Goal: Contribute content: Contribute content

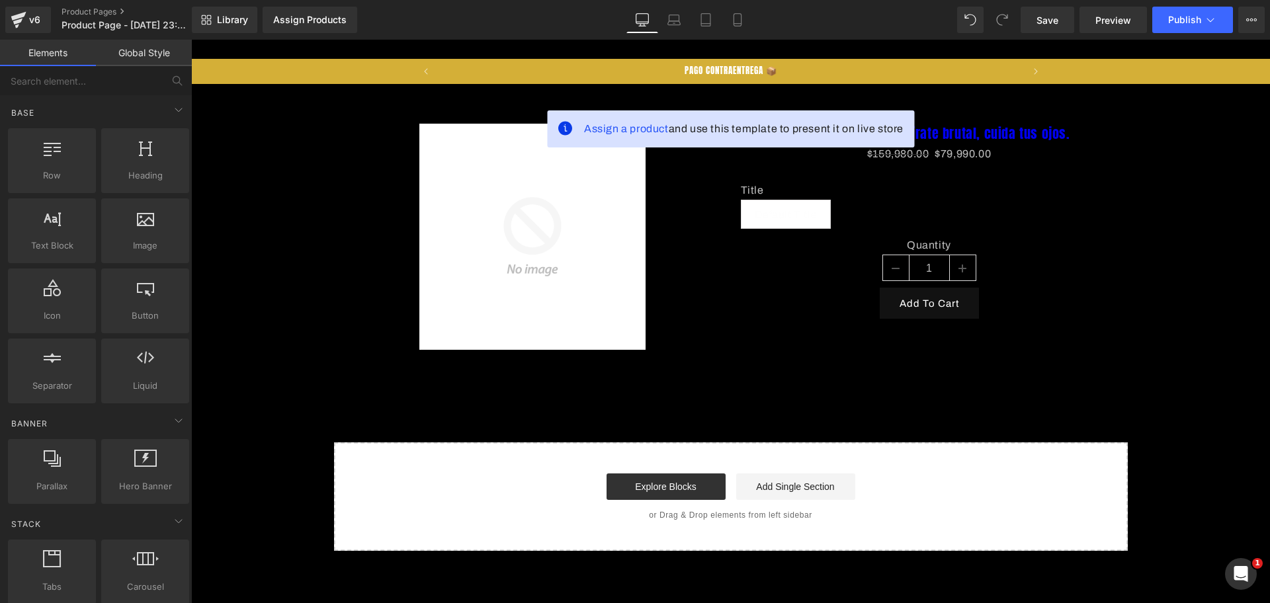
click at [756, 24] on div "Library Assign Products Product Preview No product match your search. Please tr…" at bounding box center [731, 20] width 1078 height 26
click at [752, 24] on link "Mobile" at bounding box center [738, 20] width 32 height 26
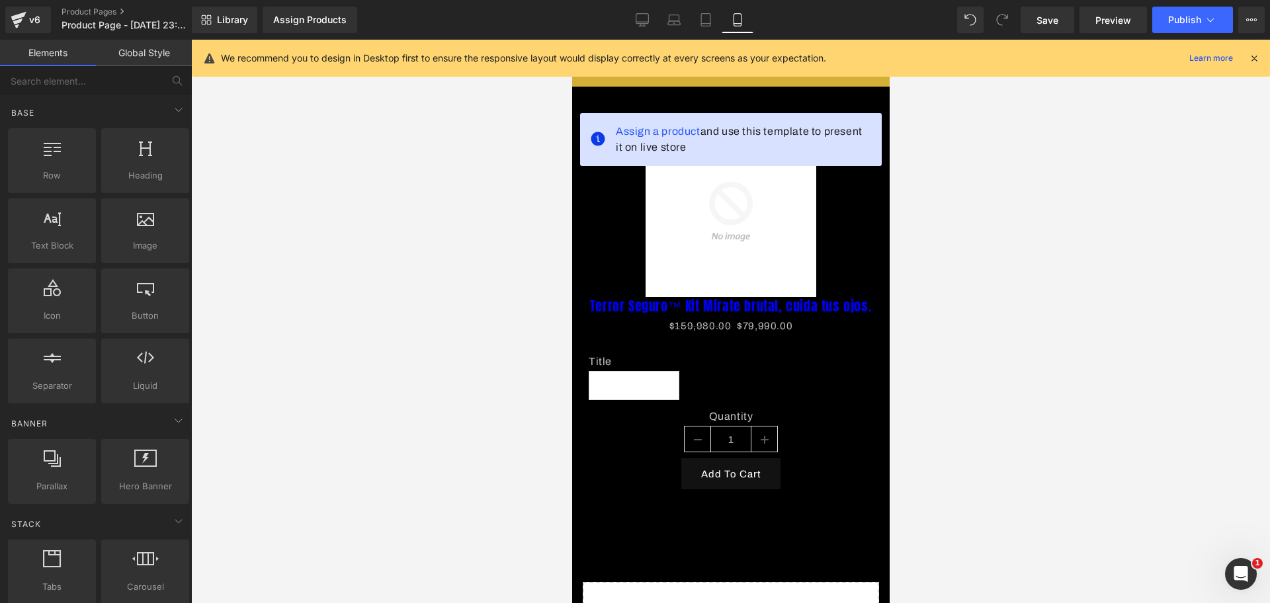
scroll to position [0, 456]
click at [840, 277] on div "Sale Off" at bounding box center [730, 211] width 284 height 171
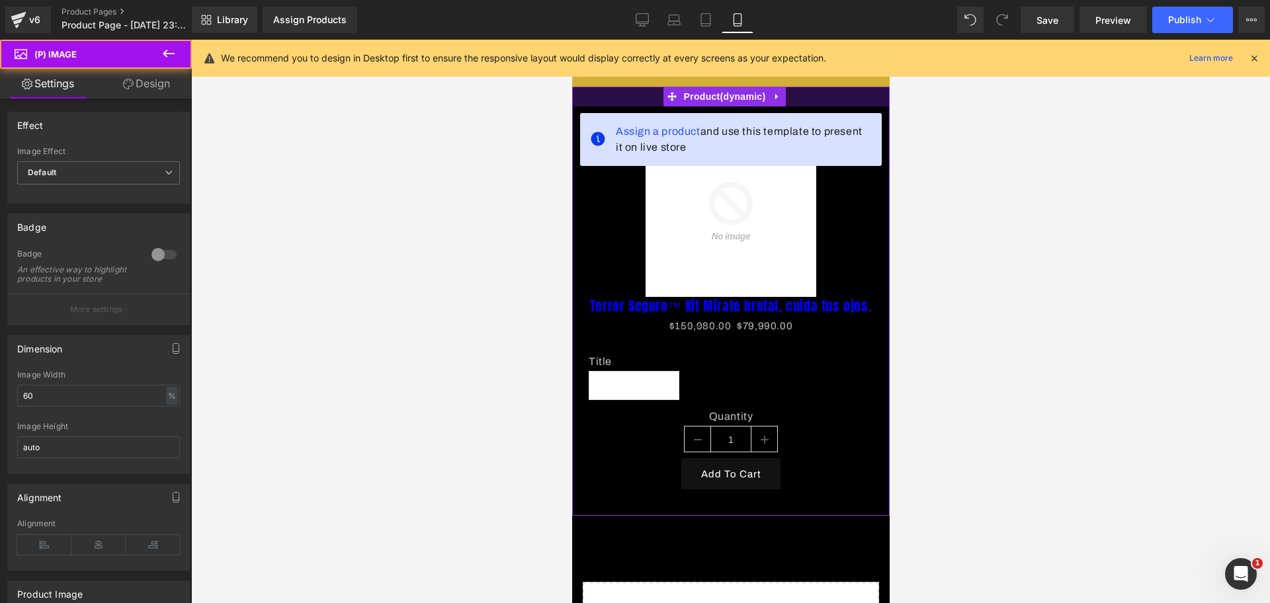
scroll to position [0, 685]
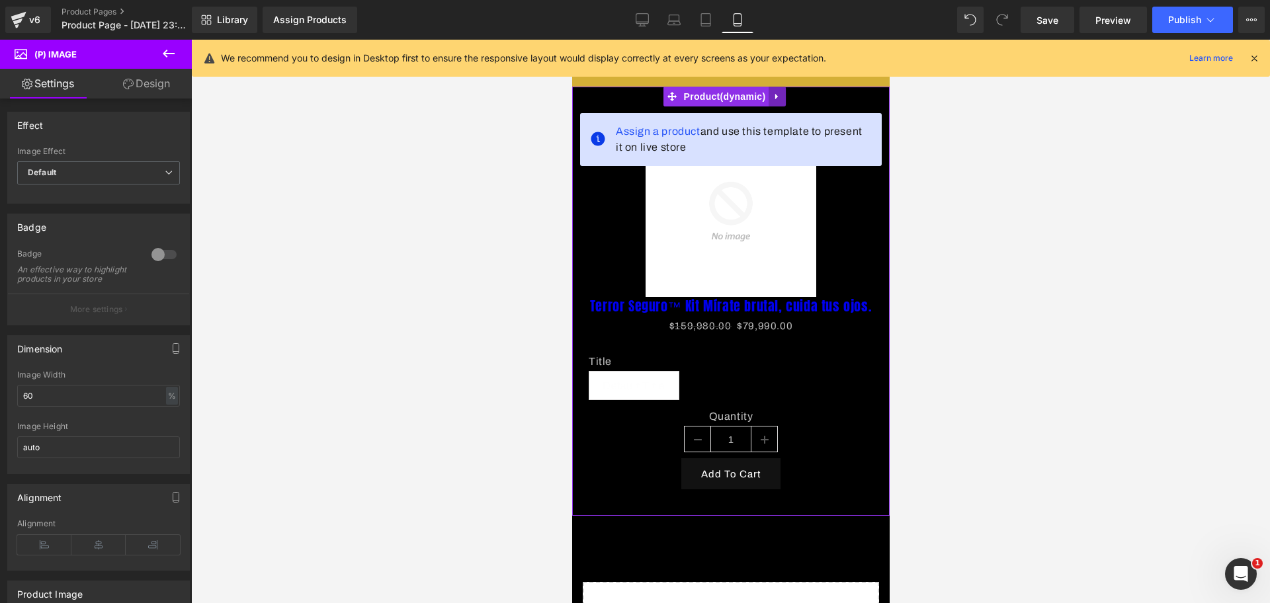
click at [779, 95] on icon at bounding box center [776, 97] width 9 height 10
click at [786, 100] on icon at bounding box center [785, 96] width 9 height 9
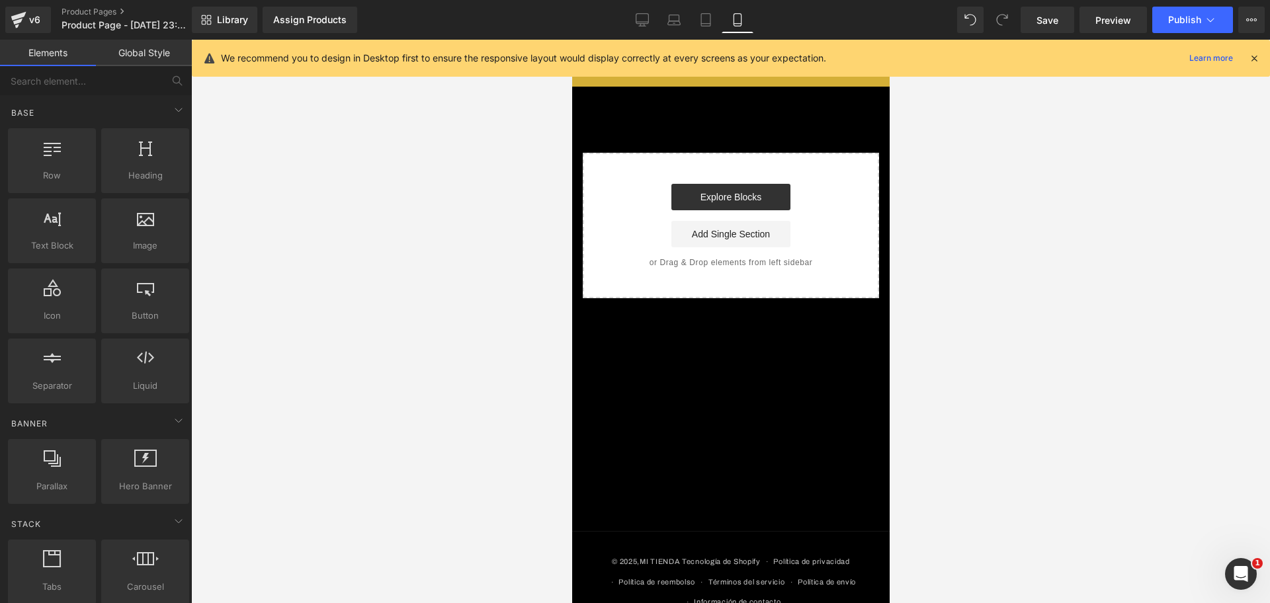
click at [1254, 60] on icon at bounding box center [1254, 58] width 12 height 12
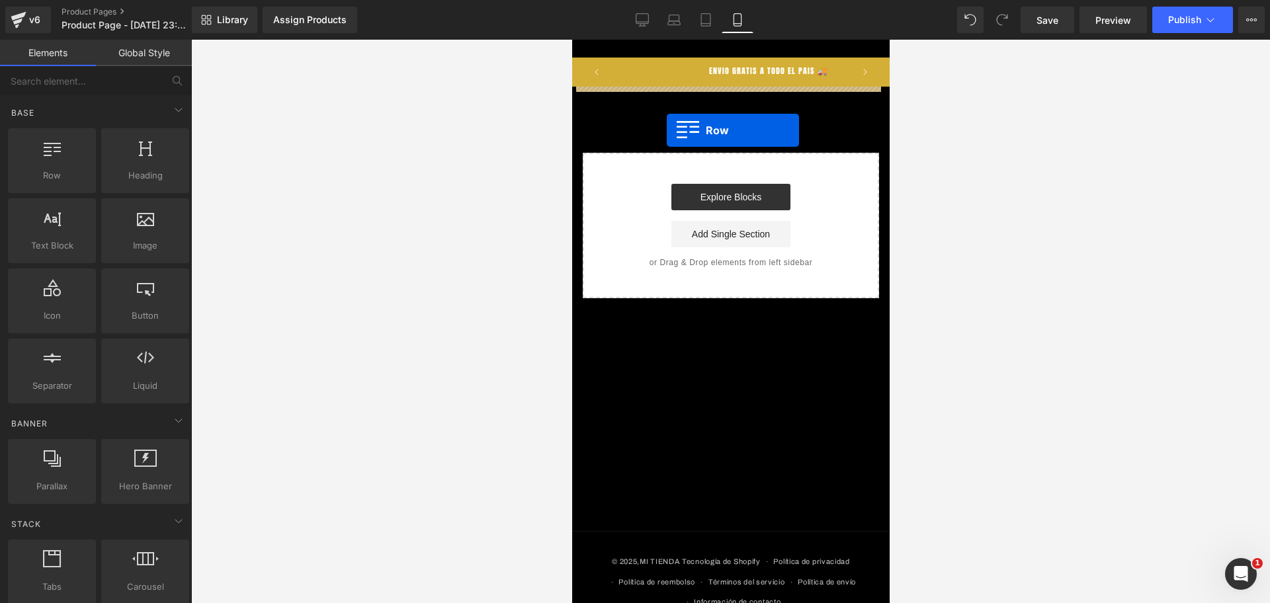
drag, startPoint x: 648, startPoint y: 187, endPoint x: 666, endPoint y: 130, distance: 59.8
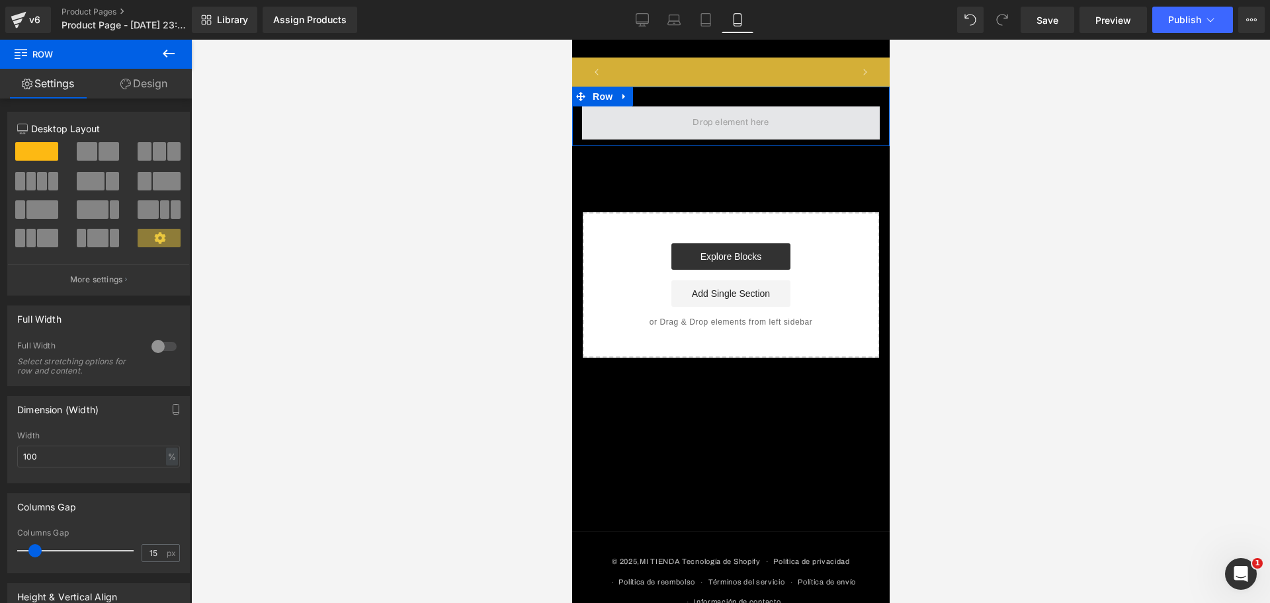
scroll to position [0, 0]
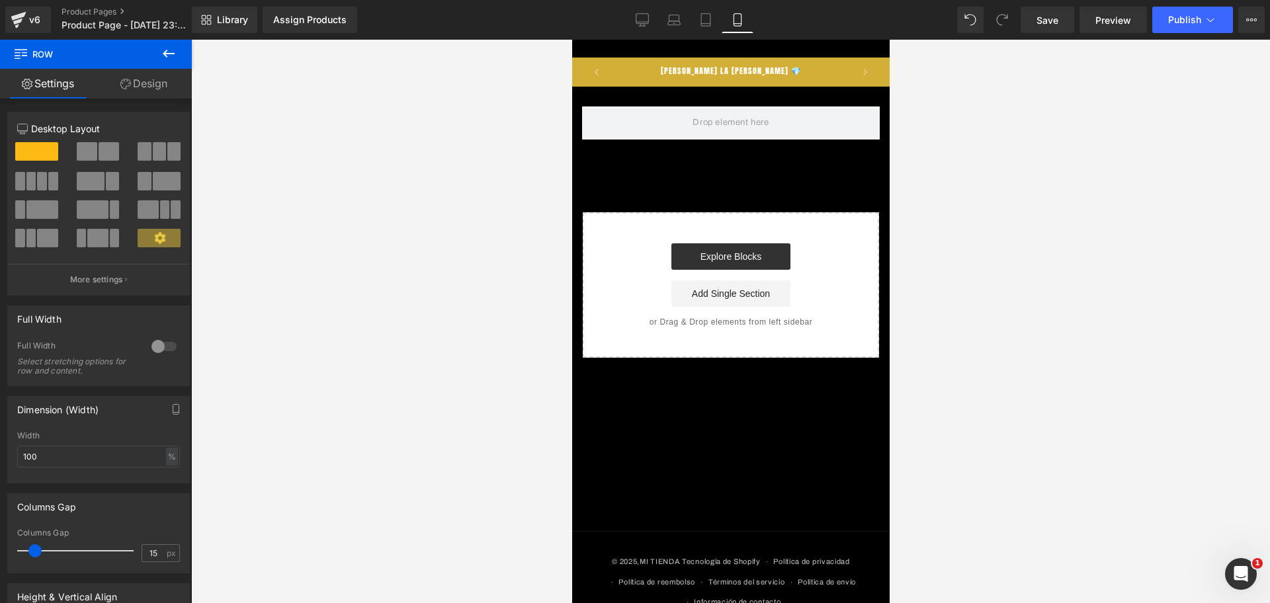
click at [683, 141] on div "Row" at bounding box center [731, 117] width 318 height 60
click at [173, 56] on icon at bounding box center [169, 54] width 16 height 16
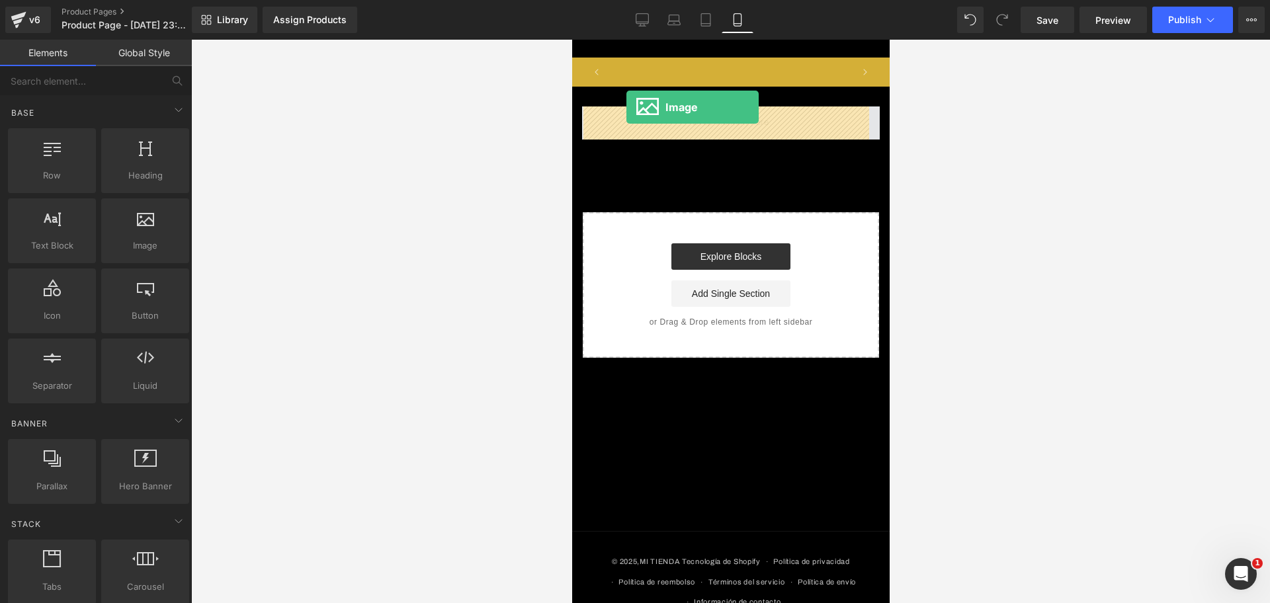
scroll to position [0, 228]
drag, startPoint x: 702, startPoint y: 257, endPoint x: 626, endPoint y: 107, distance: 167.8
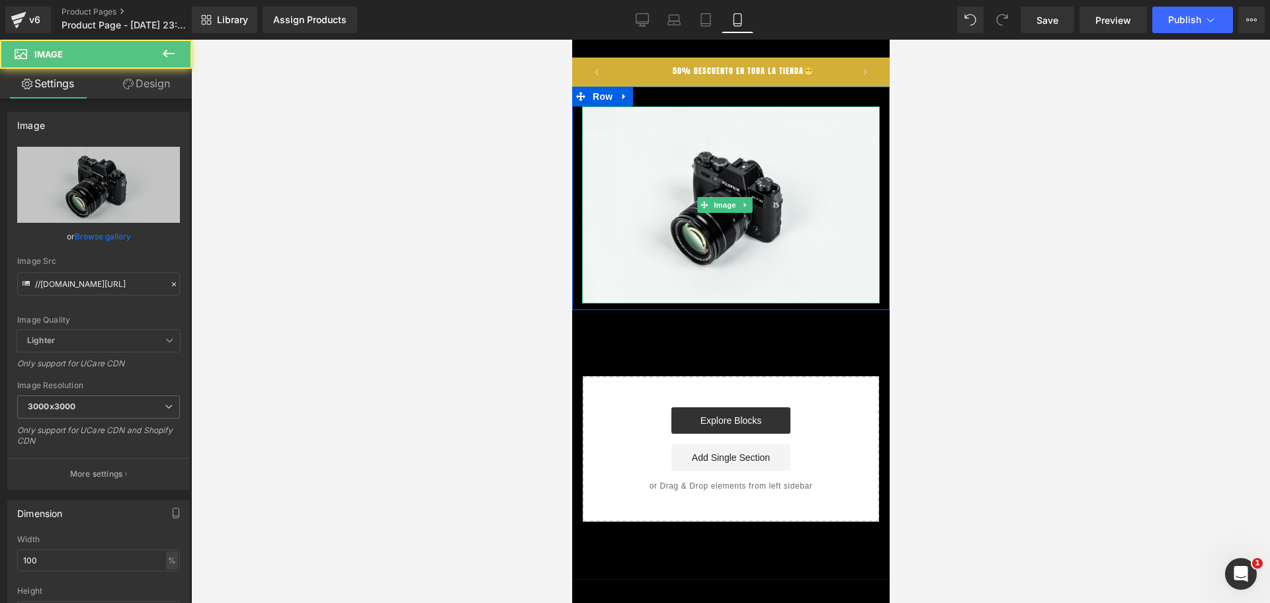
click at [677, 165] on img at bounding box center [731, 205] width 298 height 197
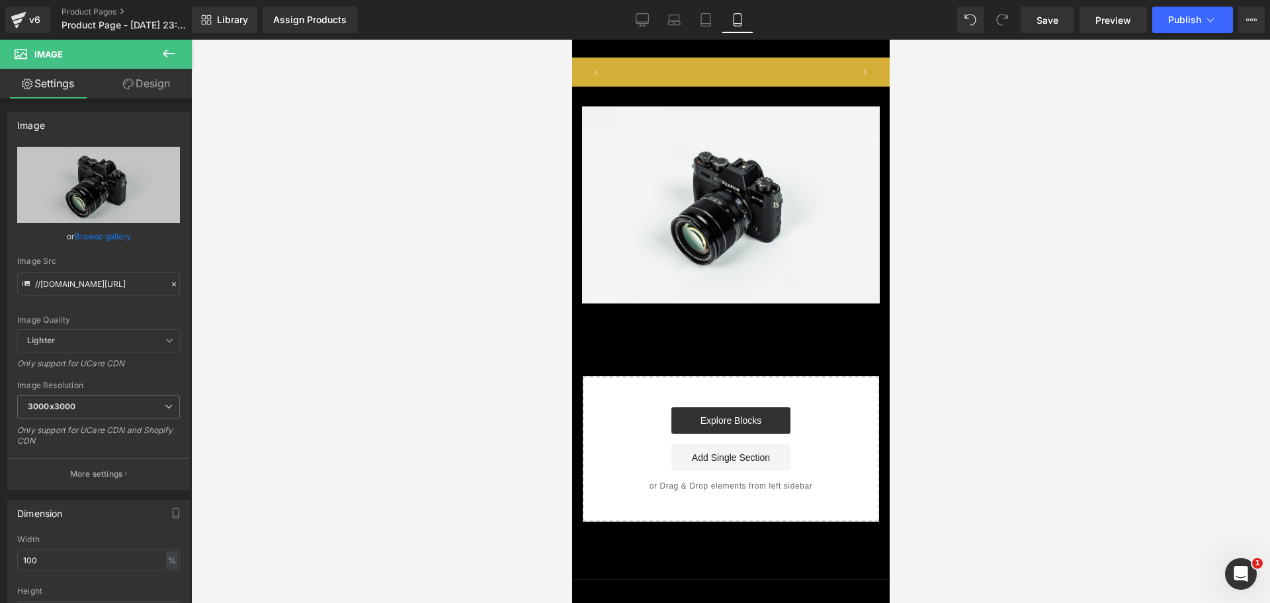
scroll to position [0, 685]
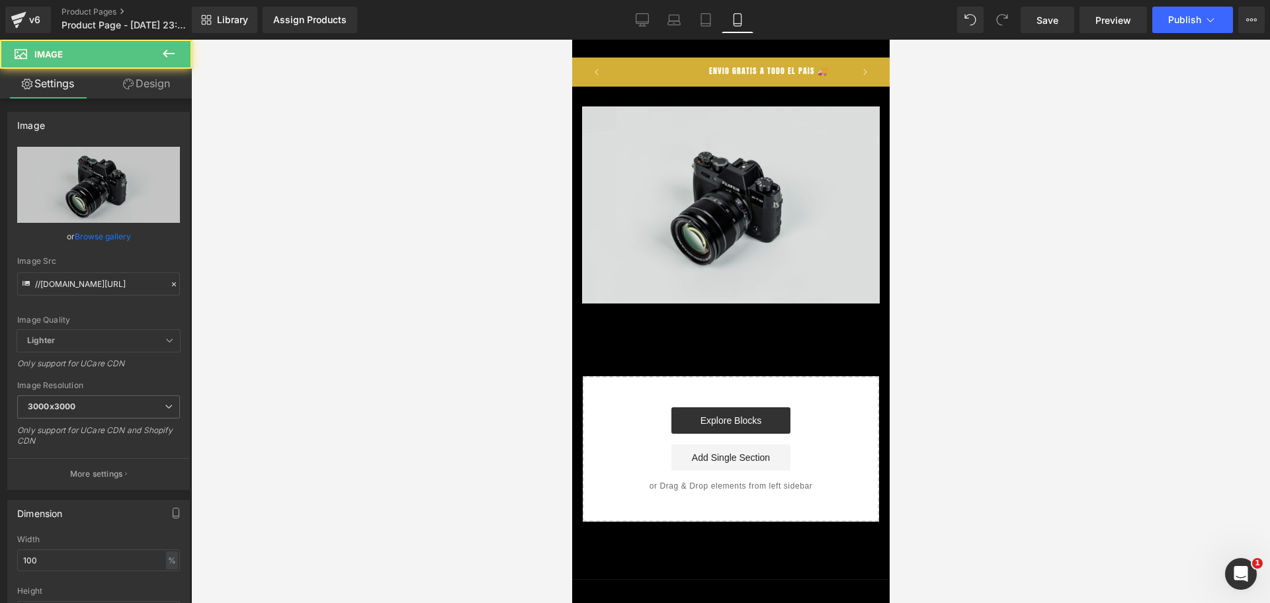
click at [736, 252] on img at bounding box center [731, 205] width 298 height 197
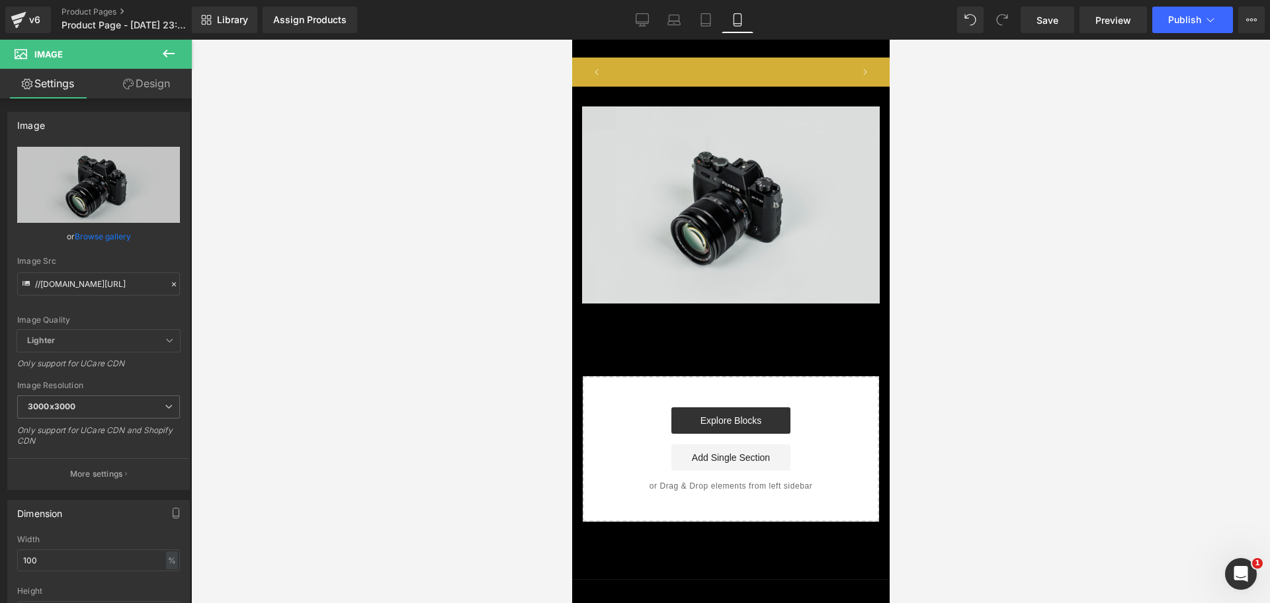
scroll to position [0, 0]
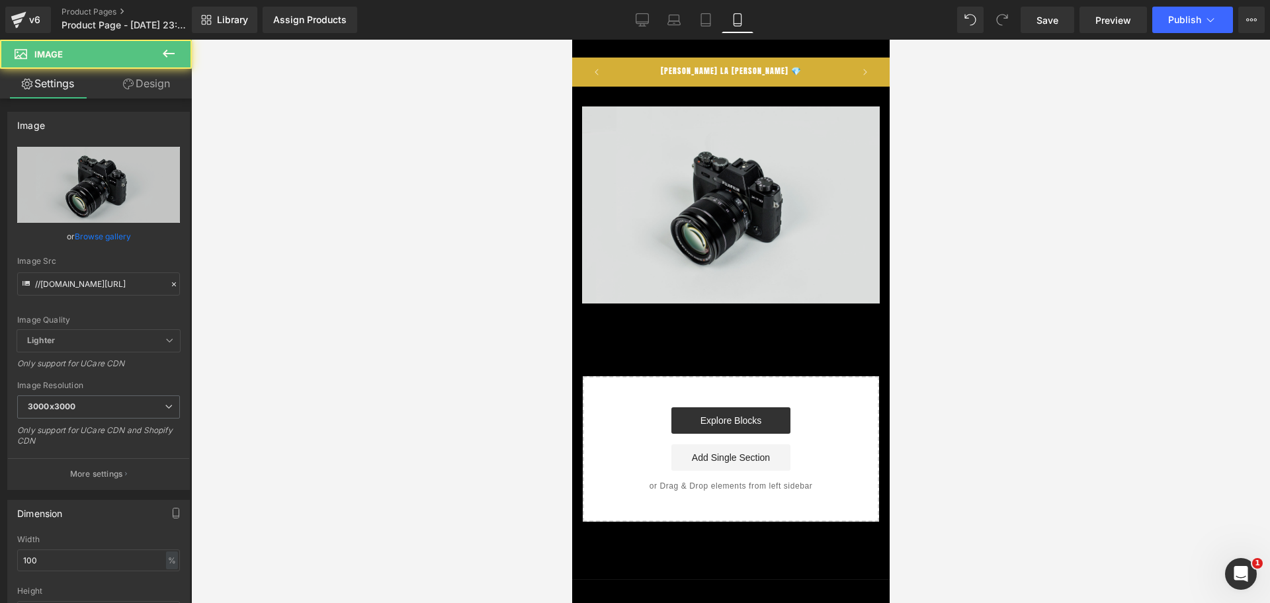
click at [763, 141] on img at bounding box center [731, 205] width 298 height 197
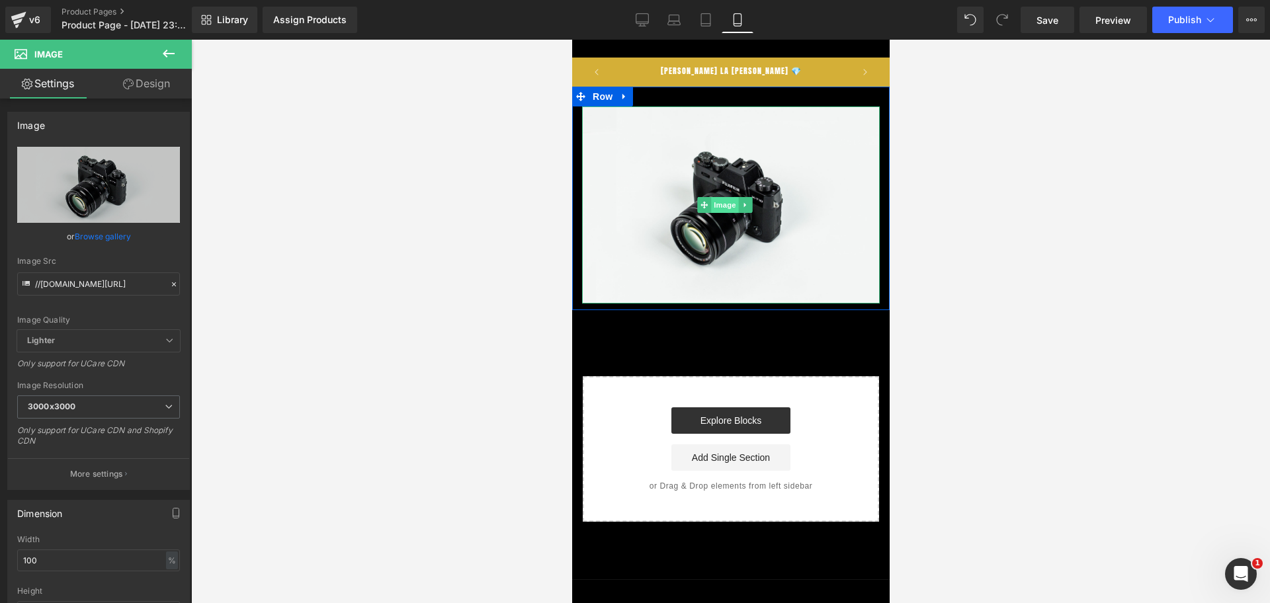
click at [728, 200] on span "Image" at bounding box center [725, 205] width 28 height 16
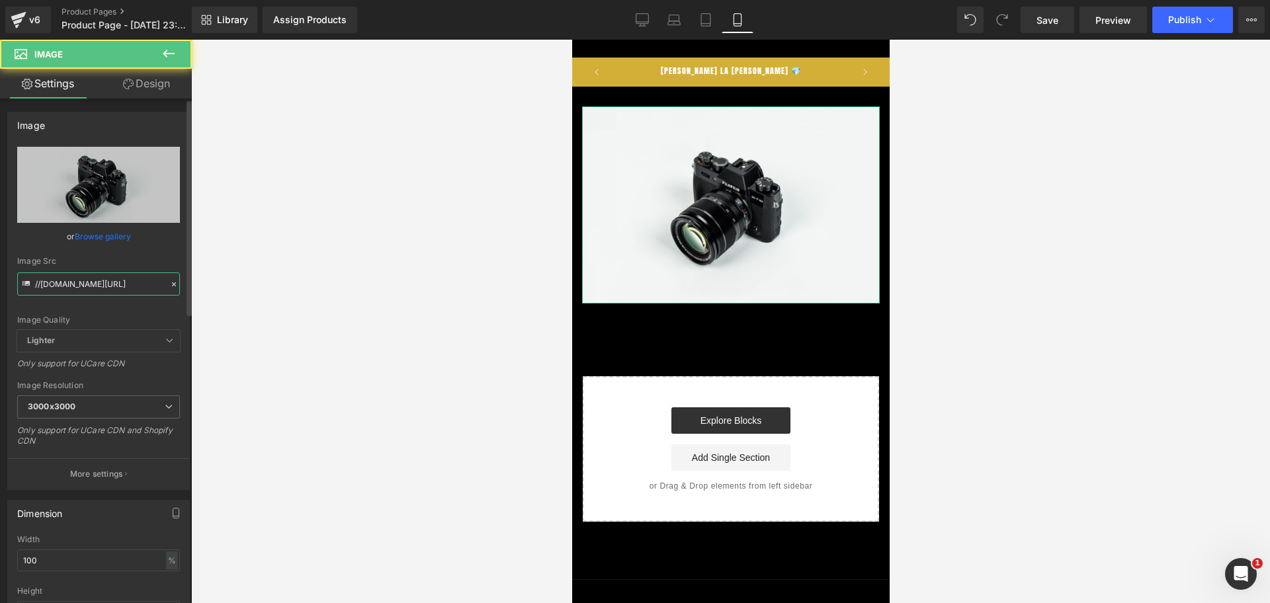
click at [77, 279] on input "//[DOMAIN_NAME][URL]" at bounding box center [98, 284] width 163 height 23
click at [75, 277] on input "//[DOMAIN_NAME][URL]" at bounding box center [98, 284] width 163 height 23
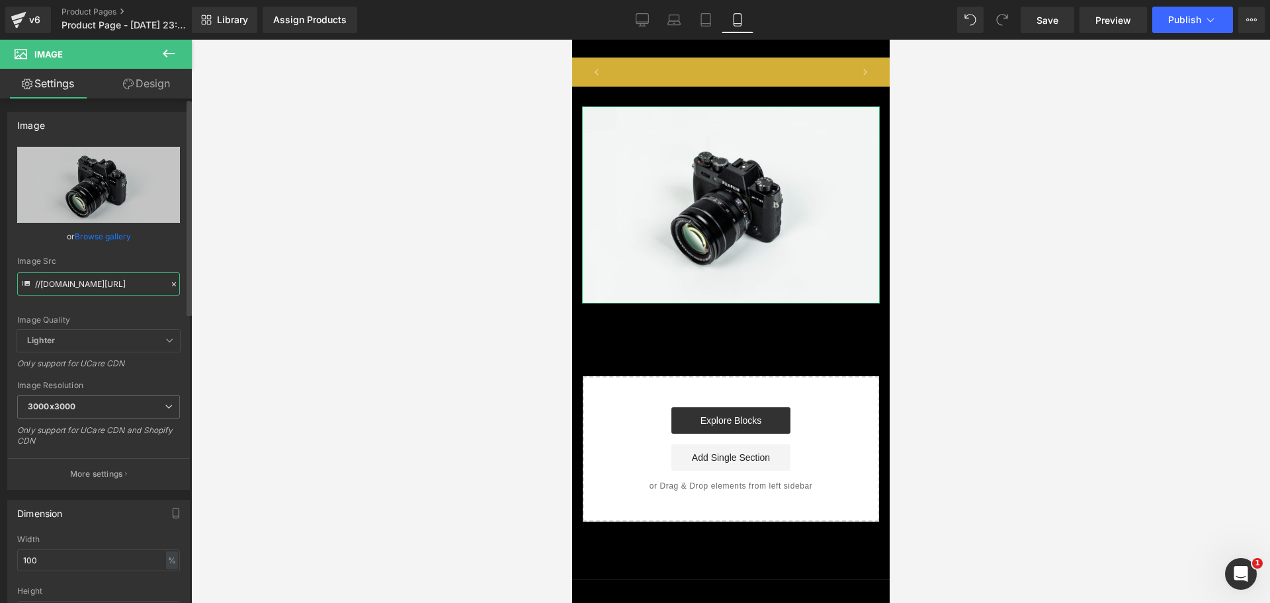
click at [75, 277] on input "//[DOMAIN_NAME][URL]" at bounding box center [98, 284] width 163 height 23
paste input "[URL][DOMAIN_NAME][DOMAIN_NAME][DATE]"
type input "[URL][DOMAIN_NAME][DATE]"
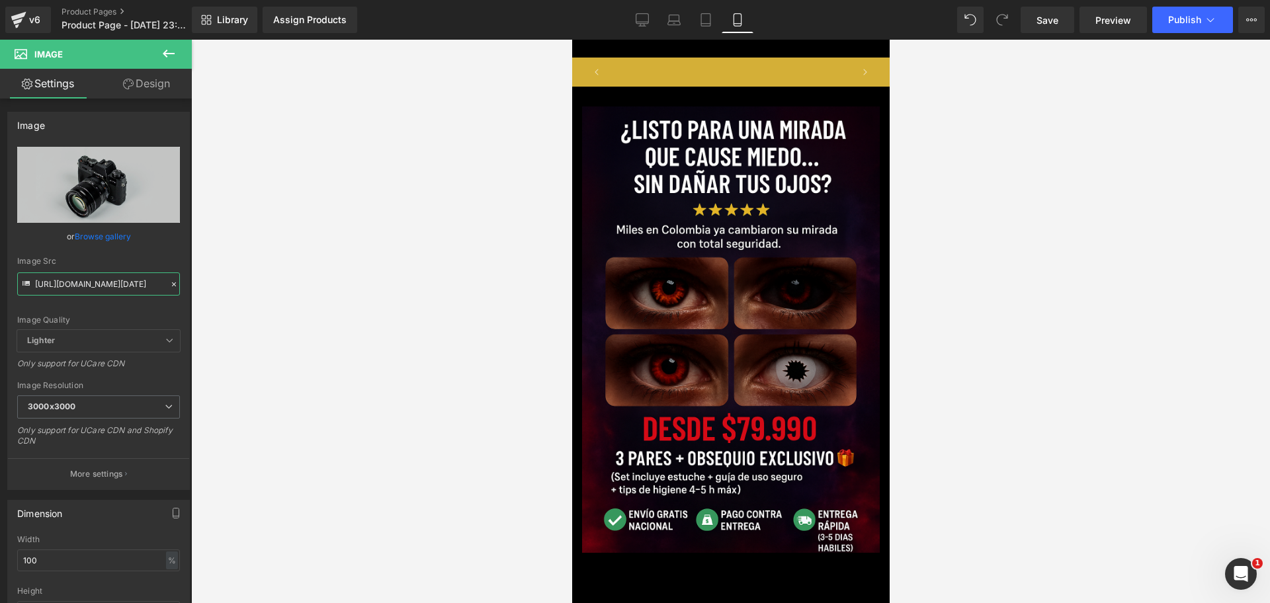
scroll to position [0, 685]
click at [971, 240] on div at bounding box center [730, 322] width 1079 height 564
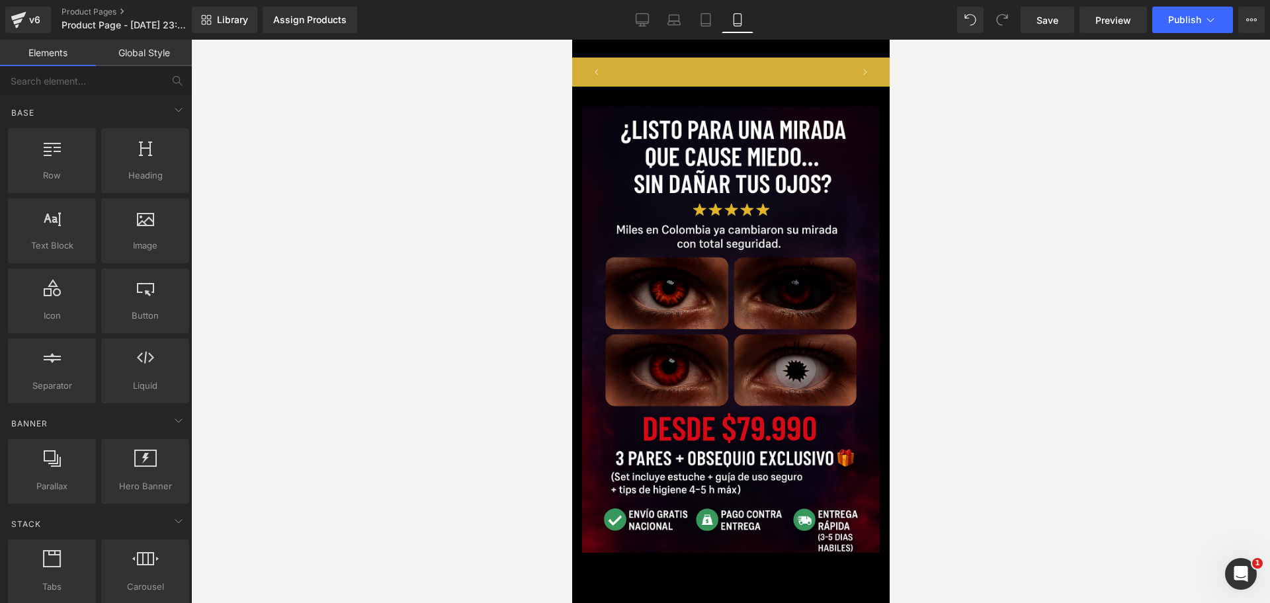
scroll to position [0, 0]
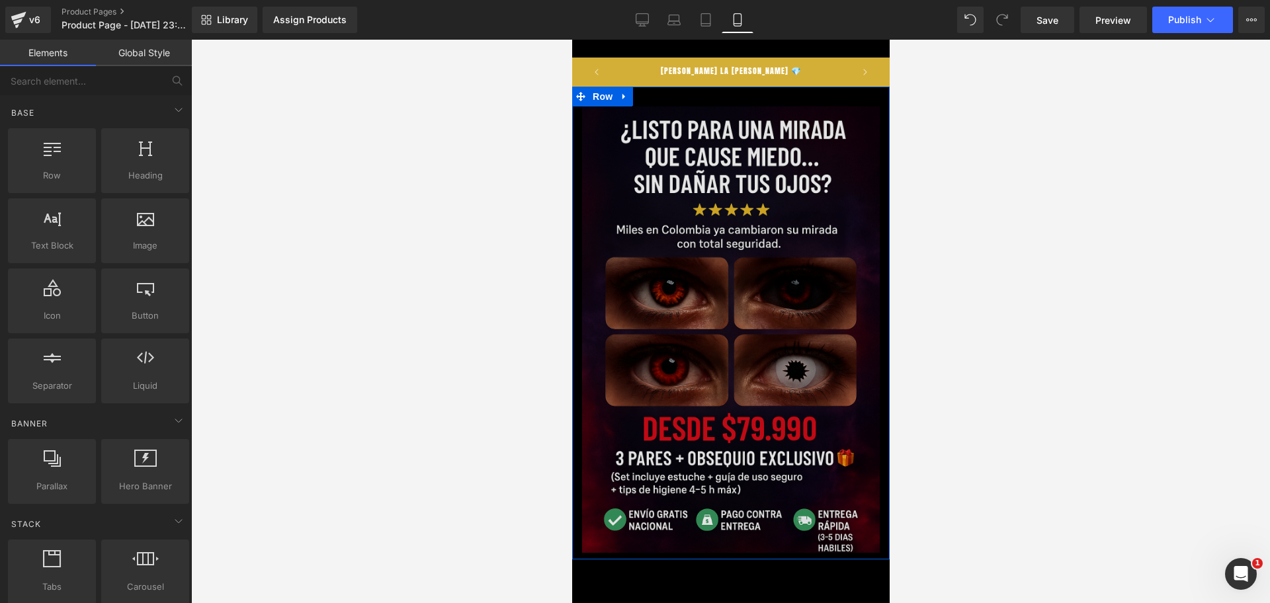
click at [599, 214] on img at bounding box center [731, 330] width 298 height 447
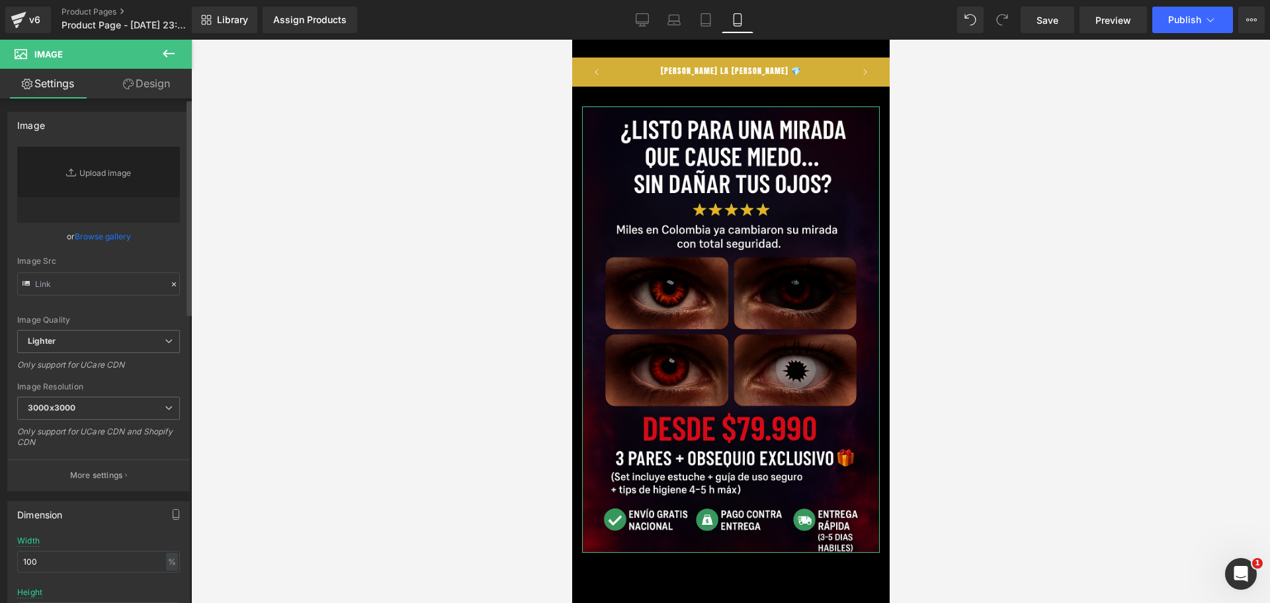
click at [44, 269] on div "Image Src" at bounding box center [98, 276] width 163 height 39
click at [60, 286] on input "text" at bounding box center [98, 284] width 163 height 23
paste input "[URL][DOMAIN_NAME][DATE]"
type input "[URL][DOMAIN_NAME][DATE]"
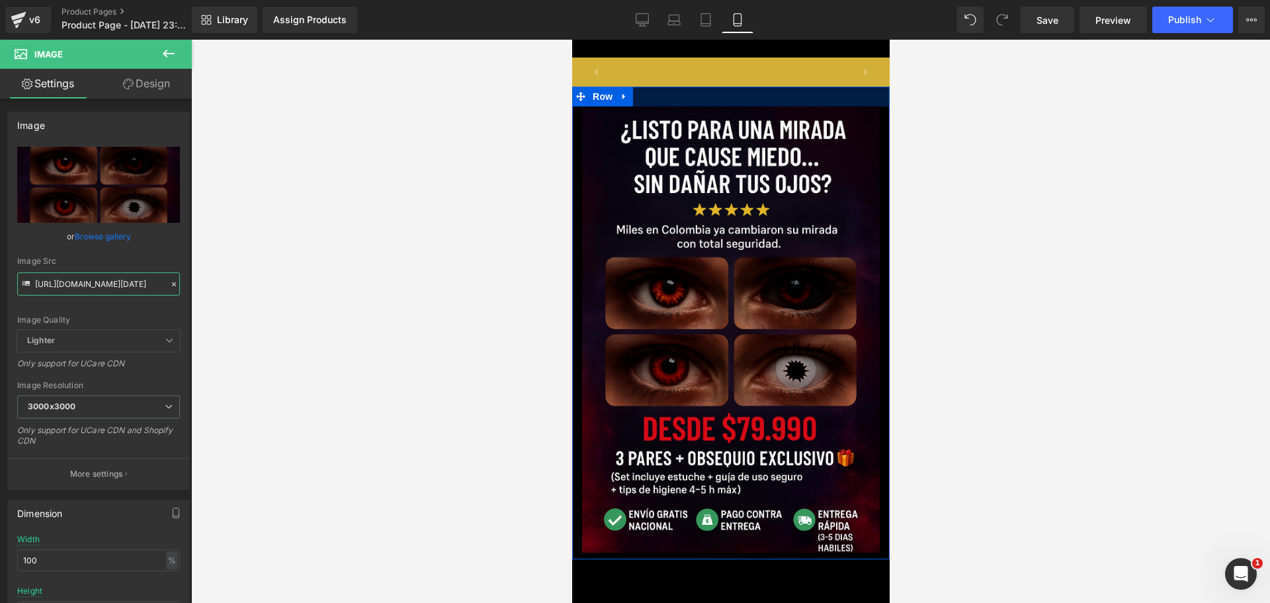
scroll to position [0, 0]
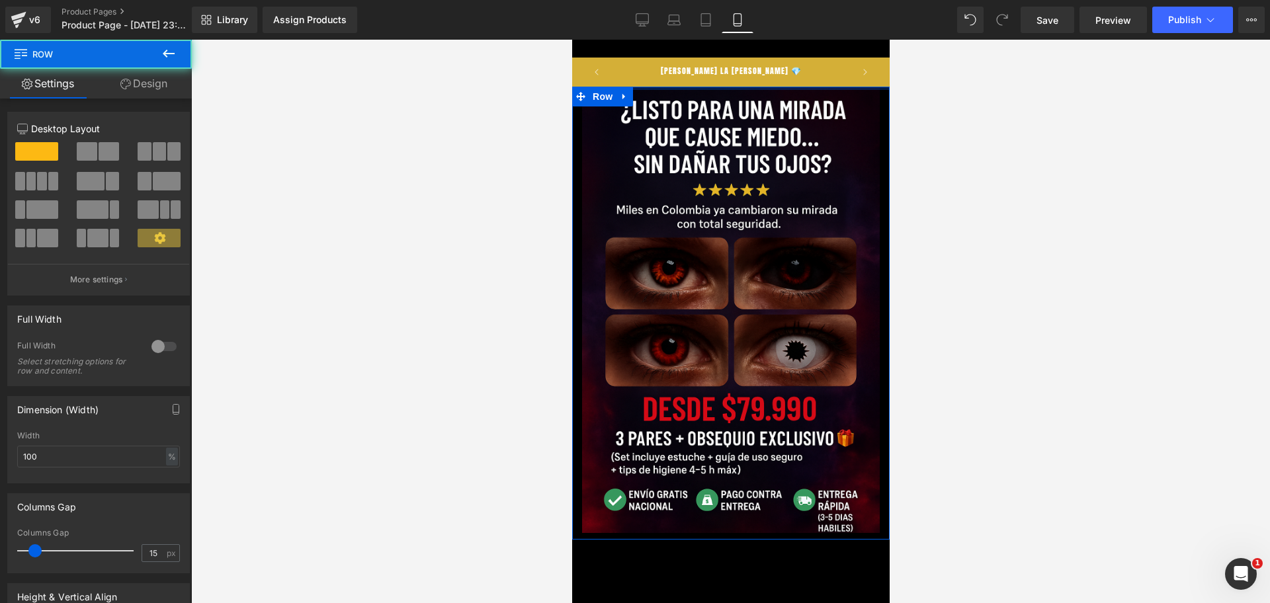
drag, startPoint x: 722, startPoint y: 88, endPoint x: 1561, endPoint y: 239, distance: 852.3
click at [749, 56] on body "​ MI TIENDA Ir directamente al contenido [PERSON_NAME] LA [PERSON_NAME] 💎 50% D…" at bounding box center [731, 474] width 318 height 869
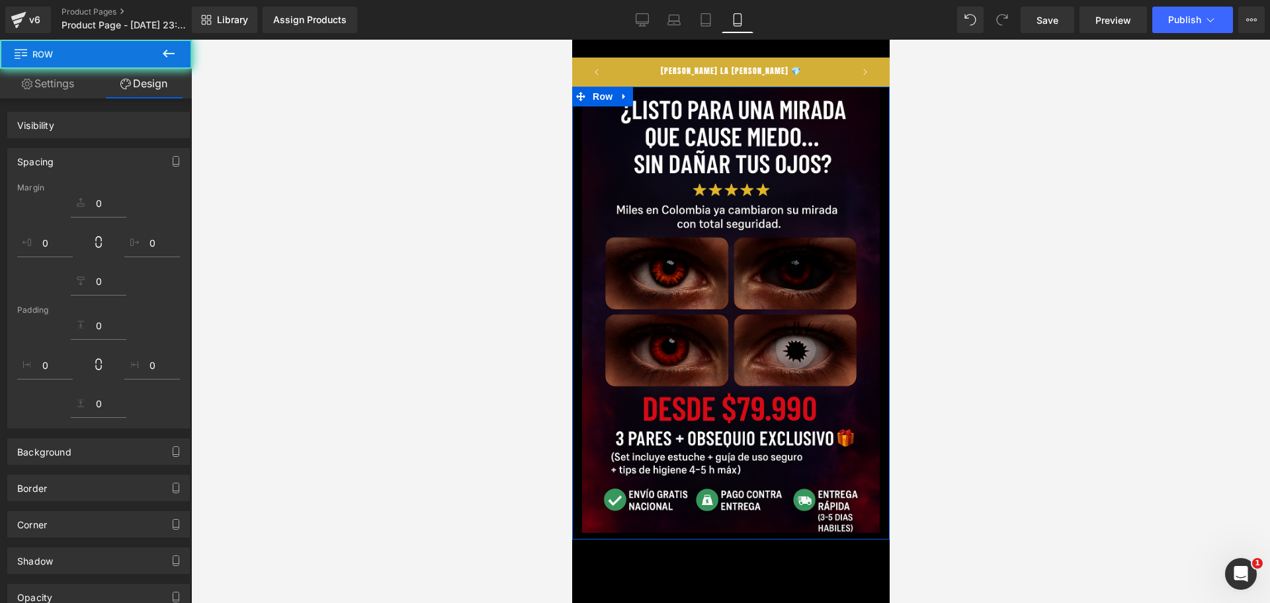
click at [990, 199] on div at bounding box center [730, 322] width 1079 height 564
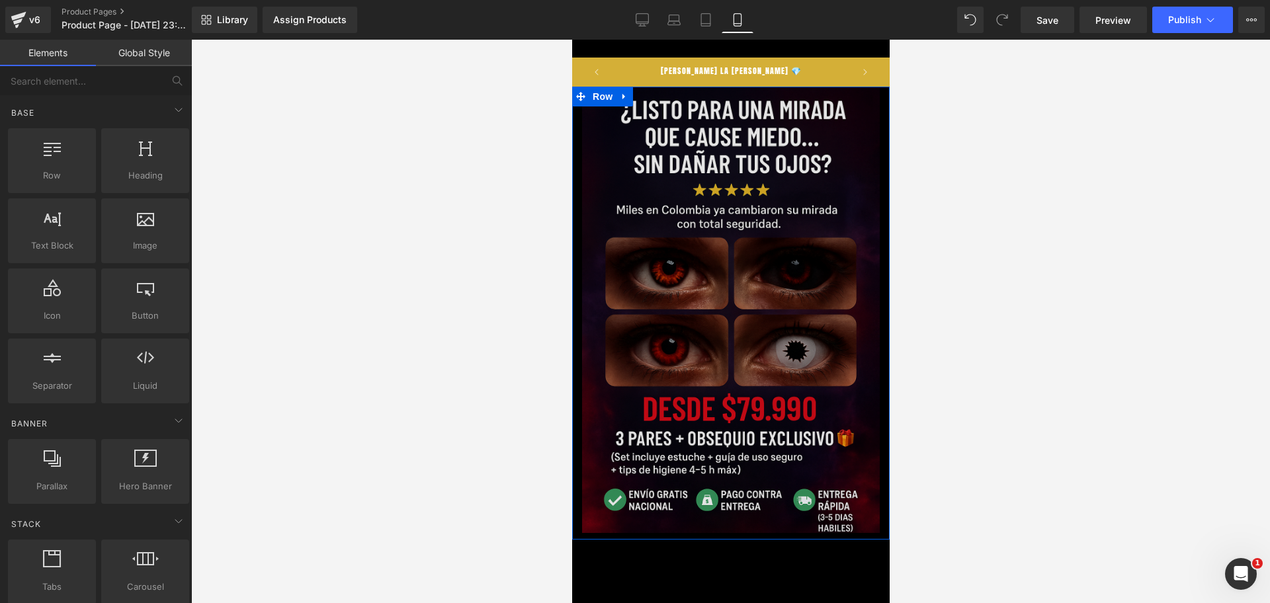
click at [848, 230] on img at bounding box center [731, 310] width 298 height 447
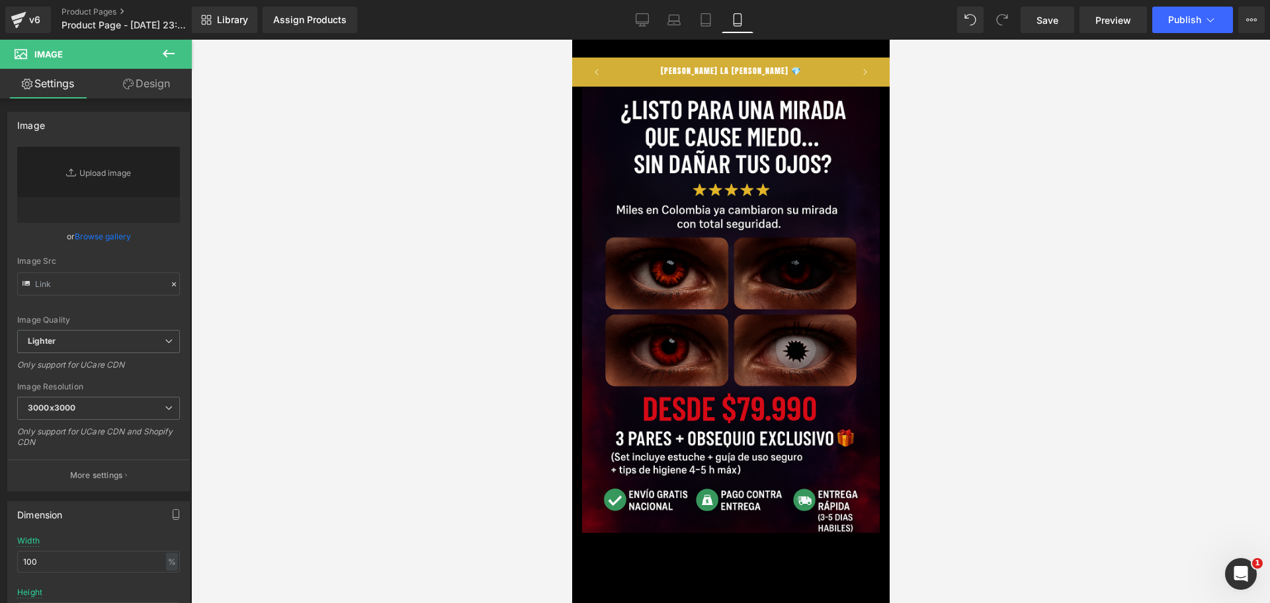
type input "[URL][DOMAIN_NAME][DATE]"
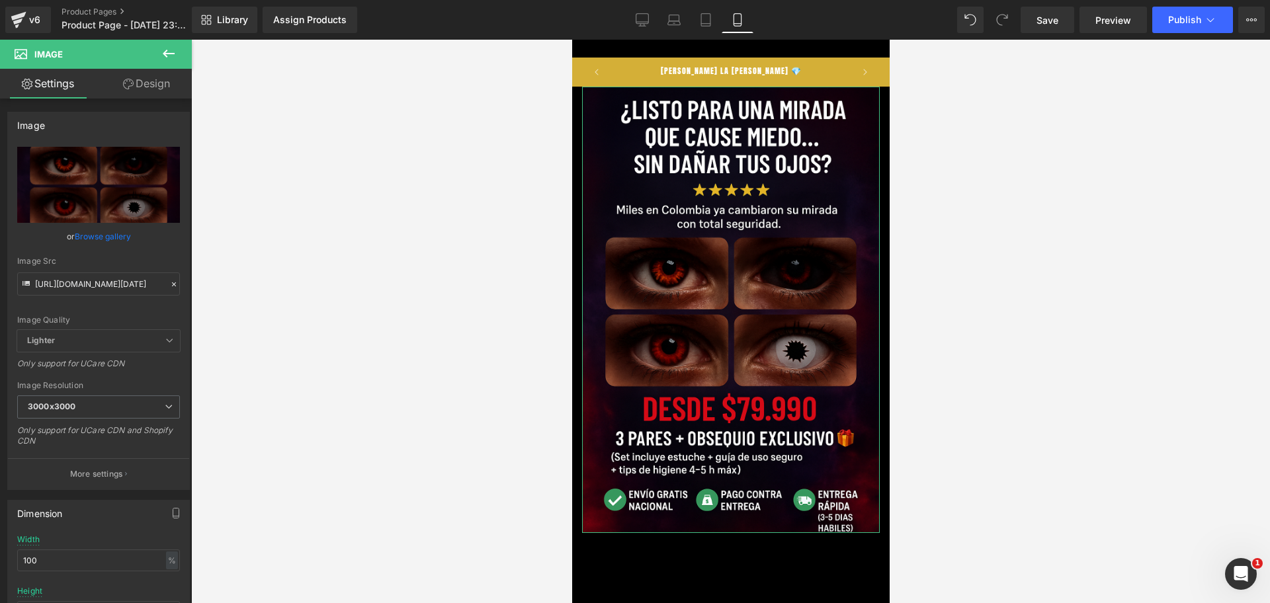
click at [142, 97] on link "Design" at bounding box center [147, 84] width 96 height 30
click at [142, 90] on link "Design" at bounding box center [147, 84] width 96 height 30
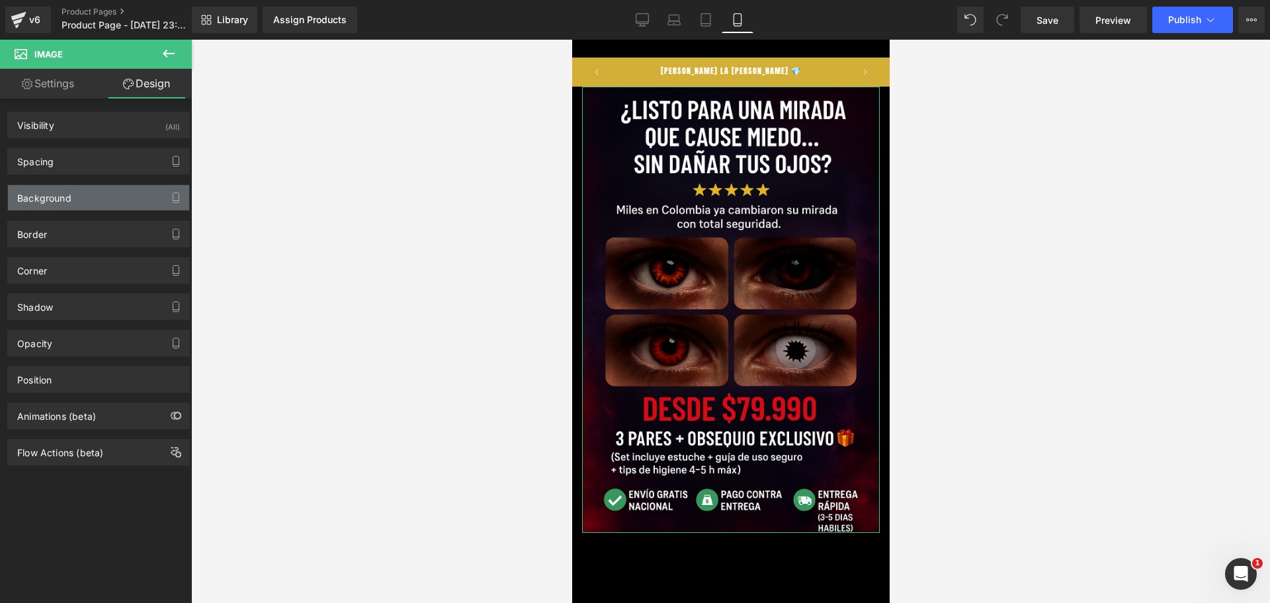
type input "0"
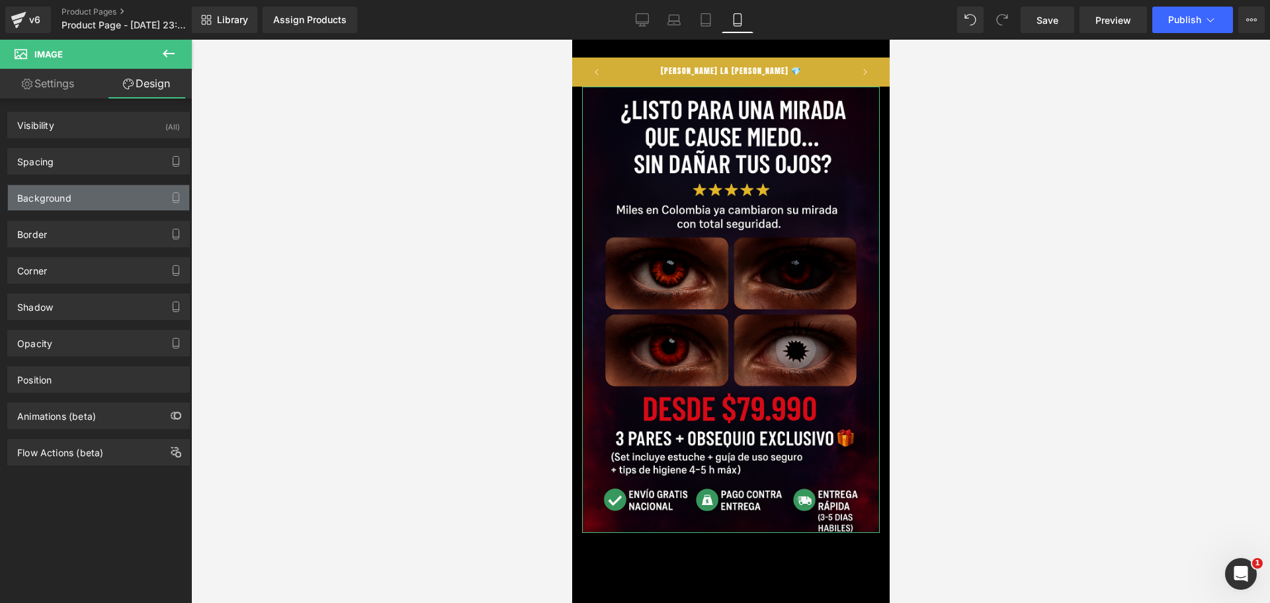
type input "0"
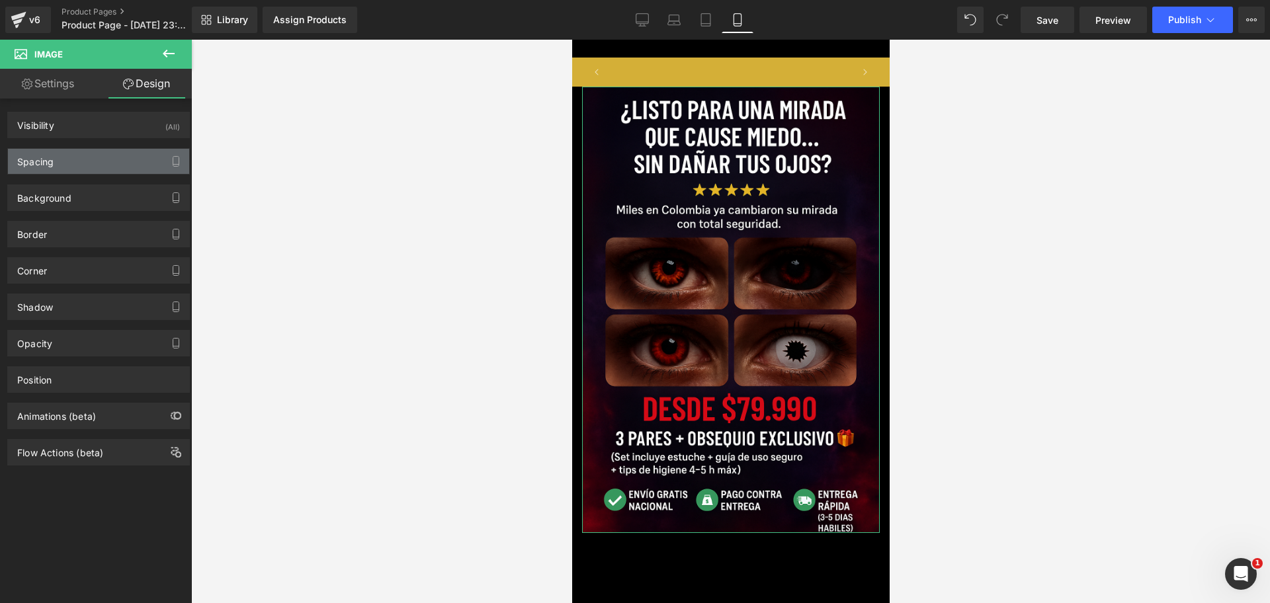
click at [75, 155] on div "Spacing" at bounding box center [98, 161] width 181 height 25
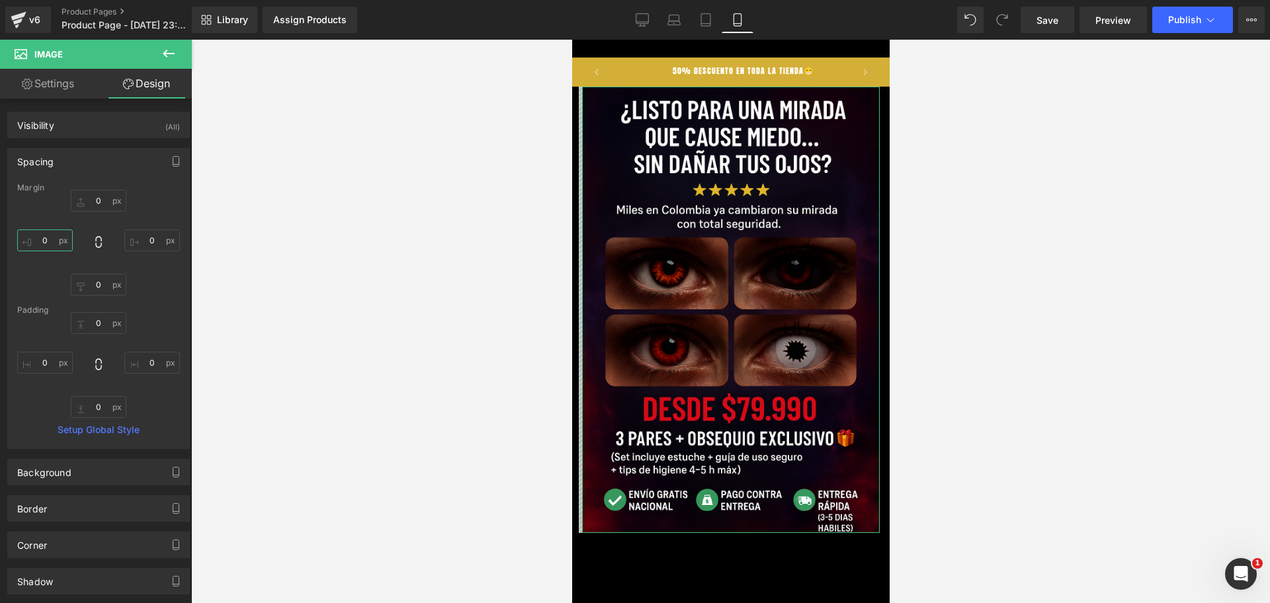
click at [62, 241] on input "0" at bounding box center [45, 241] width 56 height 22
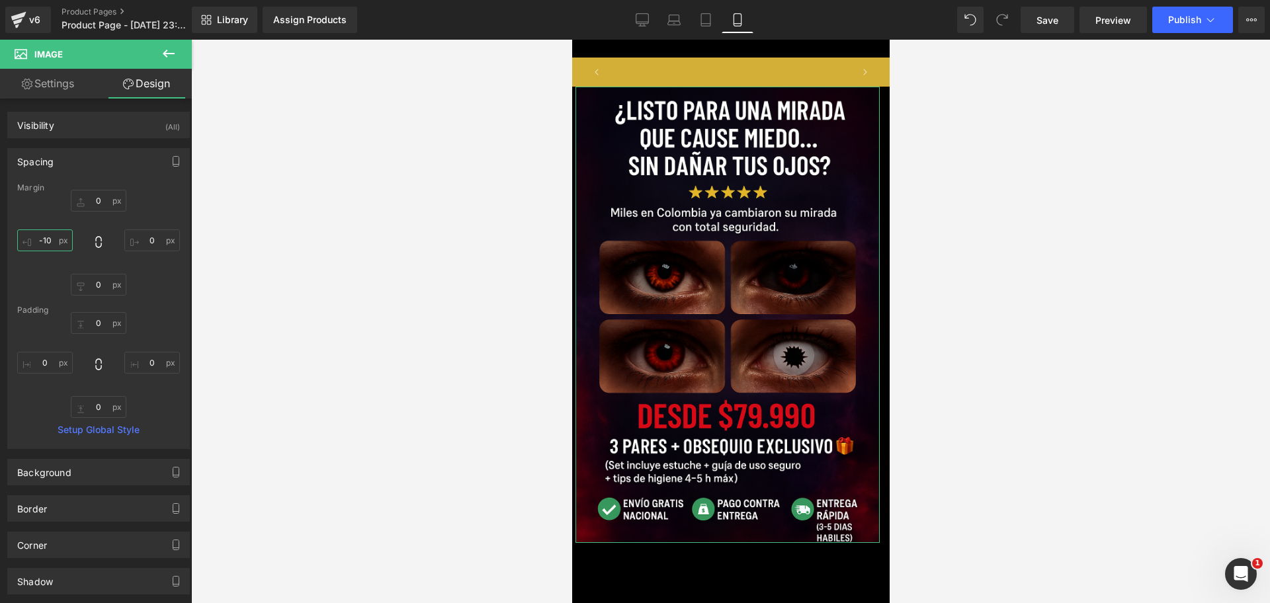
scroll to position [0, 456]
type input "-10"
click at [157, 238] on input "0" at bounding box center [152, 241] width 56 height 22
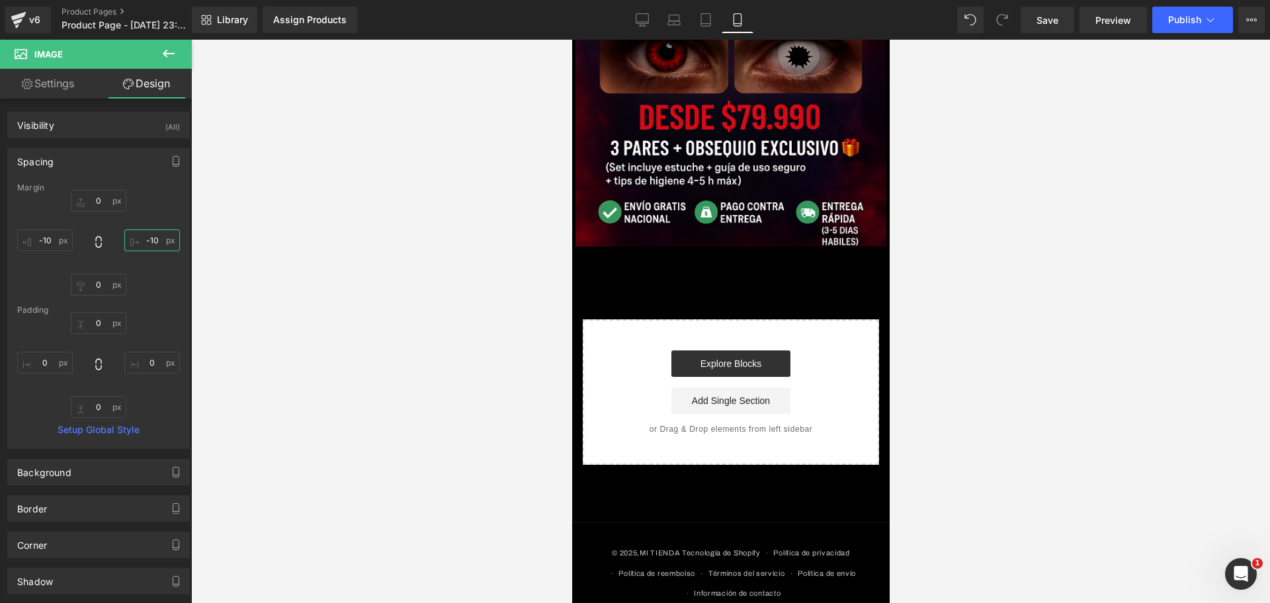
scroll to position [0, 685]
type input "-10"
click at [177, 51] on button at bounding box center [169, 54] width 46 height 29
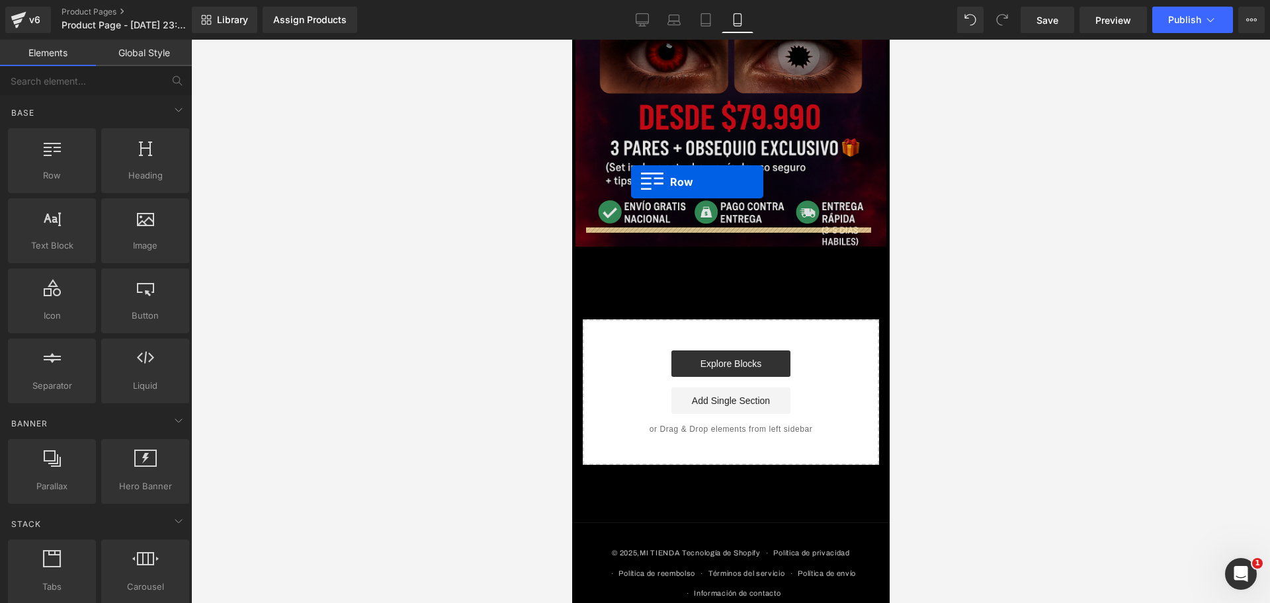
drag, startPoint x: 629, startPoint y: 195, endPoint x: 642, endPoint y: 206, distance: 17.3
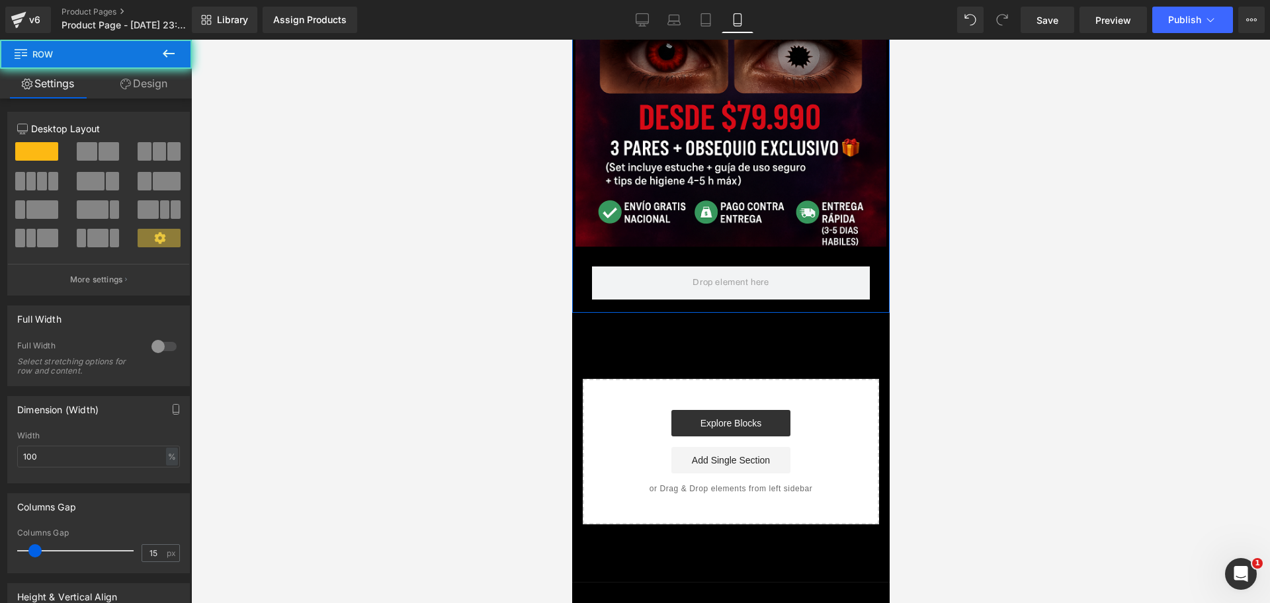
scroll to position [0, 0]
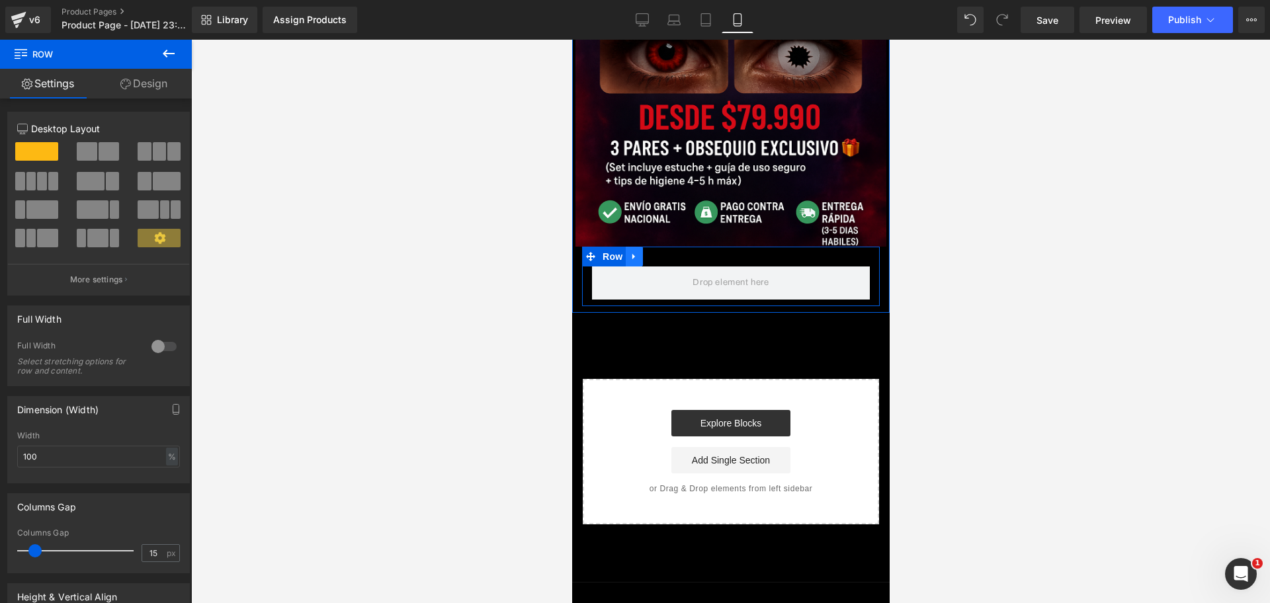
click at [638, 252] on icon at bounding box center [633, 257] width 9 height 10
click at [658, 247] on link at bounding box center [650, 257] width 17 height 20
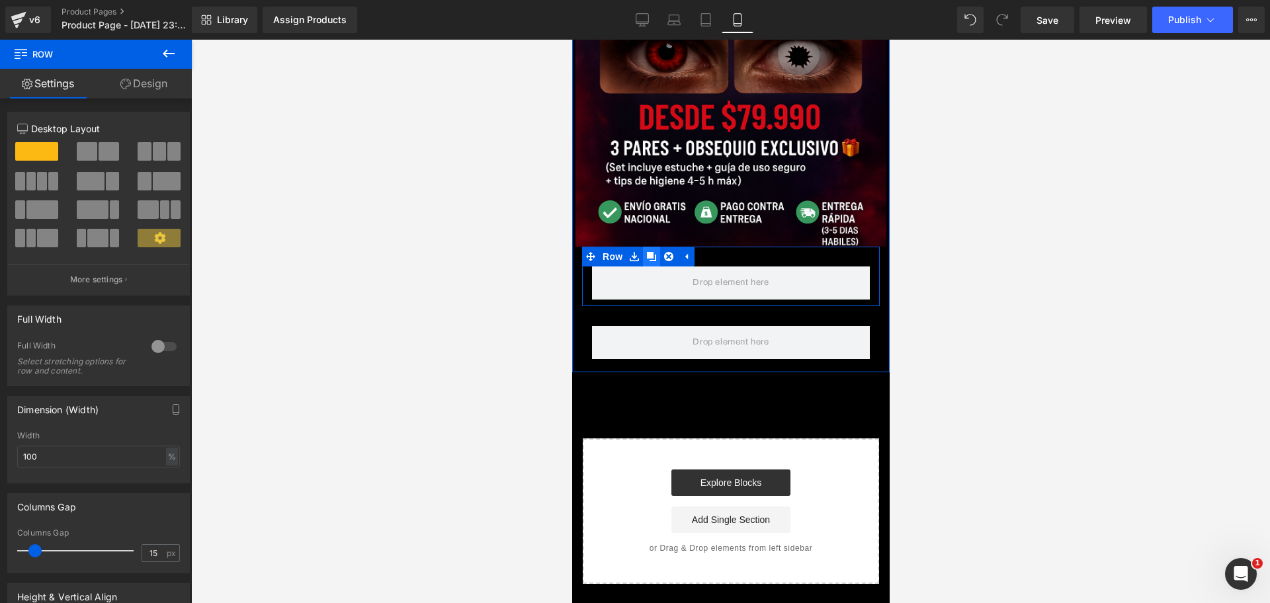
scroll to position [0, 228]
click at [666, 252] on icon at bounding box center [668, 256] width 9 height 9
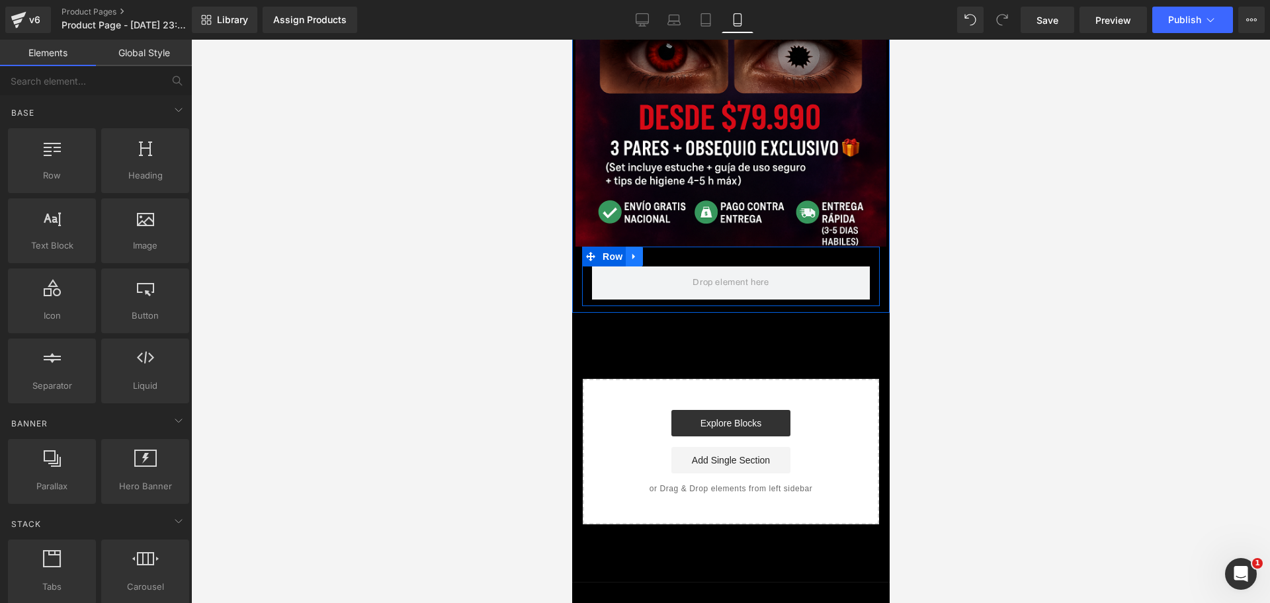
click at [634, 254] on icon at bounding box center [633, 257] width 3 height 6
click at [664, 252] on icon at bounding box center [668, 257] width 9 height 10
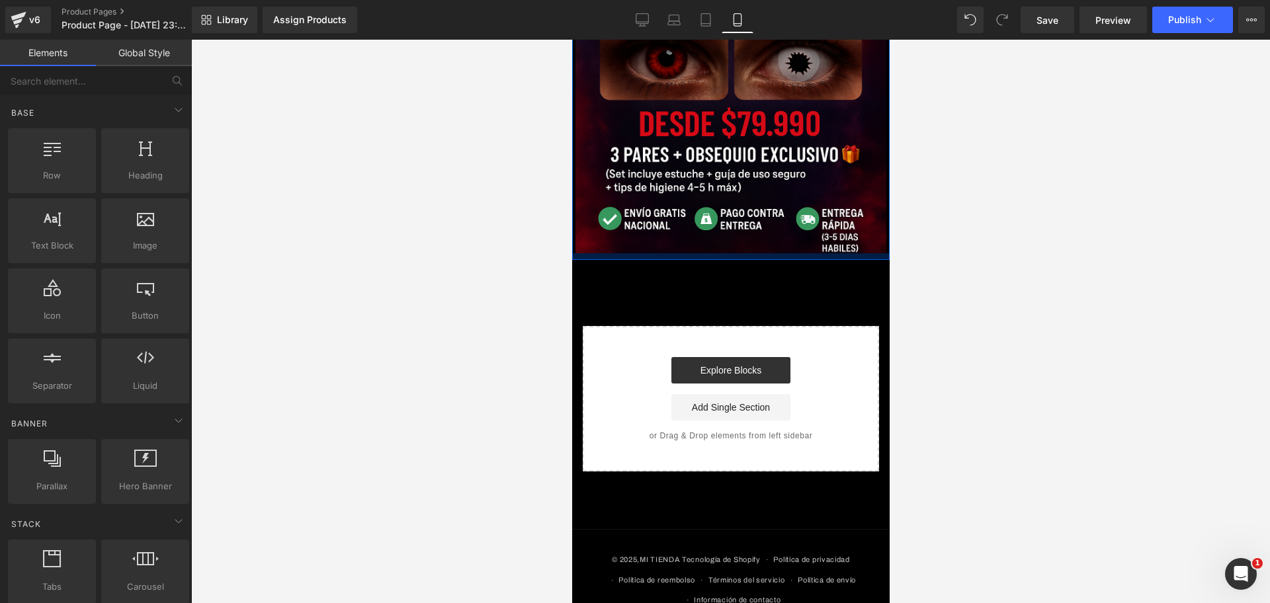
scroll to position [0, 456]
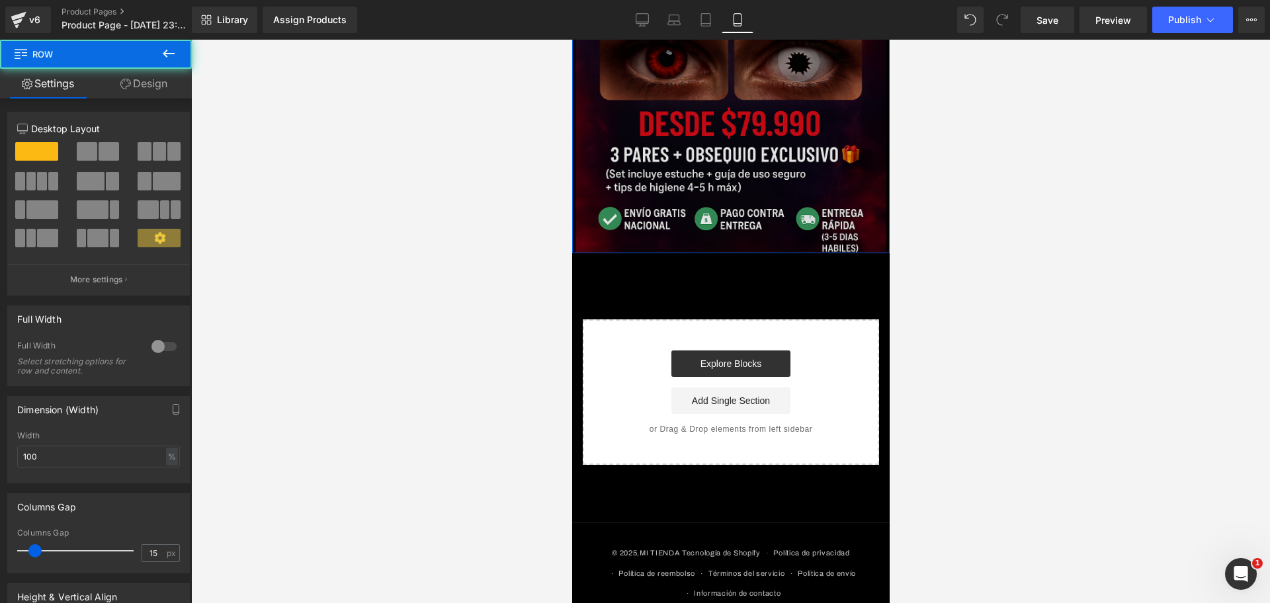
drag, startPoint x: 664, startPoint y: 236, endPoint x: 659, endPoint y: 224, distance: 12.4
click at [659, 224] on div "Image Row" at bounding box center [731, 20] width 318 height 466
click at [912, 232] on div at bounding box center [730, 322] width 1079 height 564
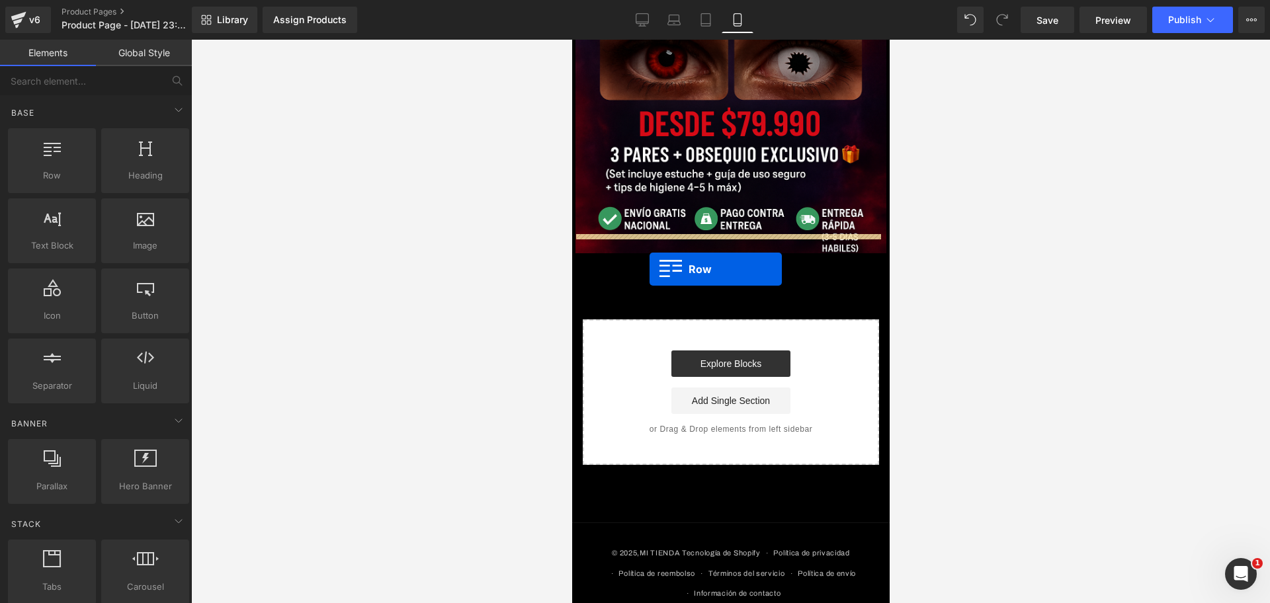
scroll to position [0, 685]
drag, startPoint x: 636, startPoint y: 183, endPoint x: 649, endPoint y: 269, distance: 86.9
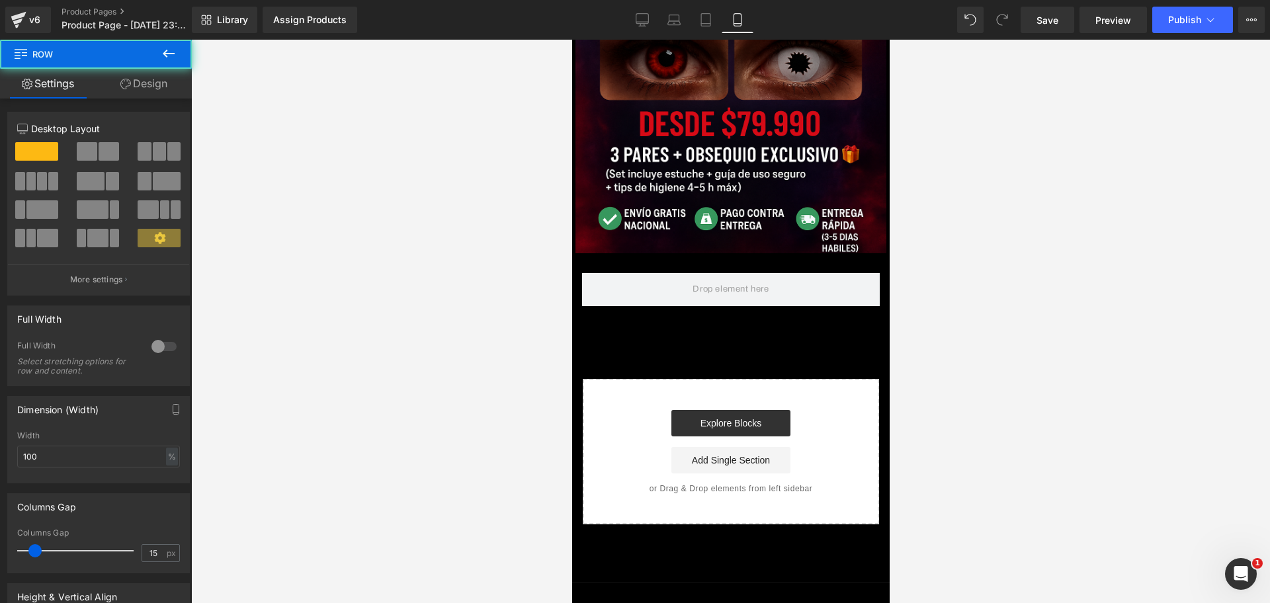
click at [170, 46] on icon at bounding box center [169, 54] width 16 height 16
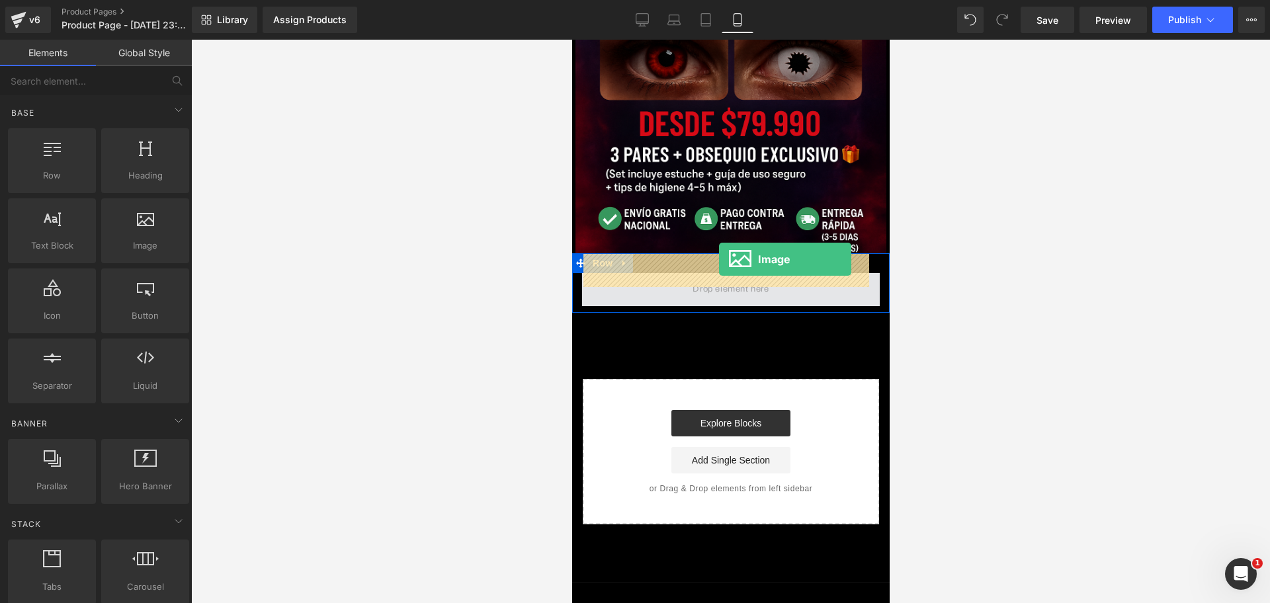
drag, startPoint x: 711, startPoint y: 261, endPoint x: 718, endPoint y: 259, distance: 7.4
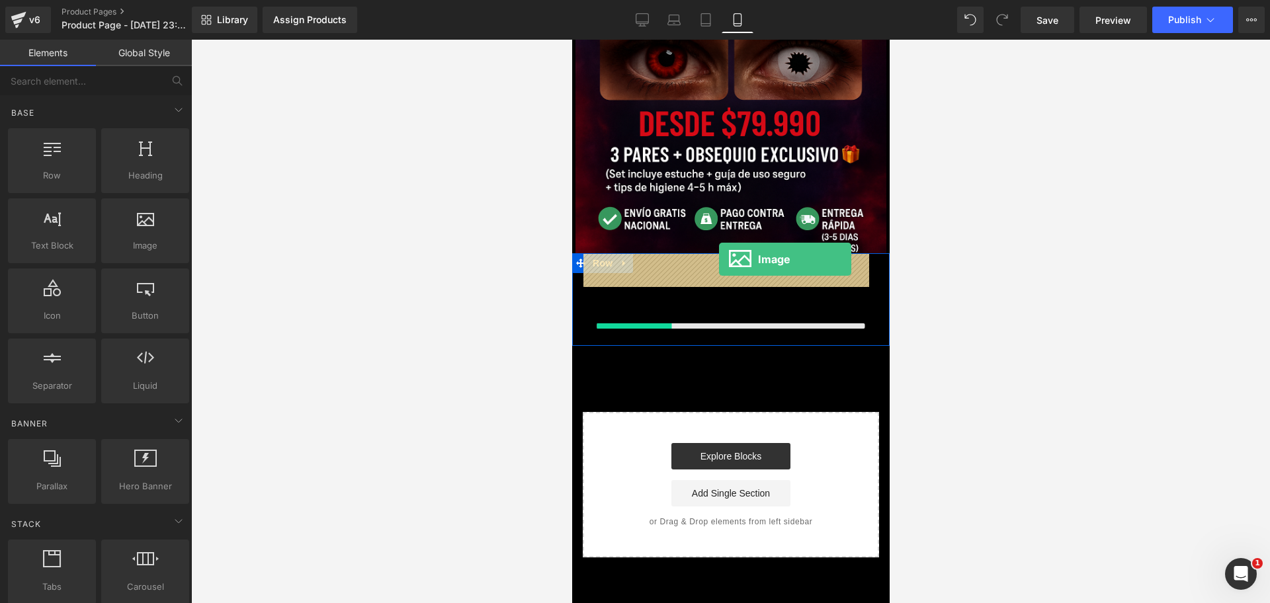
scroll to position [0, 0]
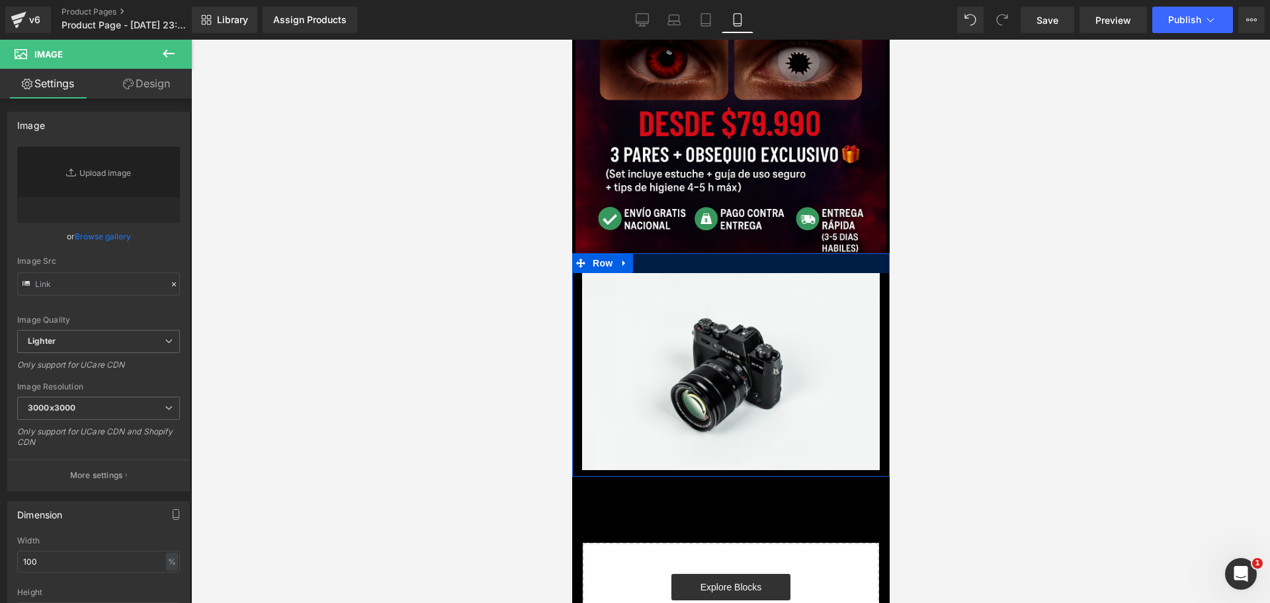
type input "//[DOMAIN_NAME][URL]"
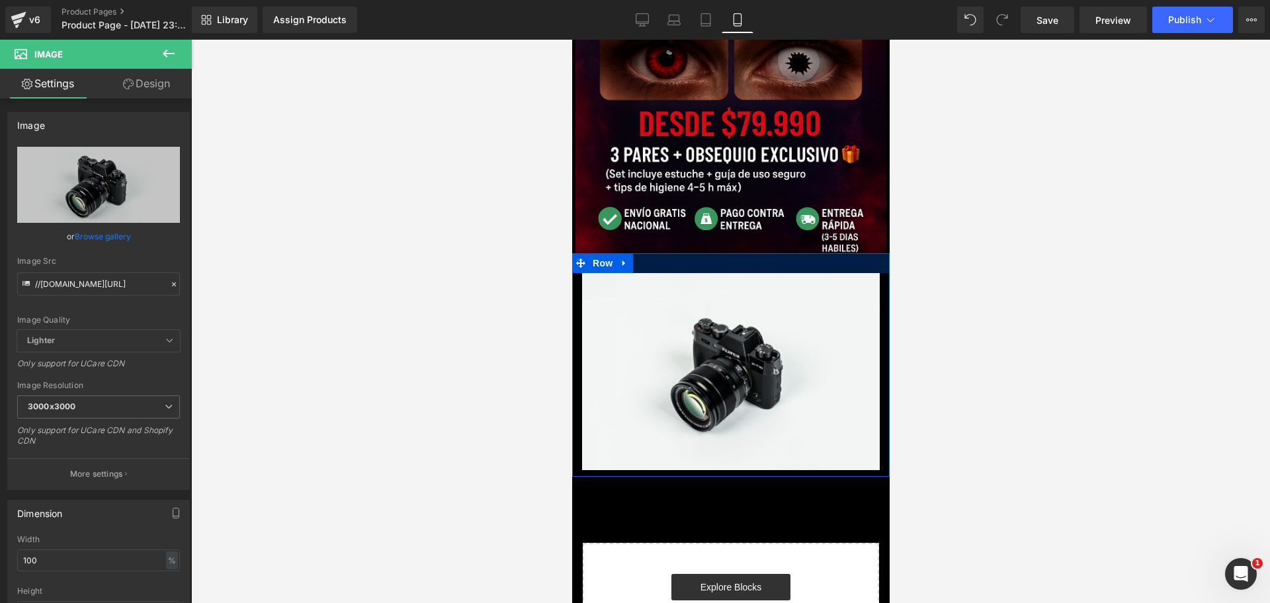
click at [691, 253] on div at bounding box center [731, 263] width 318 height 20
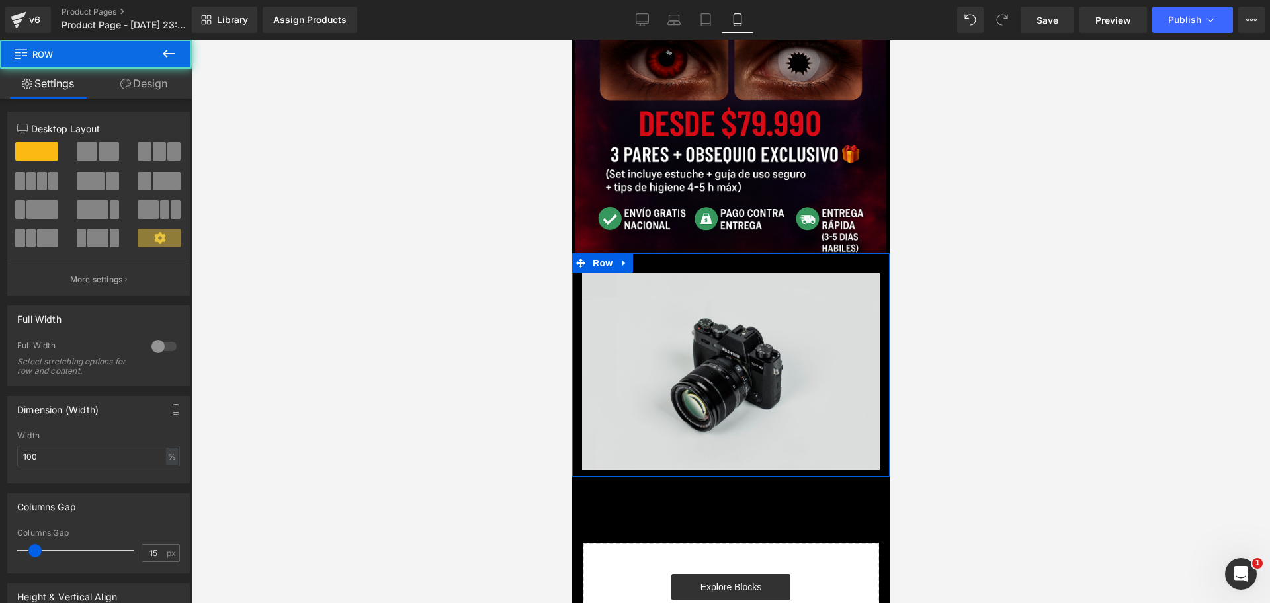
scroll to position [0, 228]
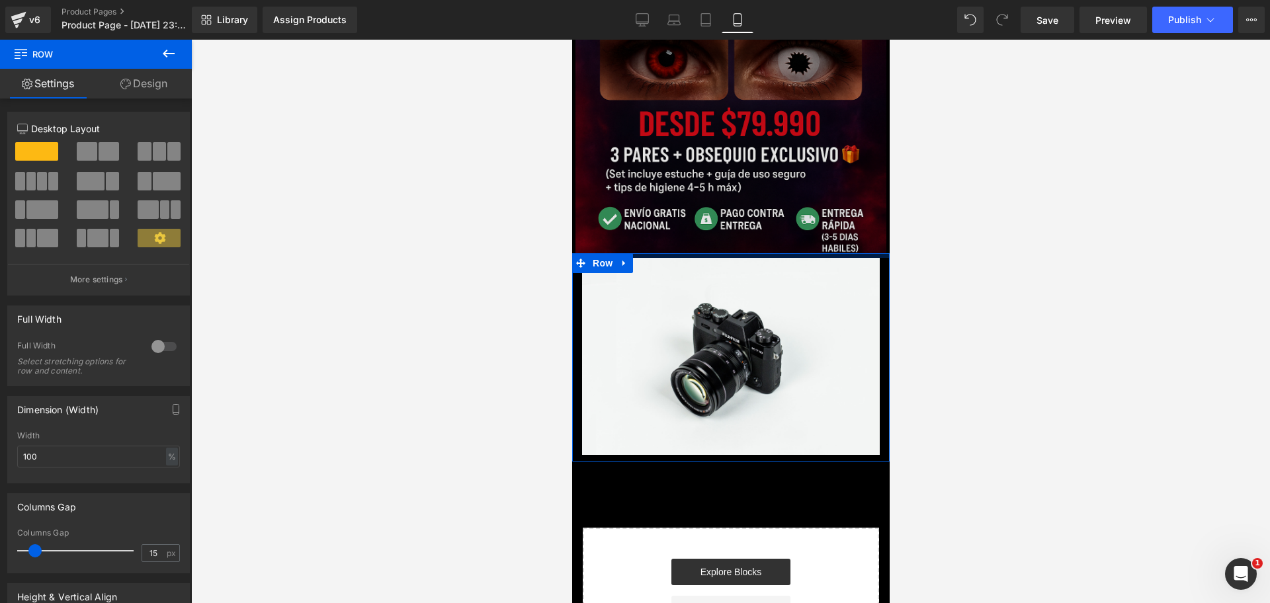
drag, startPoint x: 697, startPoint y: 243, endPoint x: 697, endPoint y: 228, distance: 15.2
click at [697, 228] on div "Image Row Image Row Select your layout" at bounding box center [731, 230] width 318 height 886
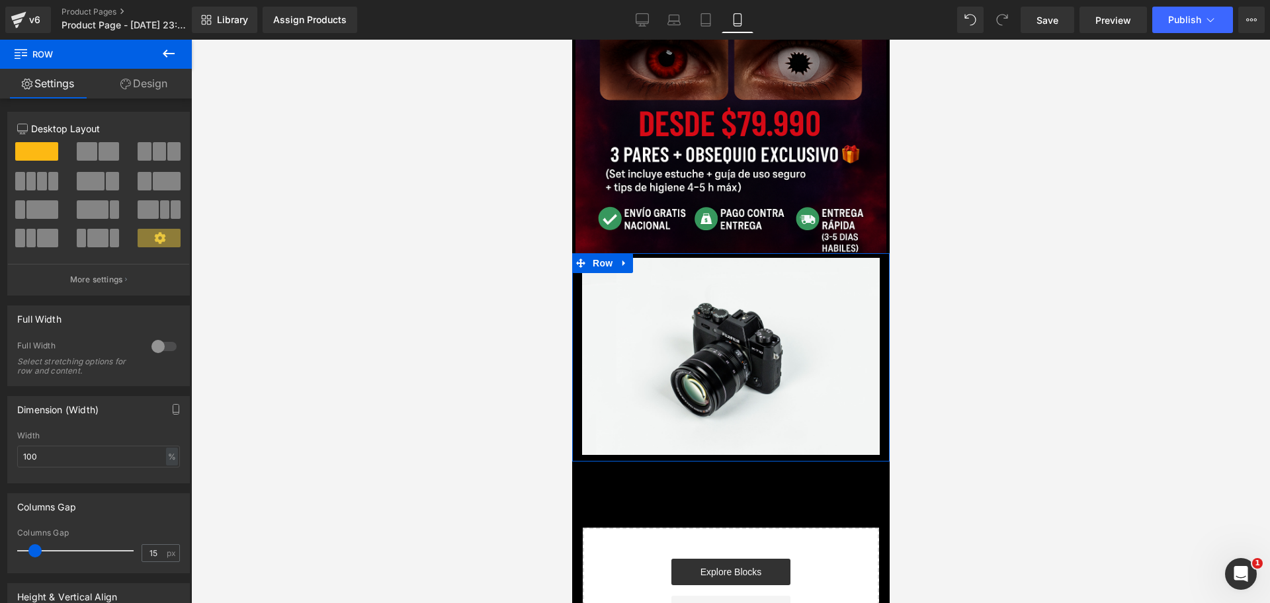
click at [1000, 240] on div at bounding box center [730, 322] width 1079 height 564
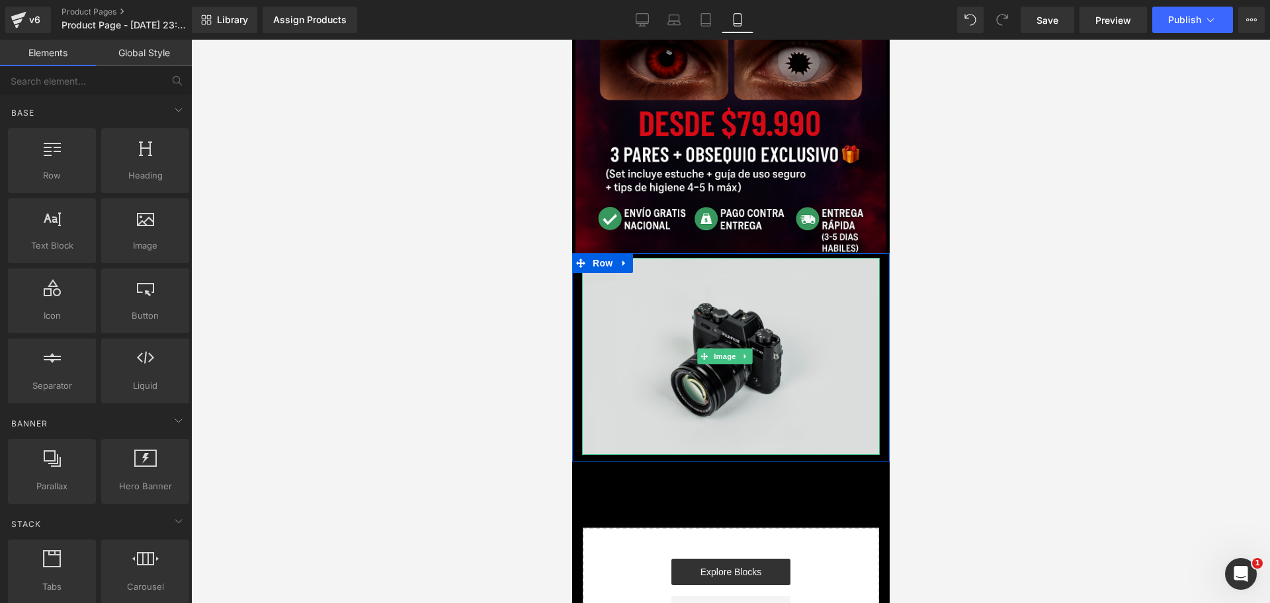
scroll to position [0, 0]
click at [677, 303] on img at bounding box center [731, 356] width 298 height 197
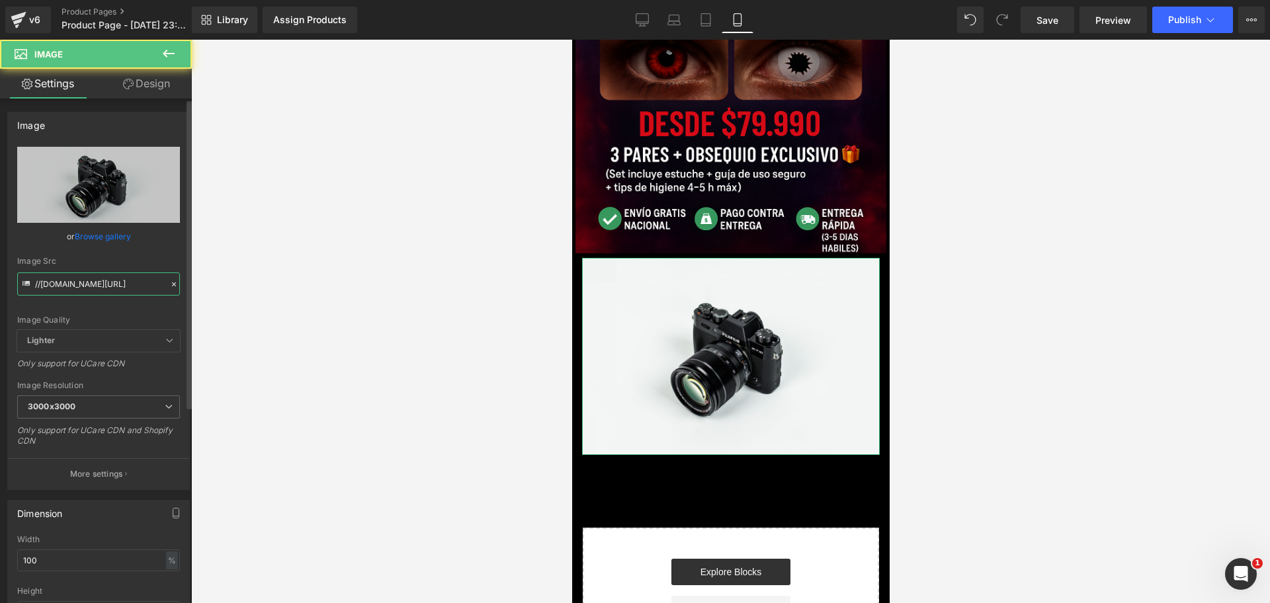
click at [50, 277] on input "//[DOMAIN_NAME][URL]" at bounding box center [98, 284] width 163 height 23
click at [51, 277] on input "//[DOMAIN_NAME][URL]" at bounding box center [98, 284] width 163 height 23
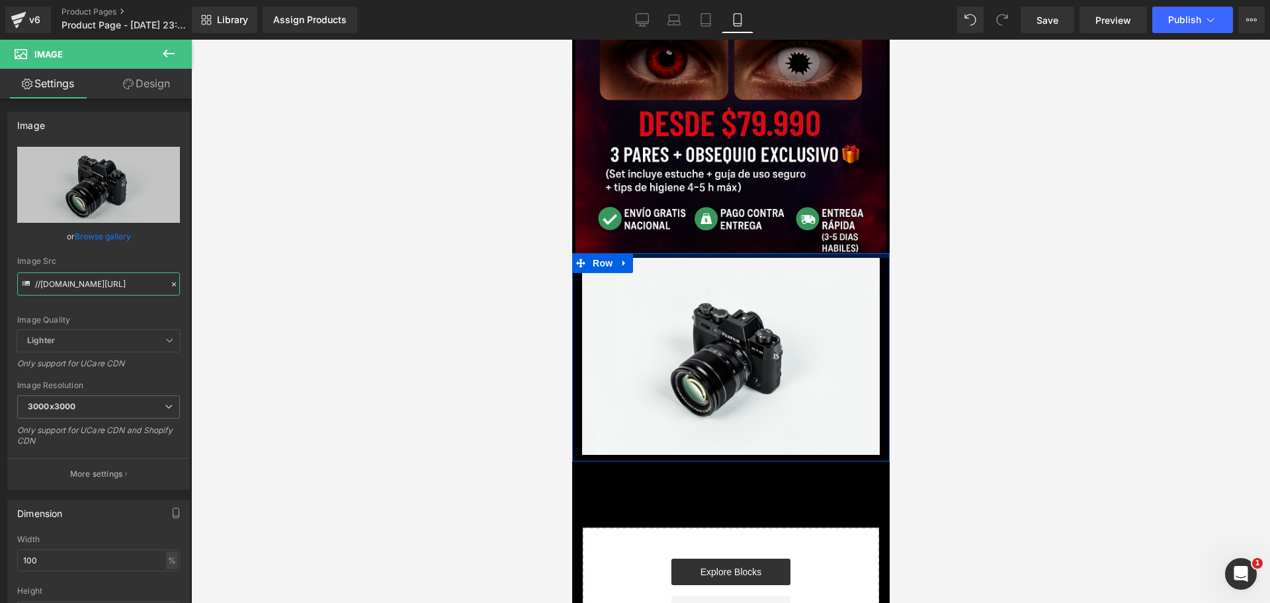
scroll to position [0, 685]
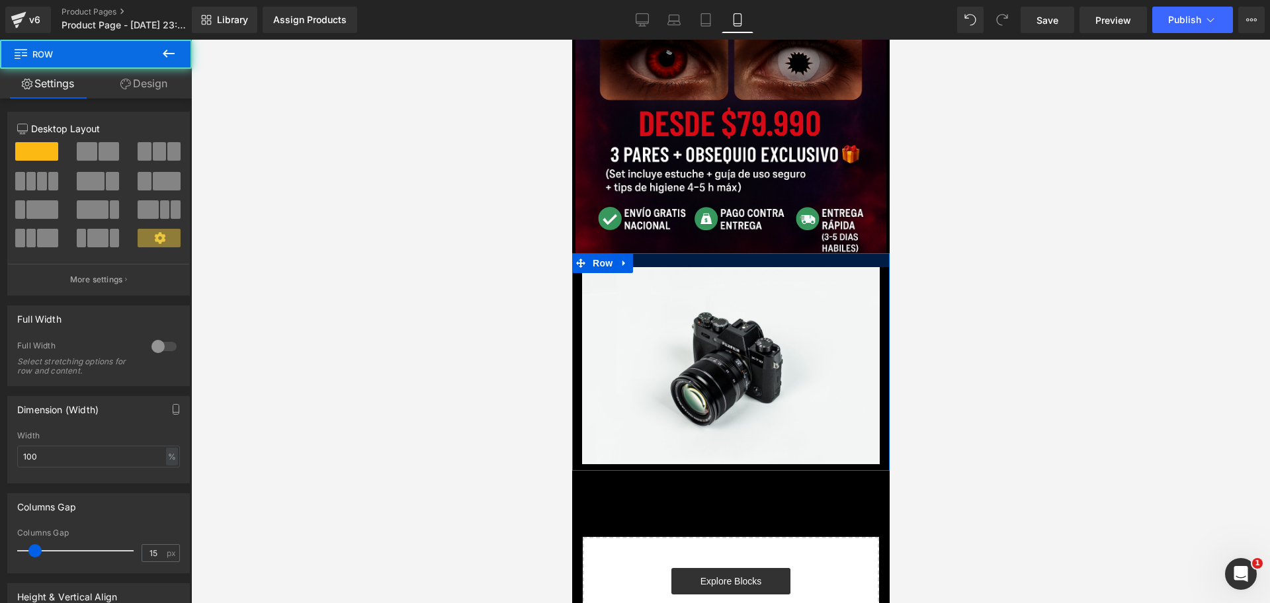
click at [744, 253] on div at bounding box center [731, 260] width 318 height 14
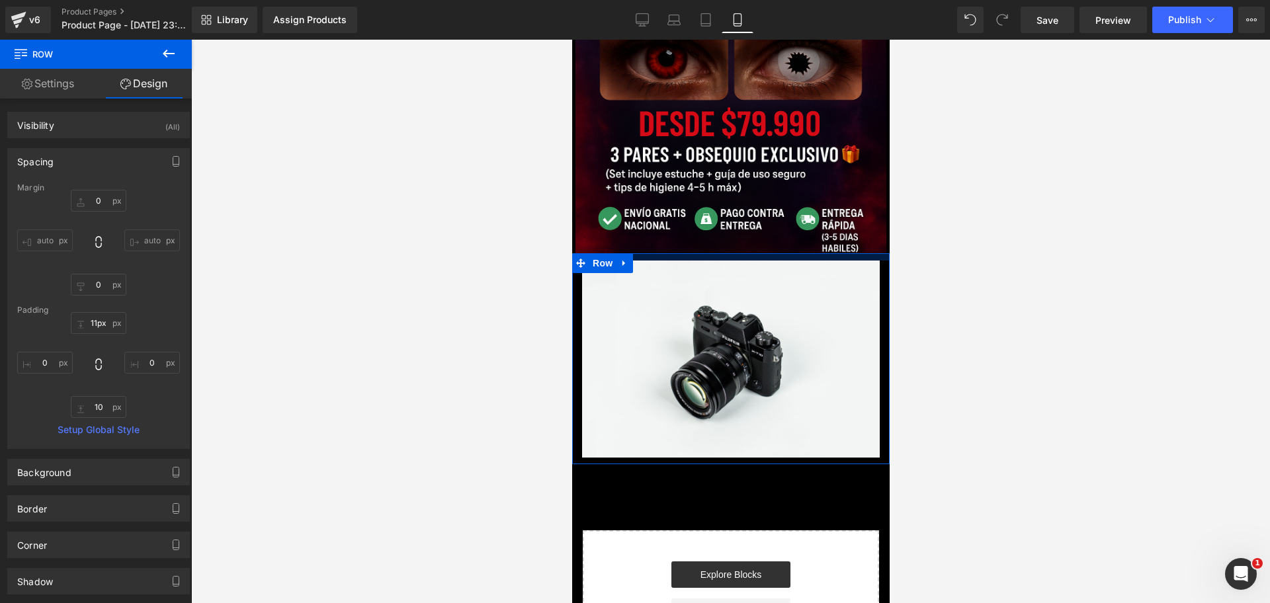
type input "8px"
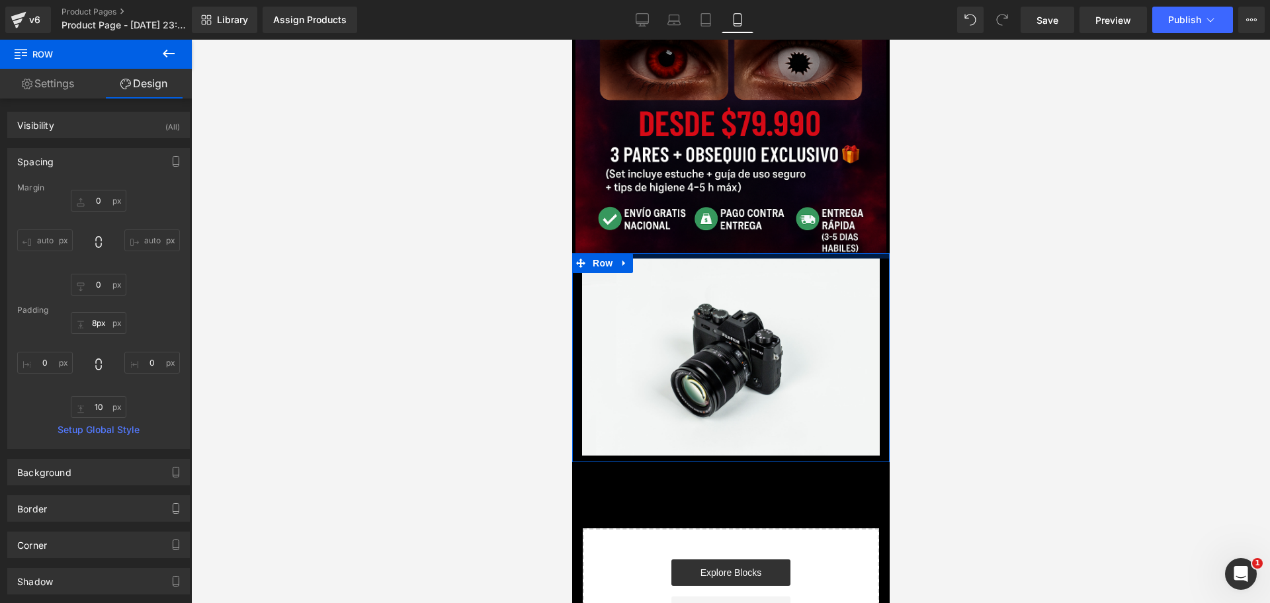
drag, startPoint x: 740, startPoint y: 240, endPoint x: 736, endPoint y: 234, distance: 7.5
click at [736, 253] on div at bounding box center [731, 255] width 318 height 5
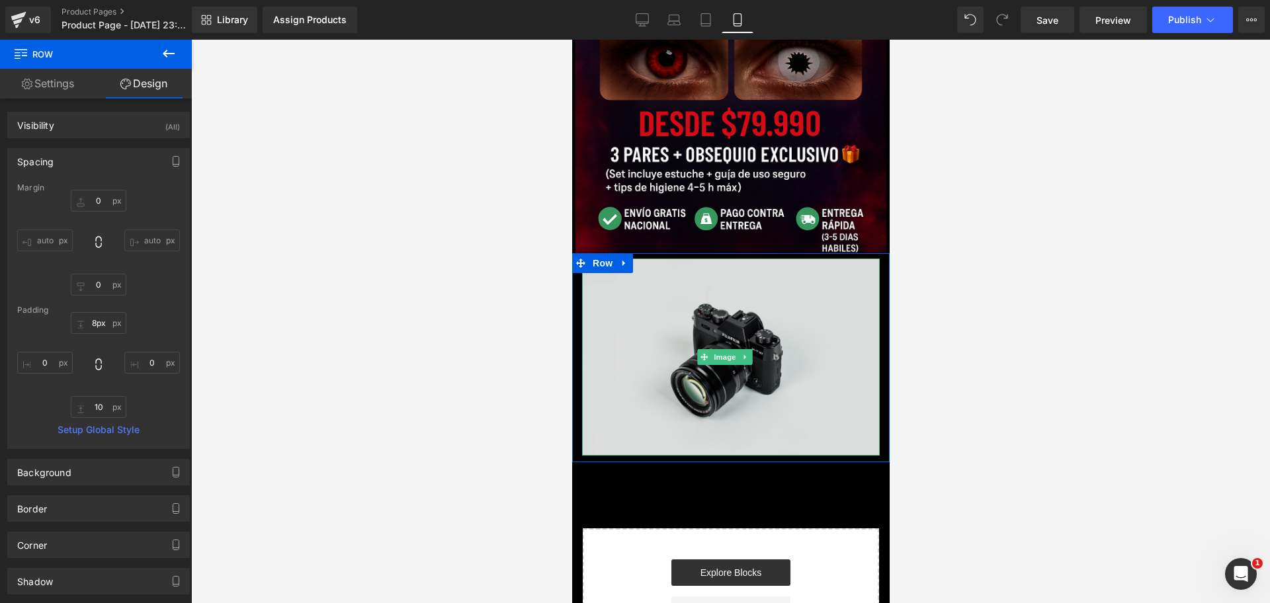
click at [752, 301] on img at bounding box center [731, 357] width 298 height 197
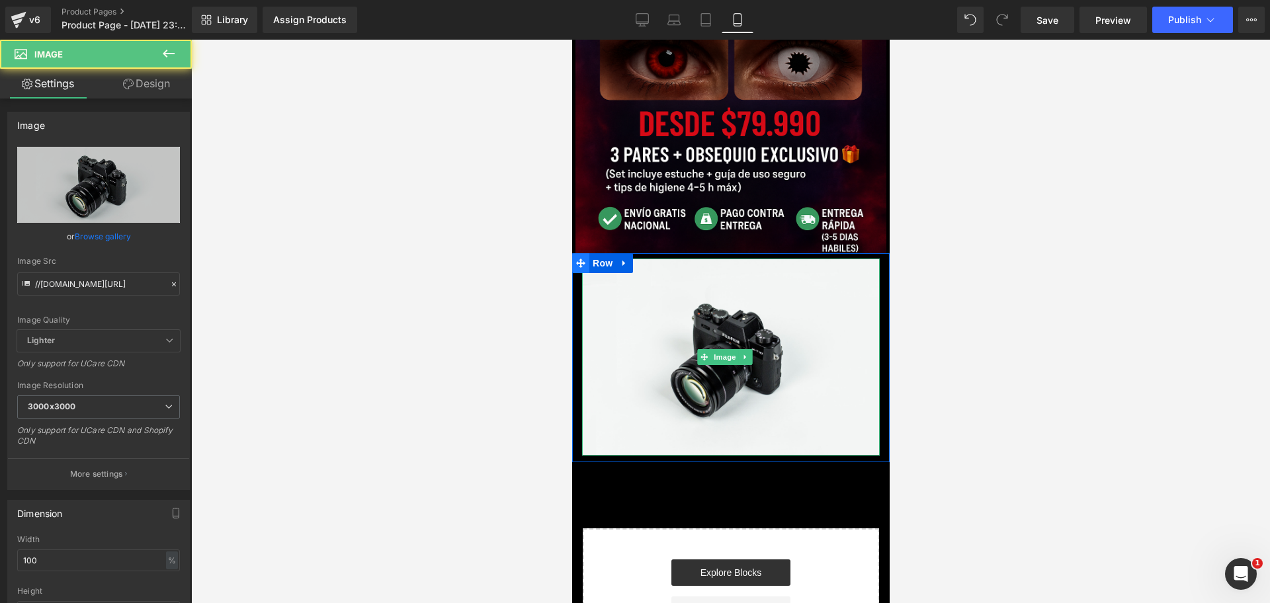
scroll to position [0, 0]
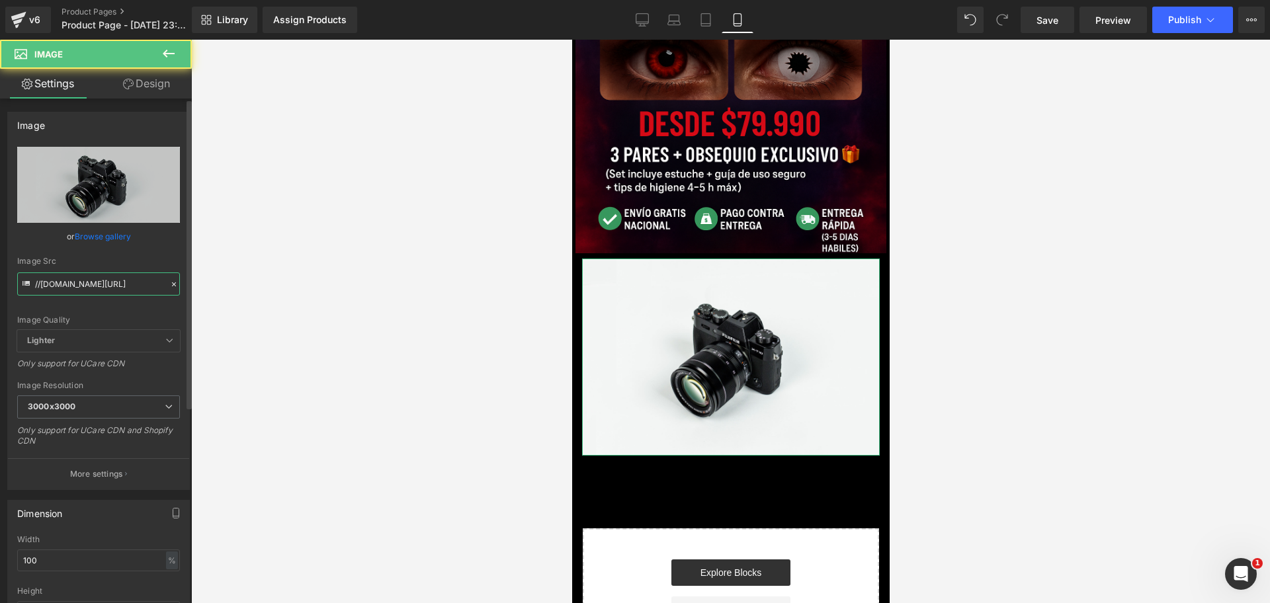
click at [104, 277] on input "//[DOMAIN_NAME][URL]" at bounding box center [98, 284] width 163 height 23
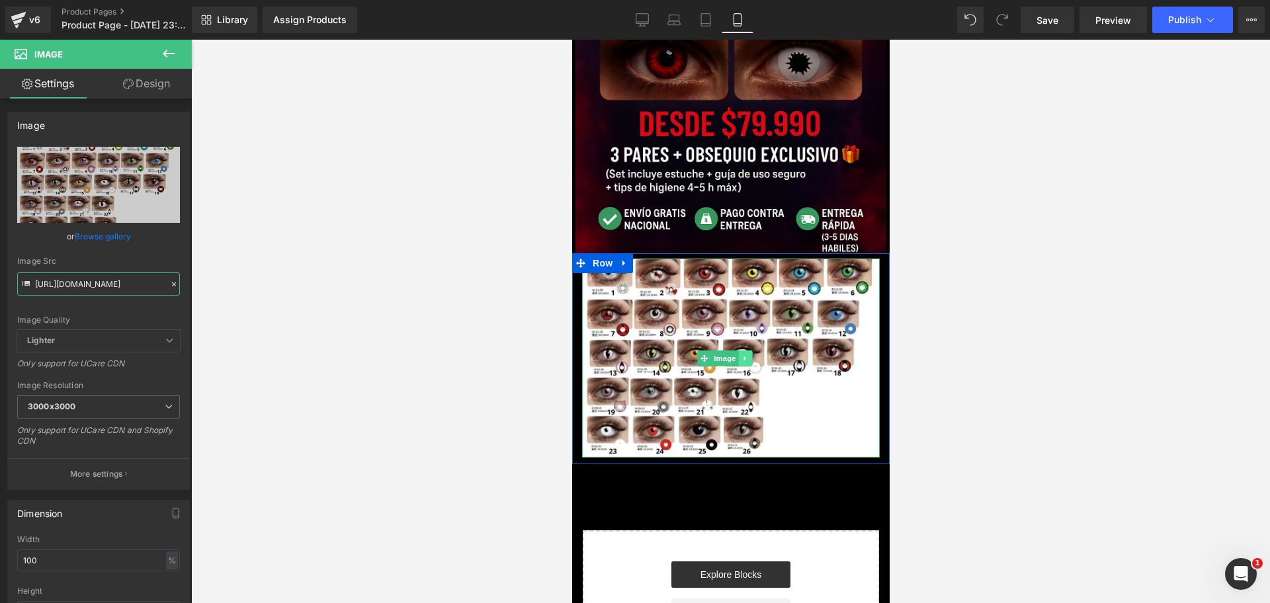
type input "[URL][DOMAIN_NAME]"
click at [750, 351] on link at bounding box center [745, 359] width 14 height 16
click at [750, 355] on icon at bounding box center [751, 358] width 7 height 7
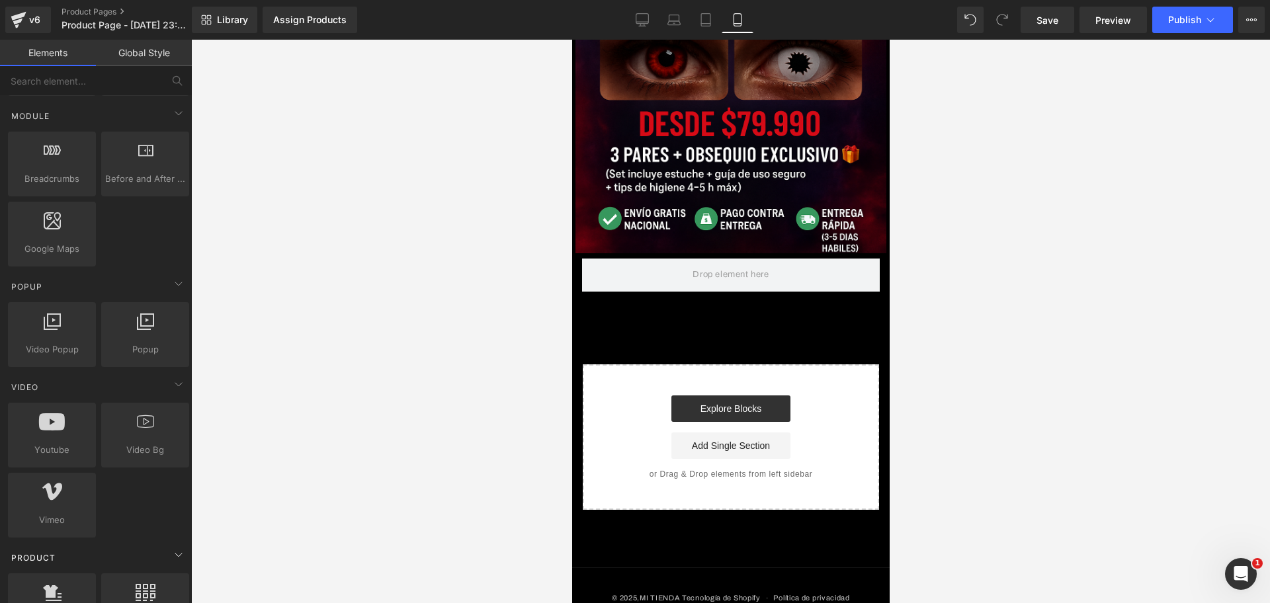
scroll to position [744, 0]
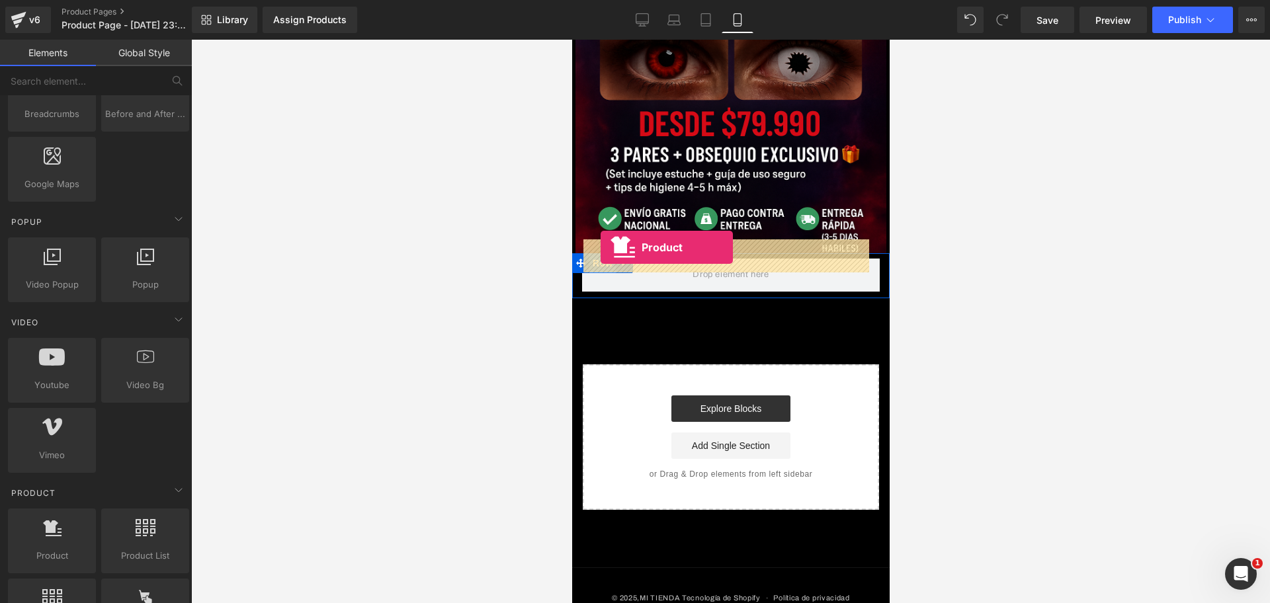
drag, startPoint x: 636, startPoint y: 576, endPoint x: 600, endPoint y: 247, distance: 330.7
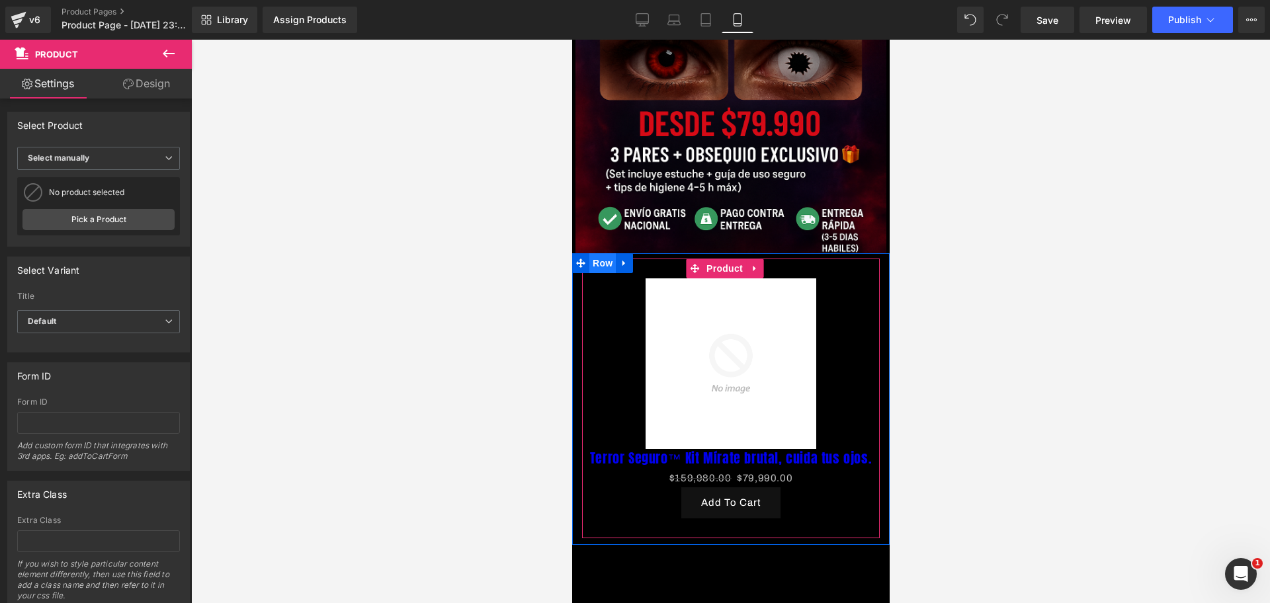
scroll to position [0, 0]
click at [758, 354] on link at bounding box center [757, 364] width 17 height 20
click at [761, 359] on icon at bounding box center [765, 364] width 9 height 10
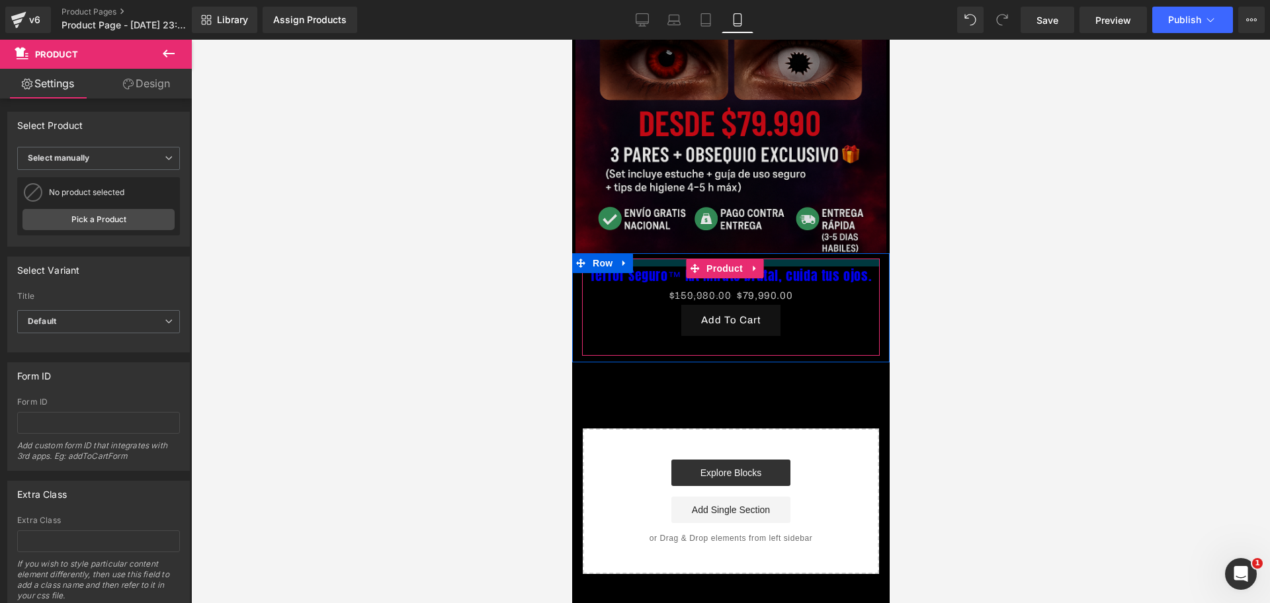
scroll to position [0, 456]
drag, startPoint x: 781, startPoint y: 242, endPoint x: 772, endPoint y: 230, distance: 14.7
click at [772, 230] on div "Image Row Terror Seguro™ Kit Mírate brutal, cuida tus ojos. (P) Title $159,980.…" at bounding box center [731, 180] width 318 height 787
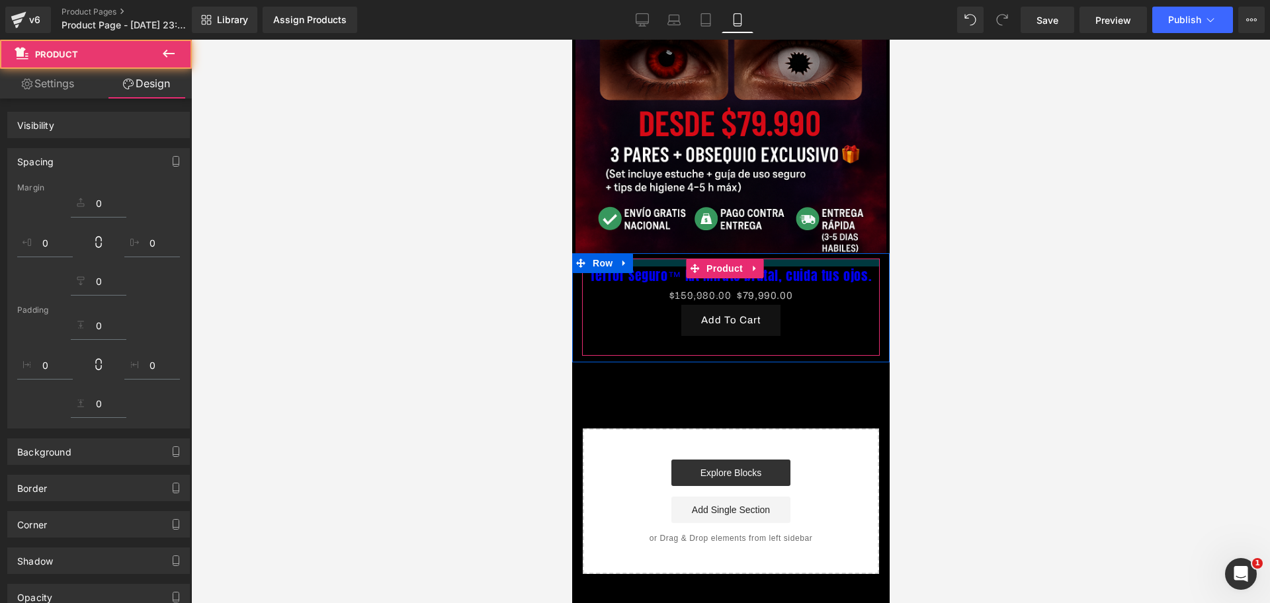
click at [924, 257] on div at bounding box center [730, 322] width 1079 height 564
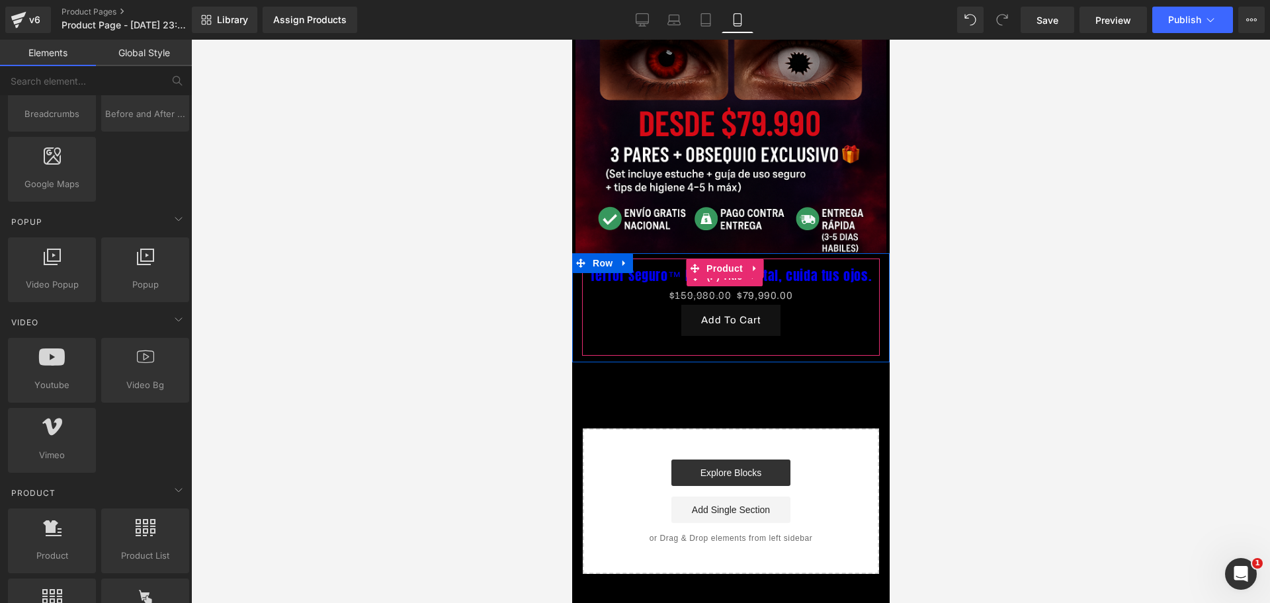
click at [812, 273] on link "Terror Seguro™ Kit Mírate brutal, cuida tus ojos." at bounding box center [730, 276] width 282 height 16
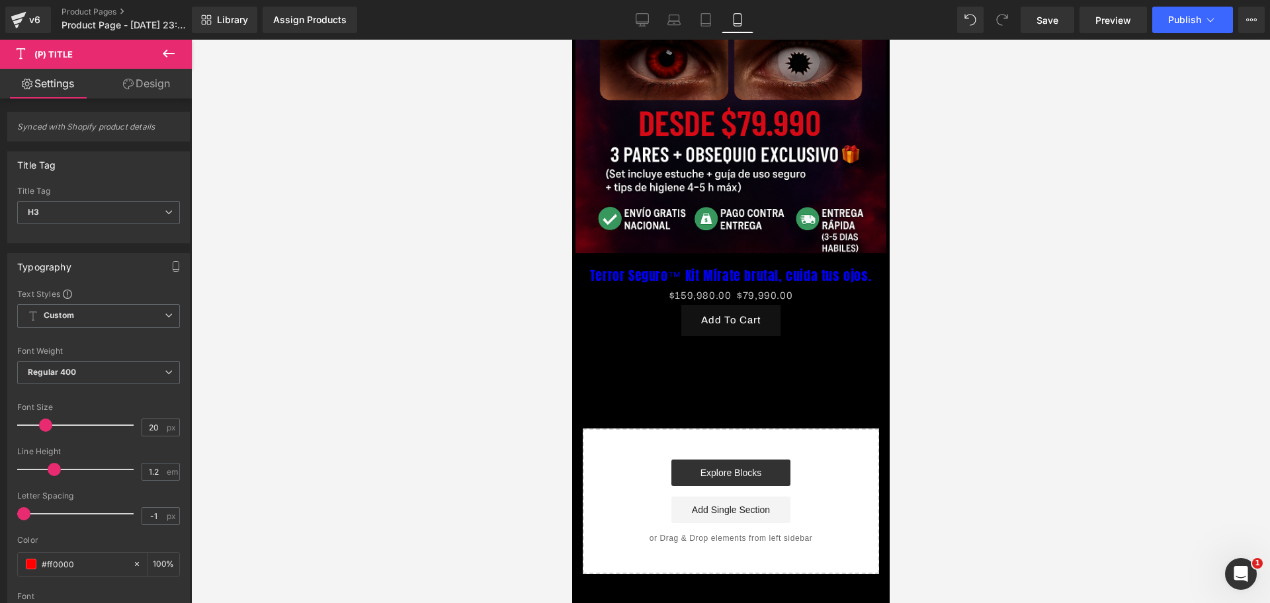
scroll to position [0, 685]
click at [305, 10] on link "Assign Products" at bounding box center [310, 20] width 95 height 26
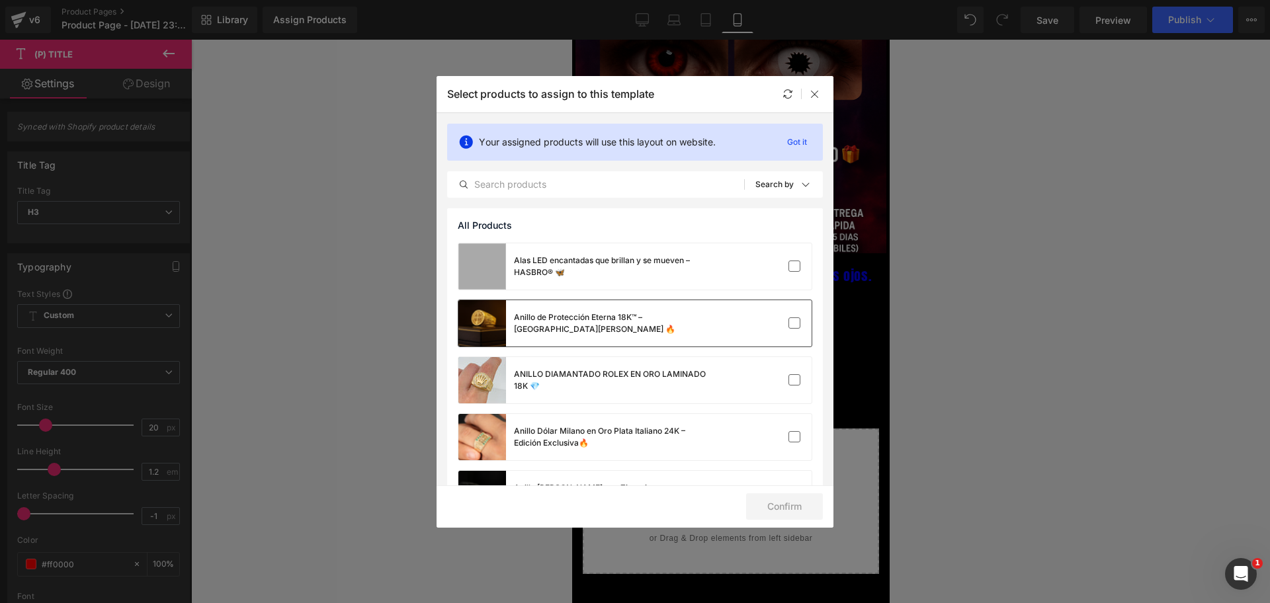
scroll to position [0, 228]
click at [588, 192] on input "text" at bounding box center [596, 185] width 296 height 16
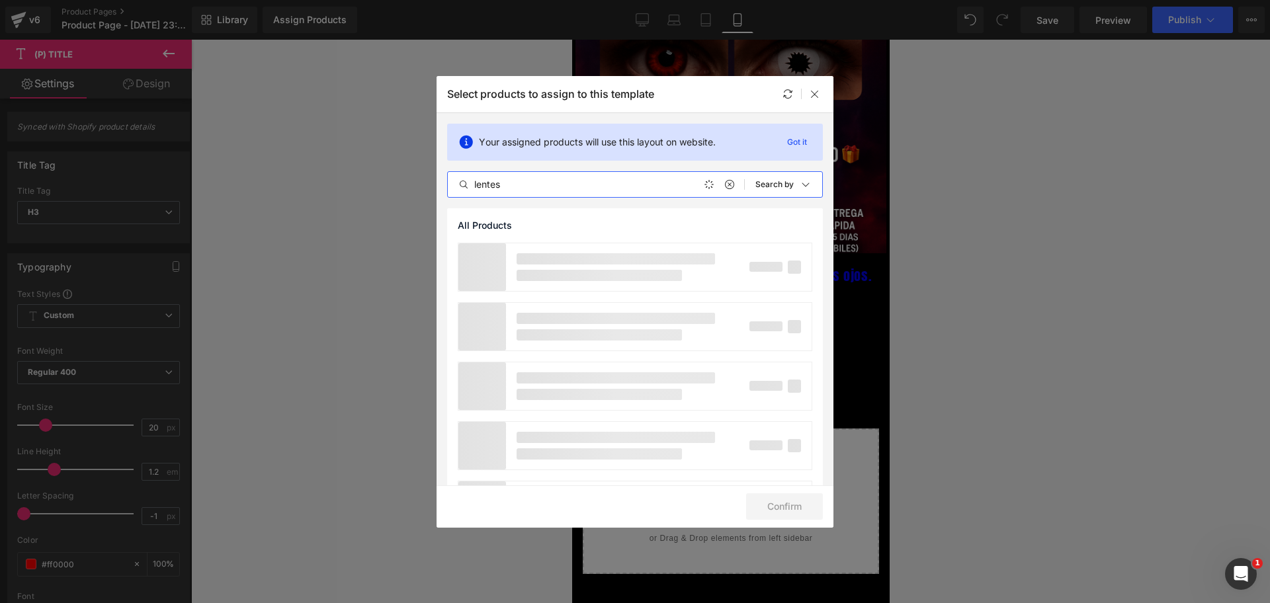
scroll to position [0, 456]
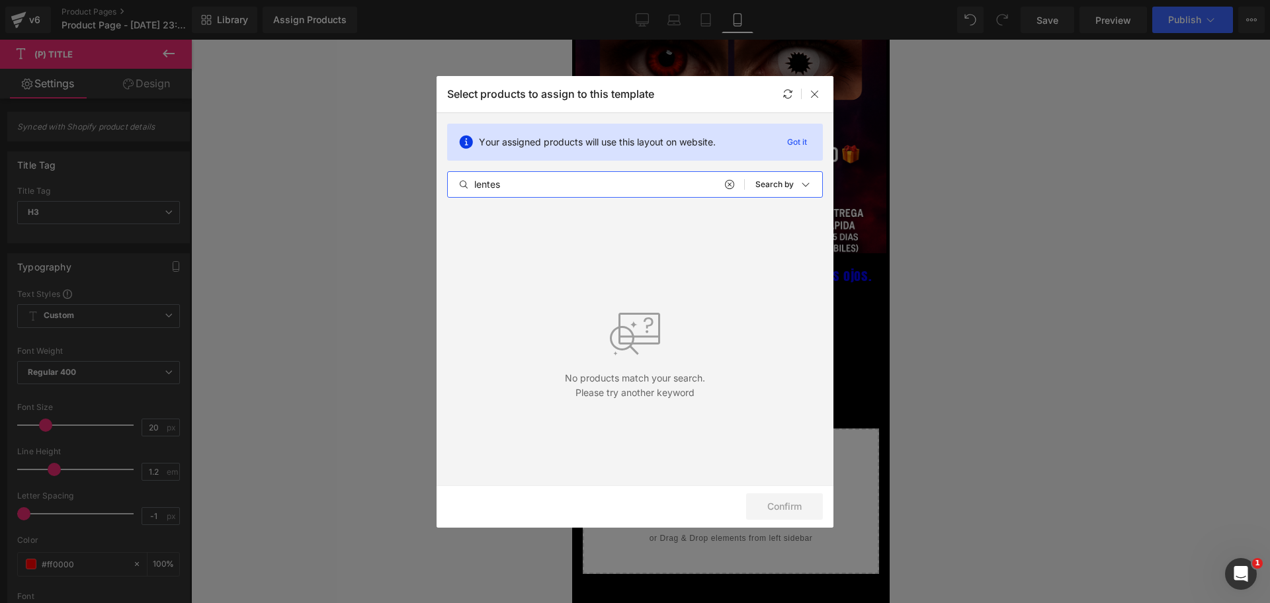
click at [554, 175] on div "lentes All Products Shopify Collections Product Templates Shopify Collections S…" at bounding box center [635, 184] width 376 height 26
click at [555, 175] on div "lentes All Products Shopify Collections Product Templates Shopify Collections S…" at bounding box center [635, 184] width 376 height 26
click at [555, 177] on input "lentes" at bounding box center [596, 185] width 296 height 16
click at [556, 183] on input "lentes" at bounding box center [596, 185] width 296 height 16
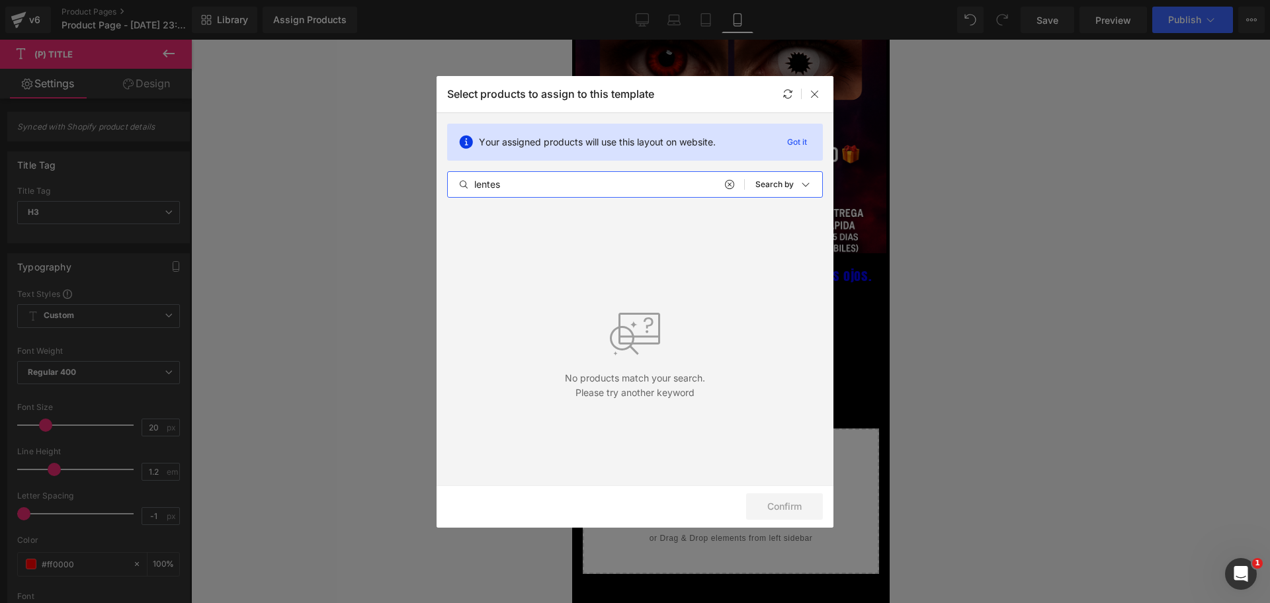
click at [556, 183] on input "lentes" at bounding box center [596, 185] width 296 height 16
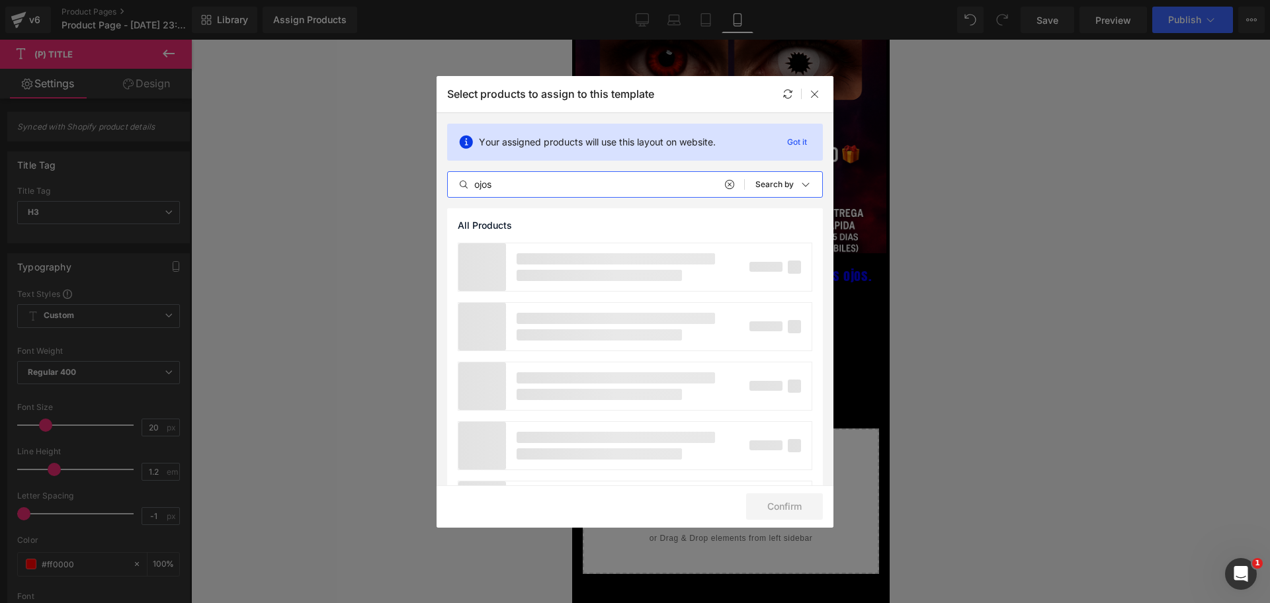
scroll to position [0, 0]
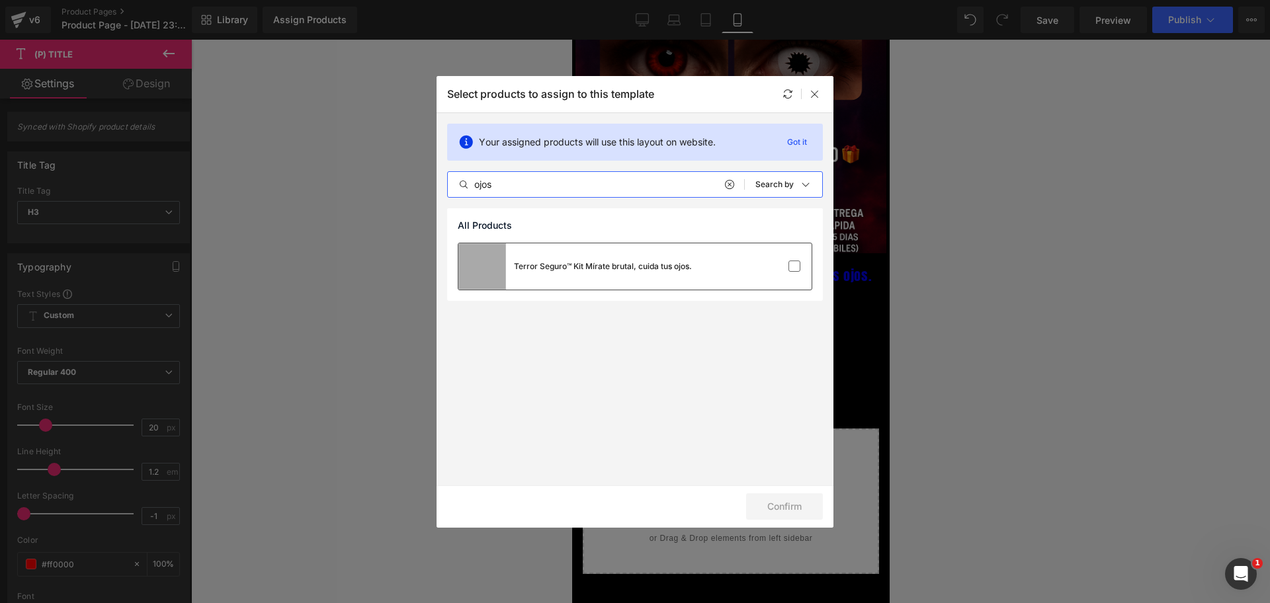
type input "ojos"
click at [580, 259] on div "Terror Seguro™ Kit Mírate brutal, cuida tus ojos." at bounding box center [575, 266] width 234 height 46
click at [759, 487] on div "Confirm" at bounding box center [635, 507] width 397 height 42
click at [767, 503] on button "Confirm" at bounding box center [784, 507] width 77 height 26
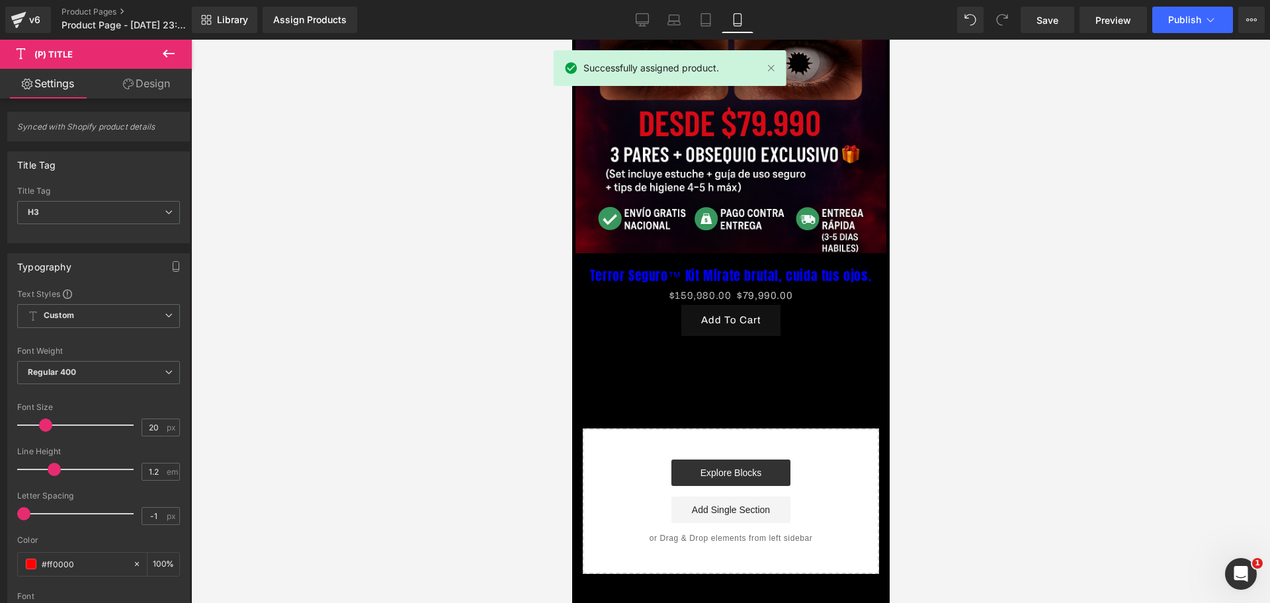
scroll to position [0, 456]
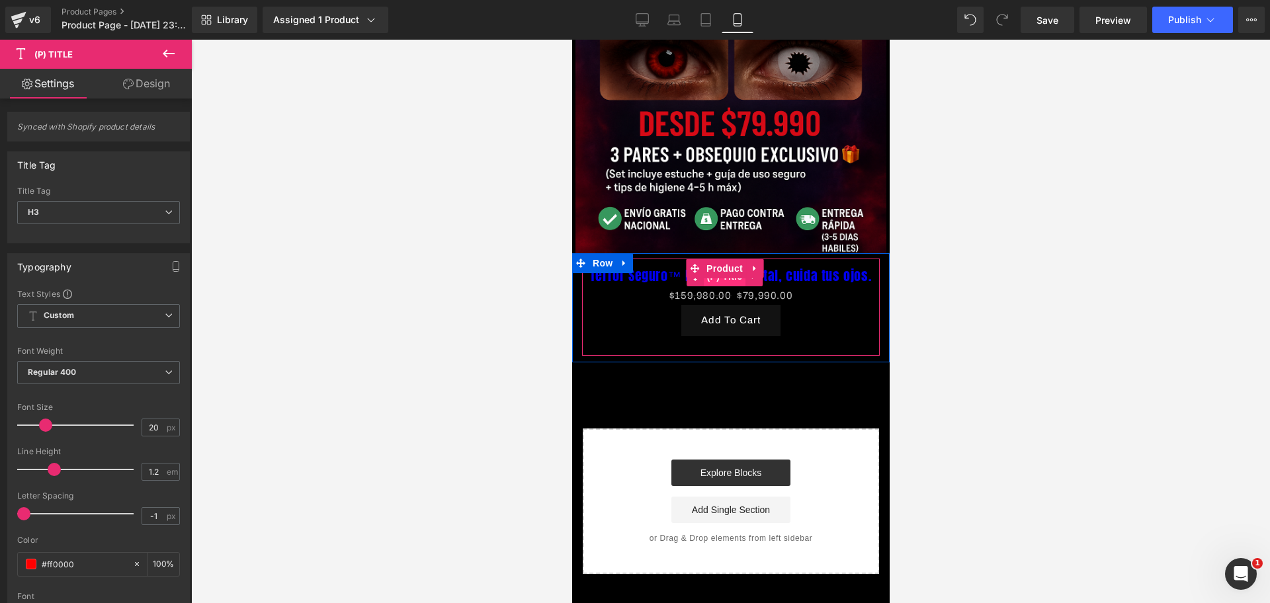
click at [728, 267] on span "(P) Title" at bounding box center [724, 277] width 42 height 20
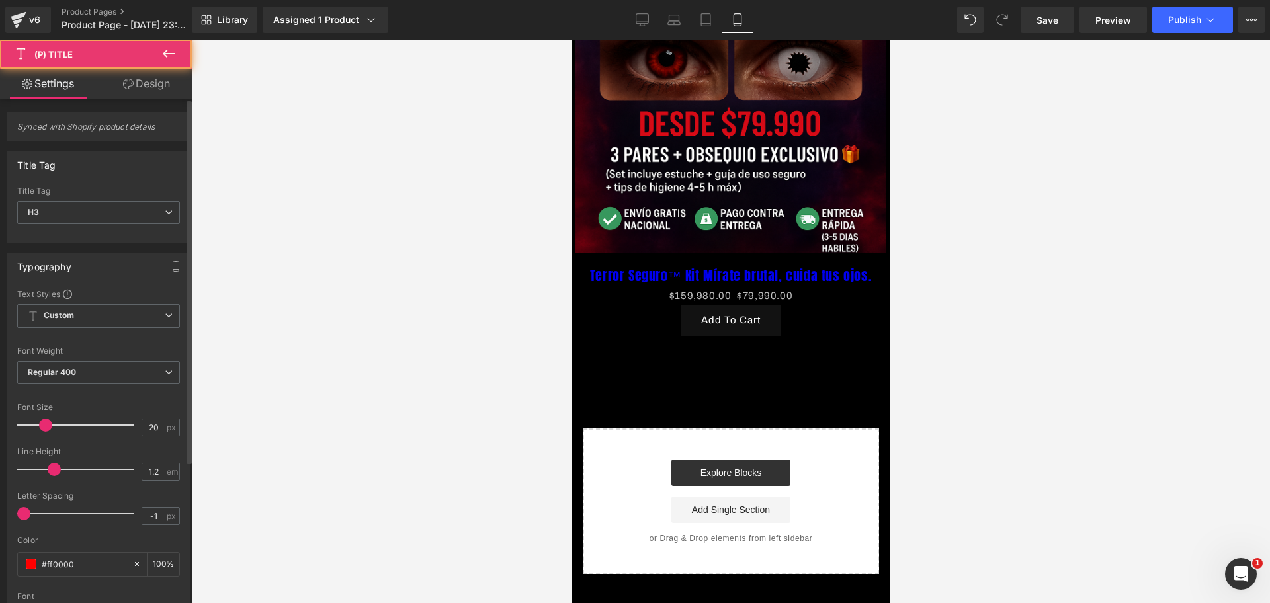
scroll to position [0, 685]
click at [24, 550] on div "Color #ff0000 100 %" at bounding box center [98, 564] width 163 height 56
click at [27, 553] on div "#ff0000" at bounding box center [75, 564] width 114 height 23
click at [28, 556] on div "#ff0000" at bounding box center [75, 564] width 114 height 23
click at [30, 556] on div "#ff0000" at bounding box center [75, 564] width 114 height 23
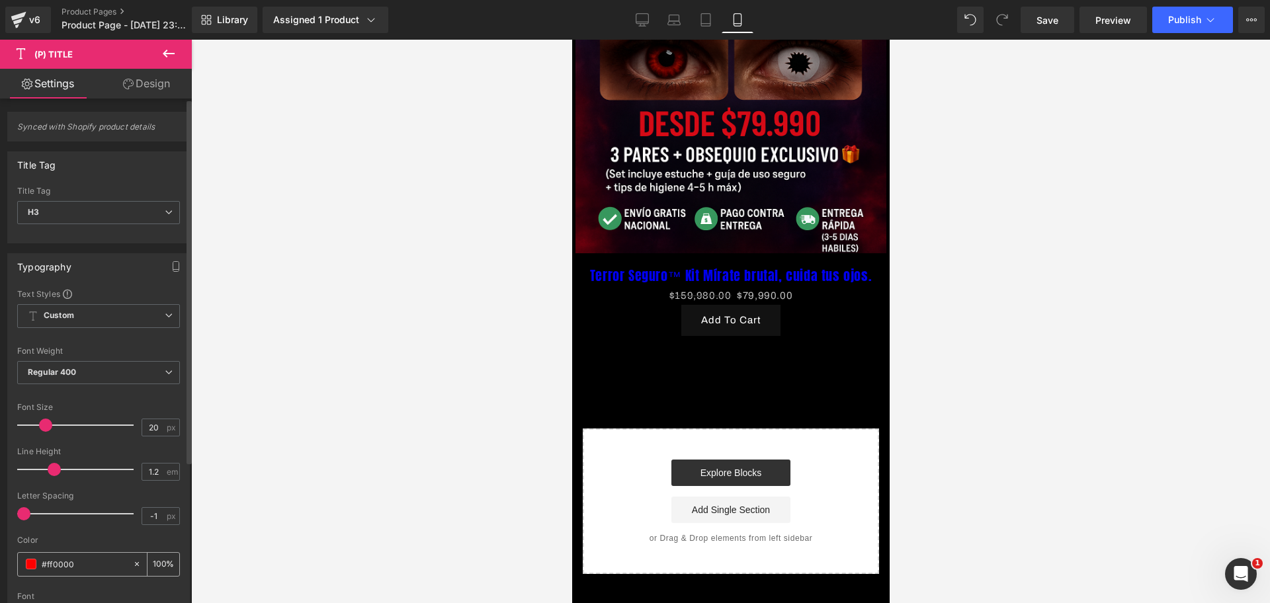
click at [34, 564] on span at bounding box center [31, 564] width 11 height 11
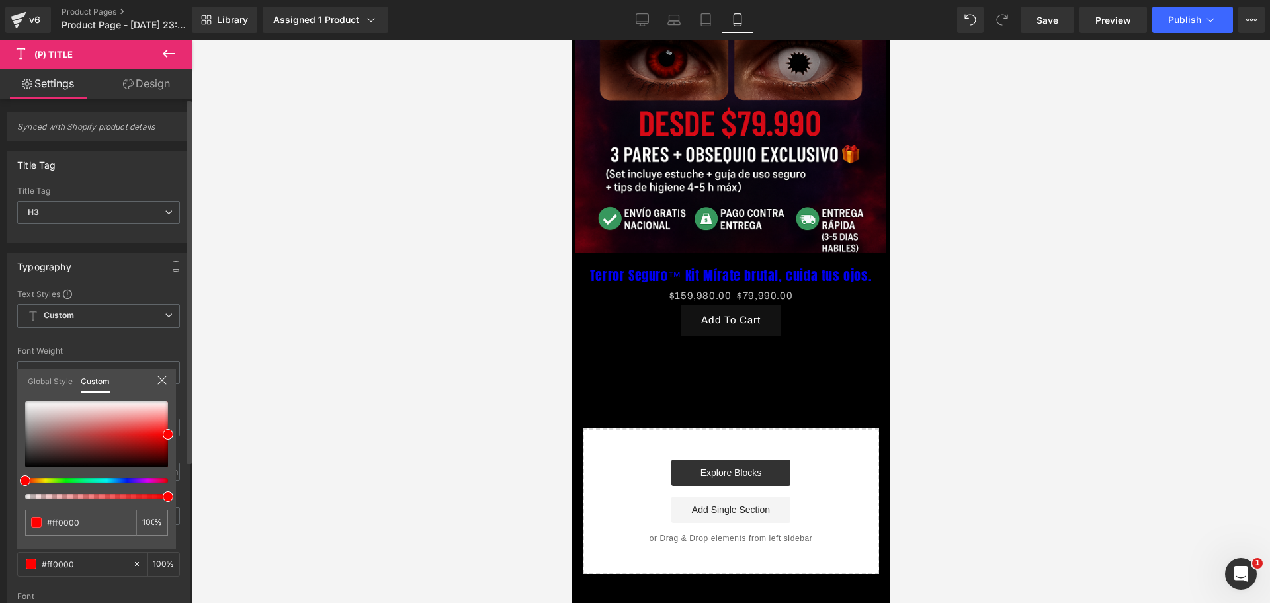
scroll to position [0, 0]
type input "#e50000"
type input "#d60000"
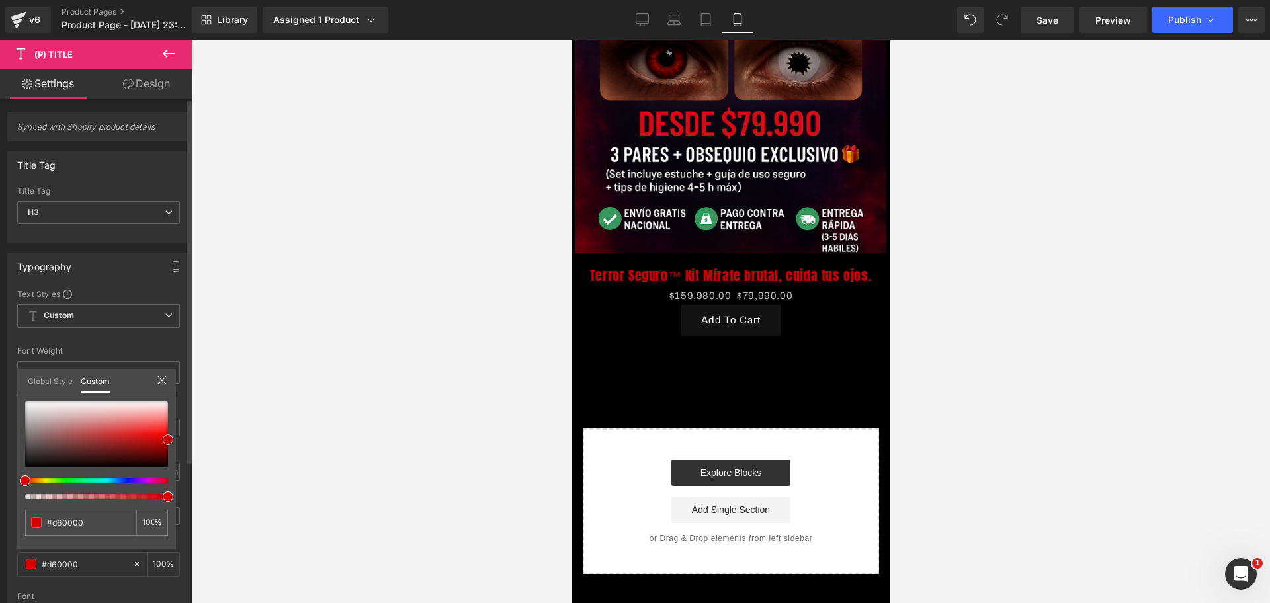
type input "#d10000"
type input "#c10000"
type input "#c00000"
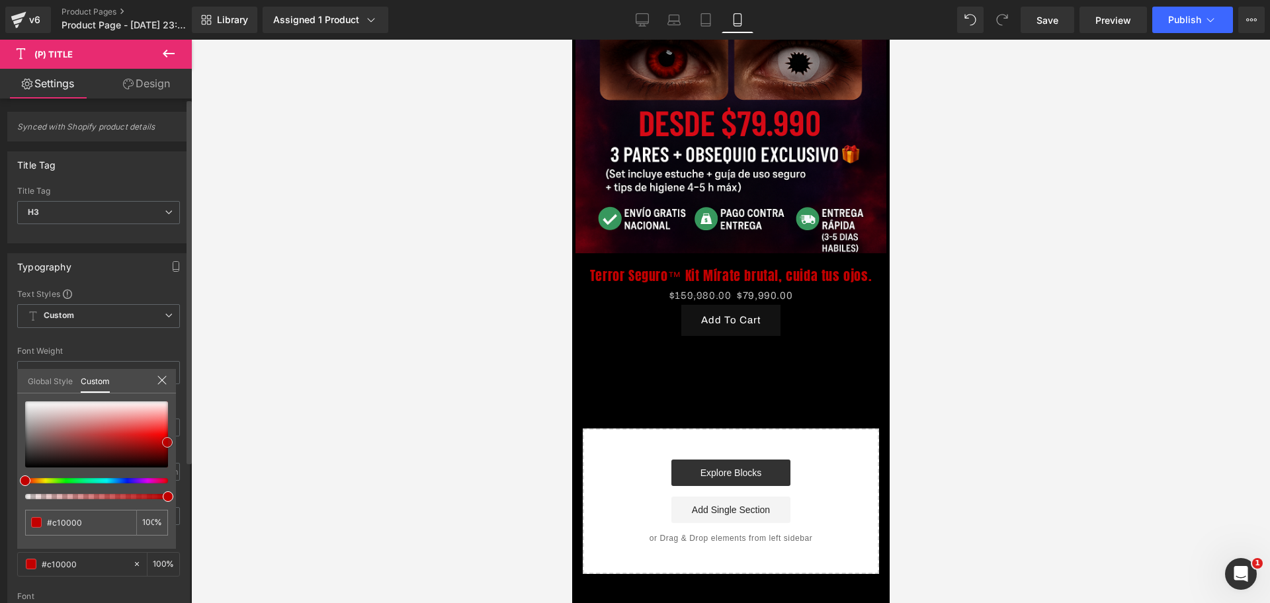
type input "#c00000"
type input "#ca0101"
type input "#cf0202"
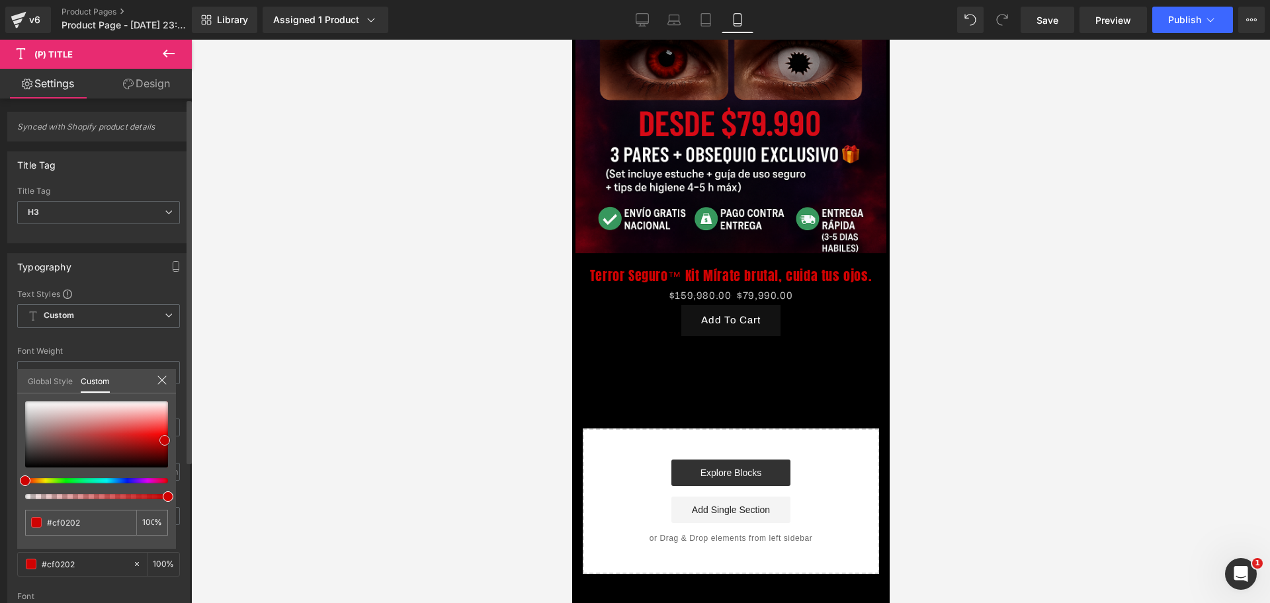
type input "#f40404"
type input "#fb0303"
type input "#fa0f0f"
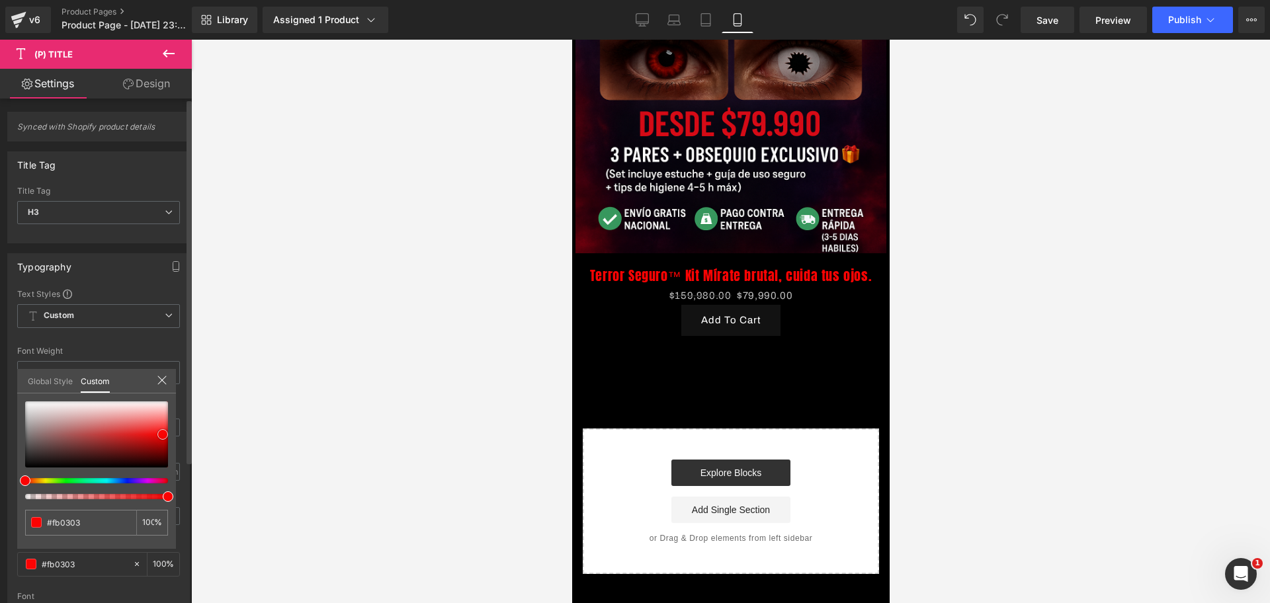
type input "#fa0f0f"
click at [159, 433] on span at bounding box center [162, 433] width 11 height 11
click at [287, 415] on div at bounding box center [730, 322] width 1079 height 564
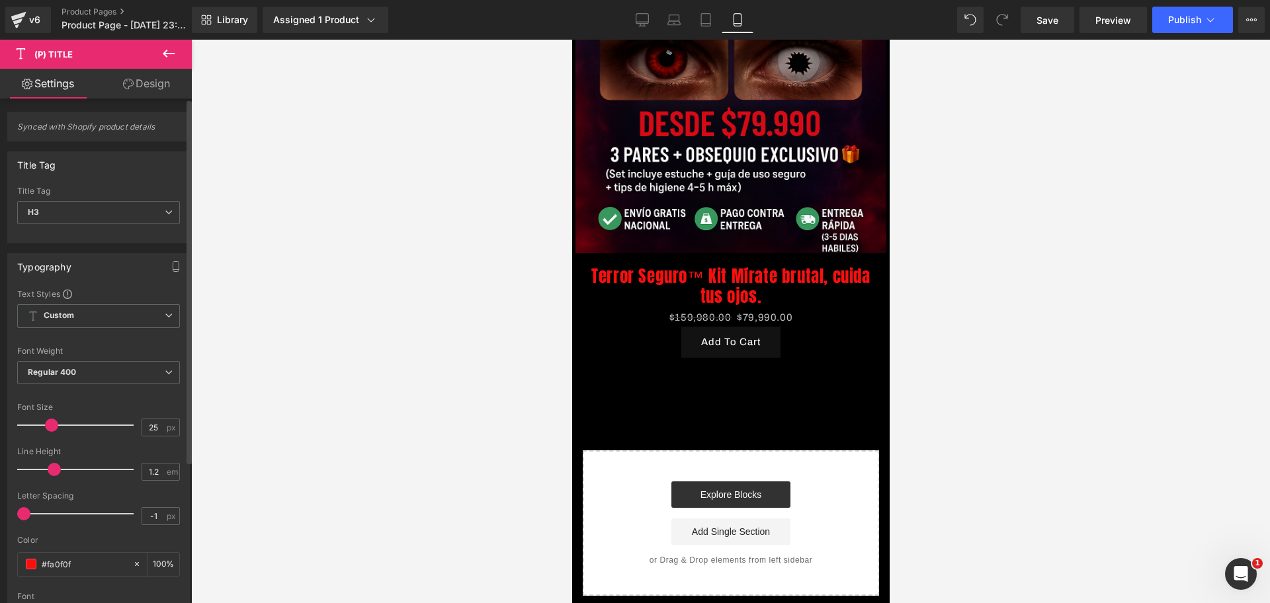
scroll to position [0, 456]
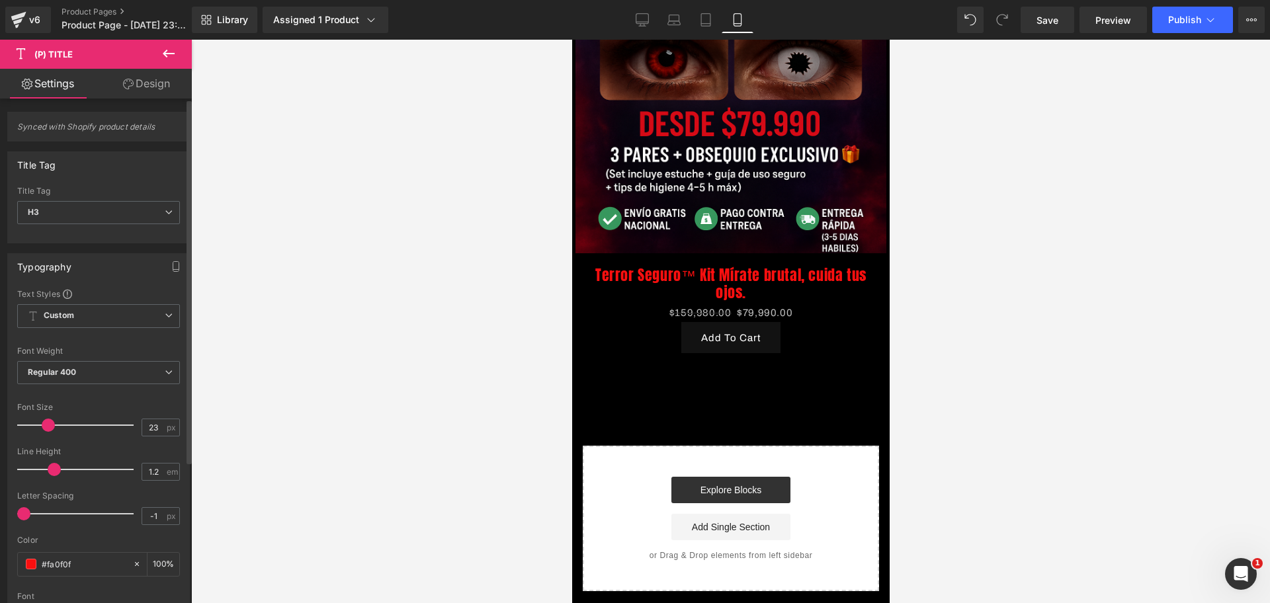
type input "24"
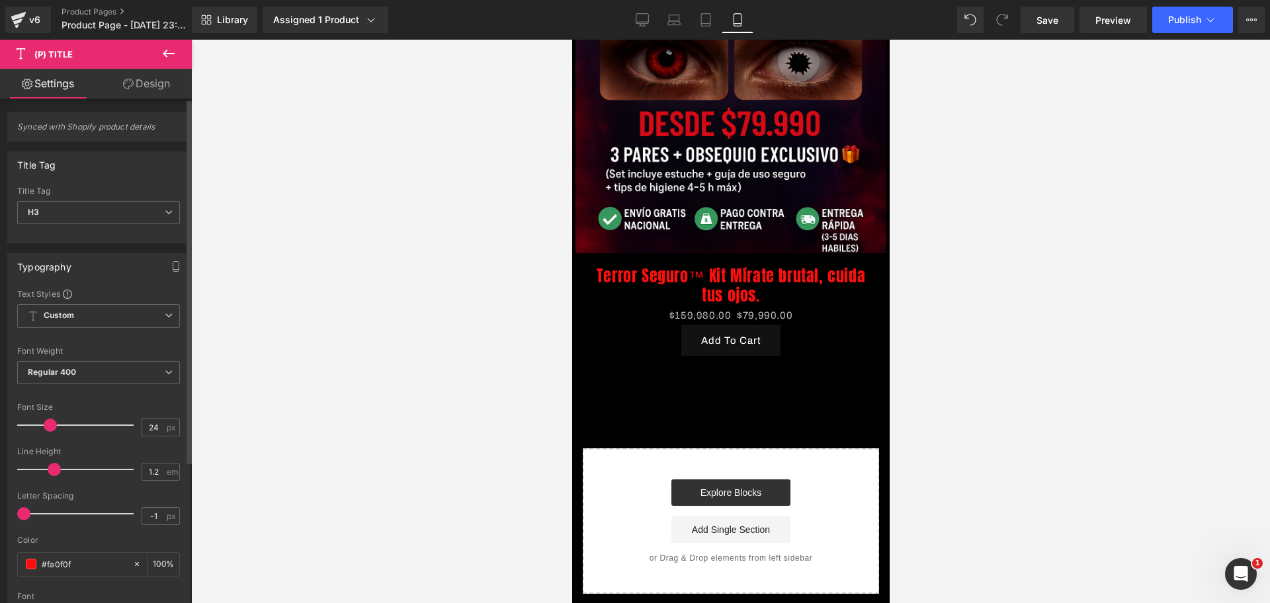
drag, startPoint x: 44, startPoint y: 425, endPoint x: 48, endPoint y: 418, distance: 8.1
click at [48, 419] on span at bounding box center [50, 425] width 13 height 13
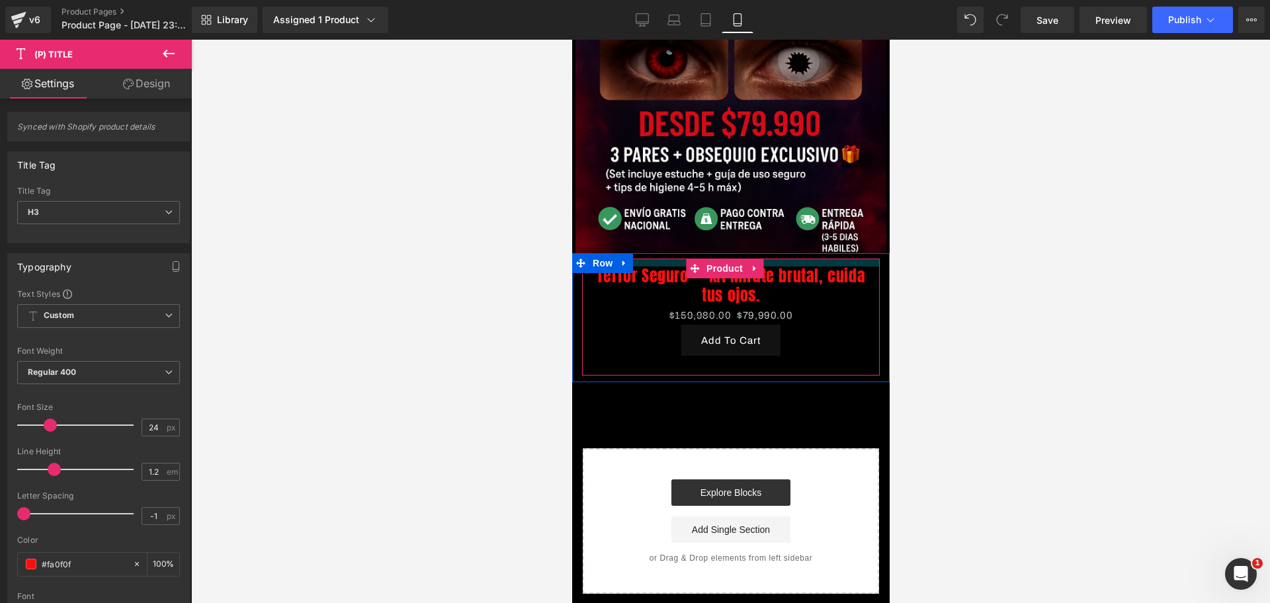
scroll to position [0, 685]
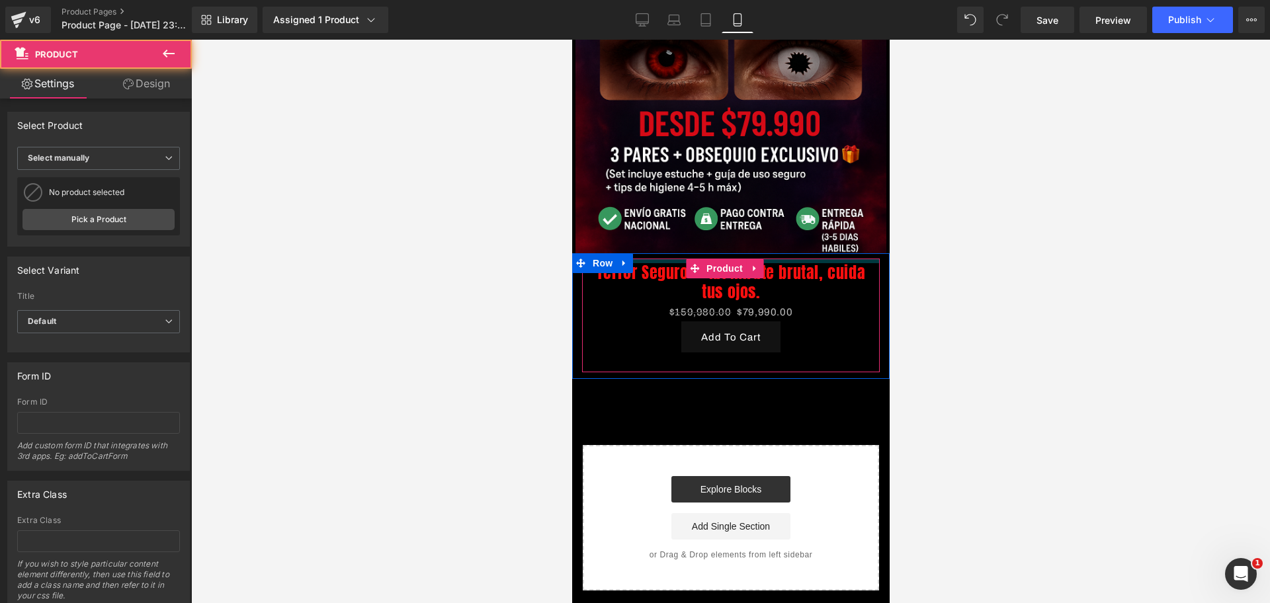
drag, startPoint x: 637, startPoint y: 247, endPoint x: 644, endPoint y: 244, distance: 7.4
click at [644, 259] on div at bounding box center [731, 261] width 298 height 5
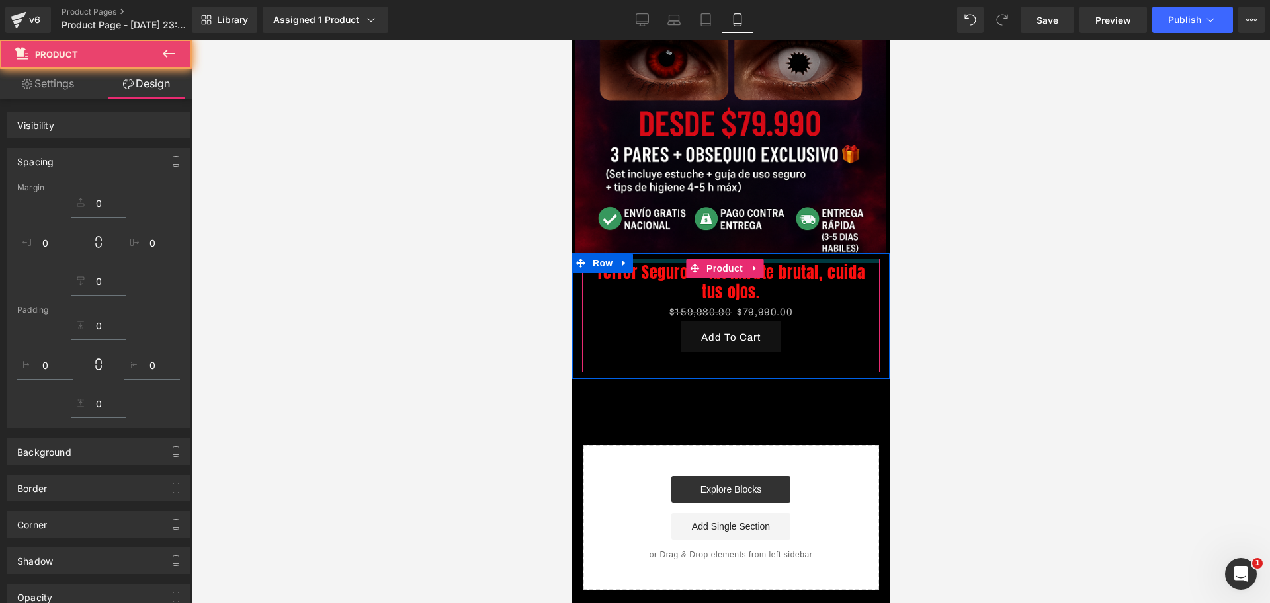
click at [1235, 284] on div at bounding box center [730, 322] width 1079 height 564
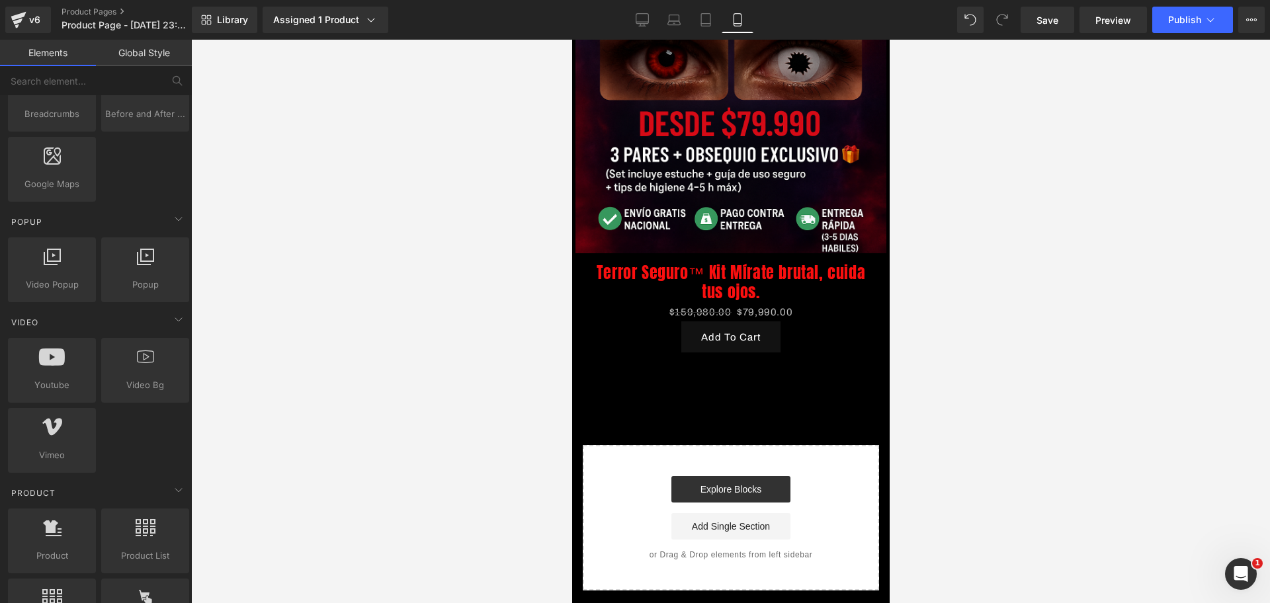
scroll to position [0, 228]
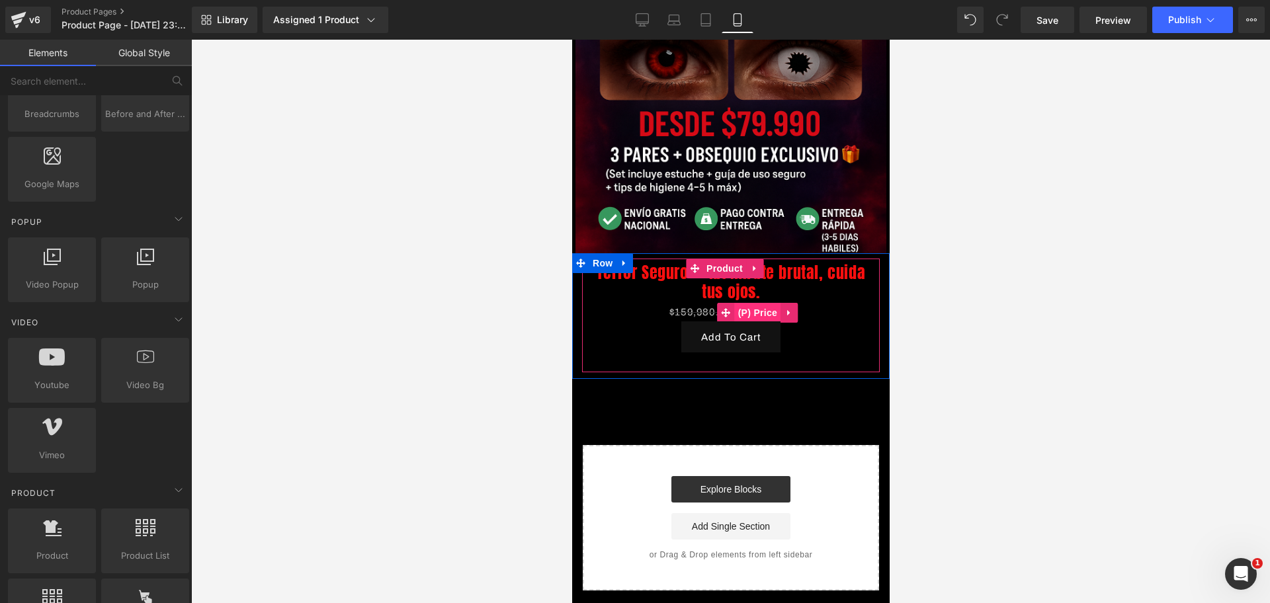
click at [752, 303] on span "(P) Price" at bounding box center [757, 313] width 46 height 20
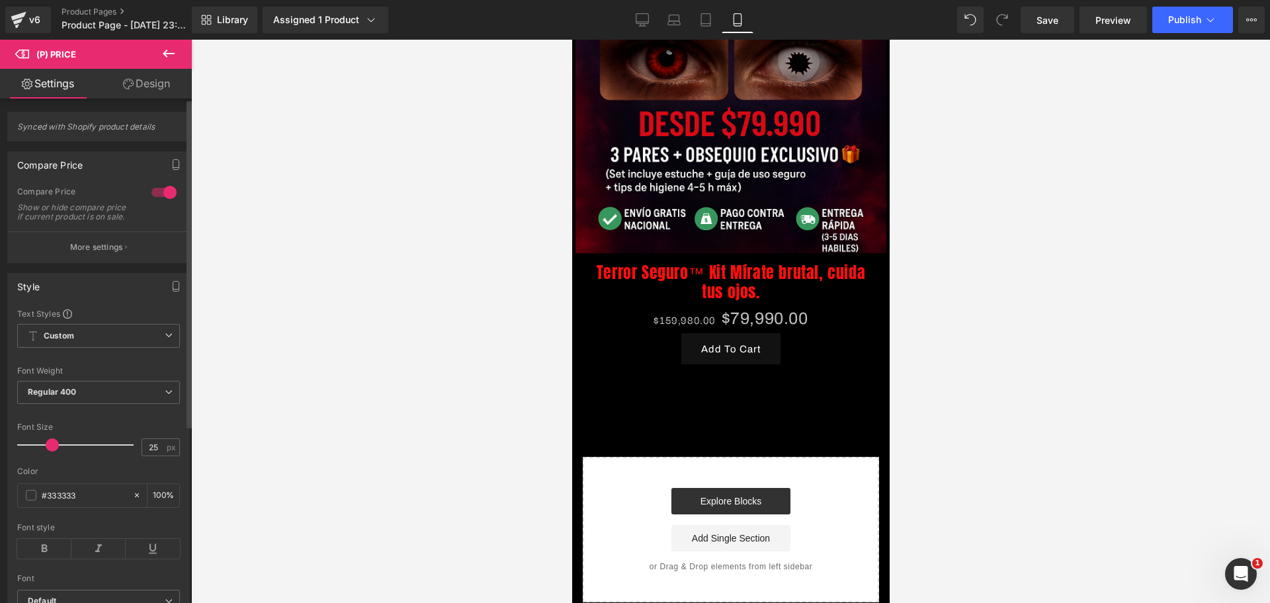
scroll to position [0, 0]
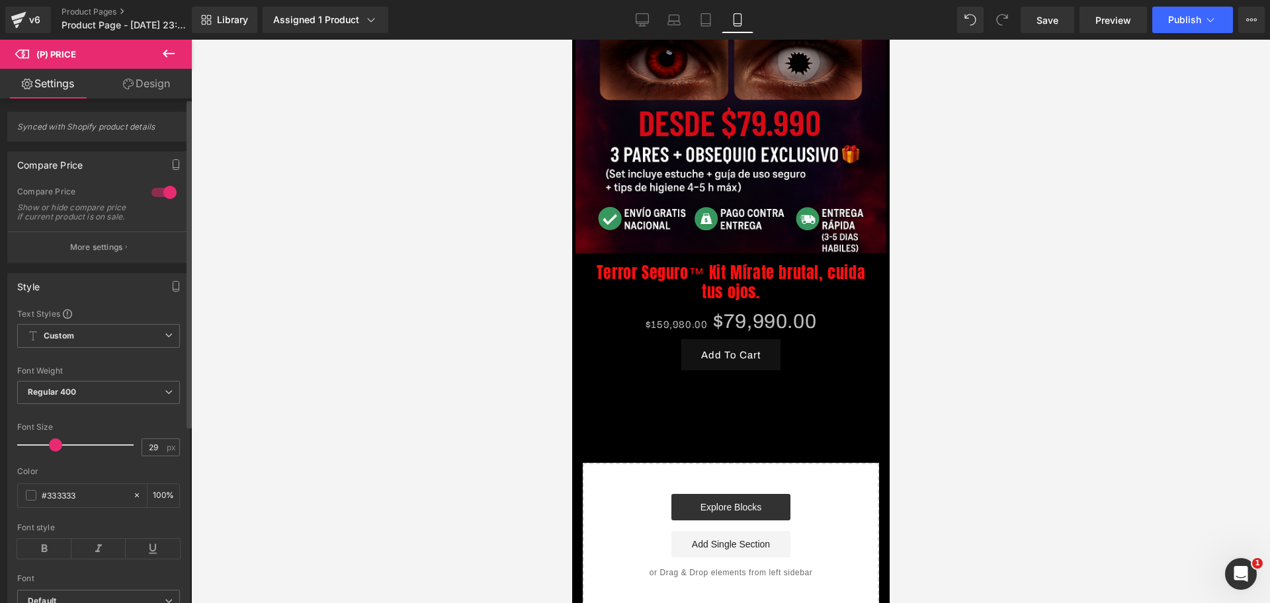
type input "28"
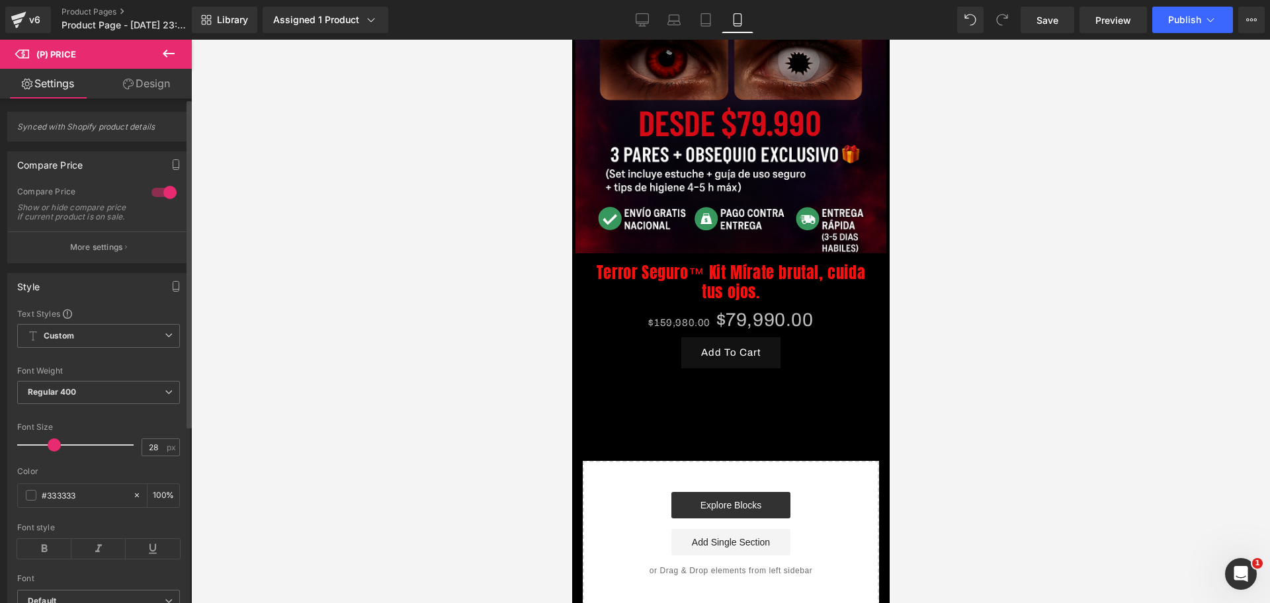
drag, startPoint x: 36, startPoint y: 451, endPoint x: 50, endPoint y: 451, distance: 13.9
click at [50, 451] on span at bounding box center [54, 445] width 13 height 13
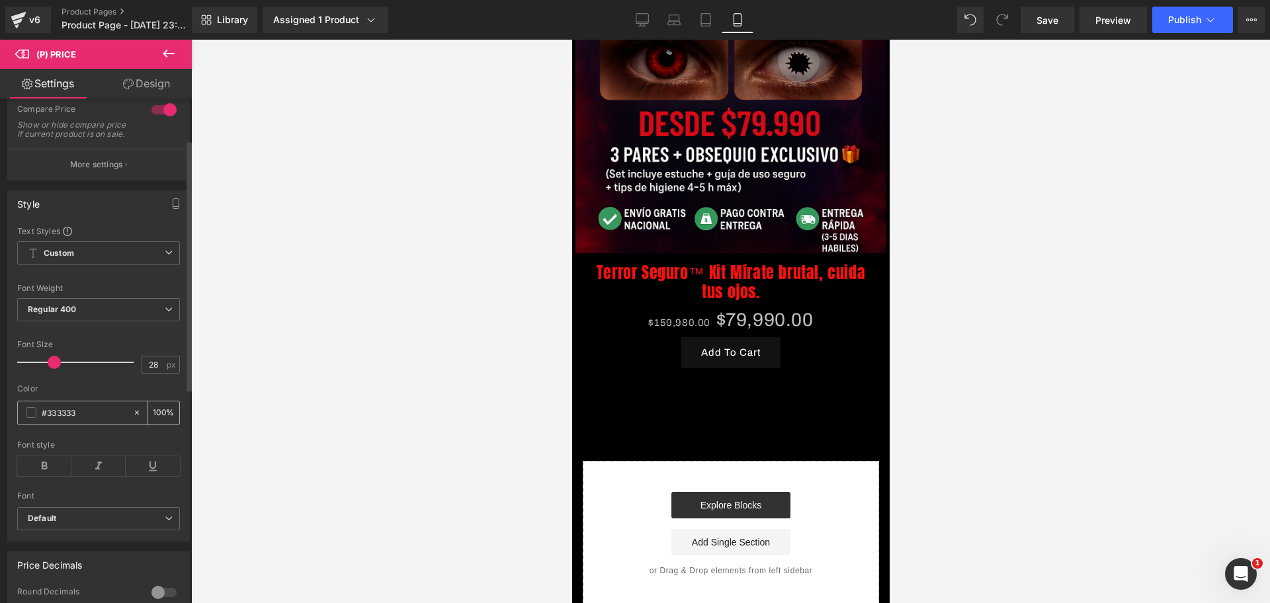
click at [26, 416] on div "#333333" at bounding box center [75, 413] width 114 height 23
click at [31, 418] on span at bounding box center [31, 413] width 11 height 11
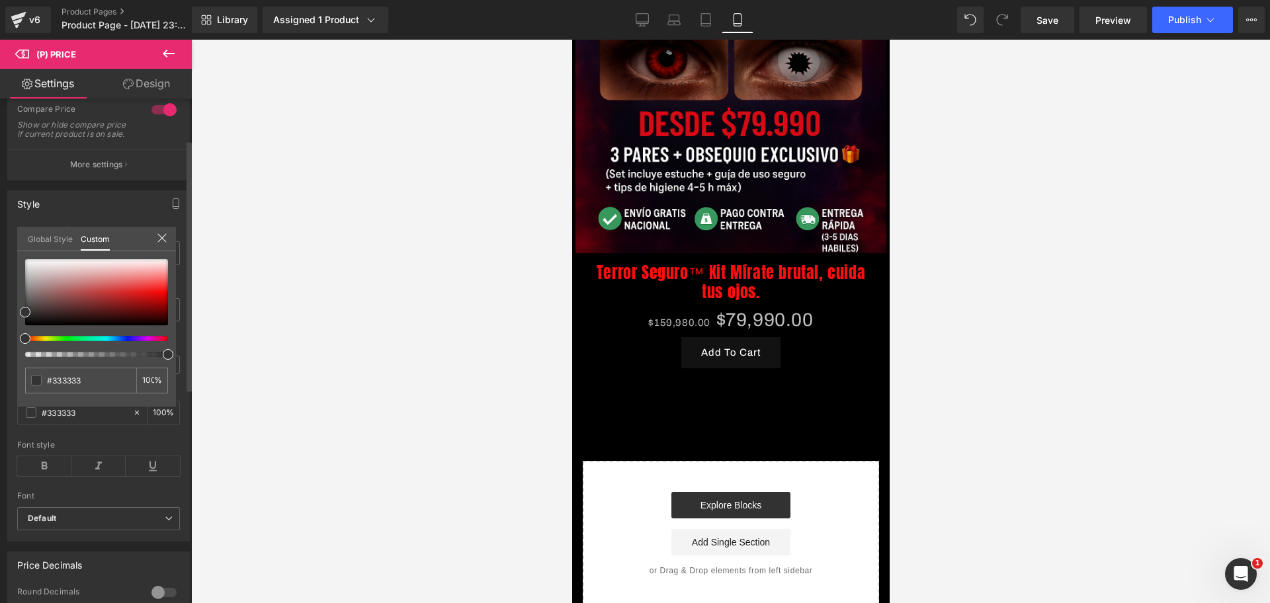
scroll to position [0, 685]
type input "#4a4949"
type input "#4f4f4f"
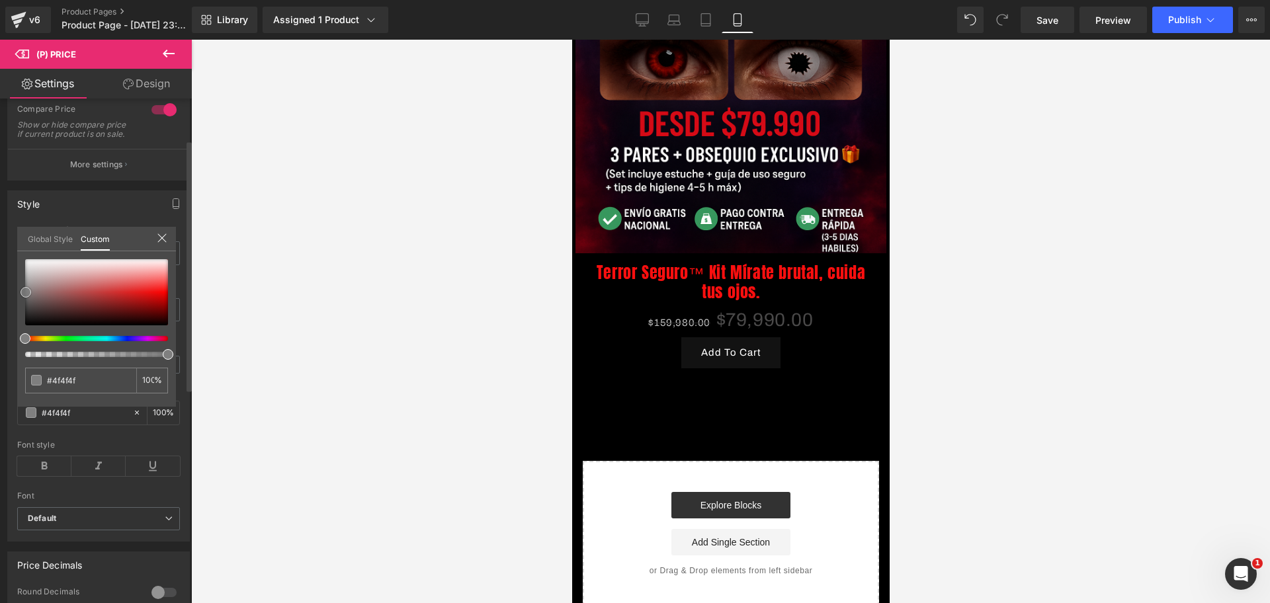
drag, startPoint x: 27, startPoint y: 306, endPoint x: 26, endPoint y: 278, distance: 28.5
click at [26, 290] on div at bounding box center [96, 292] width 143 height 66
type input "#727272"
click at [30, 258] on div "#727272 100 %" at bounding box center [96, 259] width 159 height 16
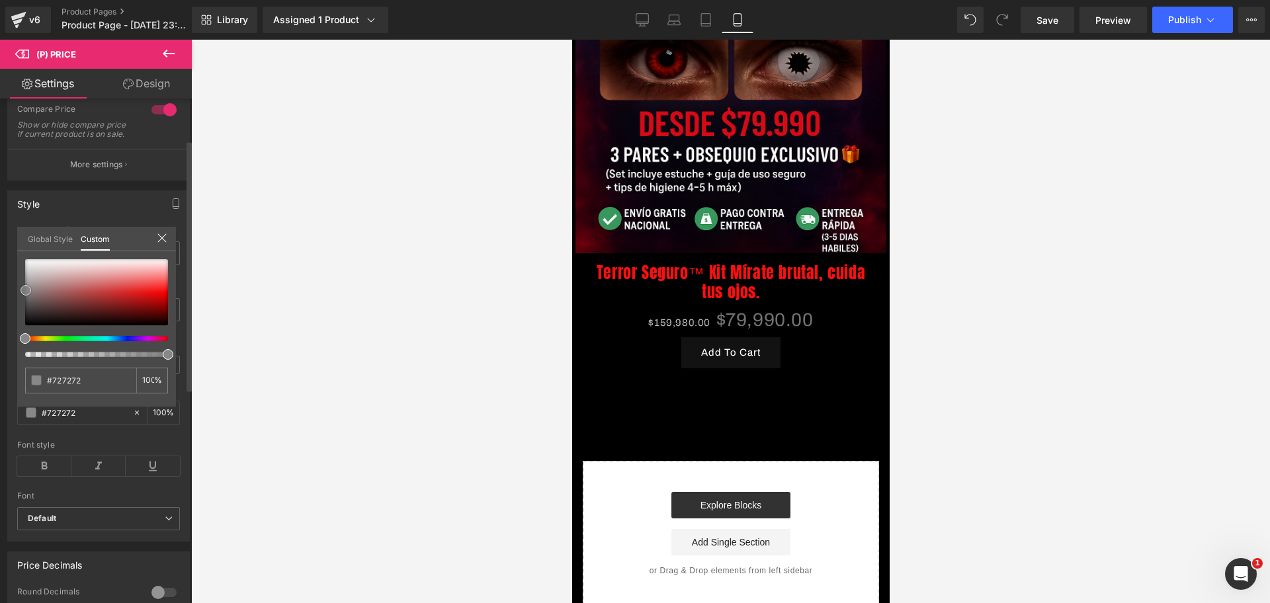
type input "#939393"
type input "#cec9c9"
type input "#d5d1d1"
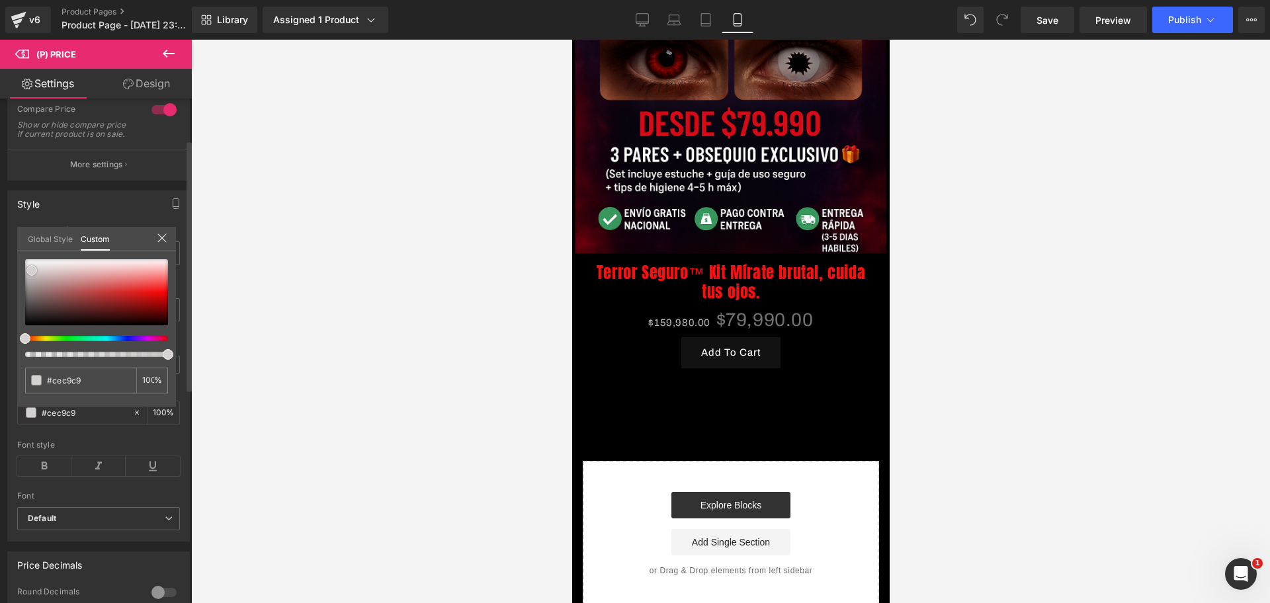
type input "#d5d1d1"
type input "#dad6d6"
type input "#e1dede"
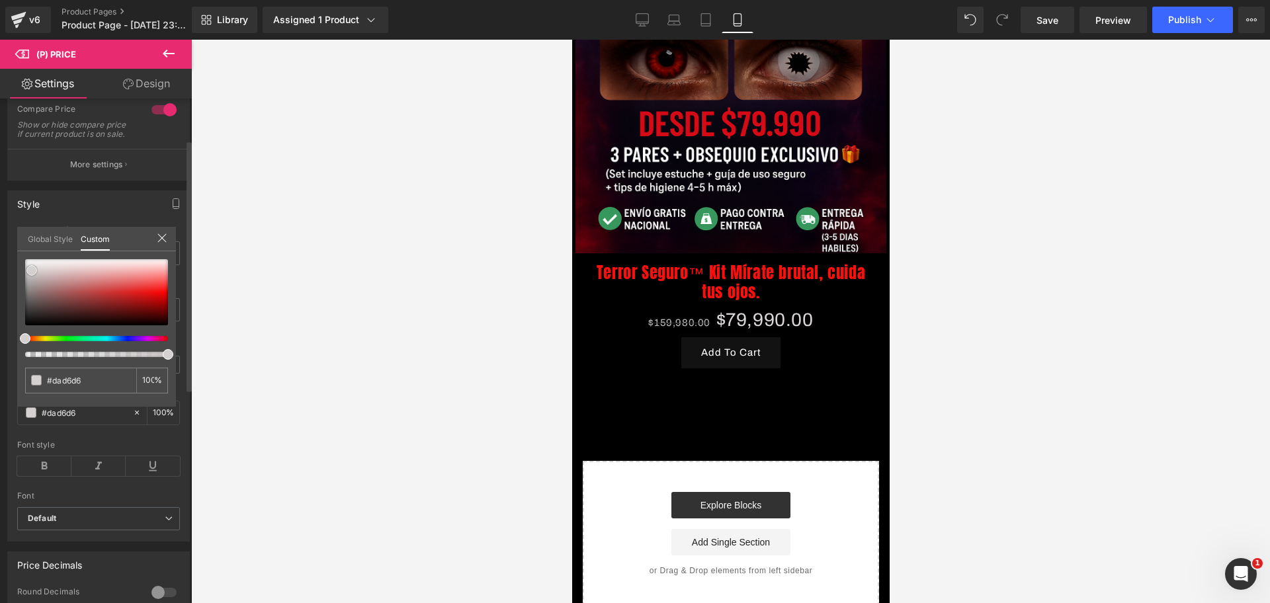
type input "#e1dede"
type input "#e3e2e2"
type input "#ededed"
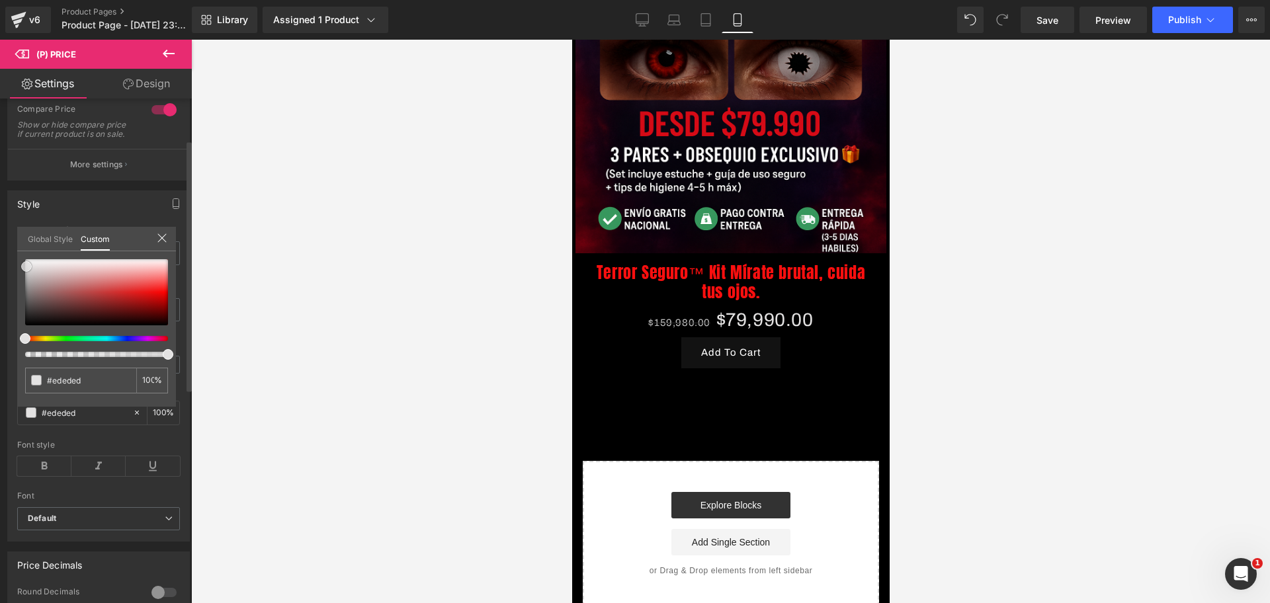
type input "#f7f7f7"
type input "#ffffff"
drag, startPoint x: 24, startPoint y: 291, endPoint x: 64, endPoint y: 284, distance: 40.9
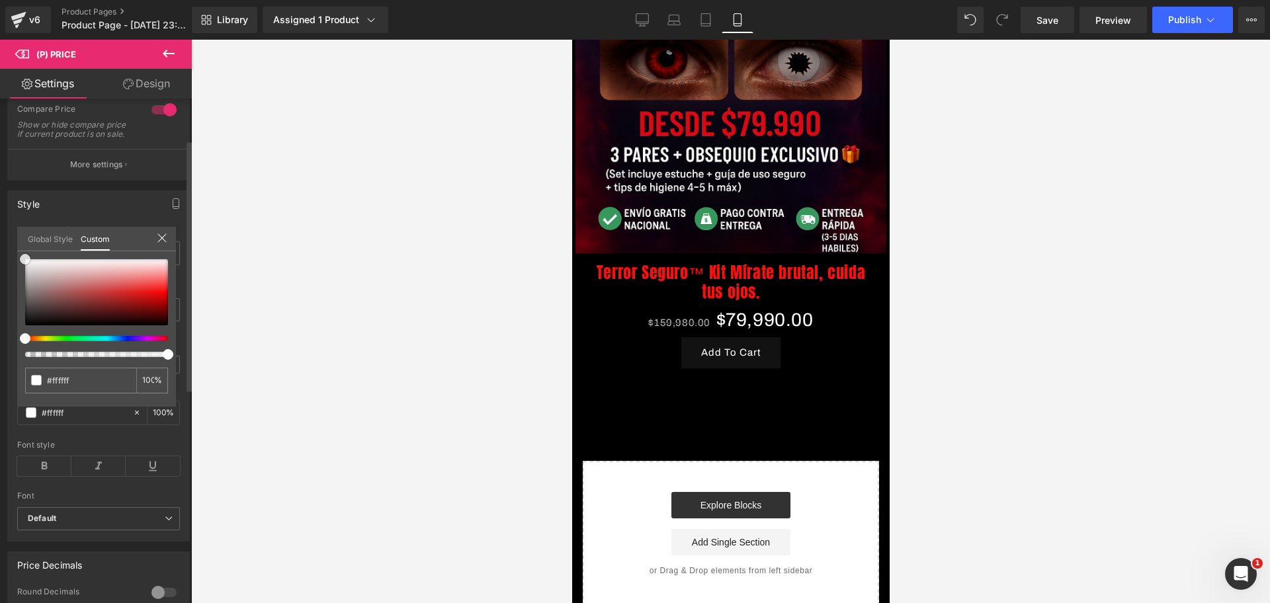
click at [17, 259] on div "#ffffff 100 %" at bounding box center [96, 333] width 159 height 148
click at [248, 319] on div at bounding box center [730, 322] width 1079 height 564
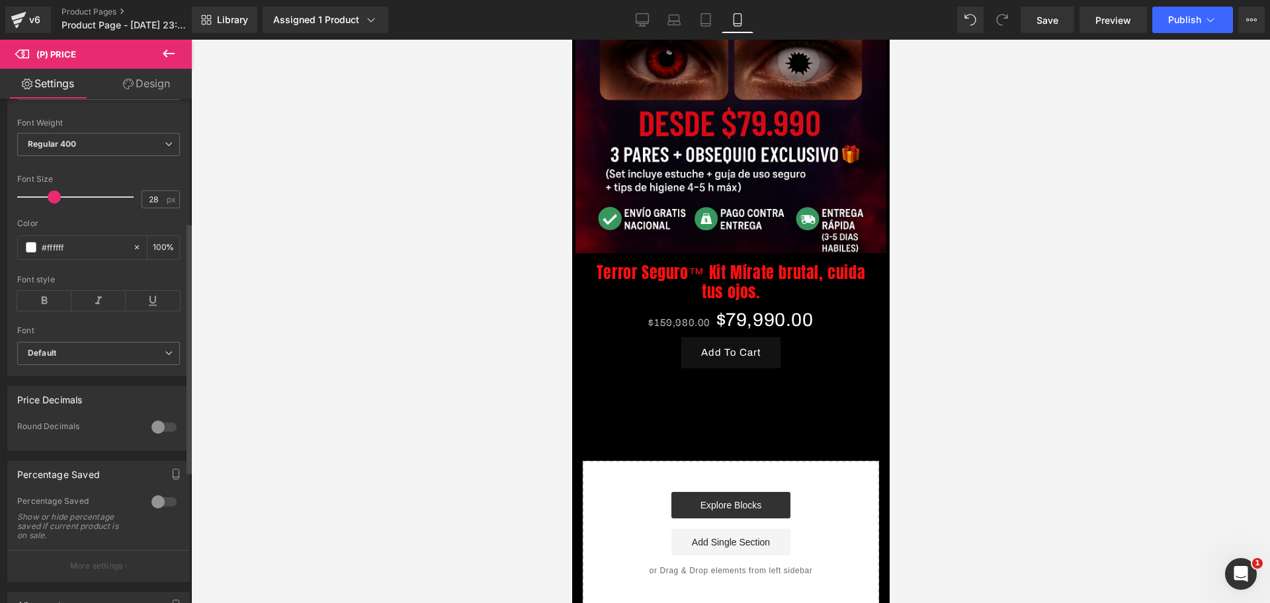
scroll to position [0, 228]
click at [54, 320] on div "Font style" at bounding box center [98, 300] width 163 height 51
click at [46, 311] on icon at bounding box center [44, 301] width 54 height 20
click at [111, 308] on icon at bounding box center [98, 301] width 54 height 20
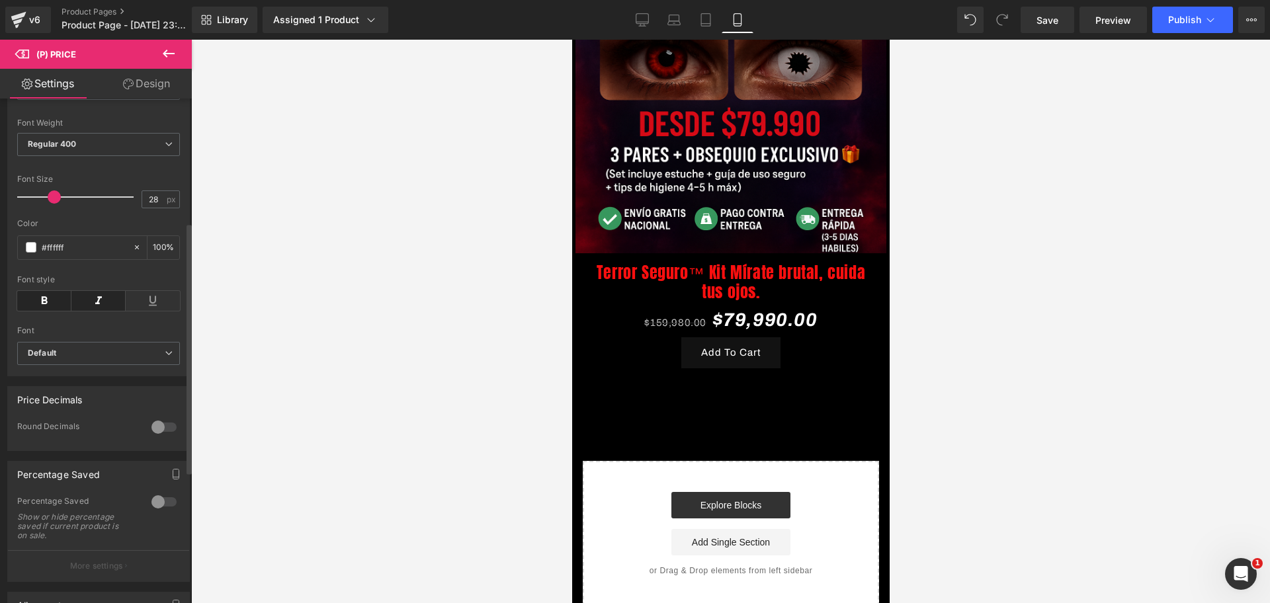
click at [153, 502] on div at bounding box center [164, 502] width 32 height 21
click at [63, 579] on button "More settings" at bounding box center [98, 565] width 181 height 31
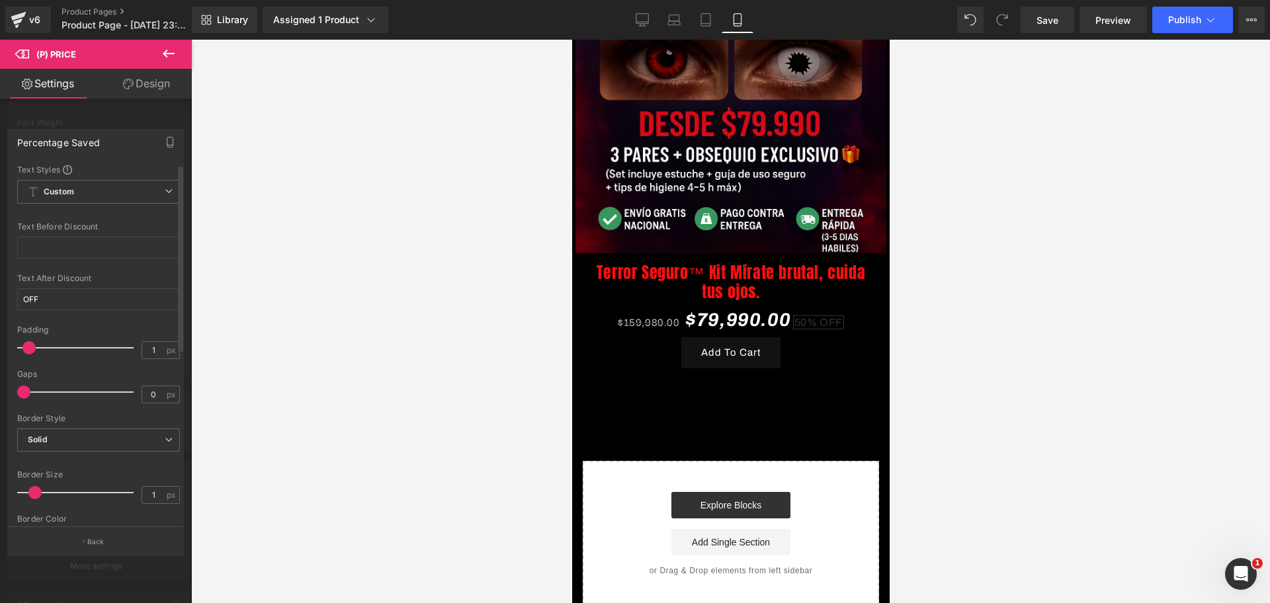
scroll to position [0, 0]
type input "0"
drag, startPoint x: 47, startPoint y: 353, endPoint x: 22, endPoint y: 355, distance: 24.6
click at [22, 355] on div "Padding 0 px" at bounding box center [98, 347] width 163 height 44
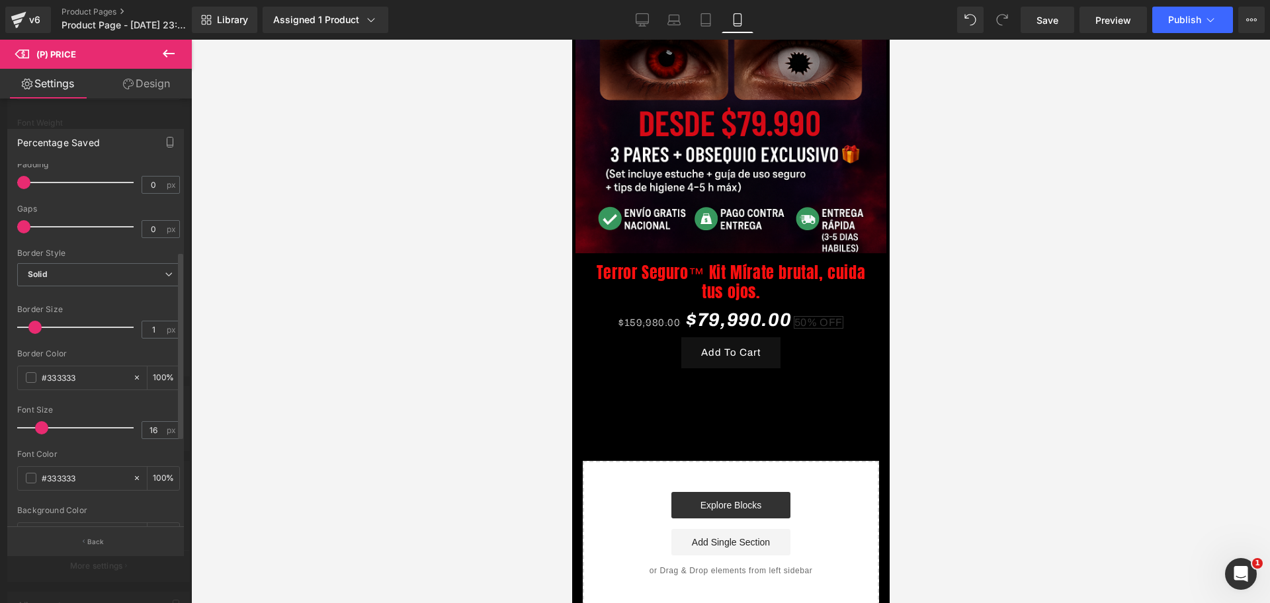
scroll to position [0, 228]
click at [30, 370] on div "#333333" at bounding box center [75, 378] width 114 height 23
click at [32, 373] on span at bounding box center [31, 377] width 11 height 11
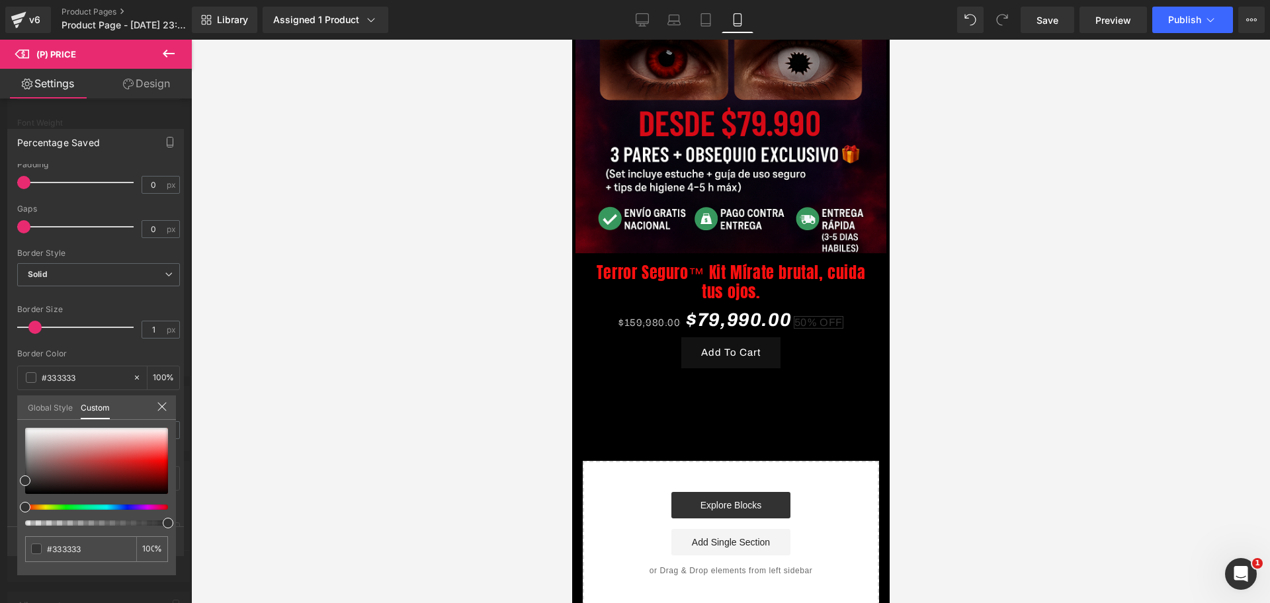
click at [24, 474] on div "#333333 100 %" at bounding box center [96, 502] width 159 height 148
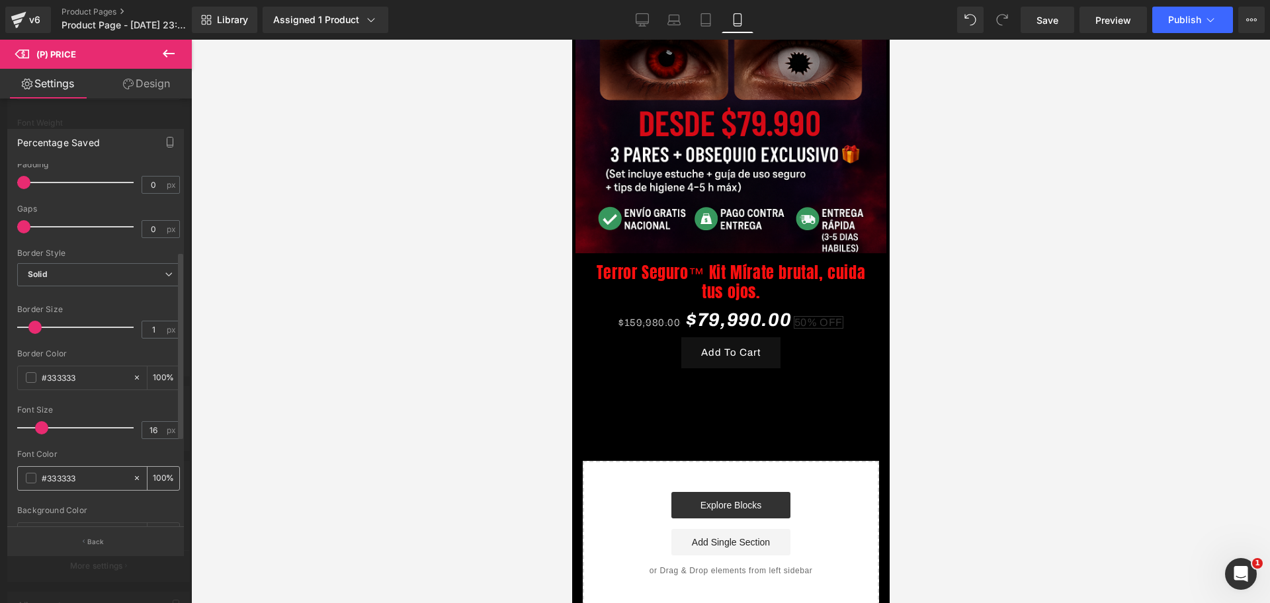
click at [21, 477] on div "#333333" at bounding box center [75, 478] width 114 height 23
click at [23, 477] on div "#333333" at bounding box center [75, 478] width 114 height 23
click at [27, 476] on span at bounding box center [31, 478] width 11 height 11
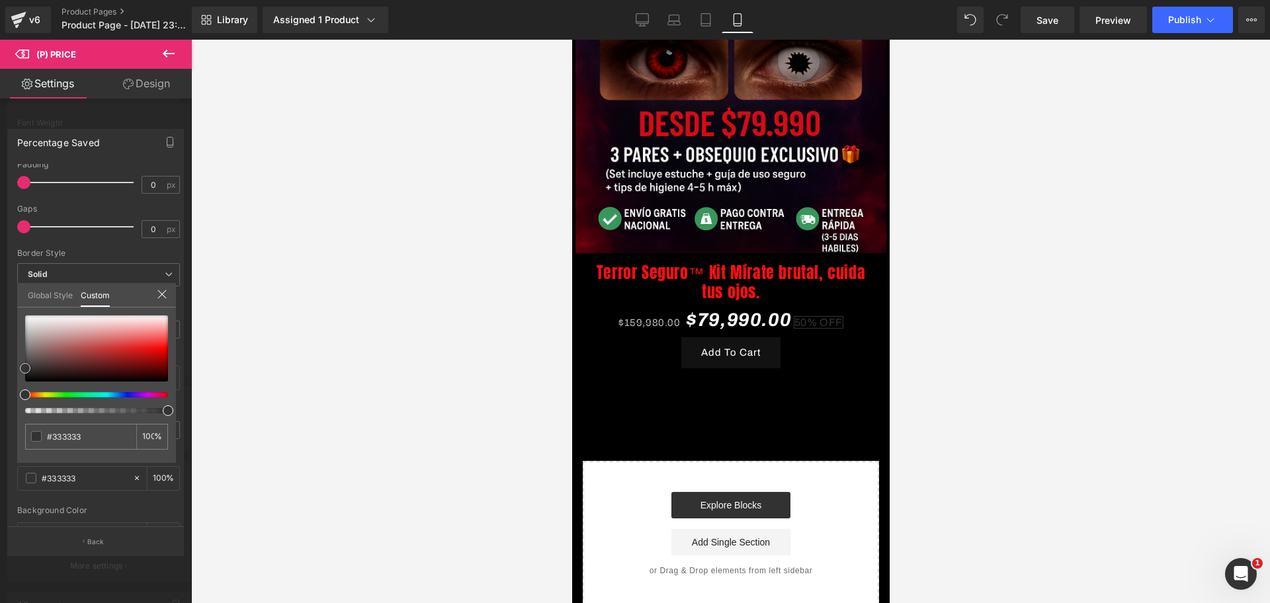
type input "#494545"
type input "#4a4444"
type input "#4d4141"
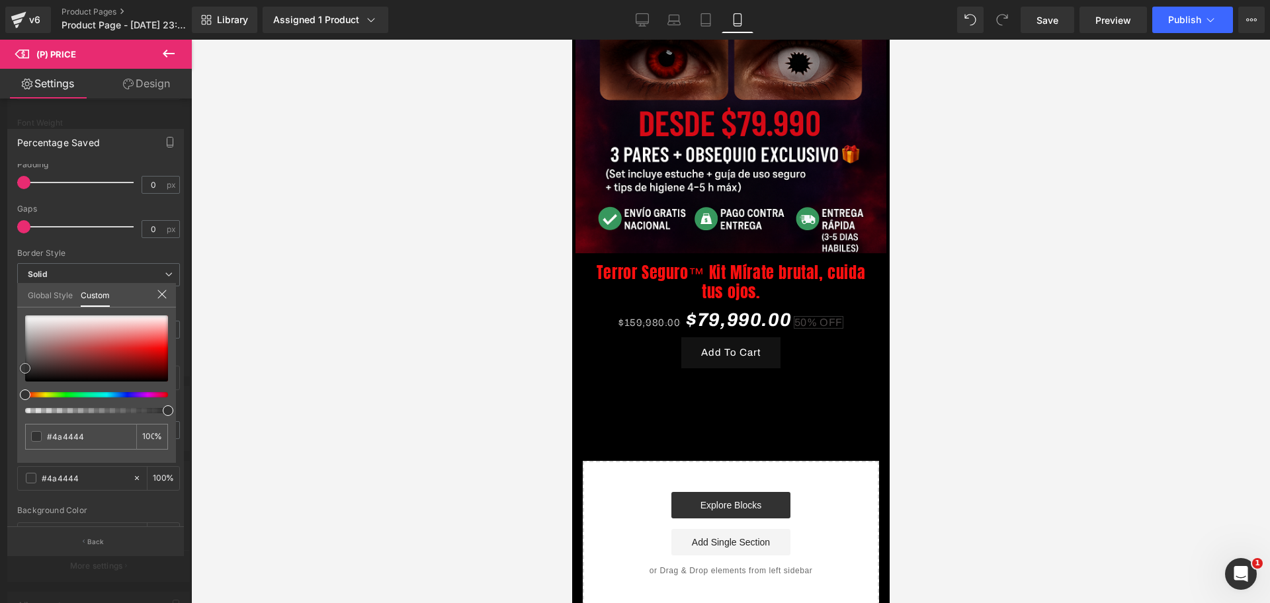
type input "#4d4141"
type input "#4f3e3e"
type input "#523c3c"
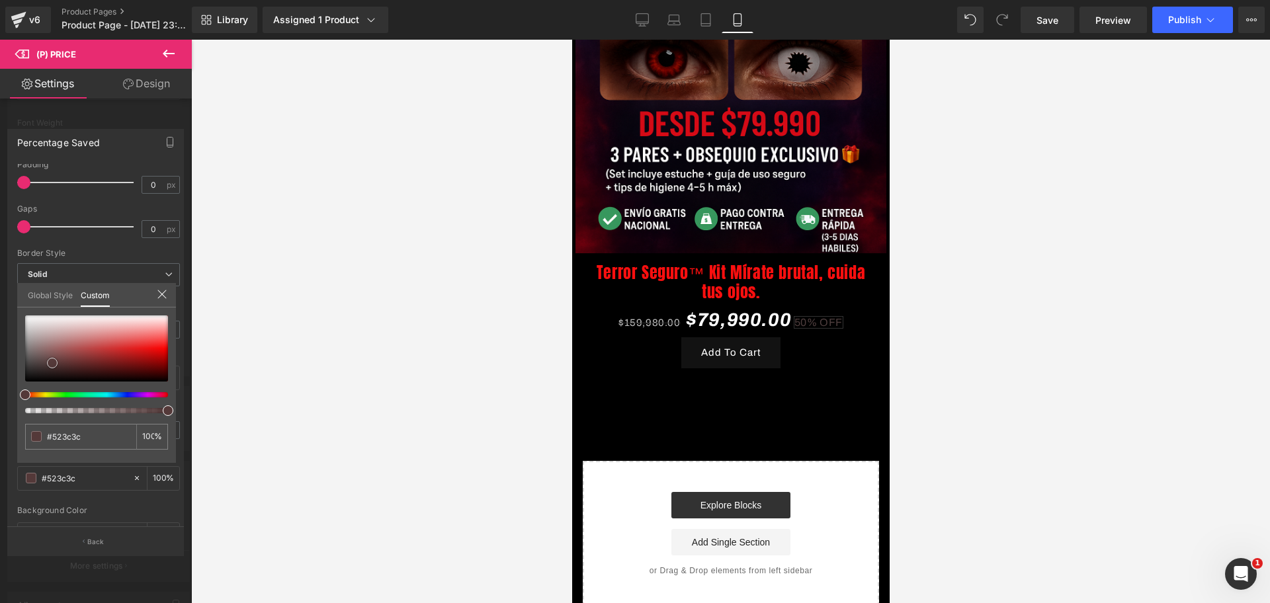
type input "#543939"
type input "#5c3131"
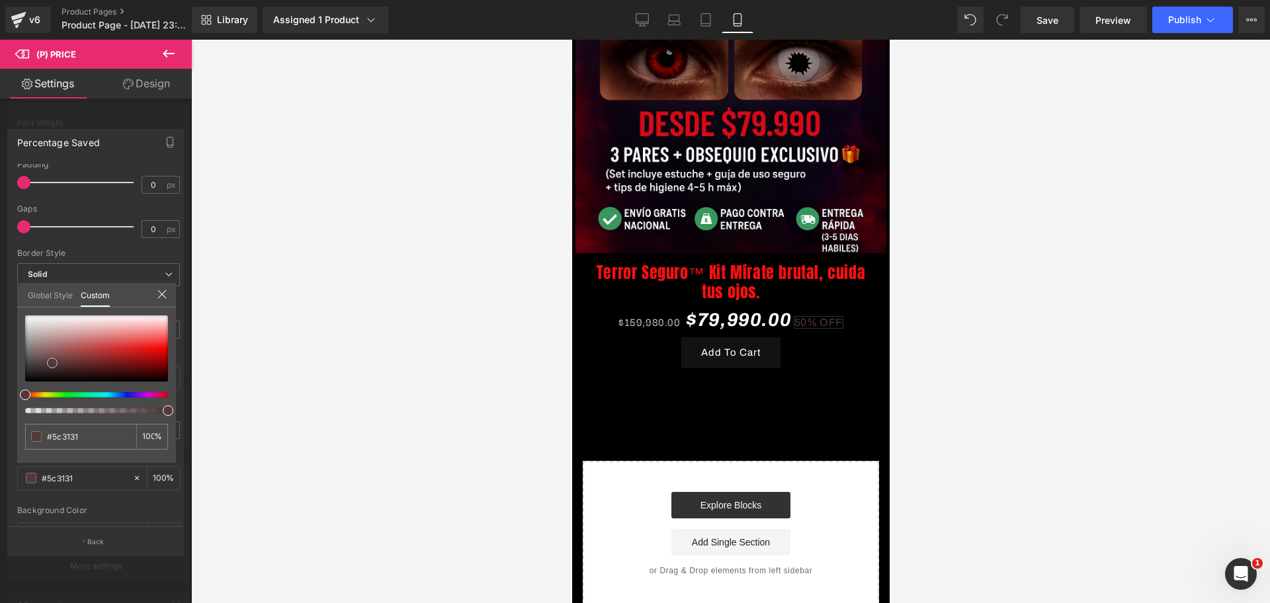
type input "#632b2b"
type input "#632a2a"
type input "#dd0c0c"
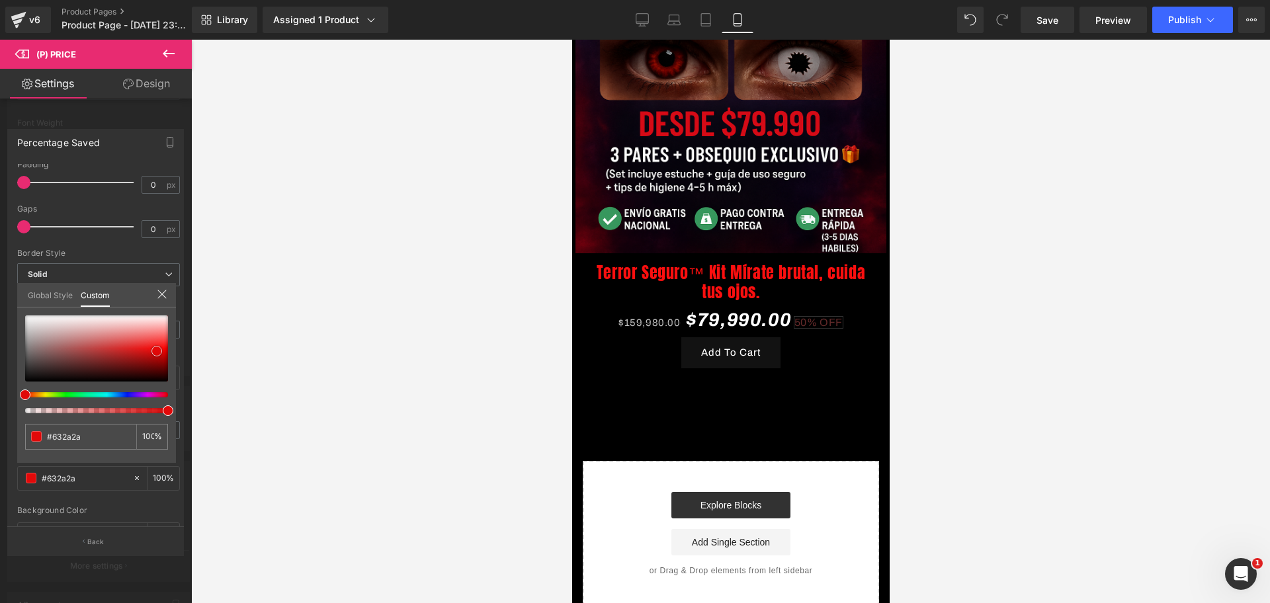
type input "#dd0c0c"
type input "#e20808"
type input "#e30707"
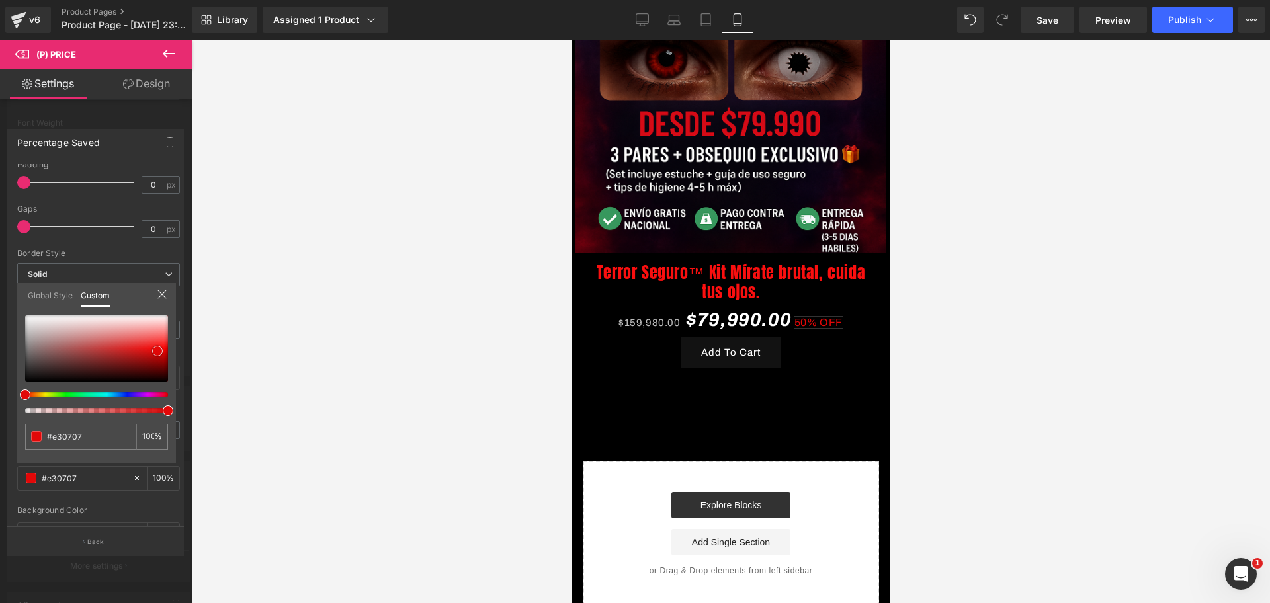
type input "#f40404"
type input "#f80606"
type input "#f90505"
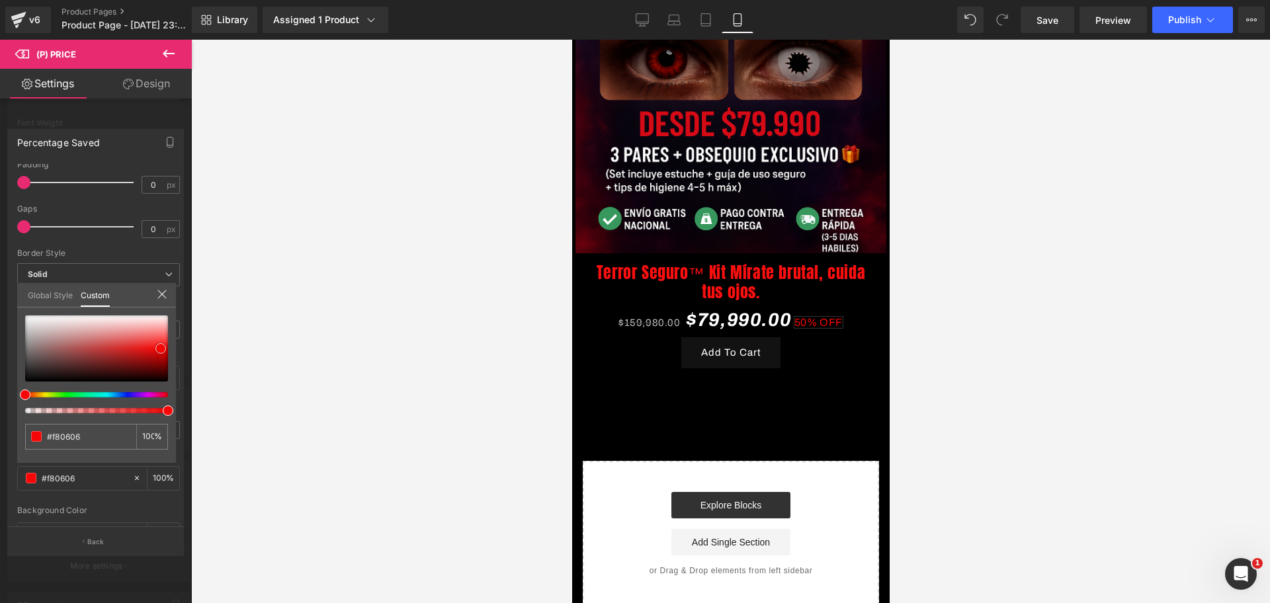
type input "#f90505"
type input "#fc0202"
drag, startPoint x: 30, startPoint y: 363, endPoint x: 163, endPoint y: 349, distance: 134.4
click at [163, 349] on div at bounding box center [96, 349] width 143 height 66
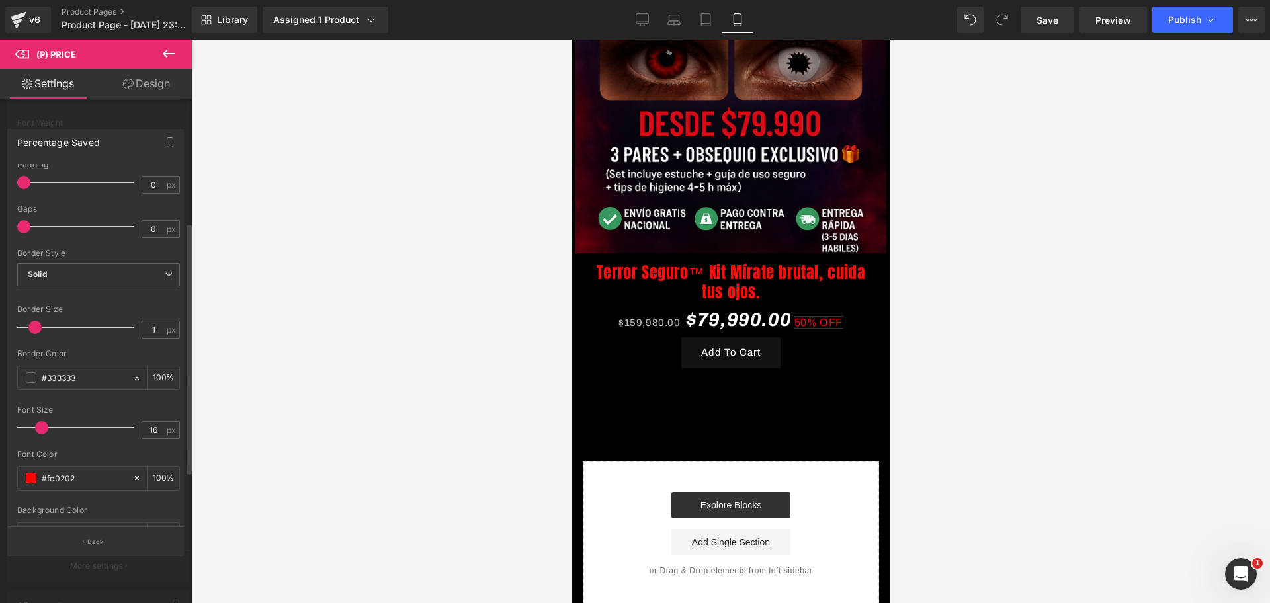
click at [216, 349] on div at bounding box center [730, 322] width 1079 height 564
click at [28, 370] on div "#333333" at bounding box center [75, 378] width 114 height 23
click at [30, 380] on span at bounding box center [31, 377] width 11 height 11
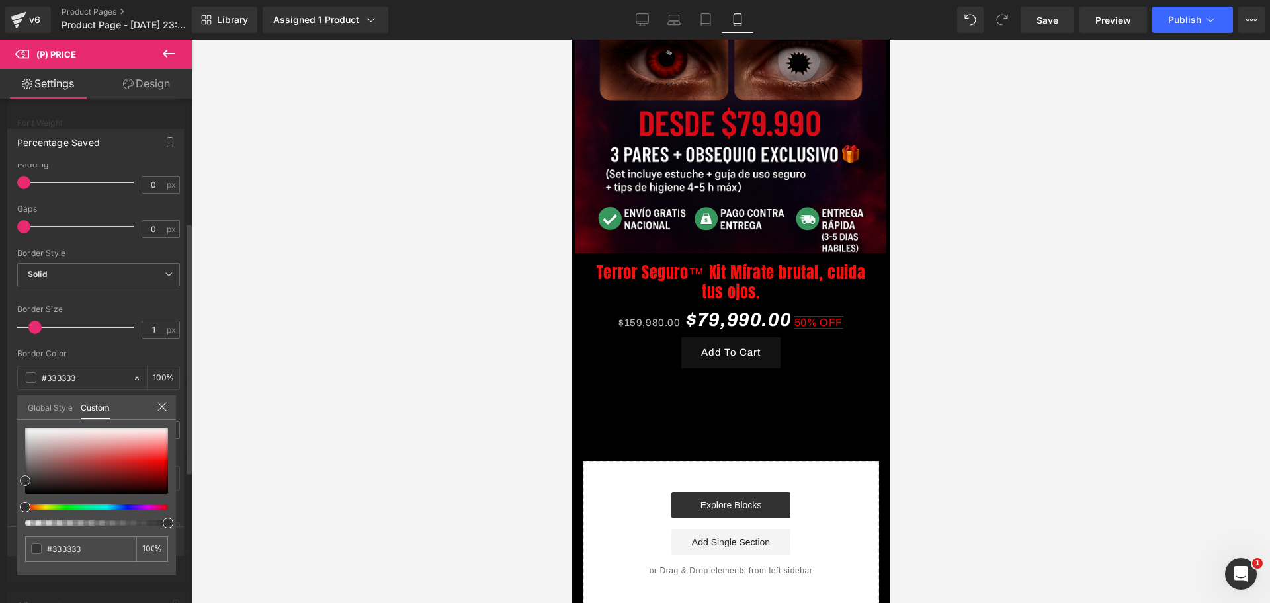
type input "#2d2d2d"
type input "#000000"
drag, startPoint x: 23, startPoint y: 495, endPoint x: 19, endPoint y: 506, distance: 12.2
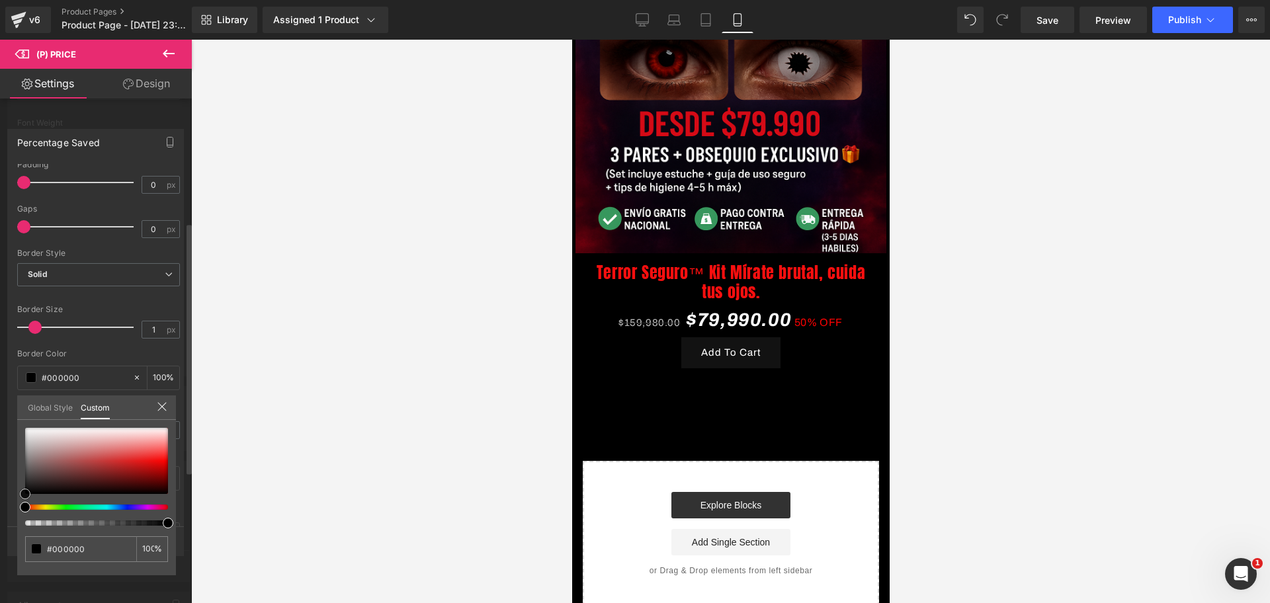
click at [19, 506] on div "#000000 100 %" at bounding box center [96, 502] width 159 height 148
click at [317, 475] on div at bounding box center [730, 322] width 1079 height 564
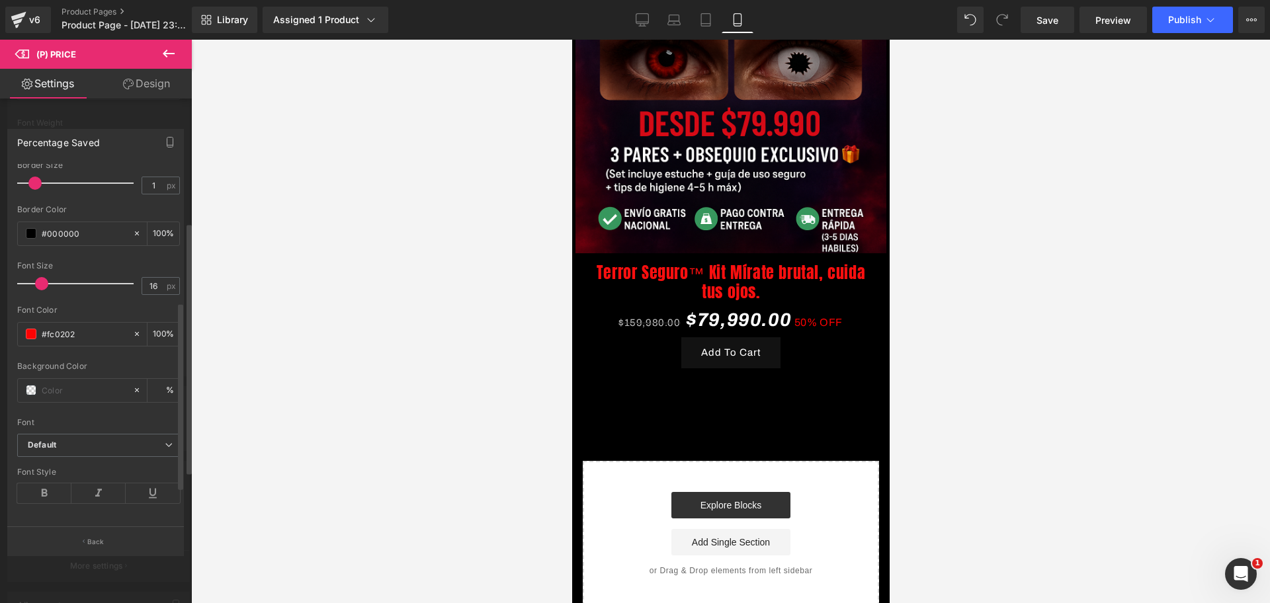
scroll to position [327, 0]
click at [36, 479] on icon at bounding box center [44, 489] width 54 height 20
click at [92, 479] on icon at bounding box center [98, 489] width 54 height 20
click at [141, 479] on icon at bounding box center [153, 489] width 54 height 20
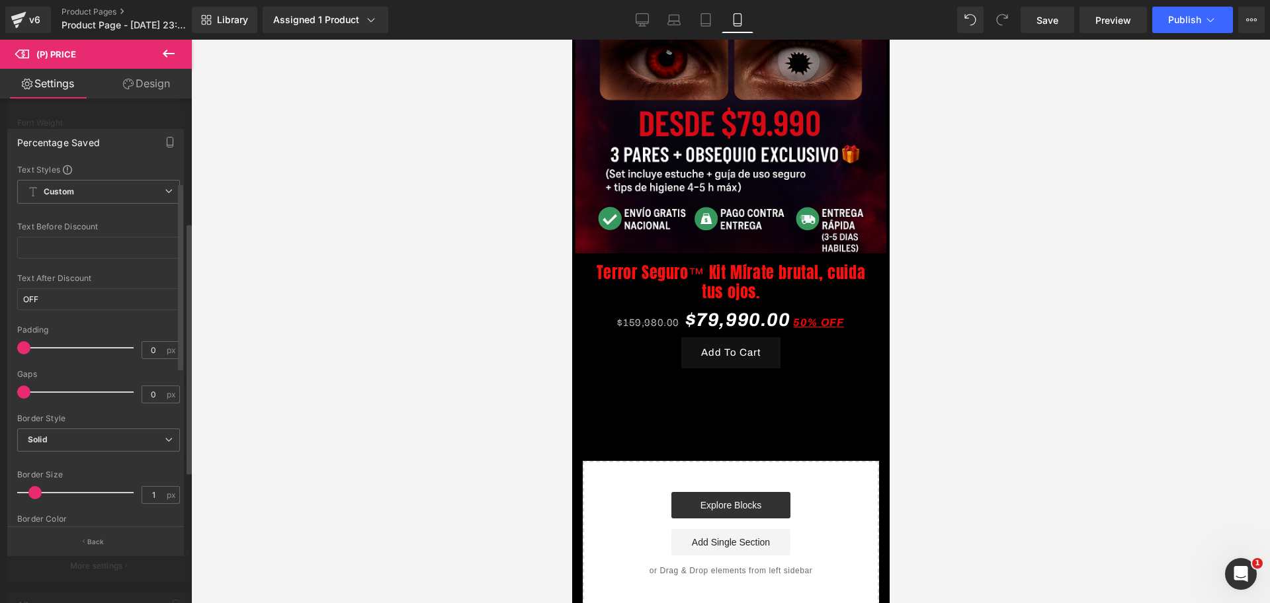
scroll to position [327, 0]
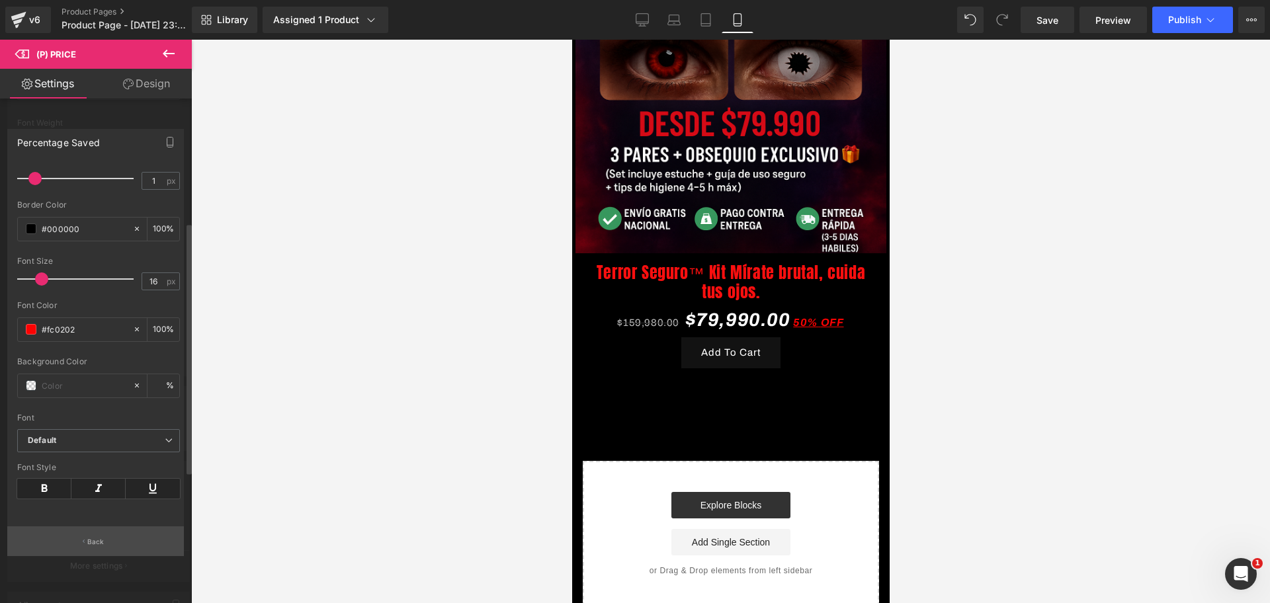
click at [68, 539] on button "Back" at bounding box center [95, 542] width 177 height 30
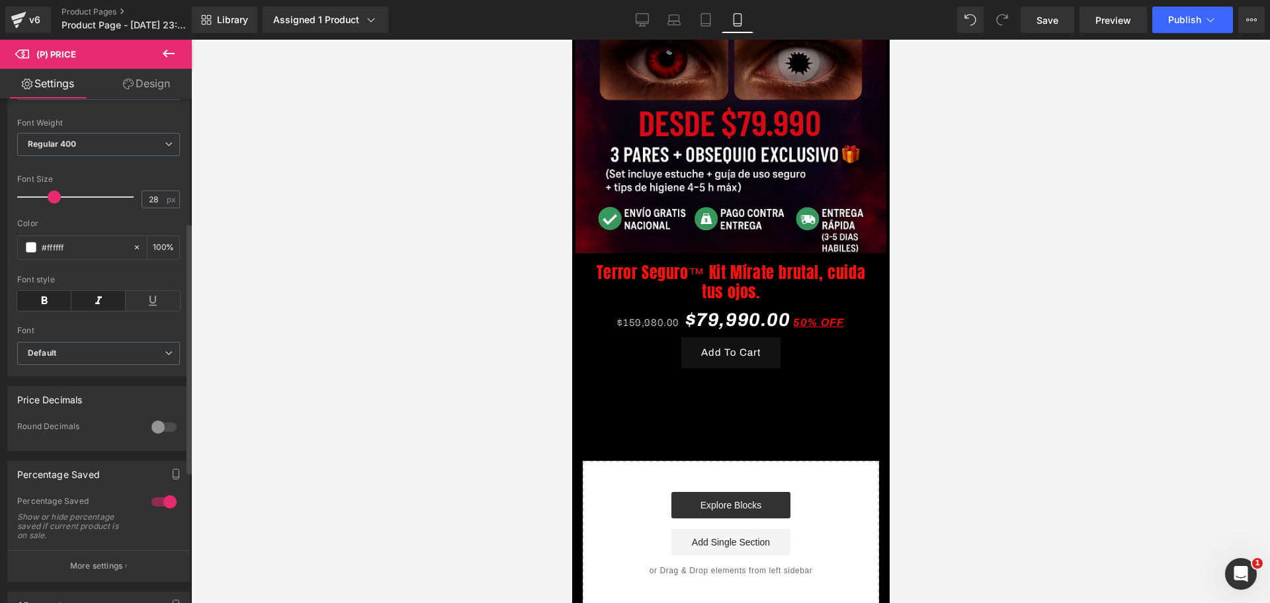
scroll to position [0, 0]
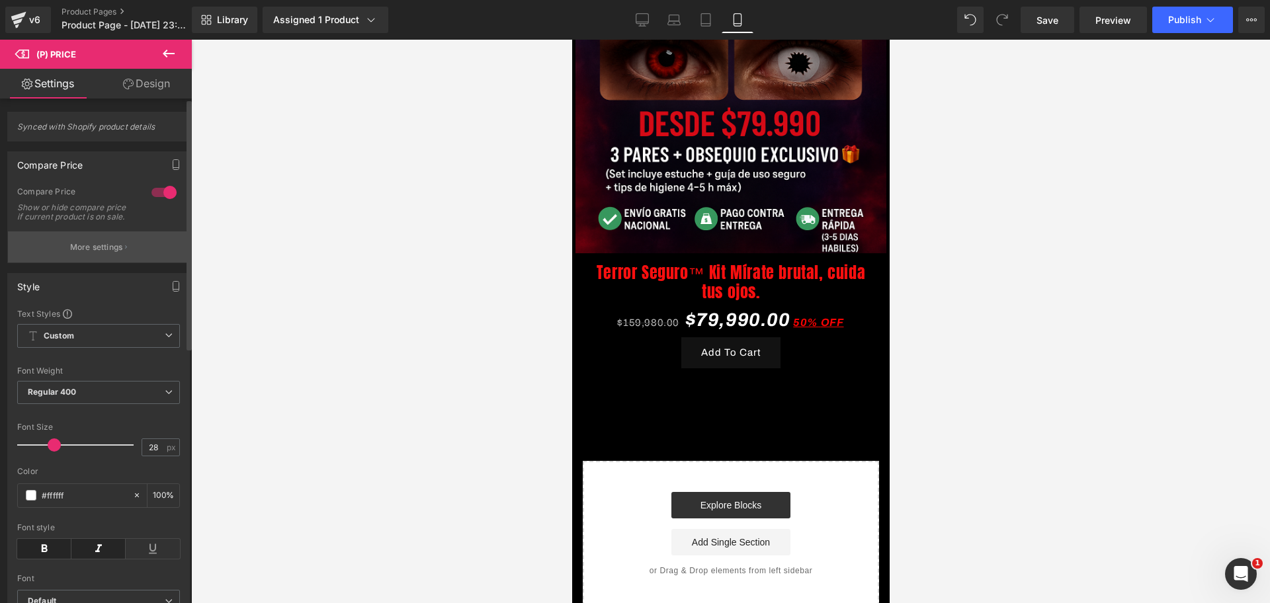
click at [117, 253] on p "More settings" at bounding box center [96, 247] width 53 height 12
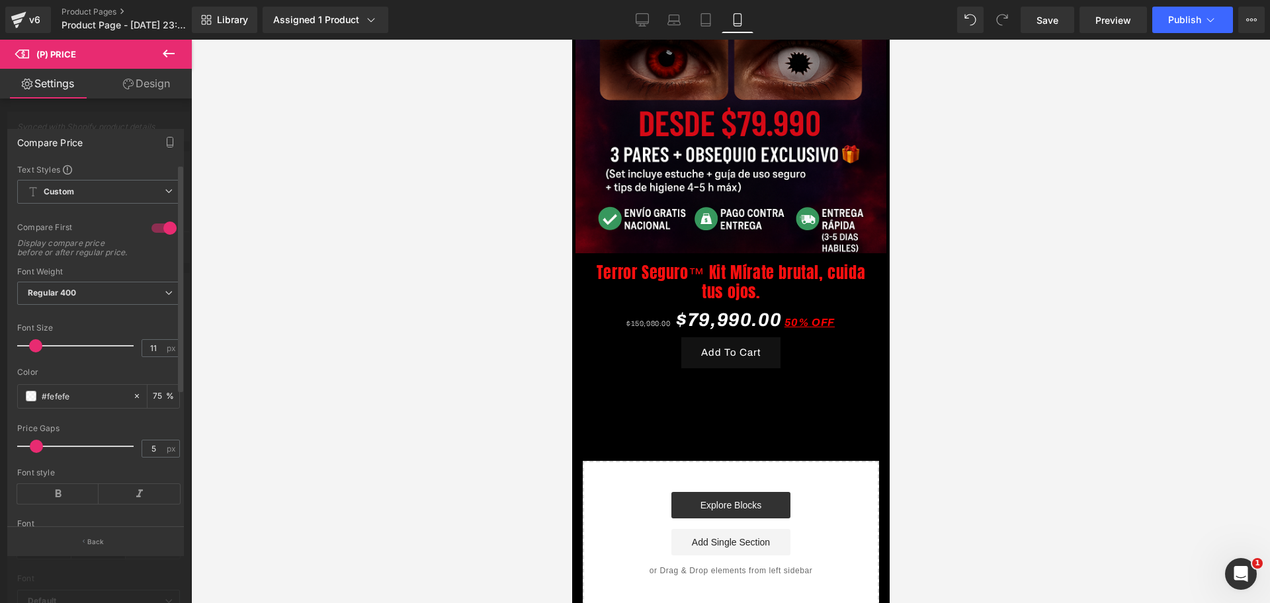
scroll to position [0, 456]
type input "14"
click at [43, 353] on span at bounding box center [38, 345] width 13 height 13
click at [27, 402] on span at bounding box center [31, 396] width 11 height 11
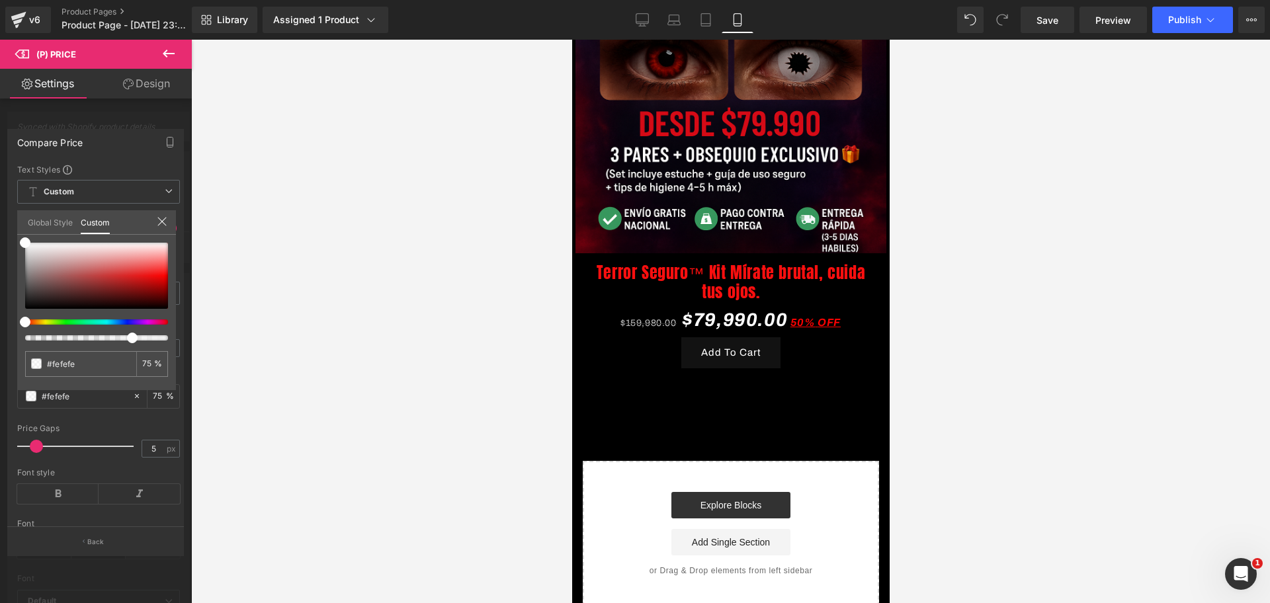
scroll to position [0, 685]
type input "#f9f9f9"
type input "#eae5e5"
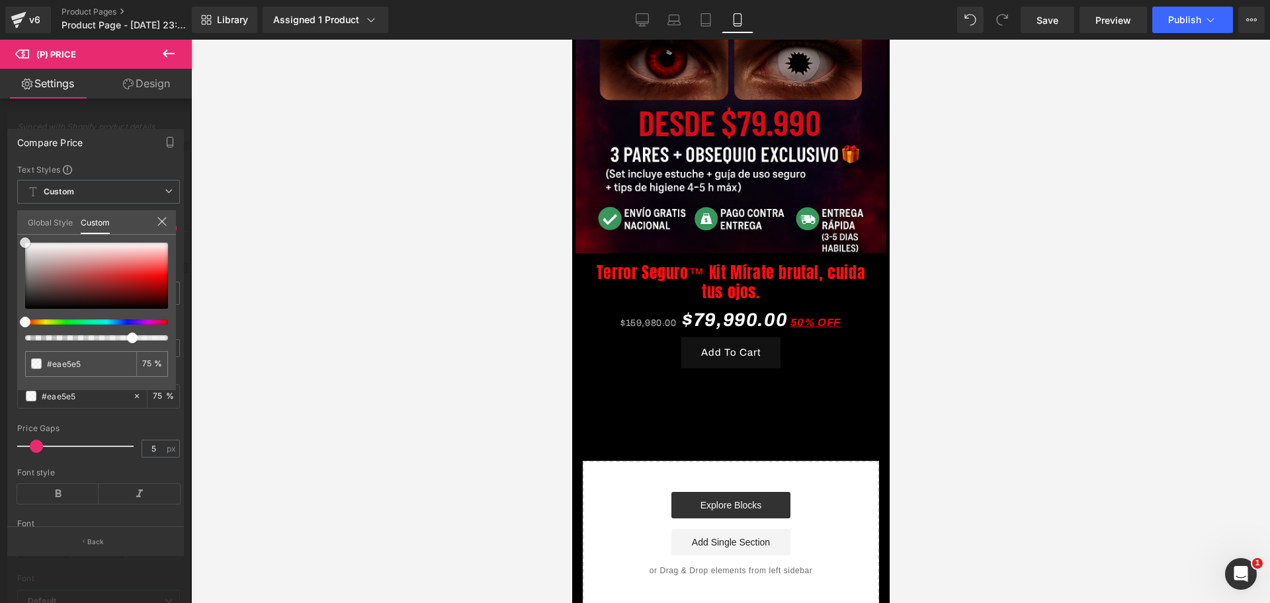
type input "#c3bbbb"
type input "#b9b0b0"
type input "#b69a9a"
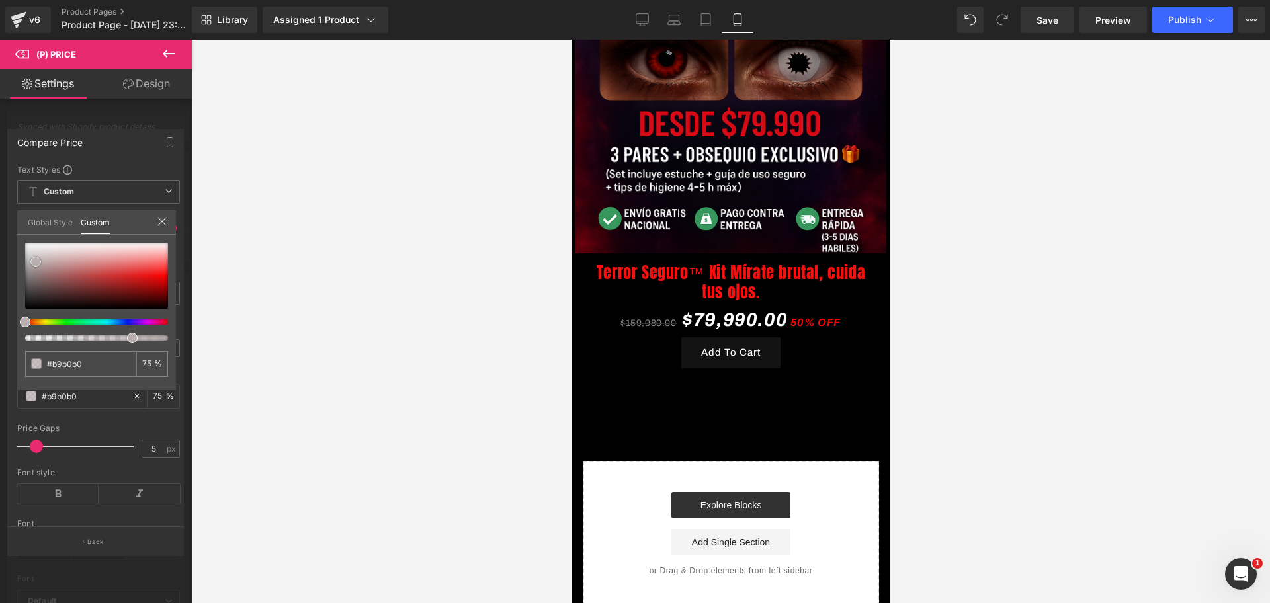
type input "#b69a9a"
type input "#b99696"
type input "#b86f6f"
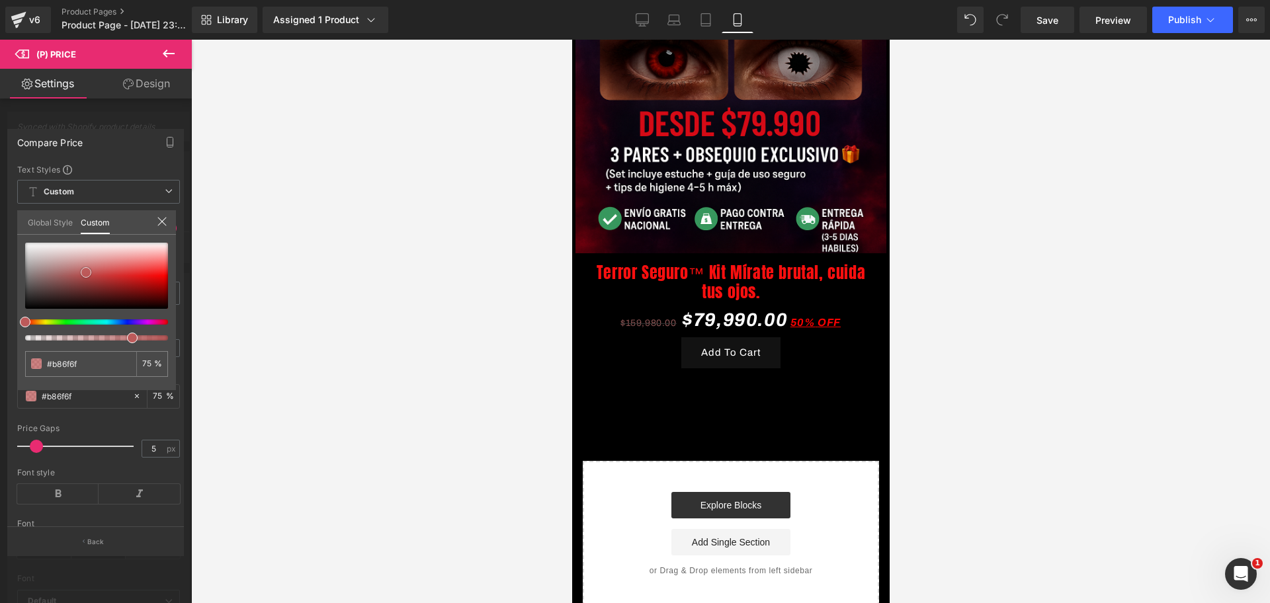
type input "#f71111"
type input "#f61212"
type input "#f10808"
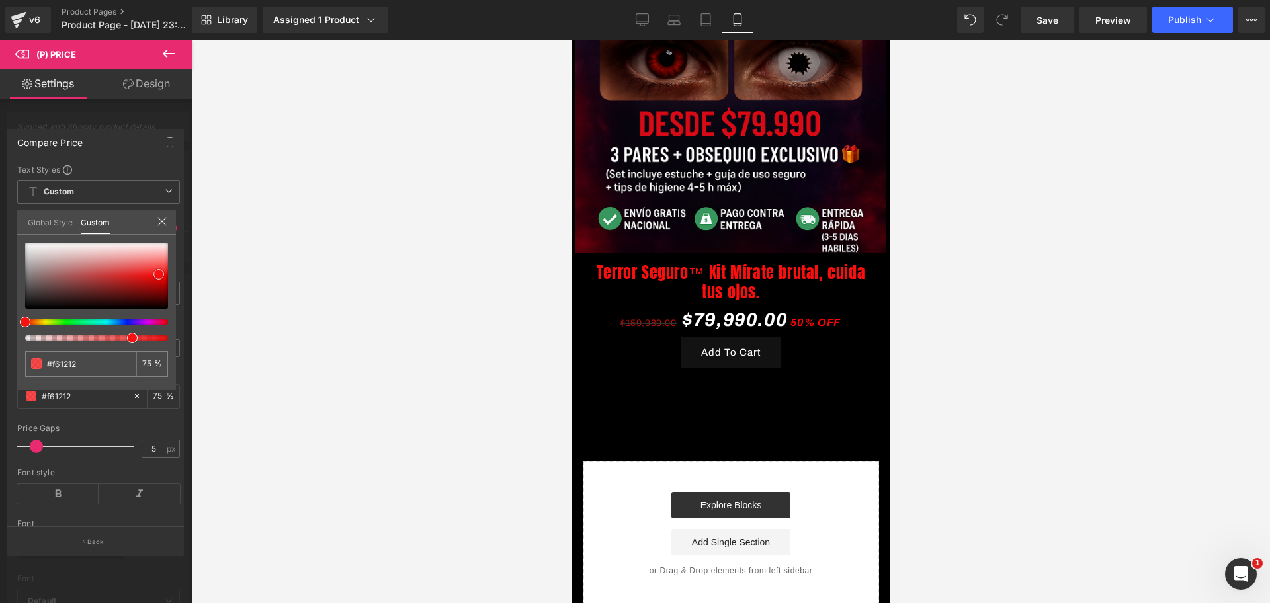
type input "#f10808"
type input "#f60303"
type input "#f20202"
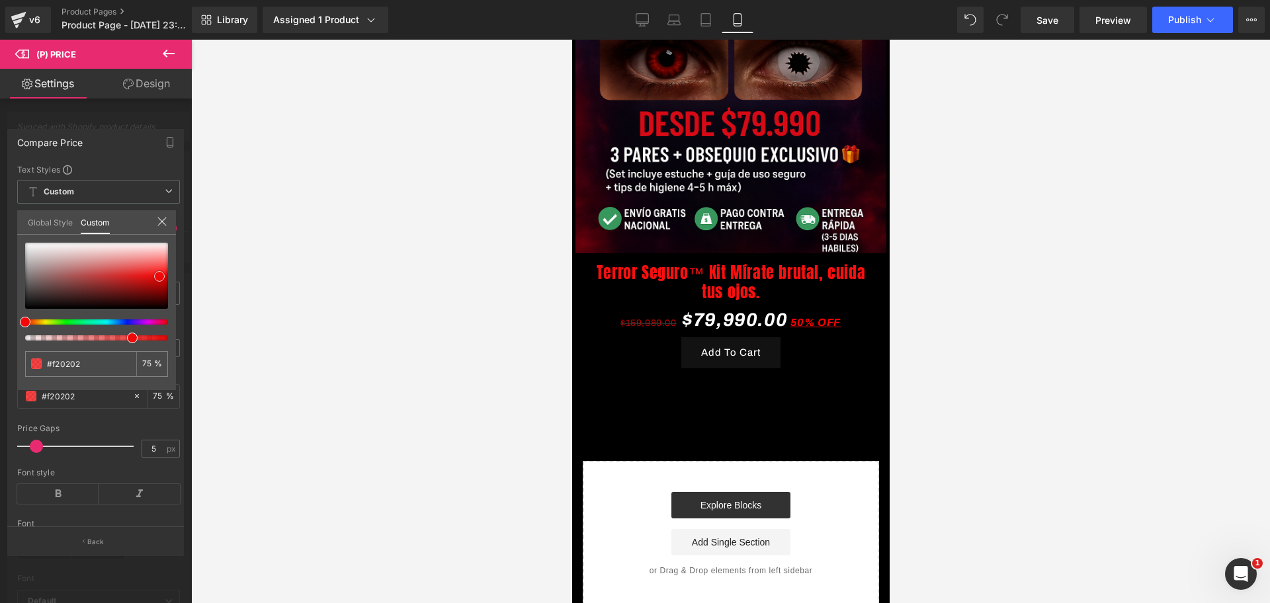
type input "#f40000"
type input "#e50000"
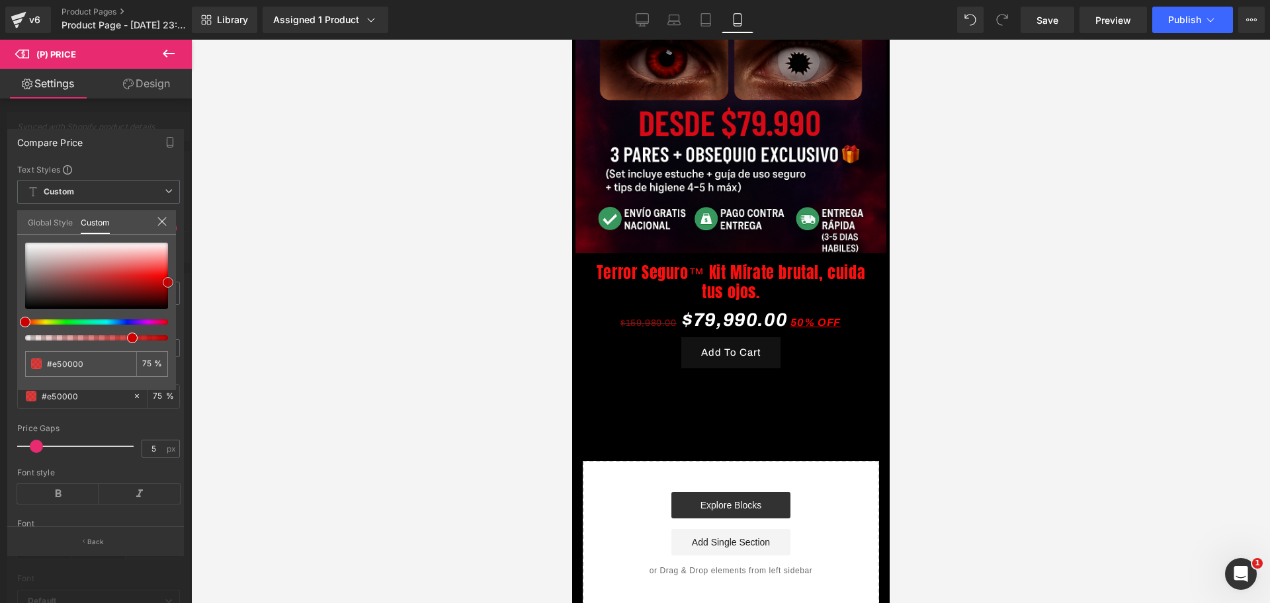
type input "#cc0000"
type input "#db0000"
type input "#e00000"
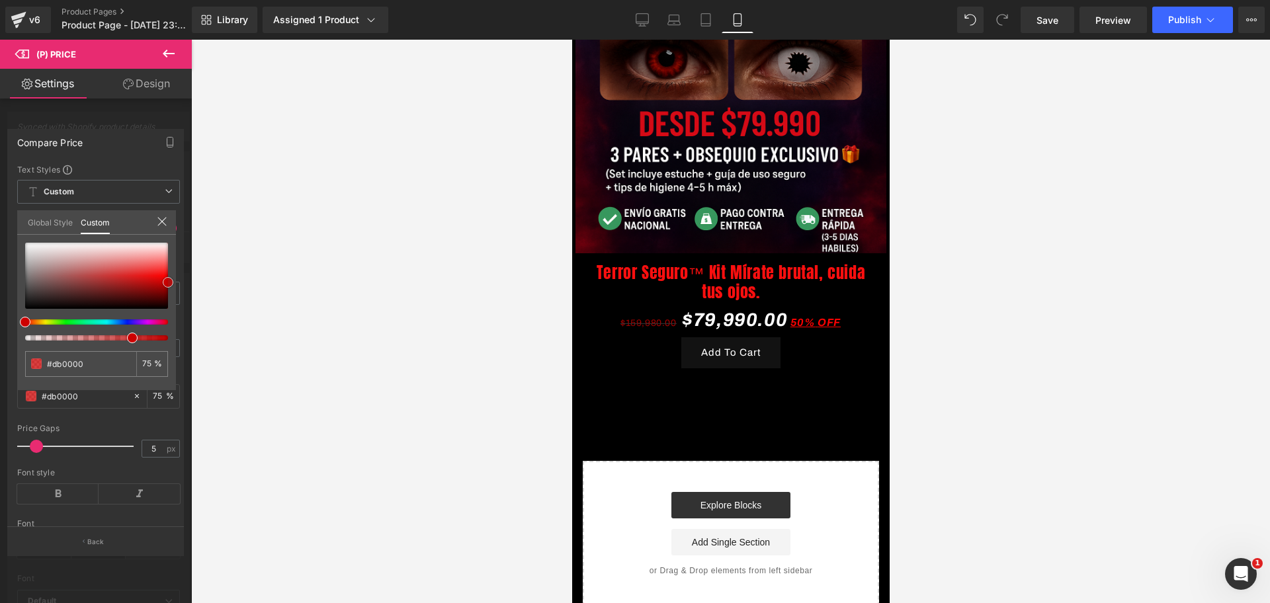
type input "#e00000"
type input "#ef0000"
type input "#f90000"
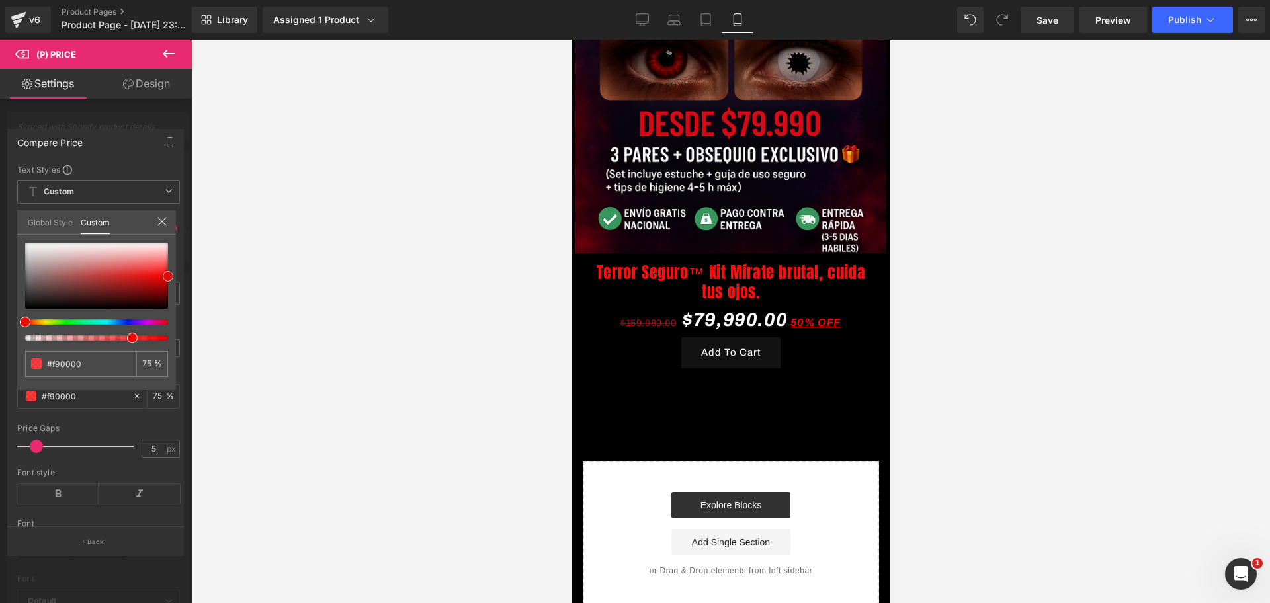
type input "#ff0a0a"
type input "#ff1414"
type input "#fe2323"
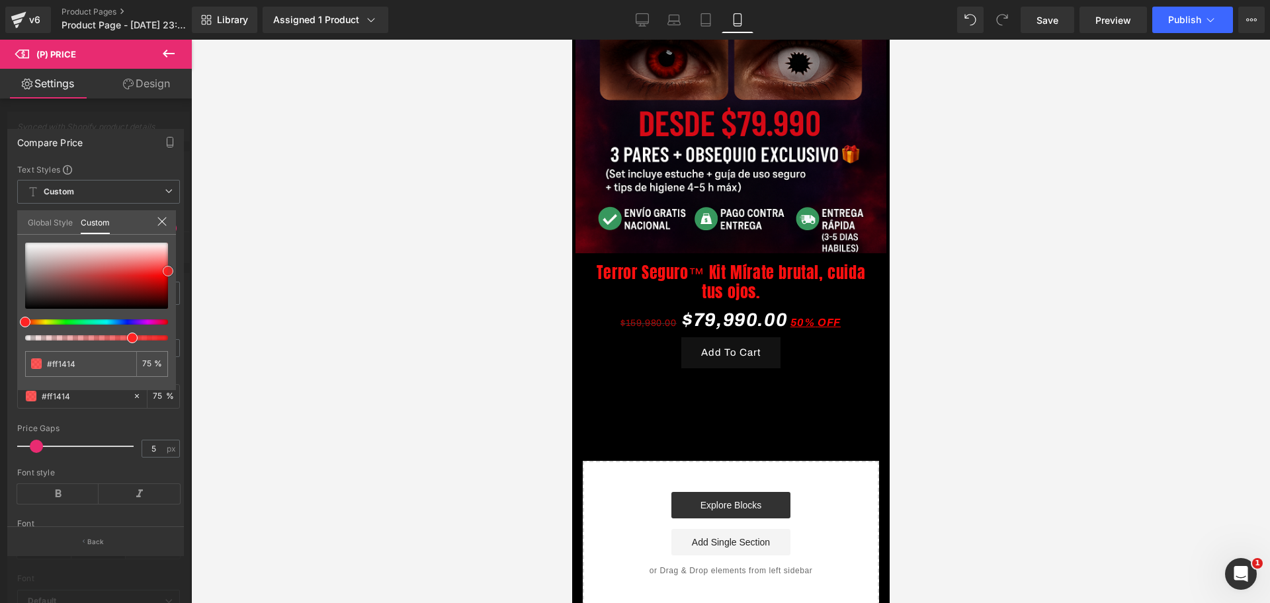
type input "#fe2323"
drag, startPoint x: 29, startPoint y: 243, endPoint x: 178, endPoint y: 272, distance: 151.5
click at [178, 272] on div "Compare Price Text Styles Custom Custom Setup Global Style Custom Setup Global …" at bounding box center [96, 337] width 192 height 436
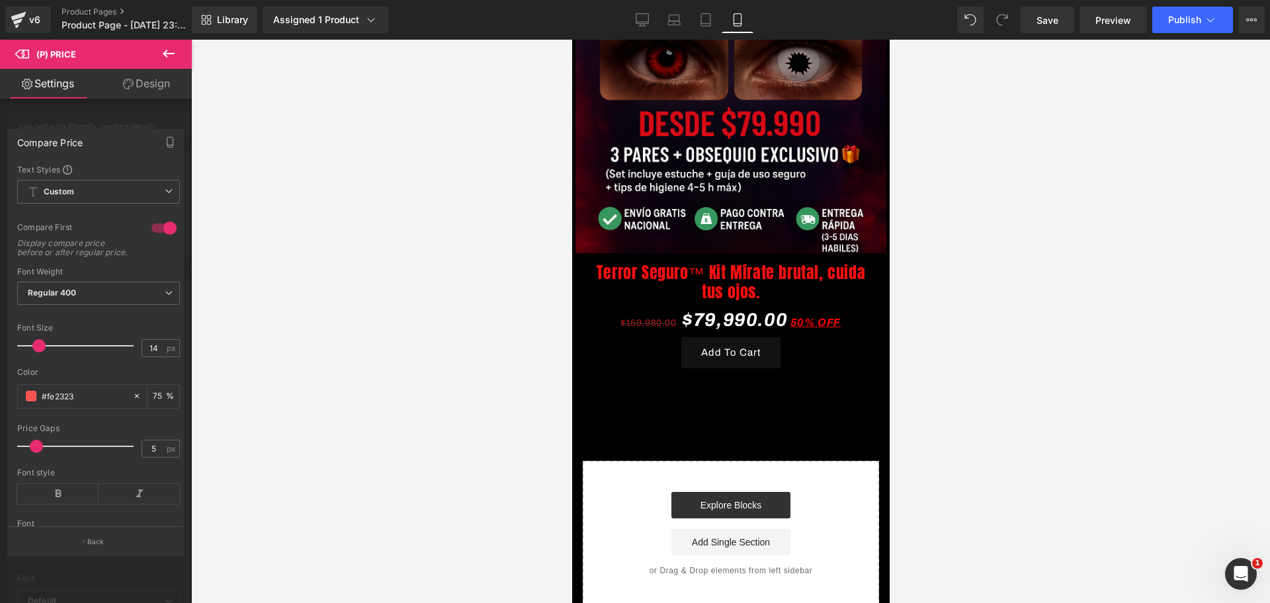
click at [202, 286] on div at bounding box center [730, 322] width 1079 height 564
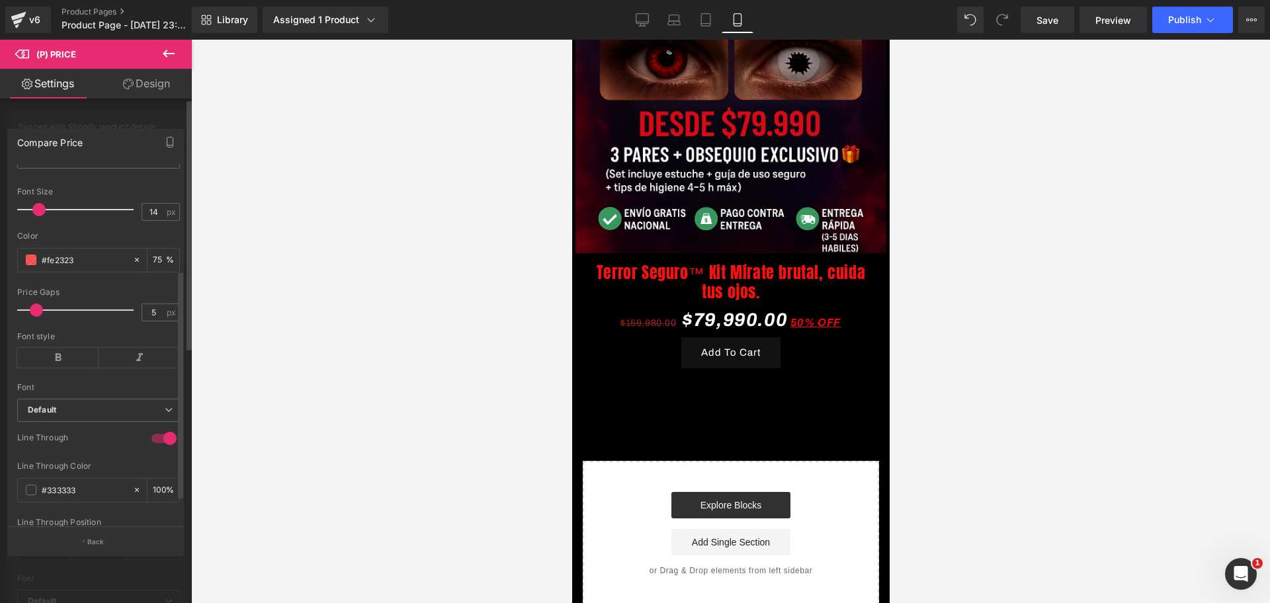
scroll to position [165, 0]
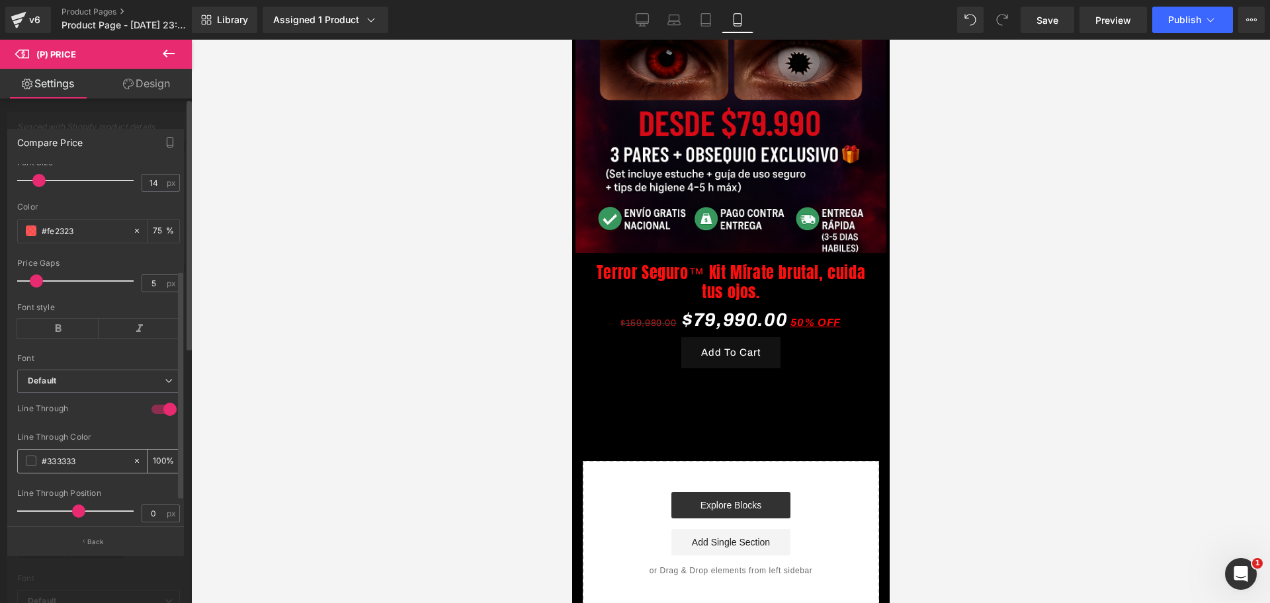
click at [30, 473] on div "#333333" at bounding box center [75, 461] width 114 height 23
click at [25, 473] on div "#333333" at bounding box center [75, 461] width 114 height 23
click at [27, 466] on span at bounding box center [31, 461] width 11 height 11
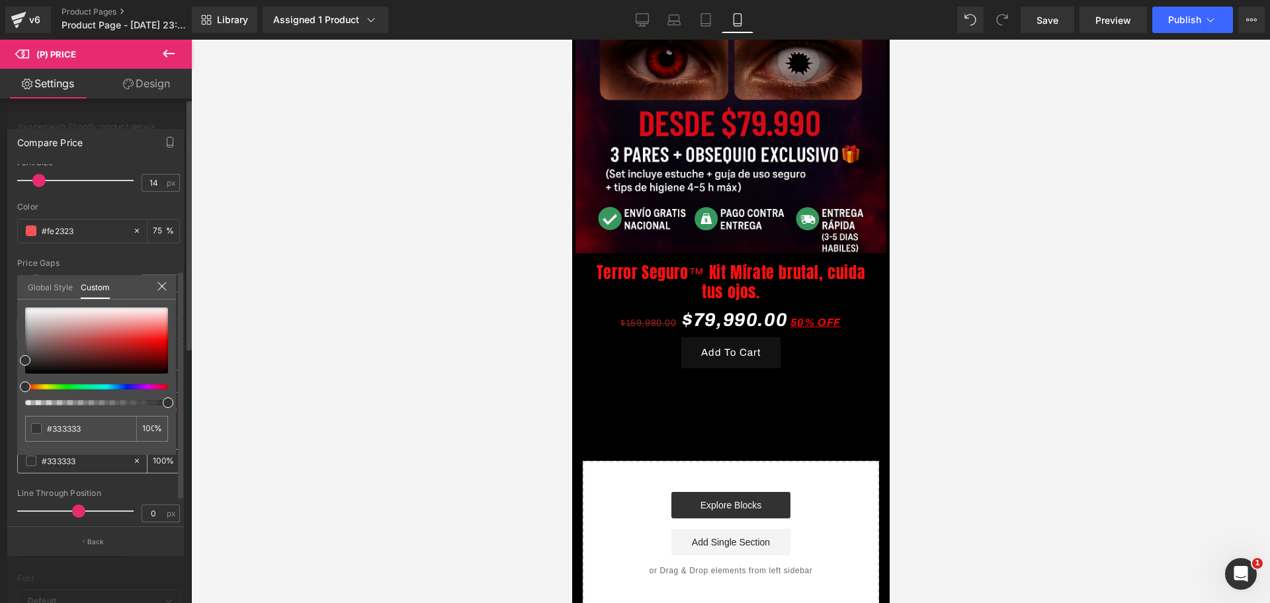
scroll to position [0, 685]
type input "#4e4a4a"
type input "#494545"
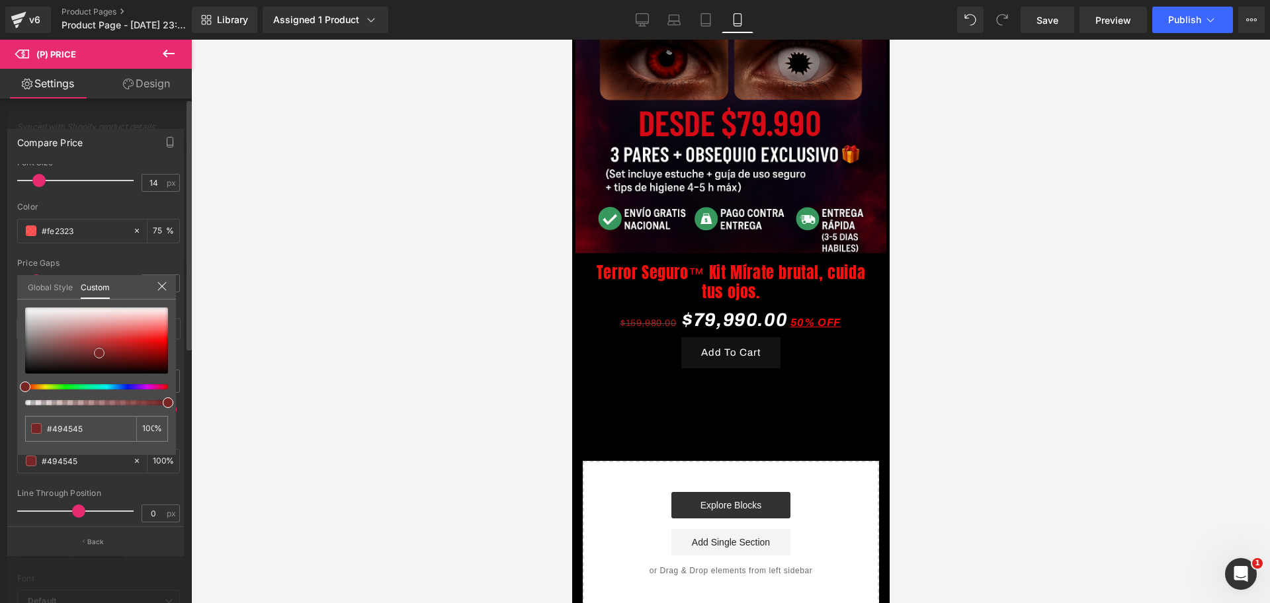
type input "#422d2d"
type input "#782525"
type input "#951c1c"
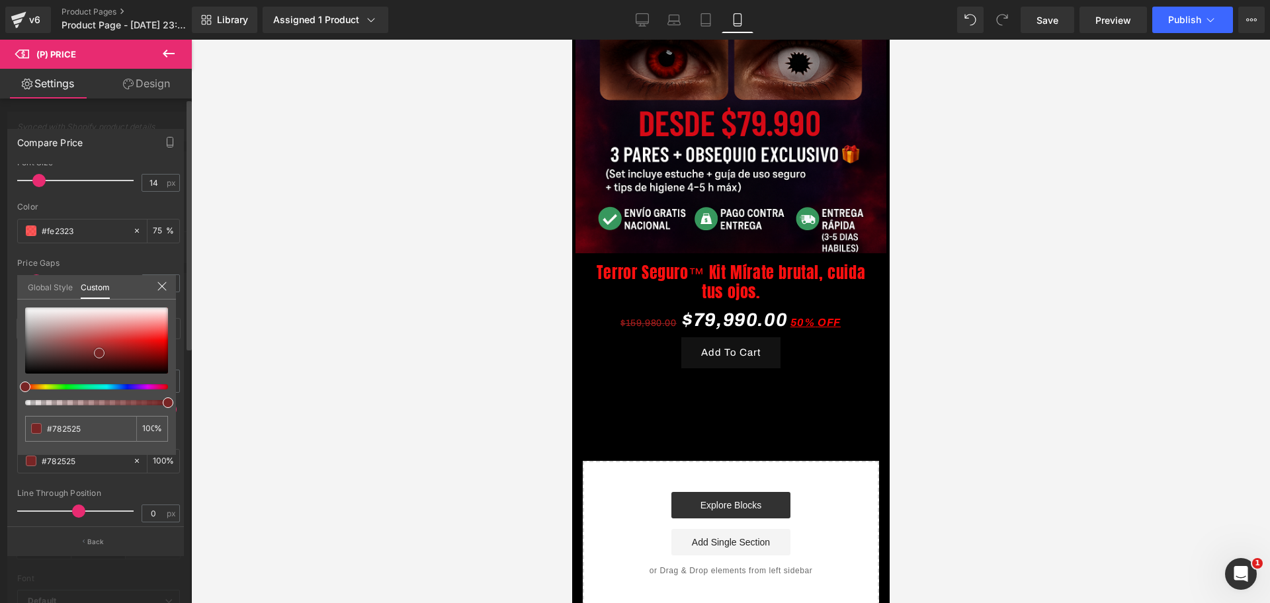
type input "#951c1c"
type input "#b01616"
type input "#b41111"
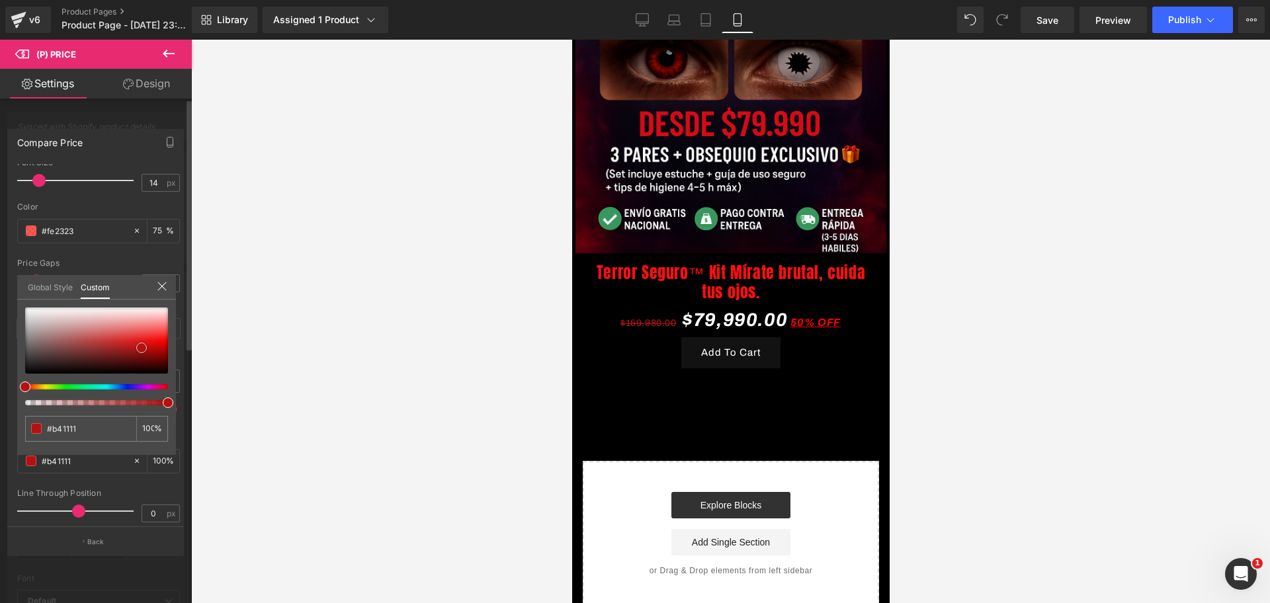
type input "#b70e0e"
type input "#c00b0b"
type input "#d80707"
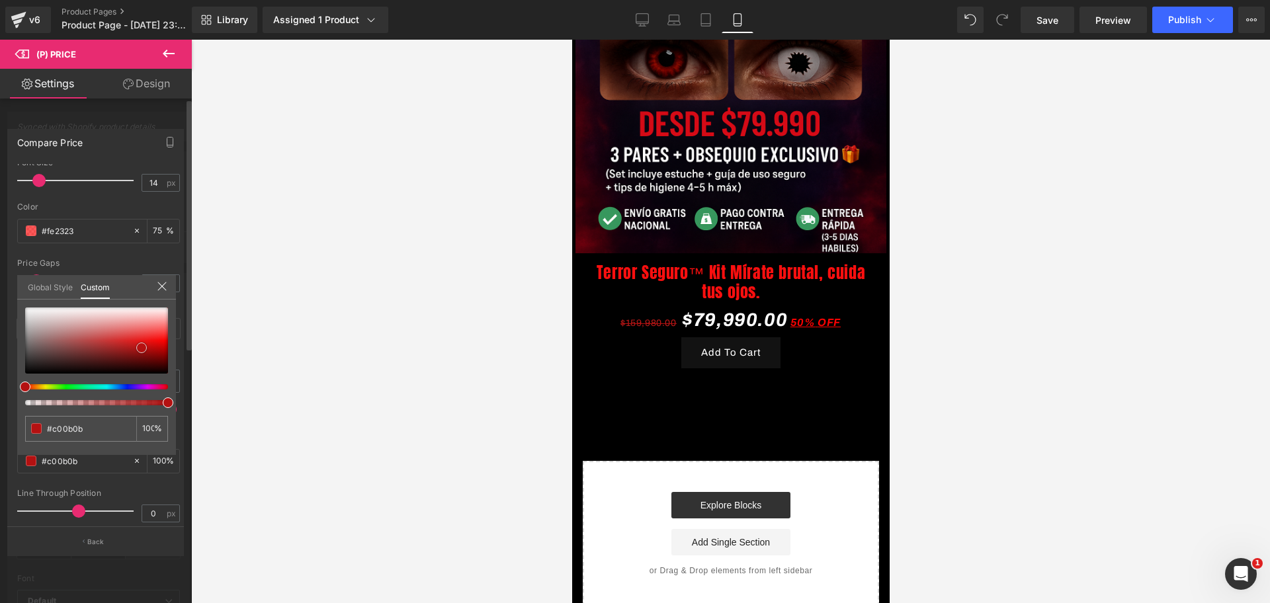
type input "#d80707"
type input "#d90606"
type input "#da0505"
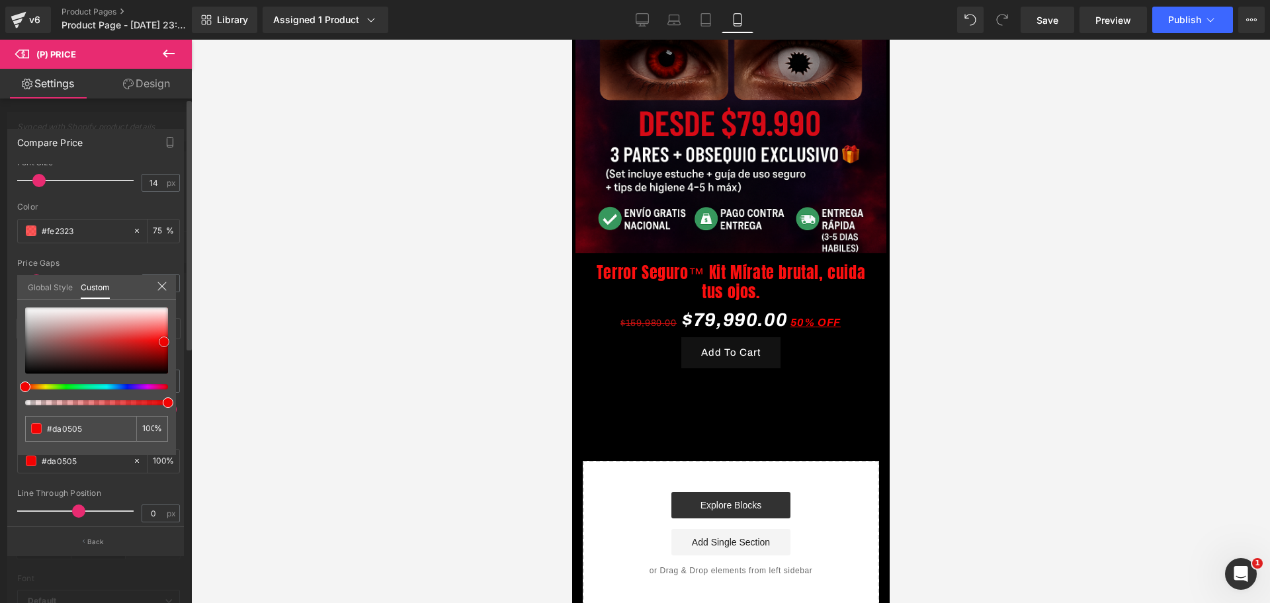
type input "#f10303"
type input "#f30101"
drag, startPoint x: 28, startPoint y: 354, endPoint x: 167, endPoint y: 342, distance: 138.8
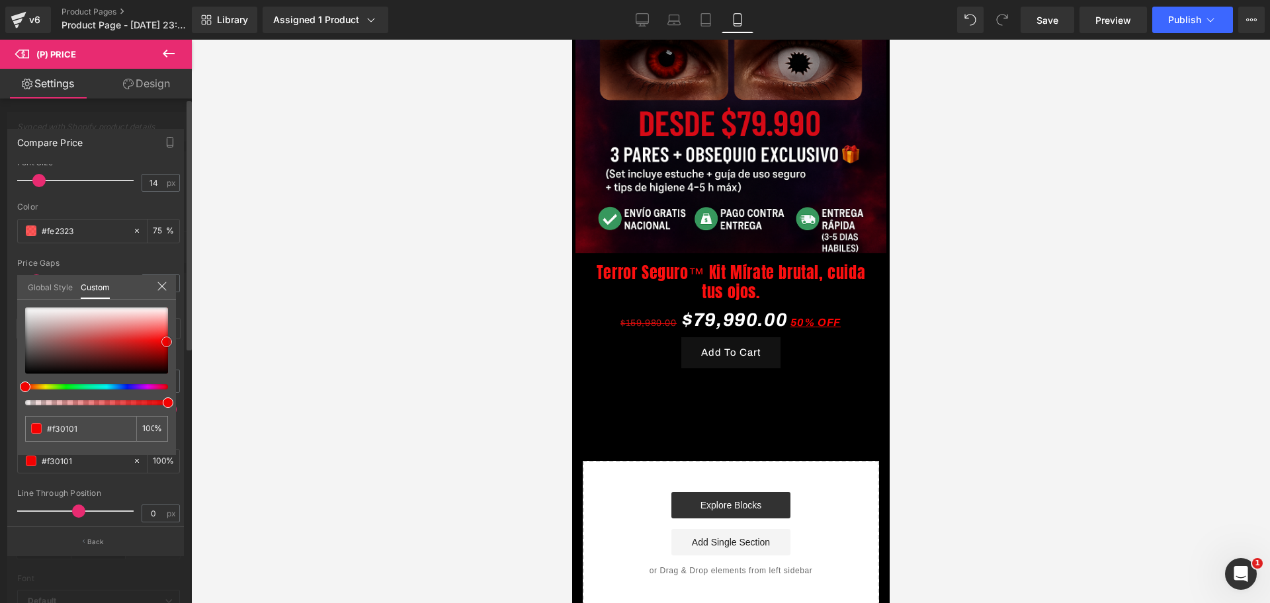
click at [167, 342] on div at bounding box center [96, 341] width 143 height 66
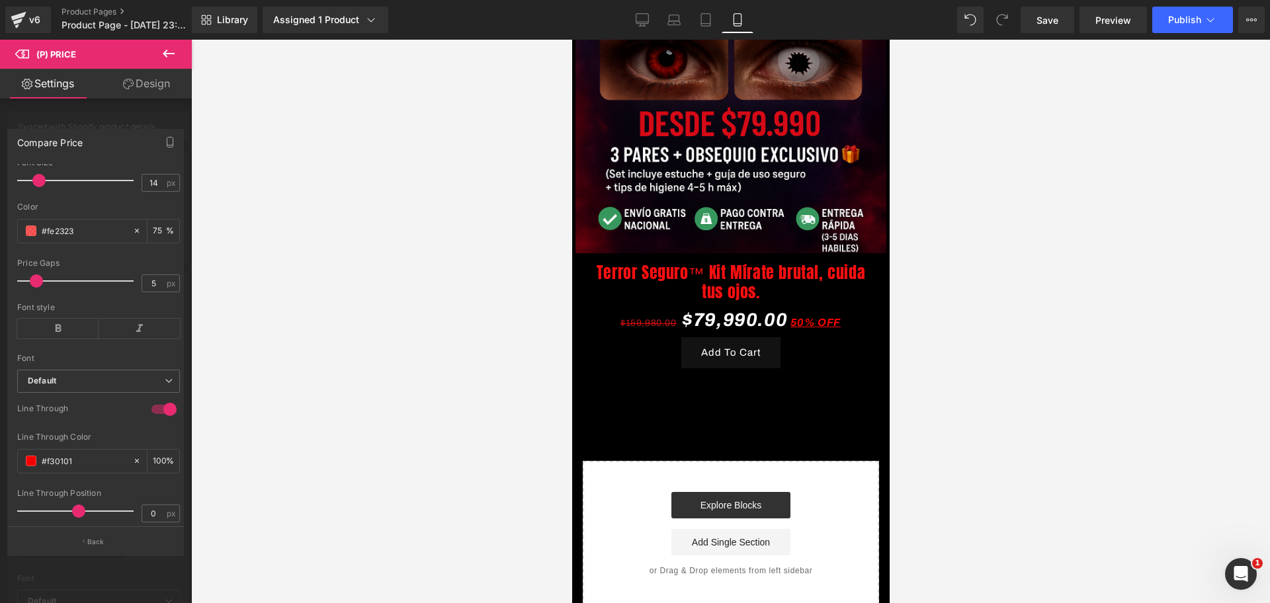
click at [210, 342] on div at bounding box center [730, 322] width 1079 height 564
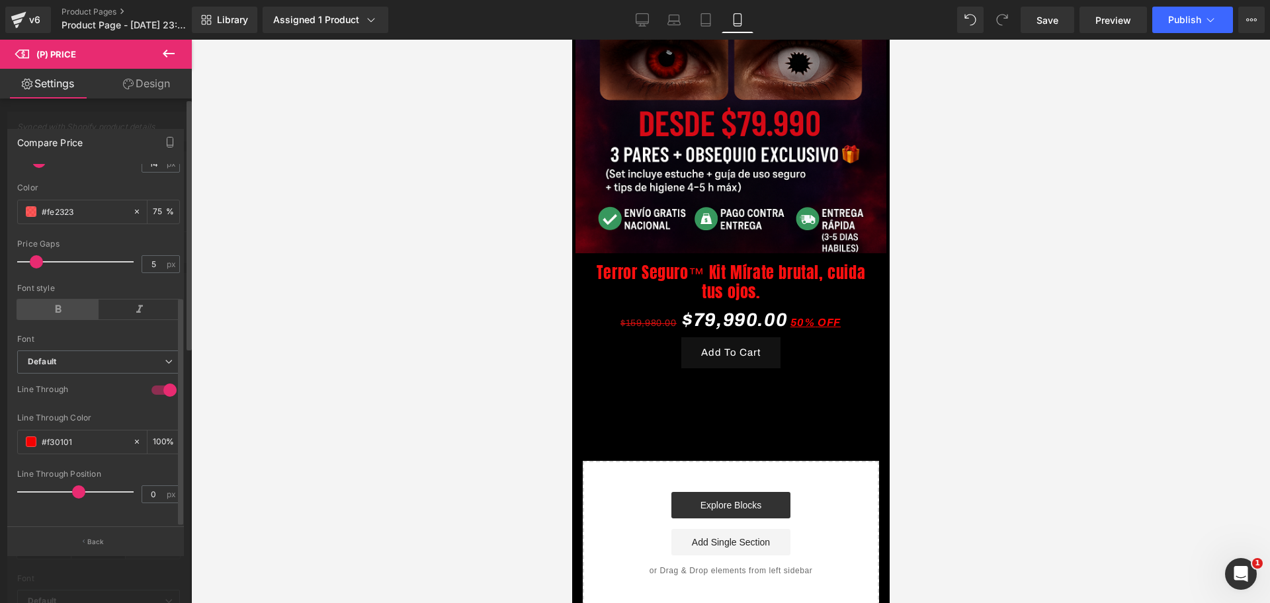
click at [66, 300] on icon at bounding box center [57, 310] width 81 height 20
click at [263, 323] on div at bounding box center [730, 322] width 1079 height 564
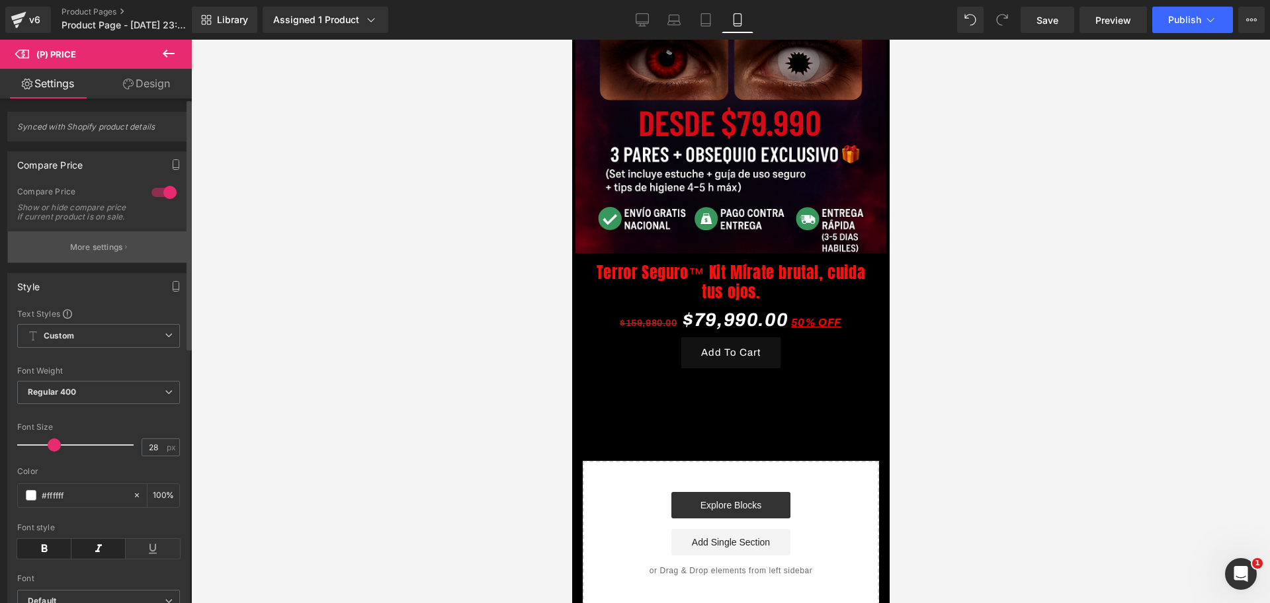
click at [91, 253] on p "More settings" at bounding box center [96, 247] width 53 height 12
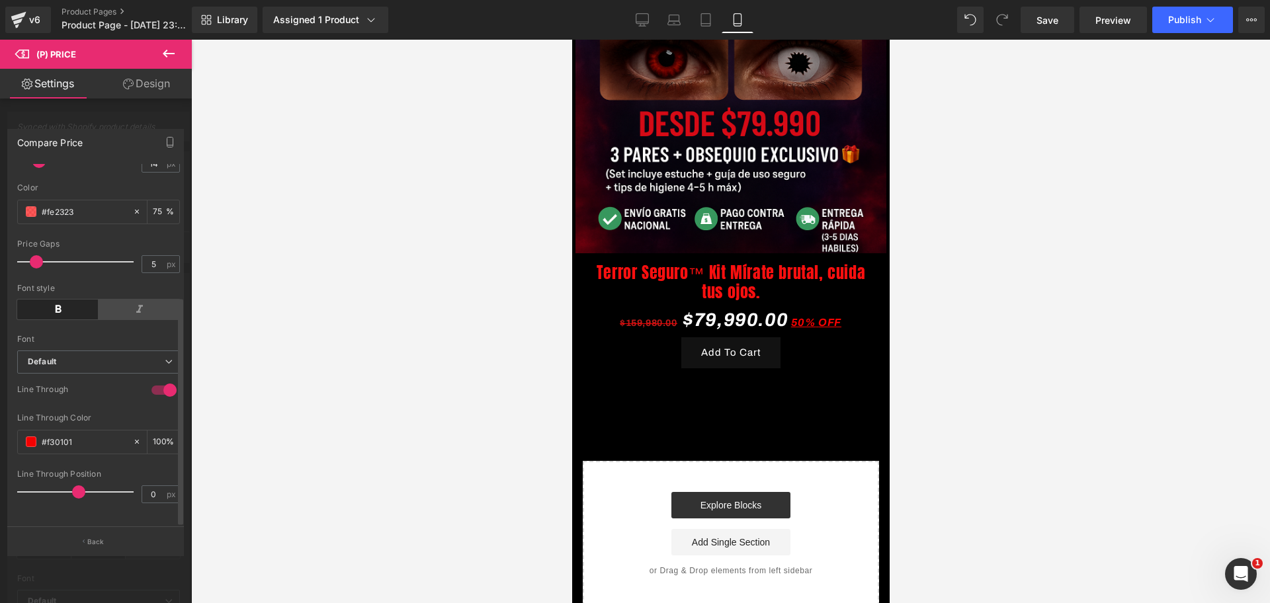
click at [141, 300] on icon at bounding box center [139, 310] width 81 height 20
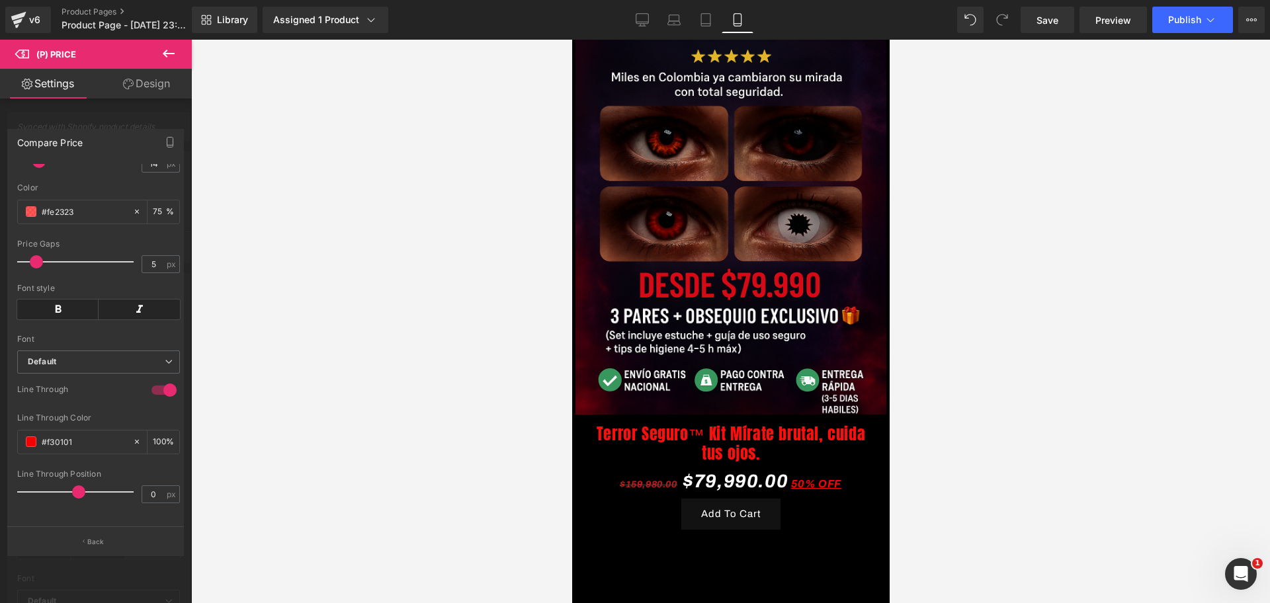
scroll to position [134, 0]
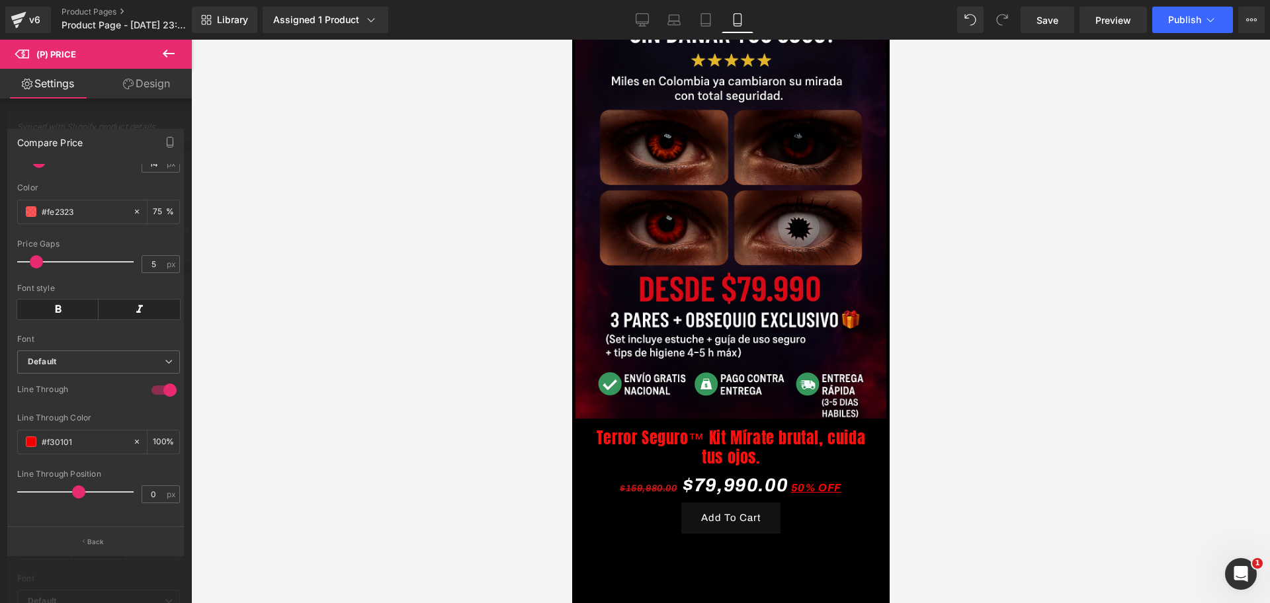
click at [722, 525] on body "​ MI TIENDA Ir directamente al contenido [PERSON_NAME] LA [PERSON_NAME] 💎 50% D…" at bounding box center [731, 416] width 318 height 1023
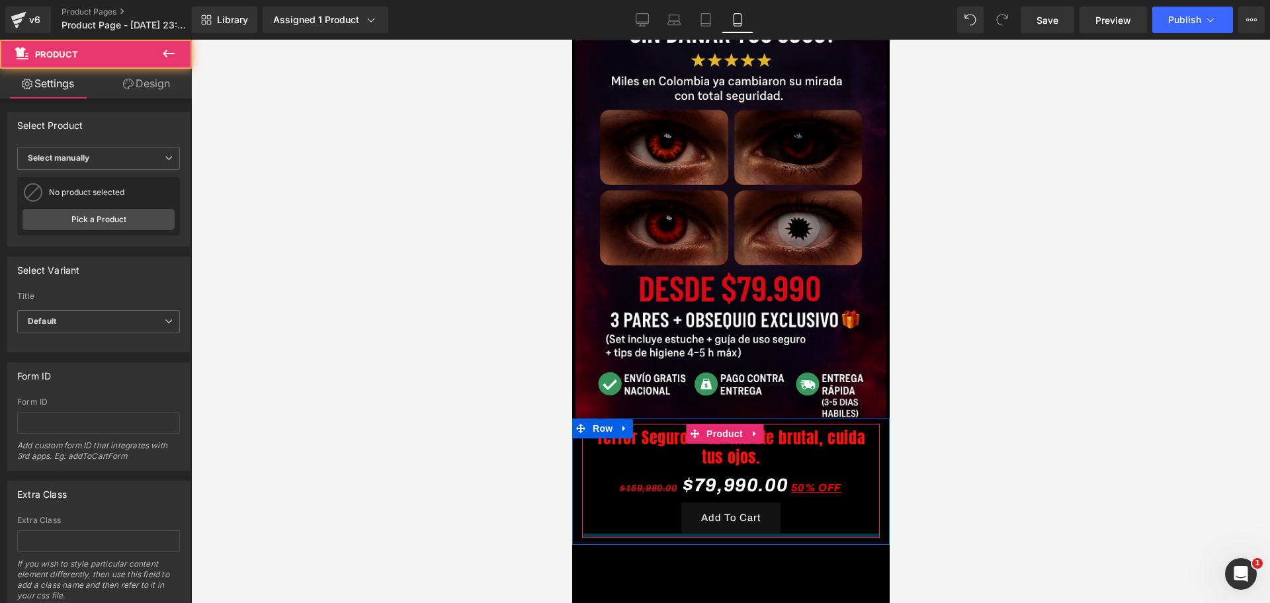
drag, startPoint x: 726, startPoint y: 519, endPoint x: 1477, endPoint y: 546, distance: 752.0
click at [723, 504] on div "Terror Seguro™ Kit Mírate brutal, cuida tus ojos. (P) Title $159,980.00 $79,990…" at bounding box center [731, 481] width 298 height 114
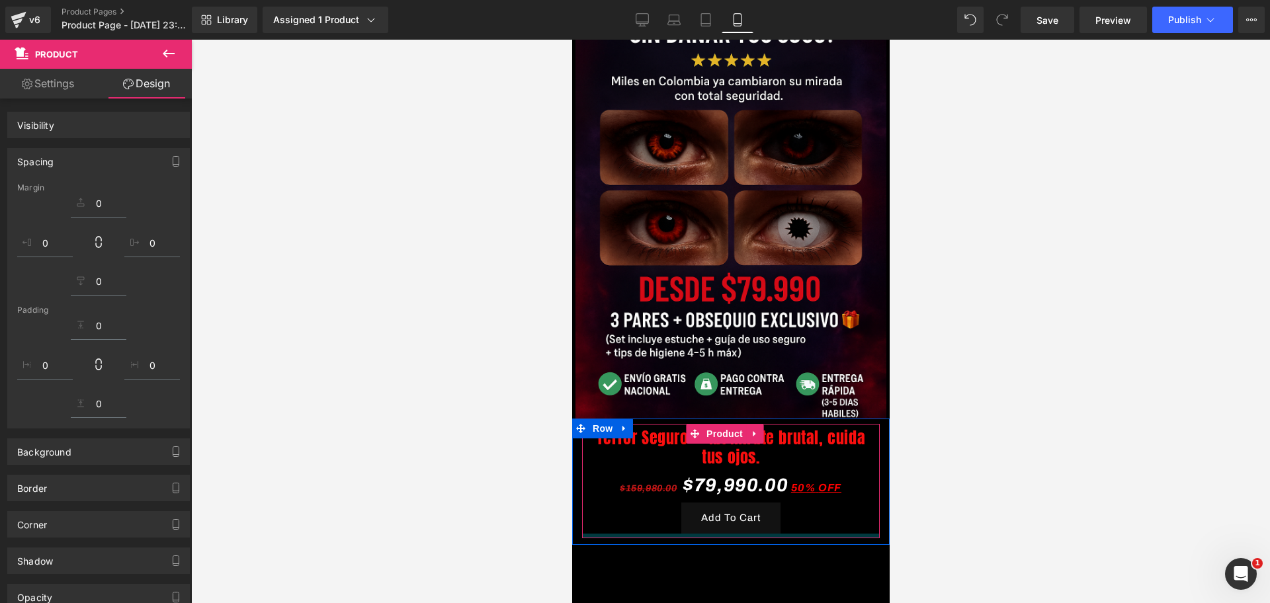
click at [928, 506] on div at bounding box center [730, 322] width 1079 height 564
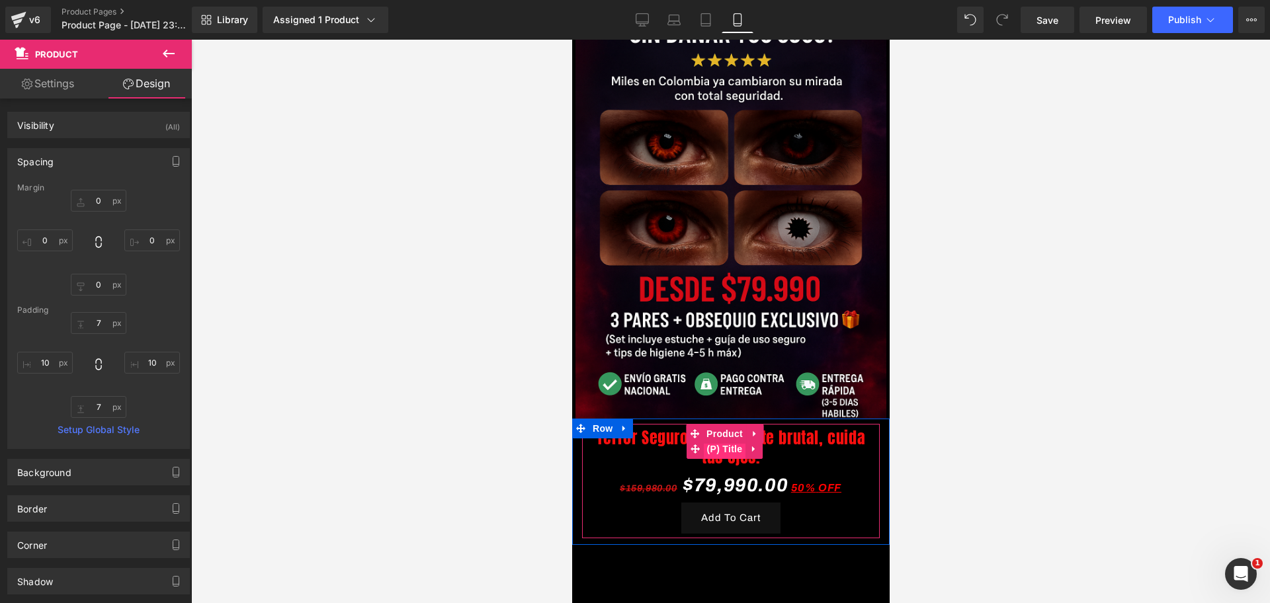
click at [709, 439] on span "(P) Title" at bounding box center [724, 449] width 42 height 20
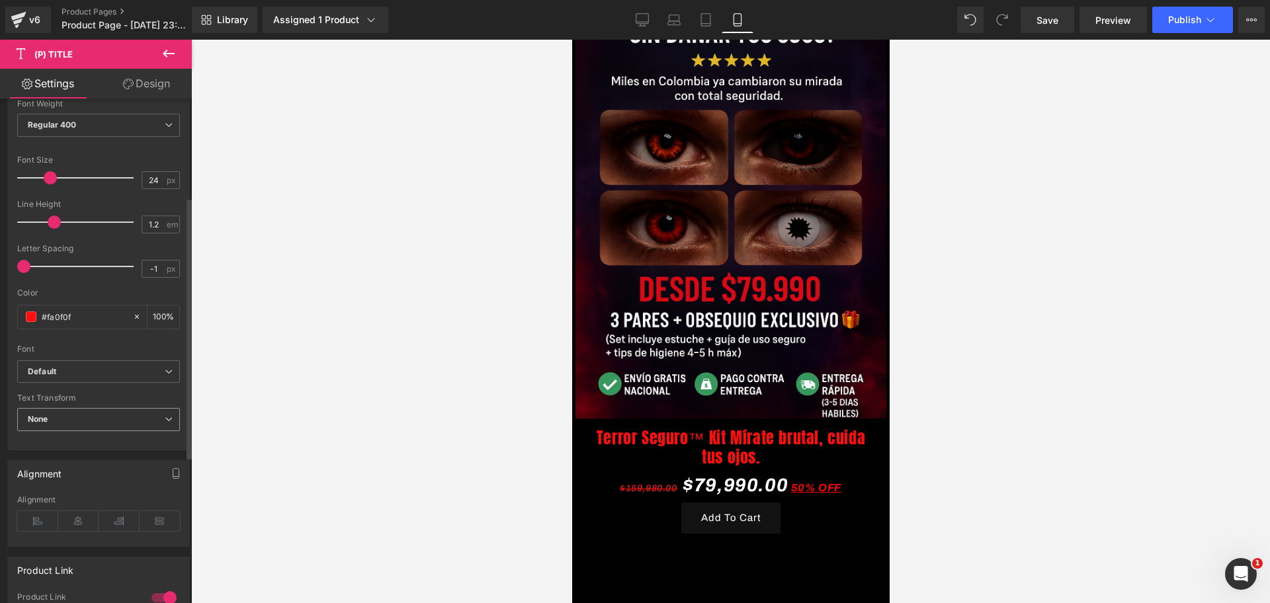
scroll to position [248, 0]
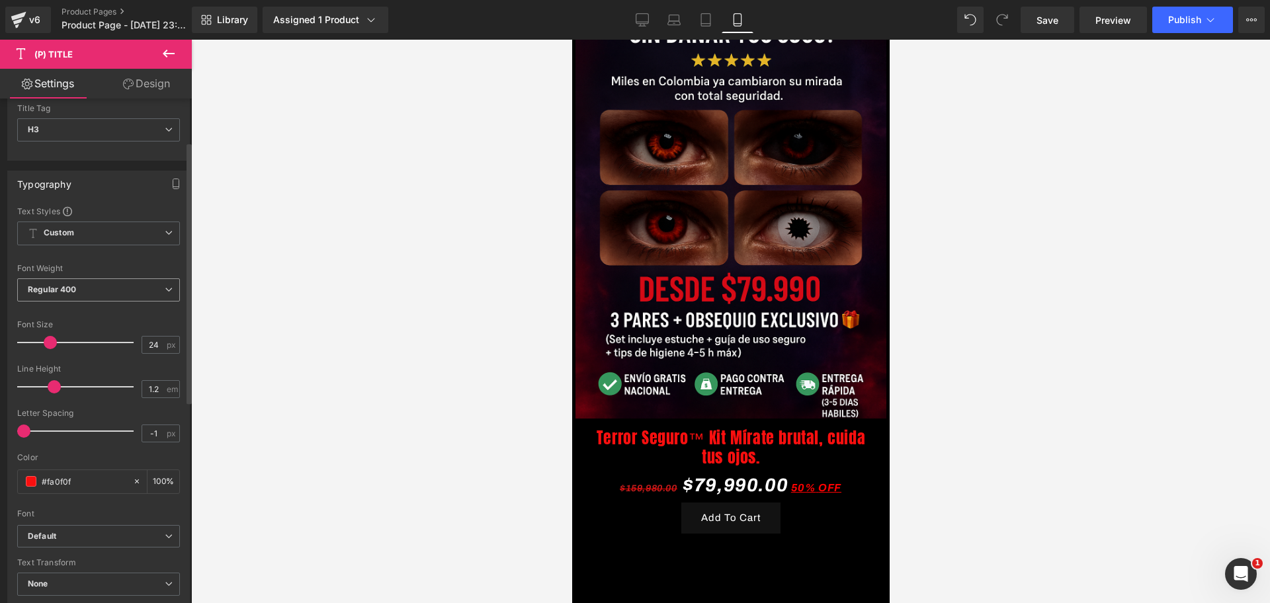
click at [70, 293] on b "Regular 400" at bounding box center [52, 289] width 49 height 10
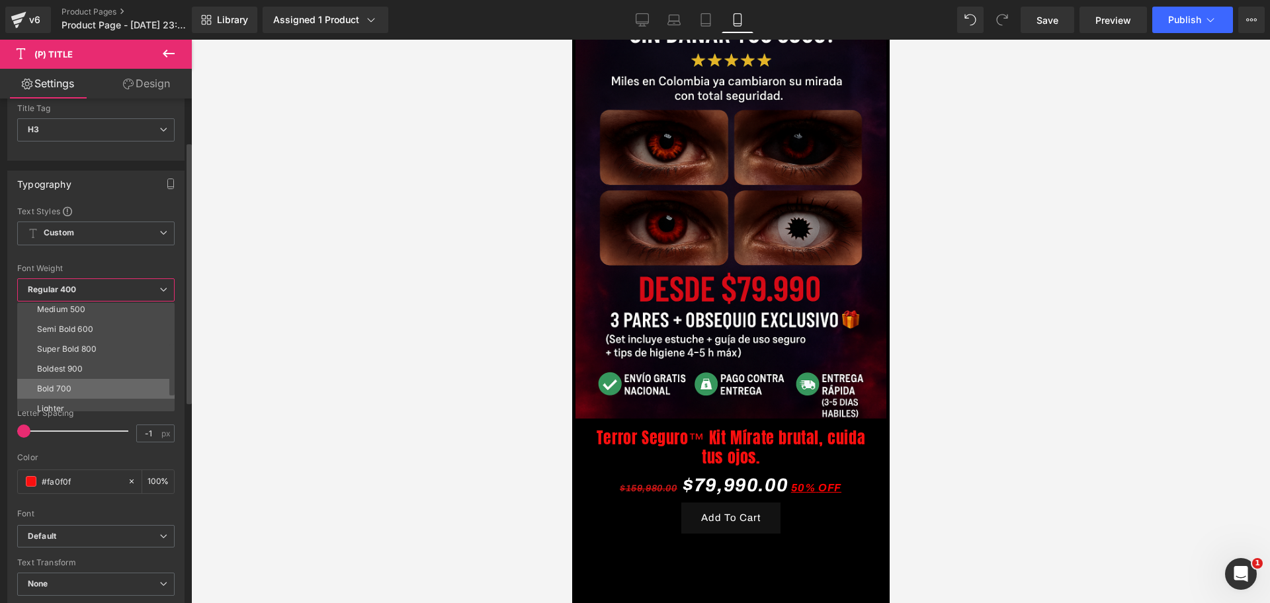
click at [67, 385] on div "Bold 700" at bounding box center [54, 388] width 34 height 9
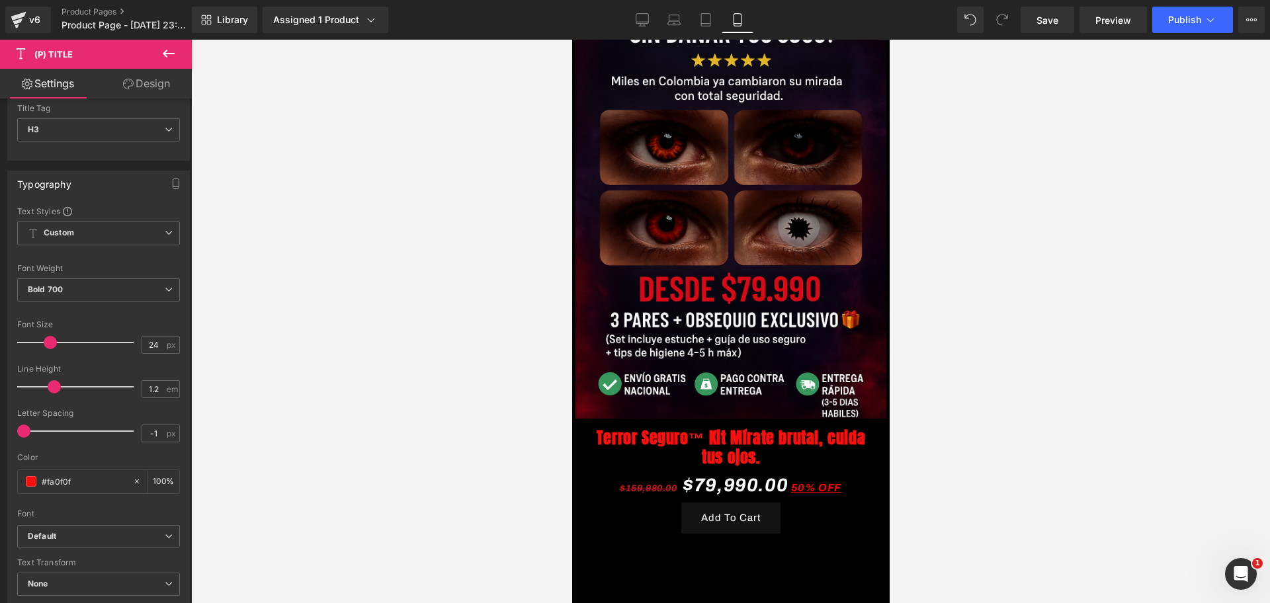
click at [1059, 383] on div at bounding box center [730, 322] width 1079 height 564
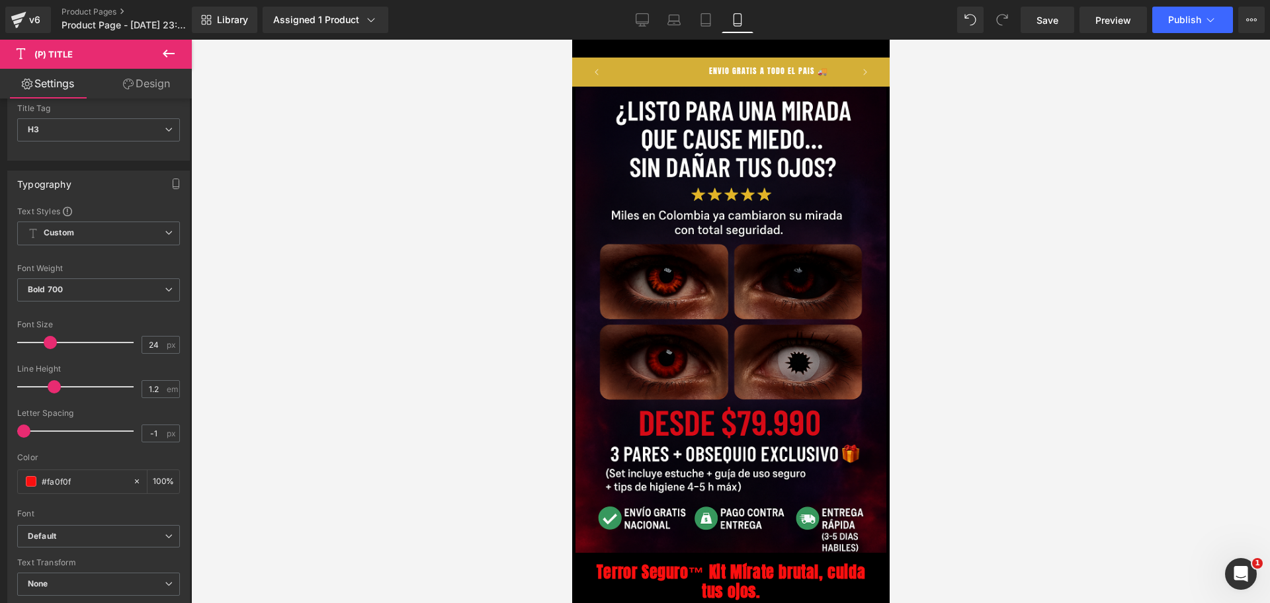
drag, startPoint x: 894, startPoint y: 268, endPoint x: 890, endPoint y: 288, distance: 20.1
click at [890, 288] on div at bounding box center [730, 322] width 1079 height 564
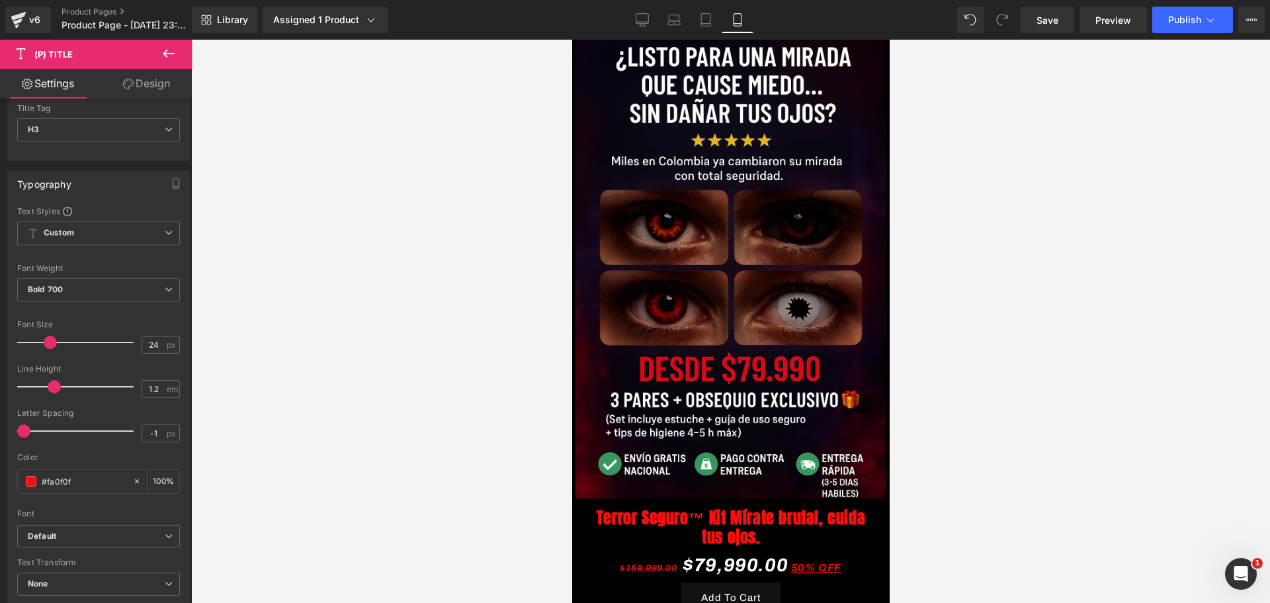
drag, startPoint x: 885, startPoint y: 275, endPoint x: 1463, endPoint y: 321, distance: 580.0
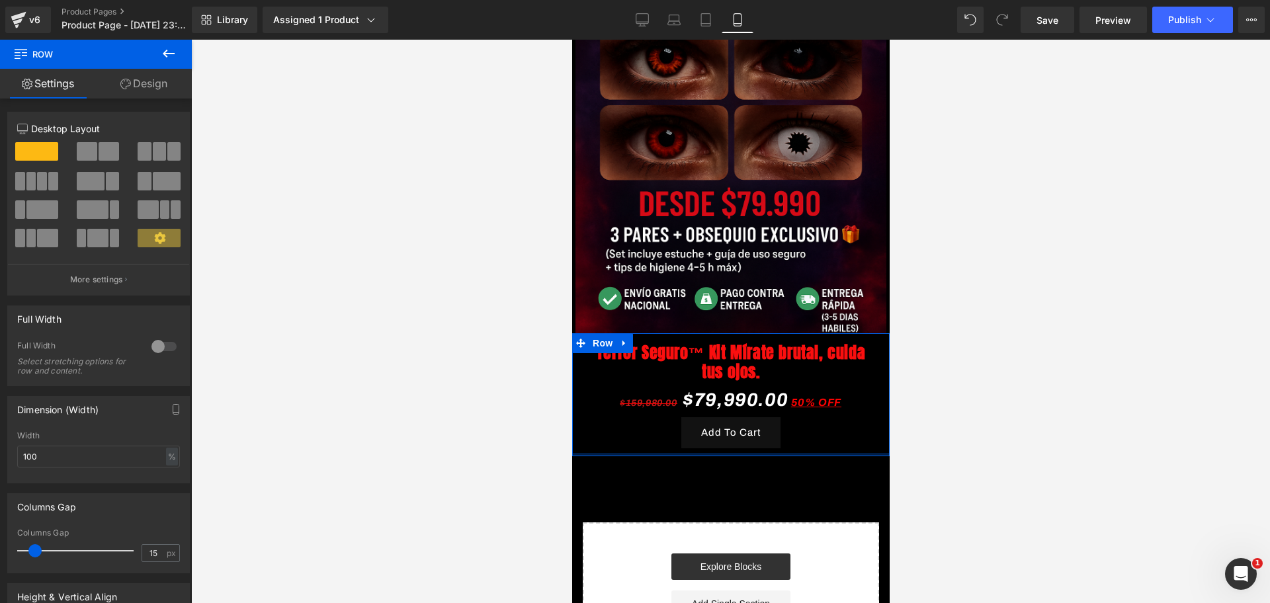
click at [720, 433] on div "Terror Seguro™ Kit Mírate brutal, cuida tus ojos. (P) Title $159,980.00 $79,990…" at bounding box center [731, 394] width 318 height 123
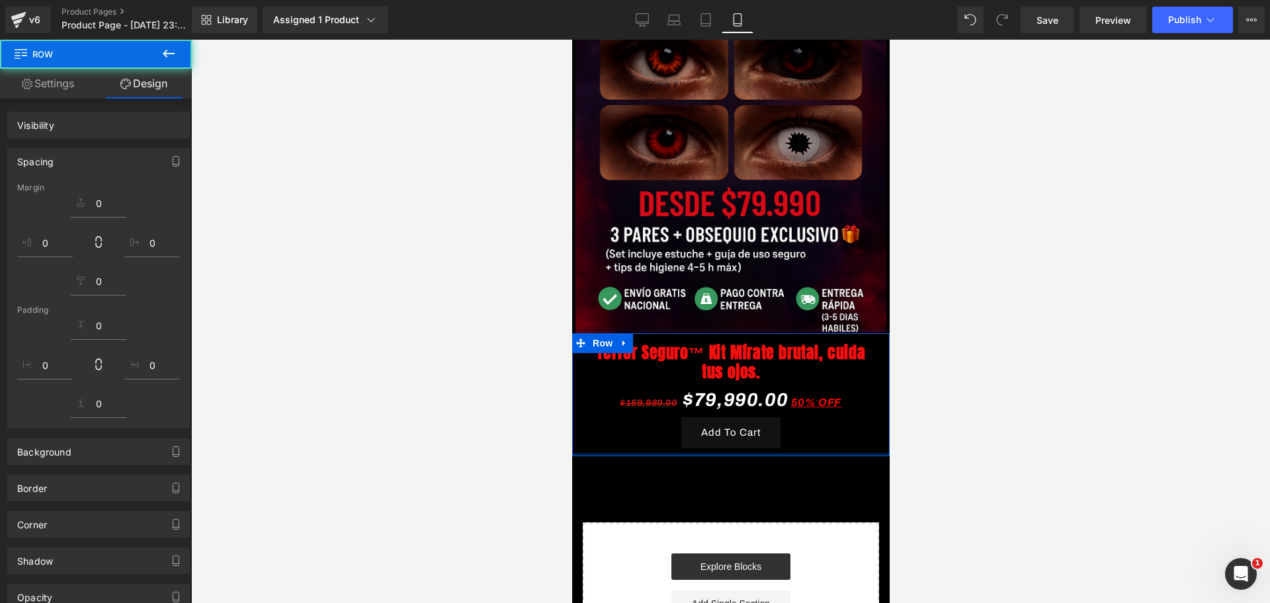
click at [1037, 387] on div at bounding box center [730, 322] width 1079 height 564
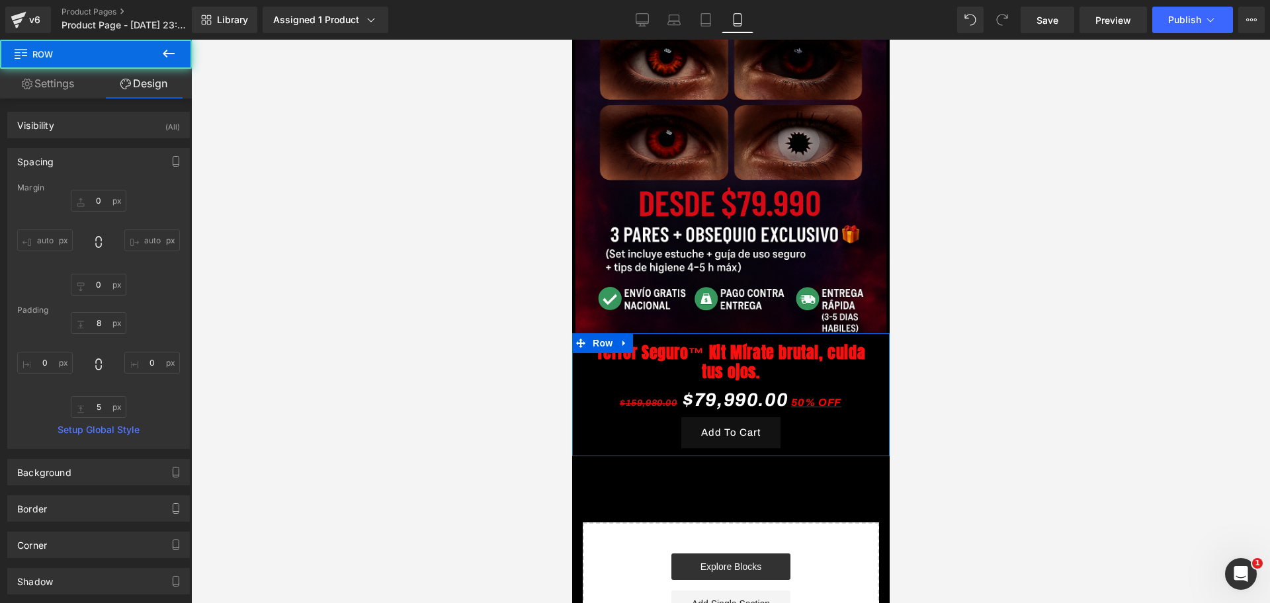
type input "0"
type input "8"
type input "0"
type input "5"
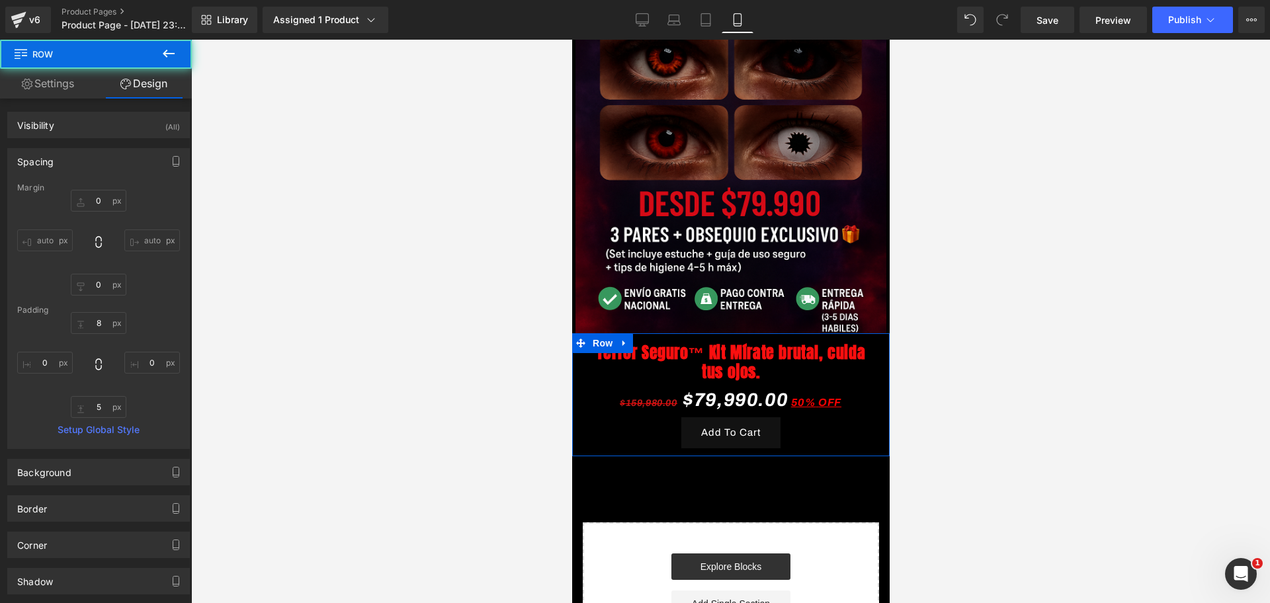
type input "0"
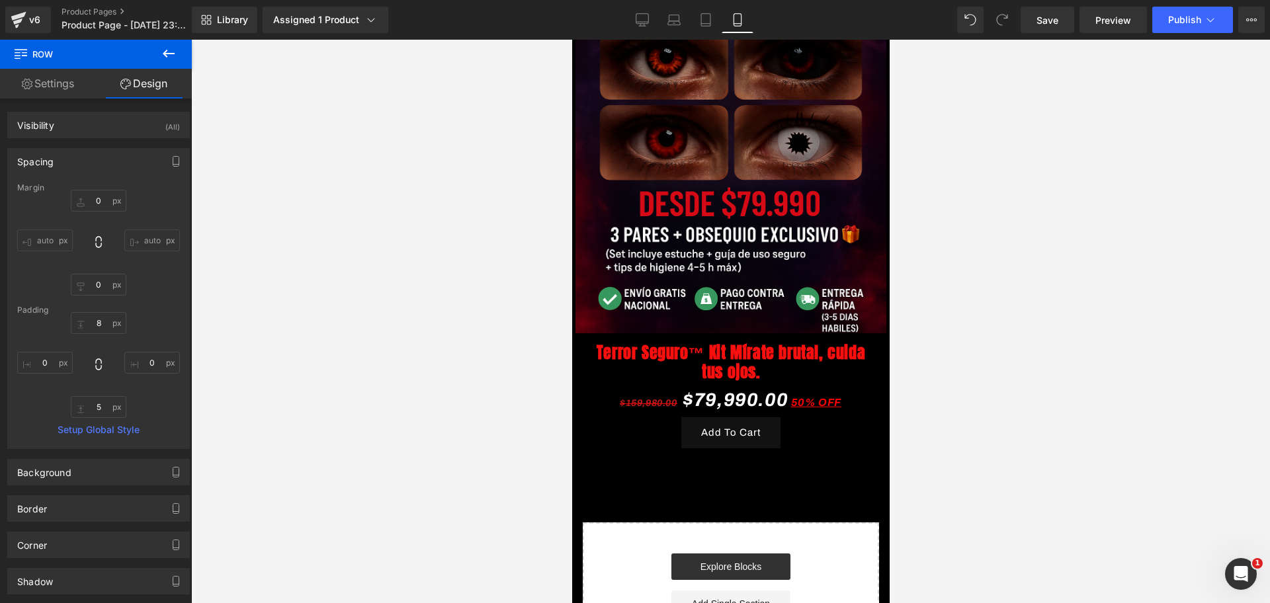
click at [159, 56] on button at bounding box center [169, 54] width 46 height 29
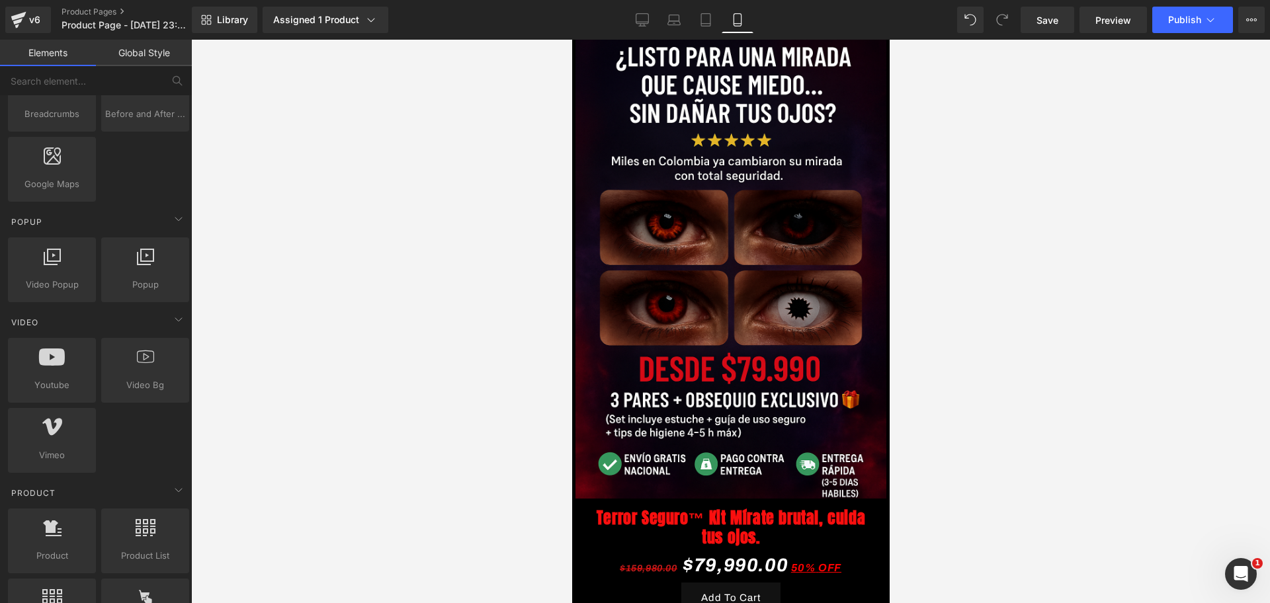
click at [626, 38] on div "Library Assigned 1 Product Product Preview Terror Seguro™ Kit Mírate brutal, cu…" at bounding box center [731, 20] width 1078 height 40
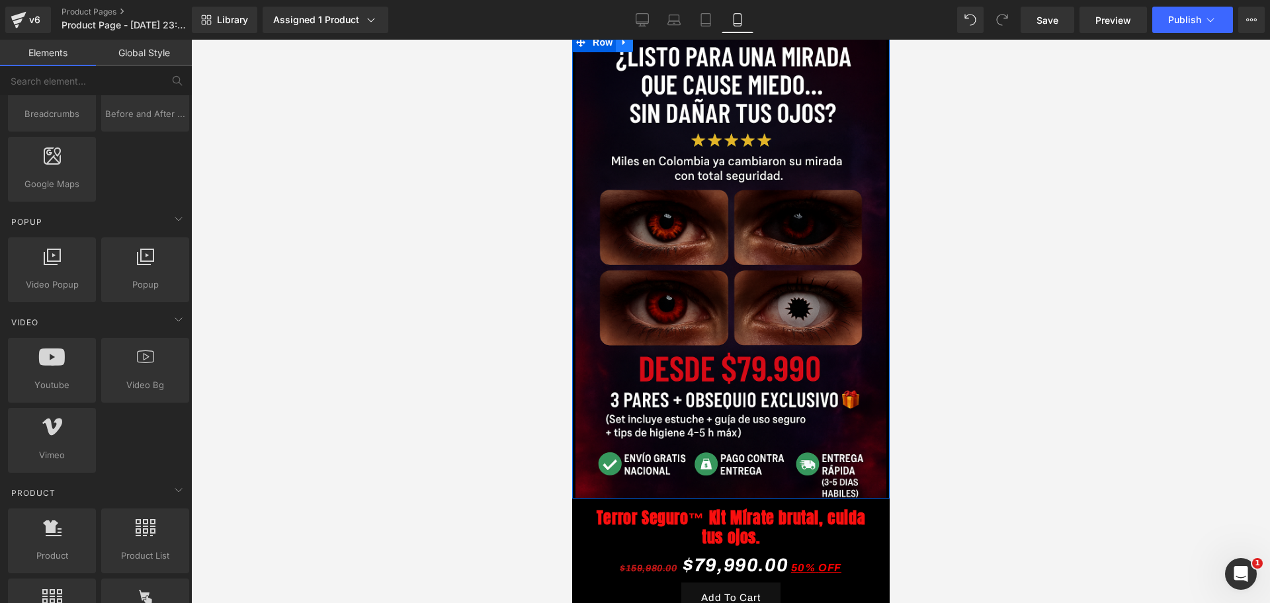
click at [628, 48] on link at bounding box center [623, 42] width 17 height 20
click at [640, 48] on link at bounding box center [640, 42] width 17 height 20
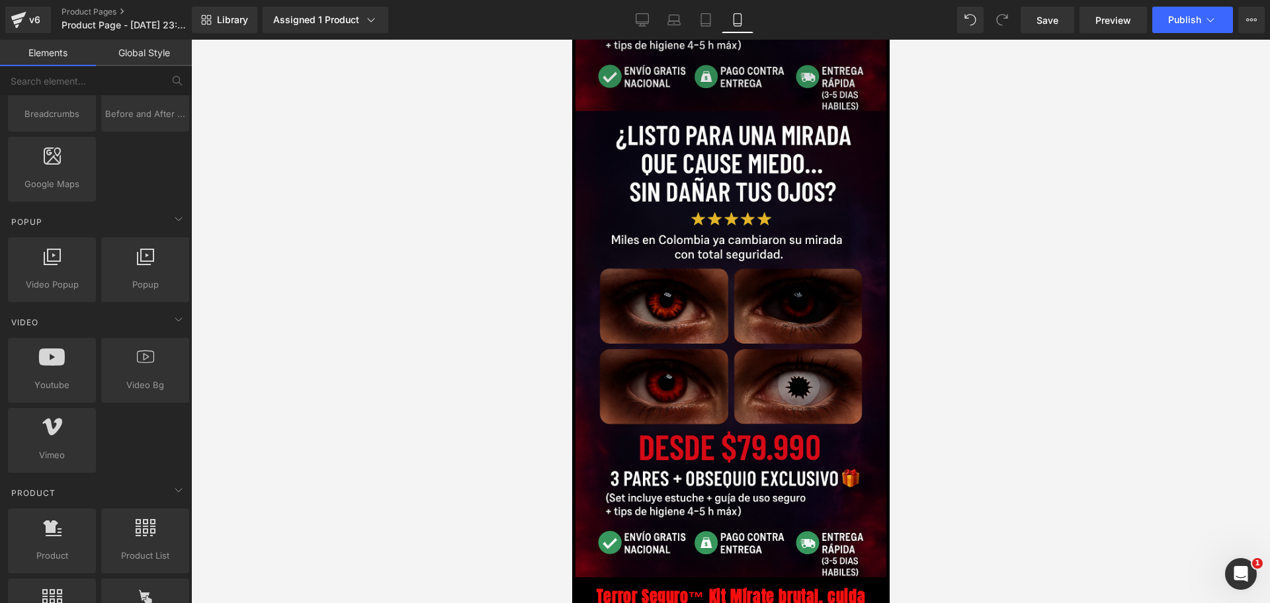
click at [642, 232] on img at bounding box center [730, 344] width 311 height 466
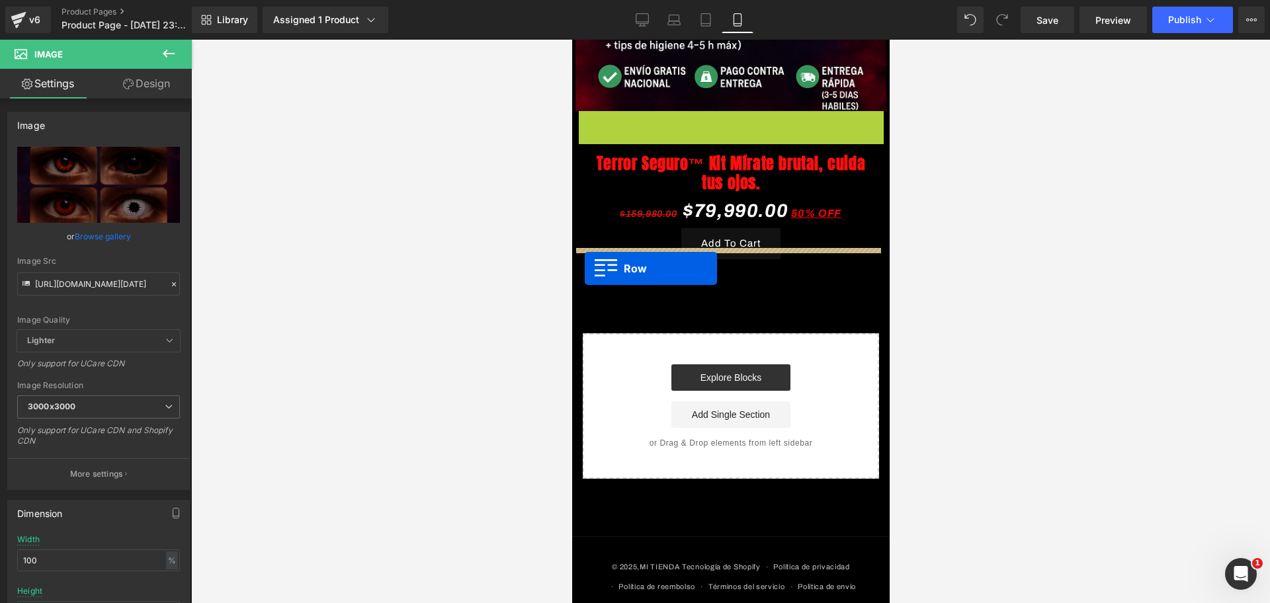
drag, startPoint x: 578, startPoint y: 103, endPoint x: 584, endPoint y: 269, distance: 165.5
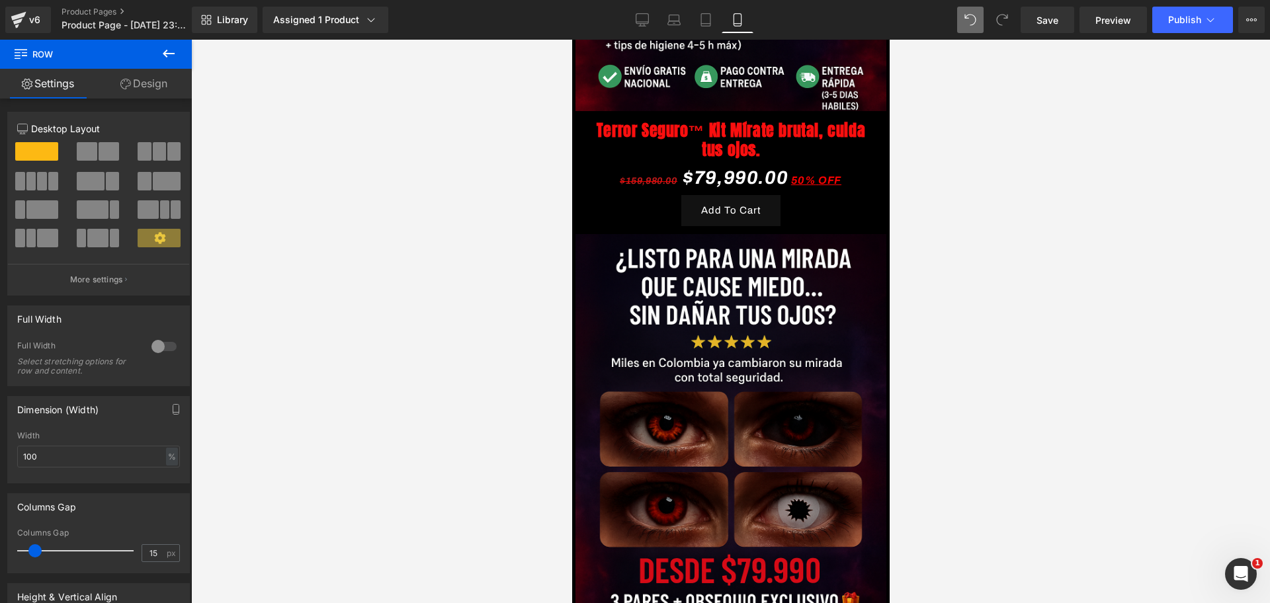
scroll to position [0, 0]
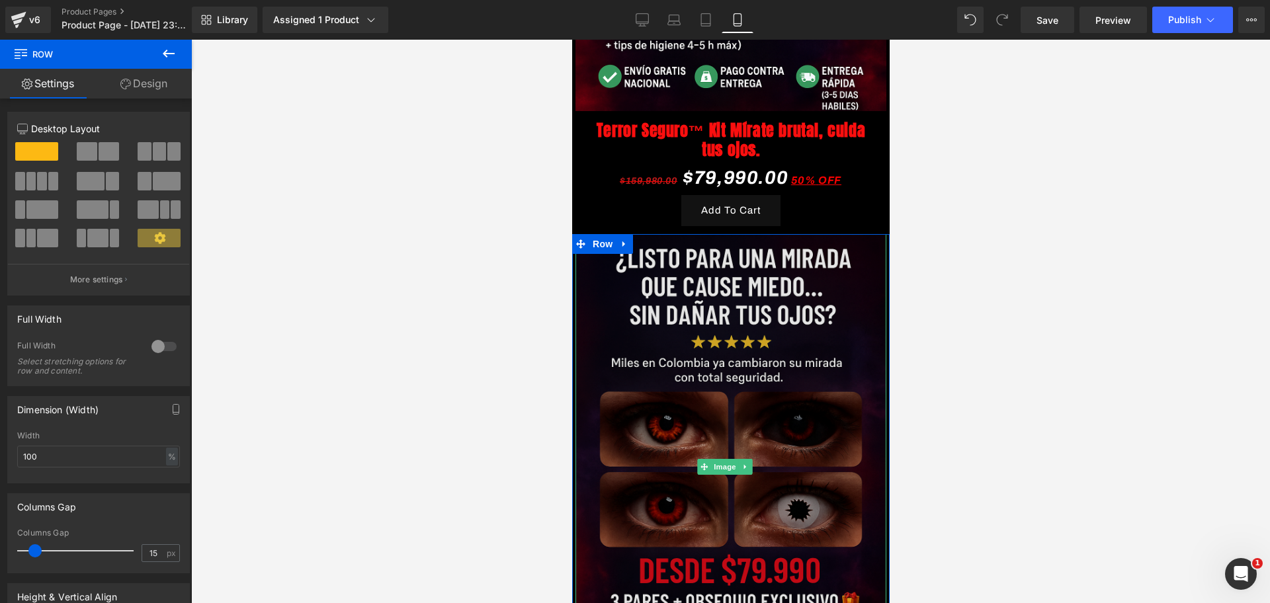
drag, startPoint x: 757, startPoint y: 332, endPoint x: 747, endPoint y: 331, distance: 10.7
click at [757, 332] on img at bounding box center [730, 467] width 311 height 466
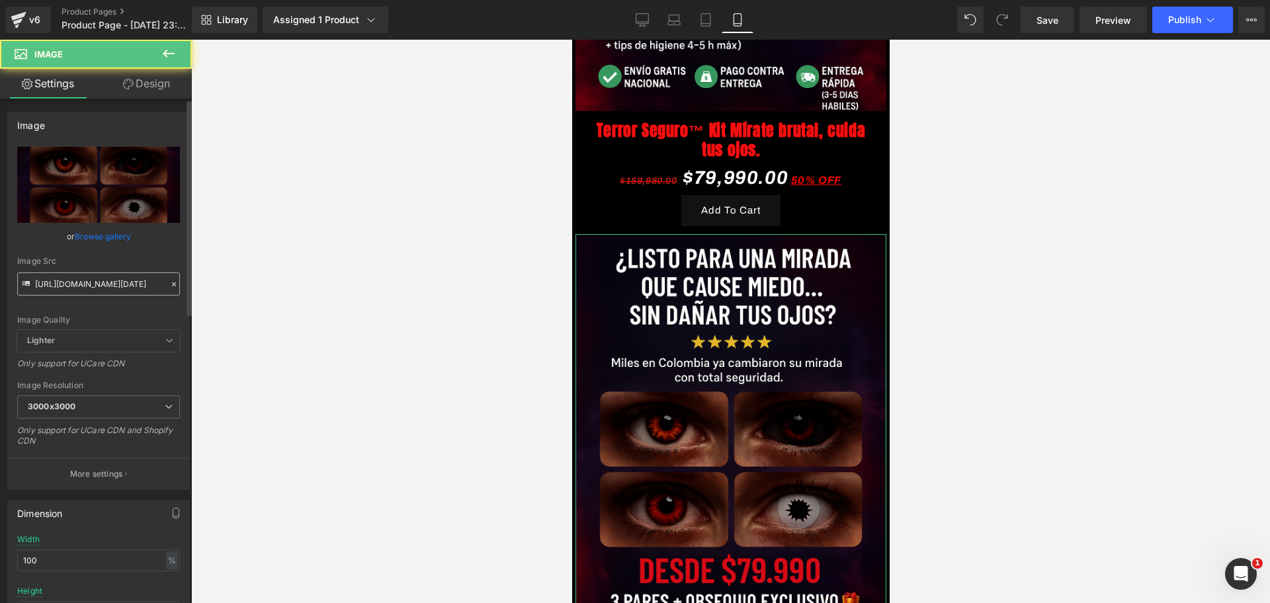
scroll to position [0, 228]
click at [93, 273] on input "[URL][DOMAIN_NAME][DATE]" at bounding box center [98, 284] width 163 height 23
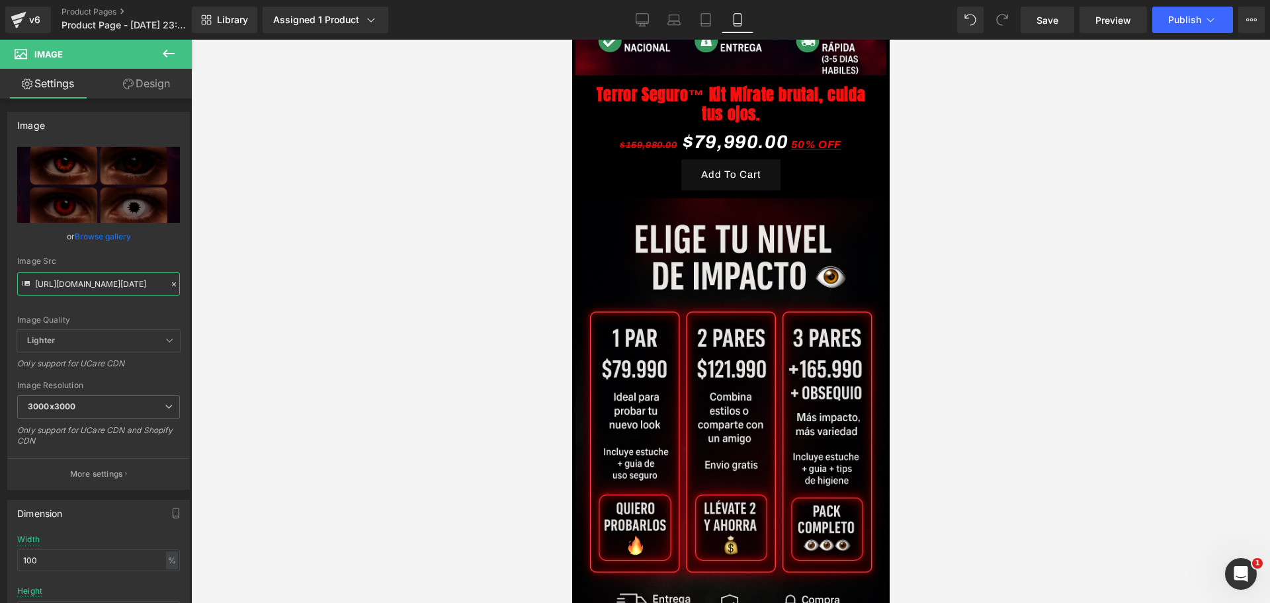
scroll to position [479, 0]
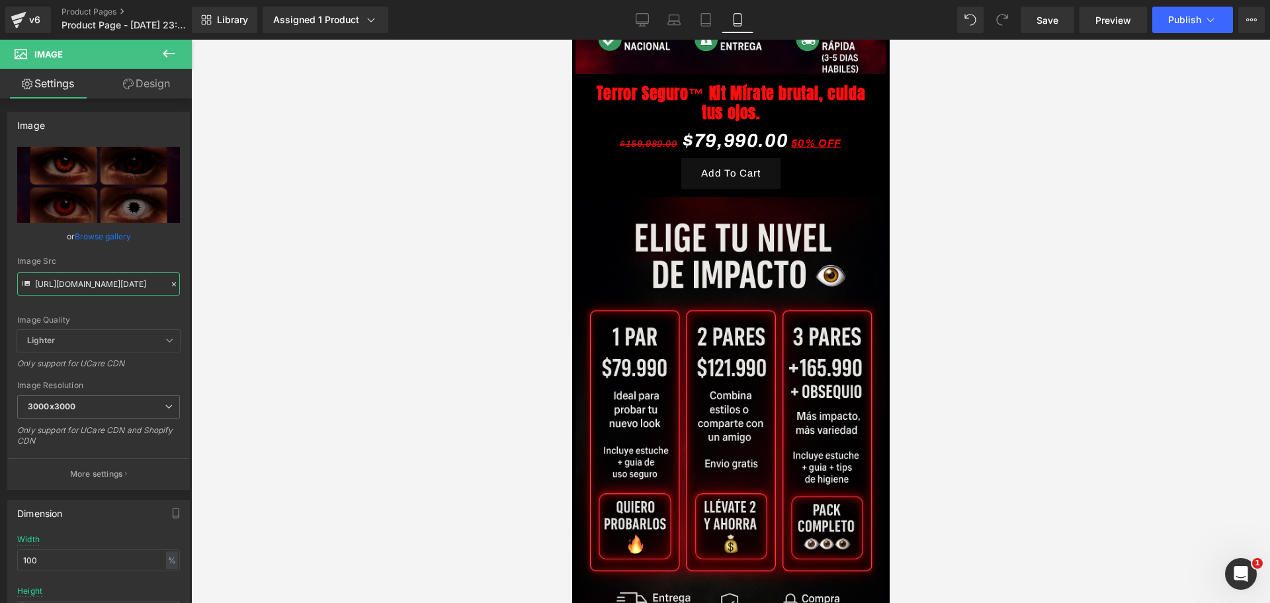
type input "[URL][DOMAIN_NAME][DATE]"
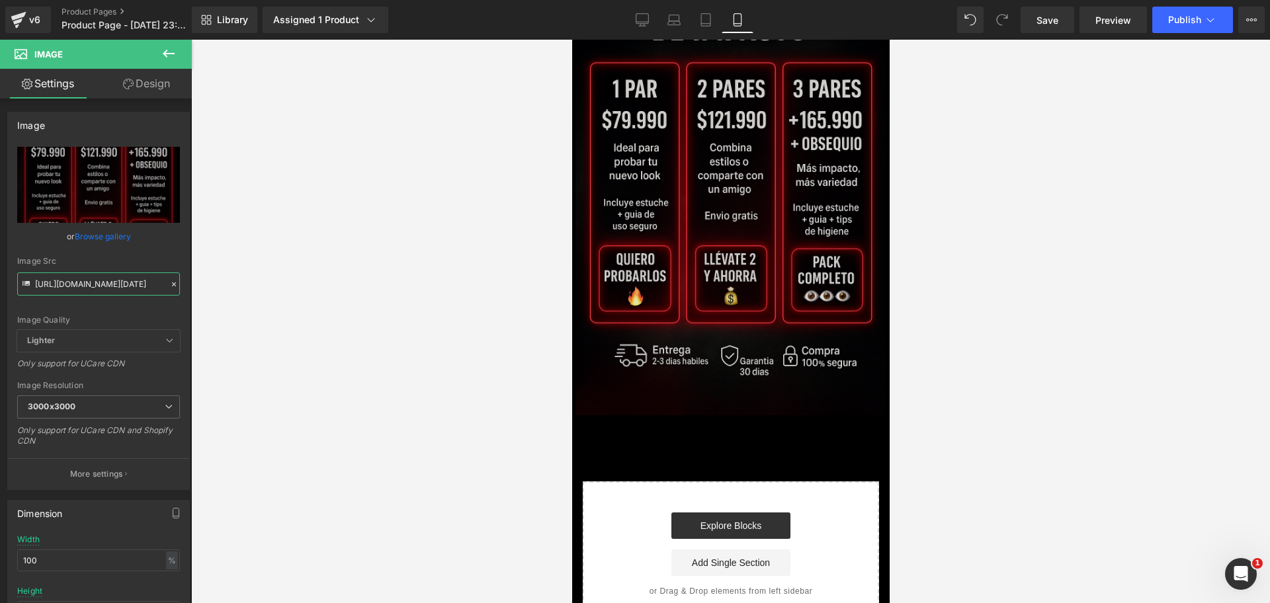
scroll to position [0, 228]
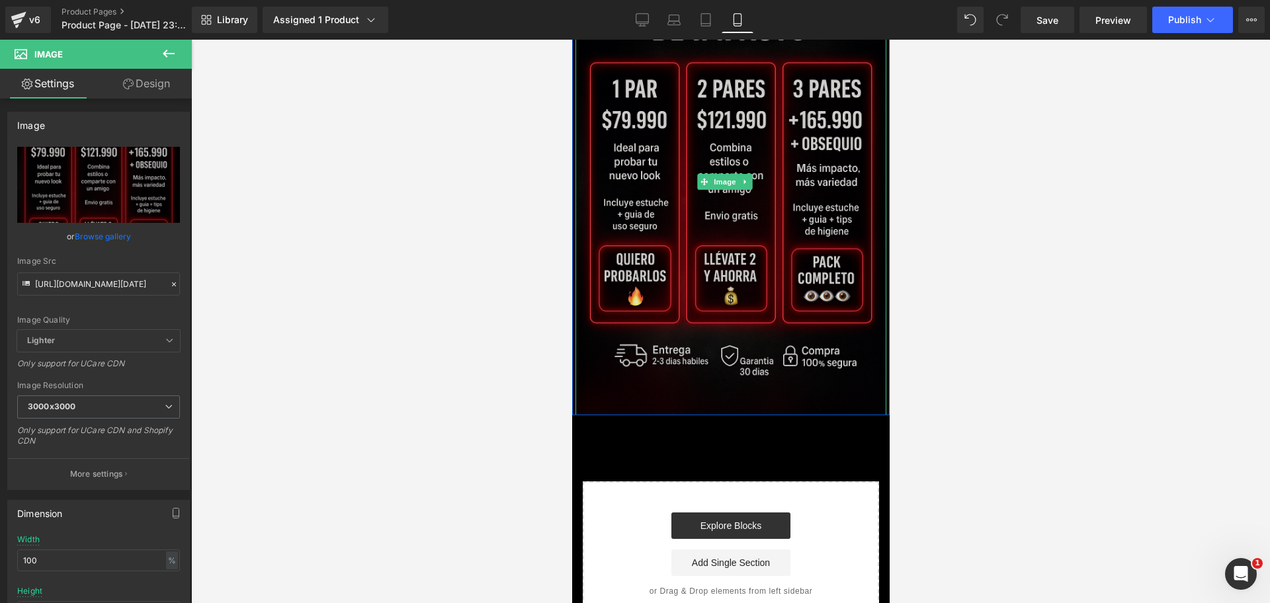
click at [693, 277] on img at bounding box center [730, 182] width 311 height 466
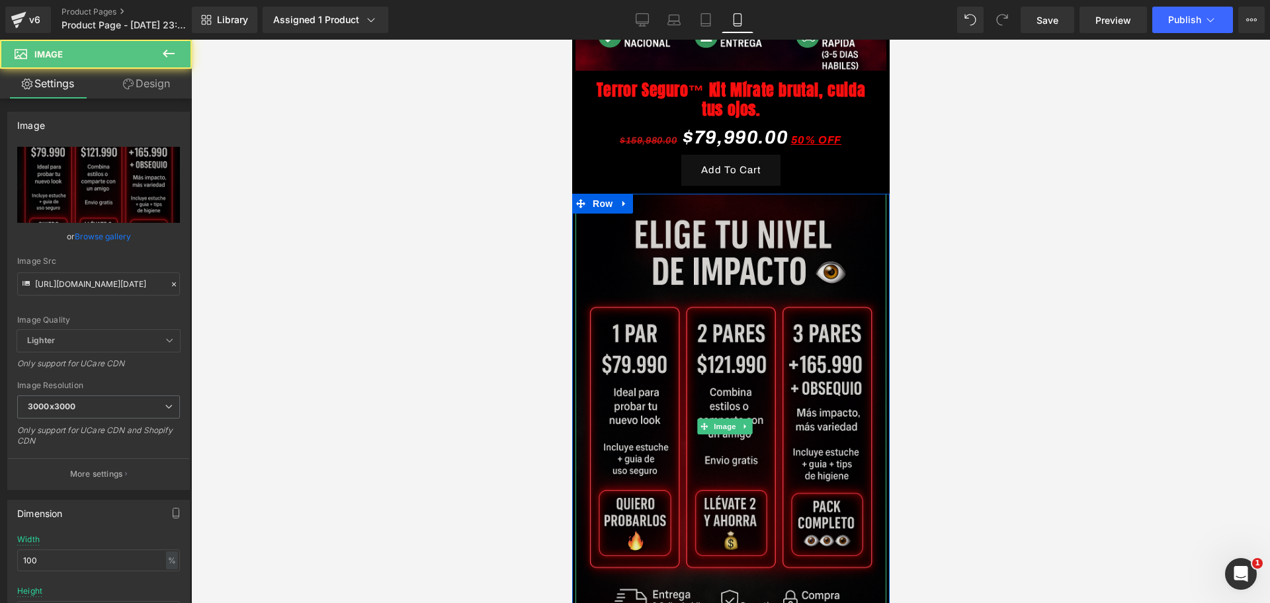
scroll to position [0, 456]
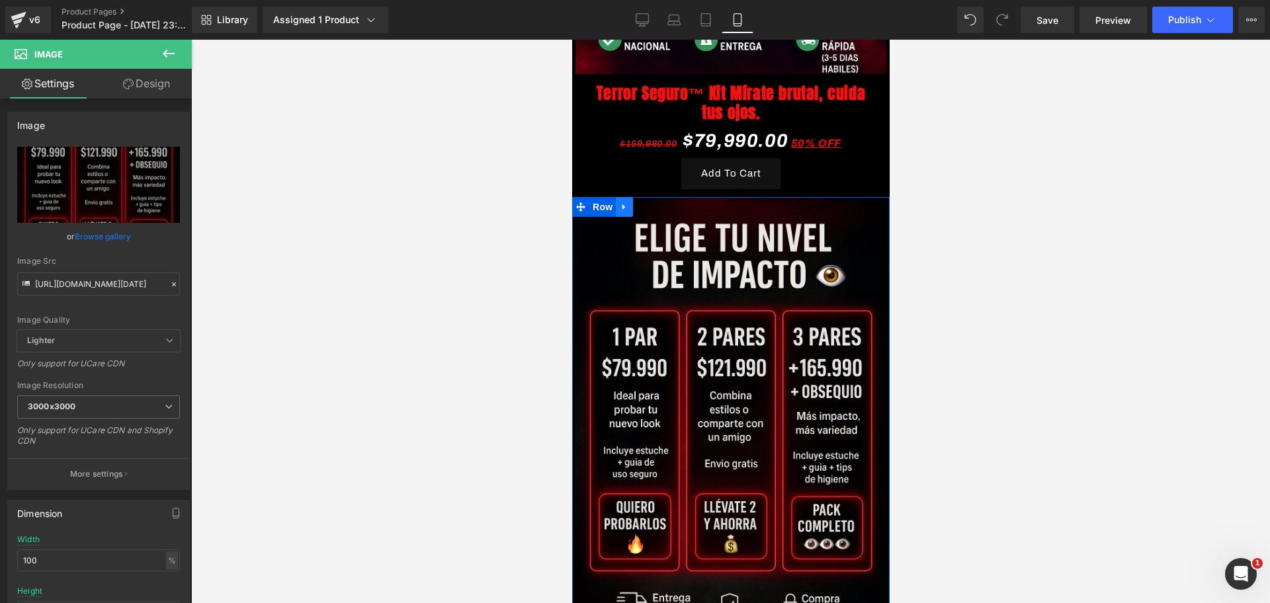
click at [623, 202] on icon at bounding box center [623, 207] width 9 height 10
click at [637, 202] on icon at bounding box center [640, 206] width 9 height 9
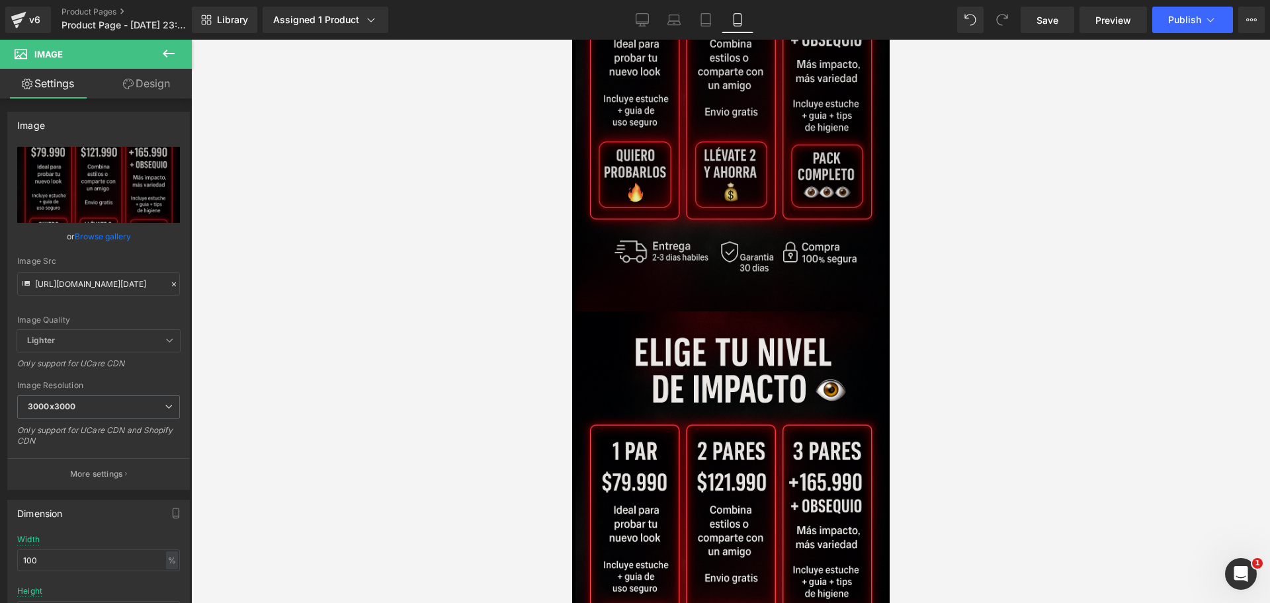
scroll to position [929, 0]
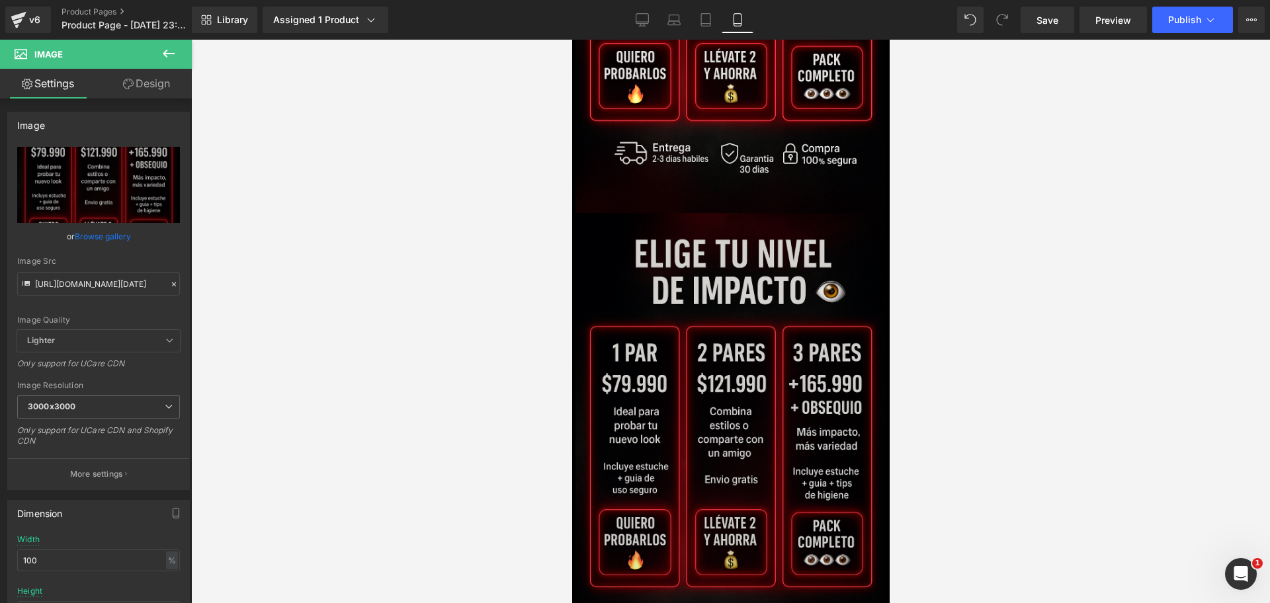
drag, startPoint x: 773, startPoint y: 364, endPoint x: 788, endPoint y: 359, distance: 15.5
click at [773, 364] on img at bounding box center [730, 446] width 311 height 466
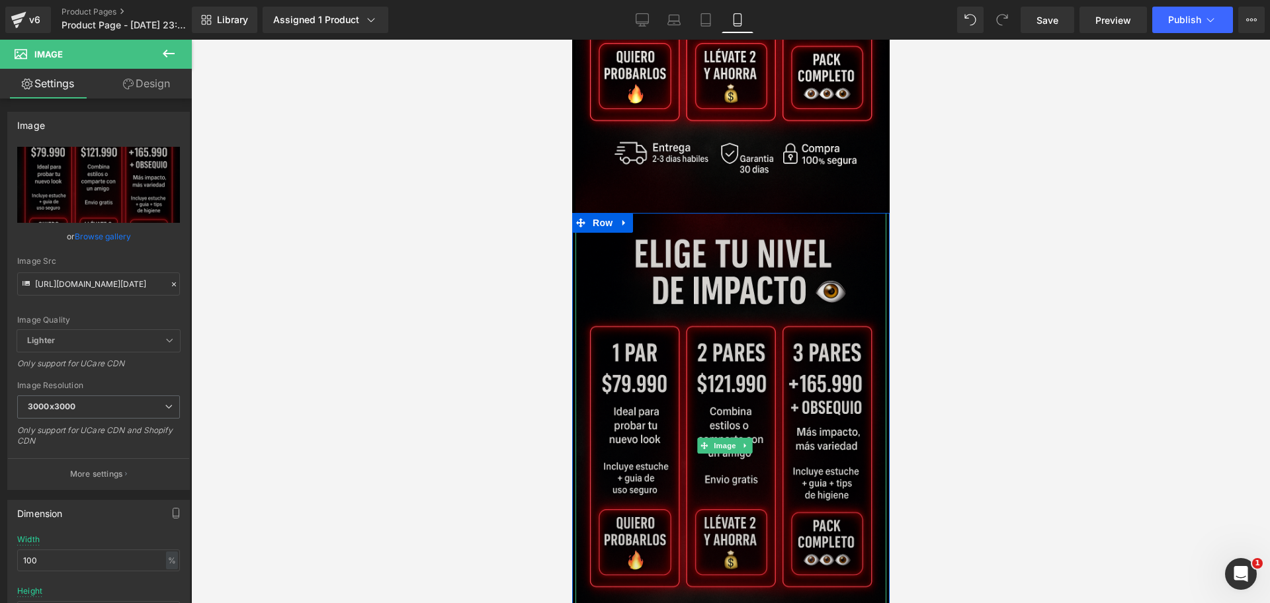
click at [640, 405] on img at bounding box center [730, 446] width 311 height 466
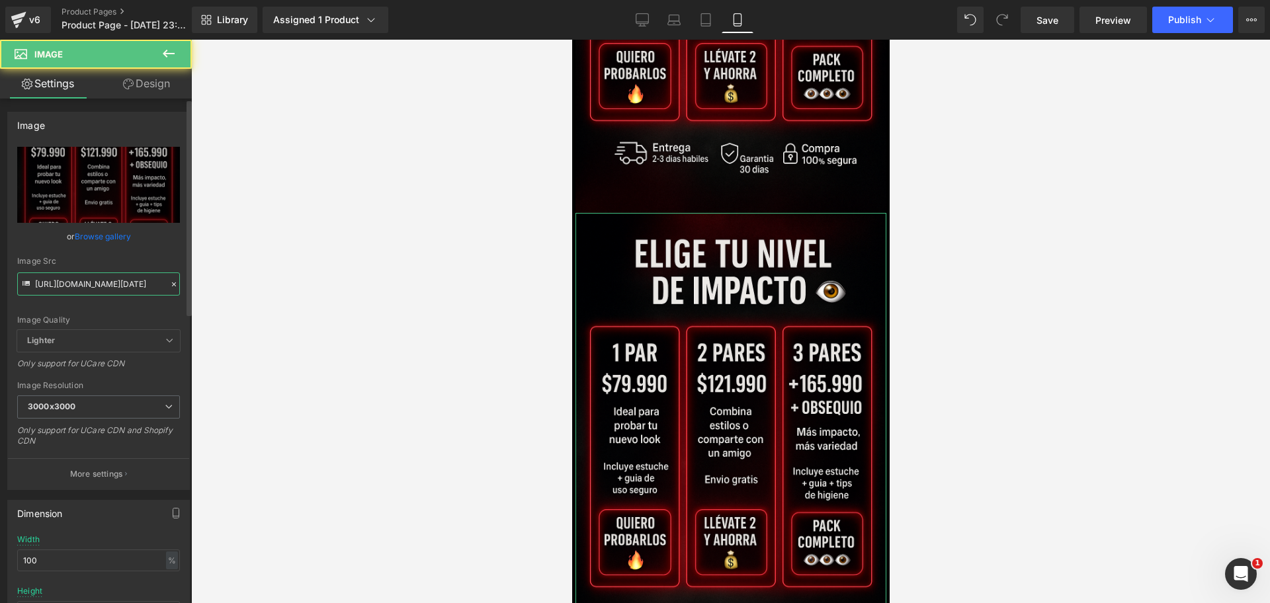
click at [56, 288] on input "[URL][DOMAIN_NAME][DATE]" at bounding box center [98, 284] width 163 height 23
paste input "60kXGhyN/Chat-GPT-Image-[DATE]-11-19-14"
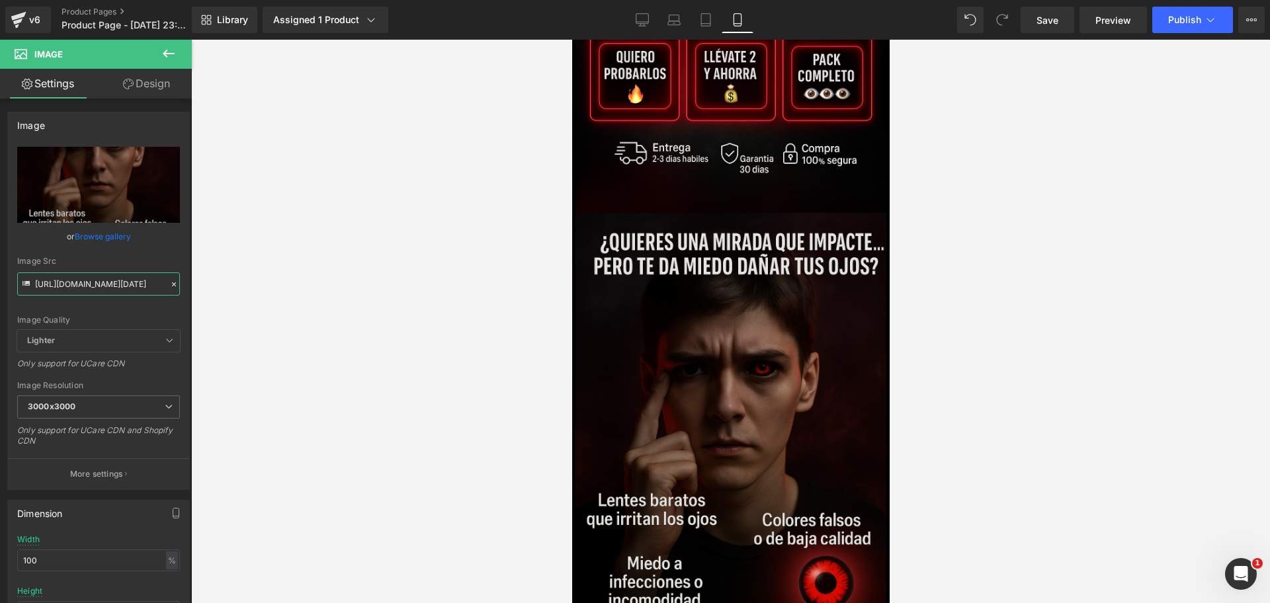
scroll to position [0, 685]
type input "[URL][DOMAIN_NAME][DATE]"
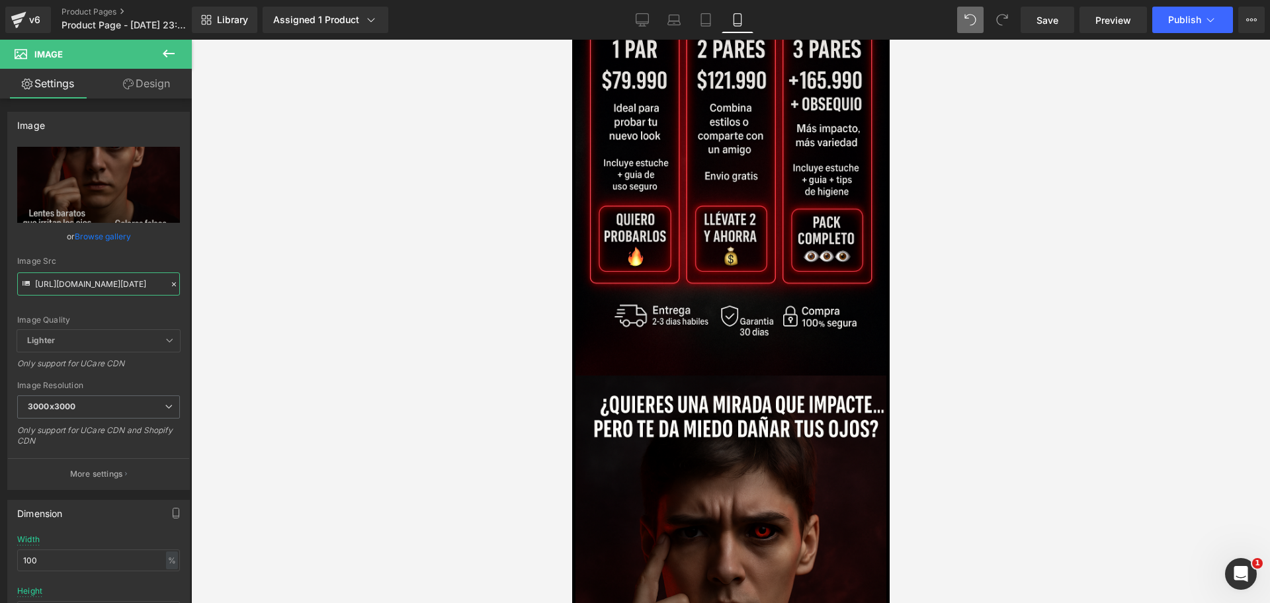
scroll to position [764, 0]
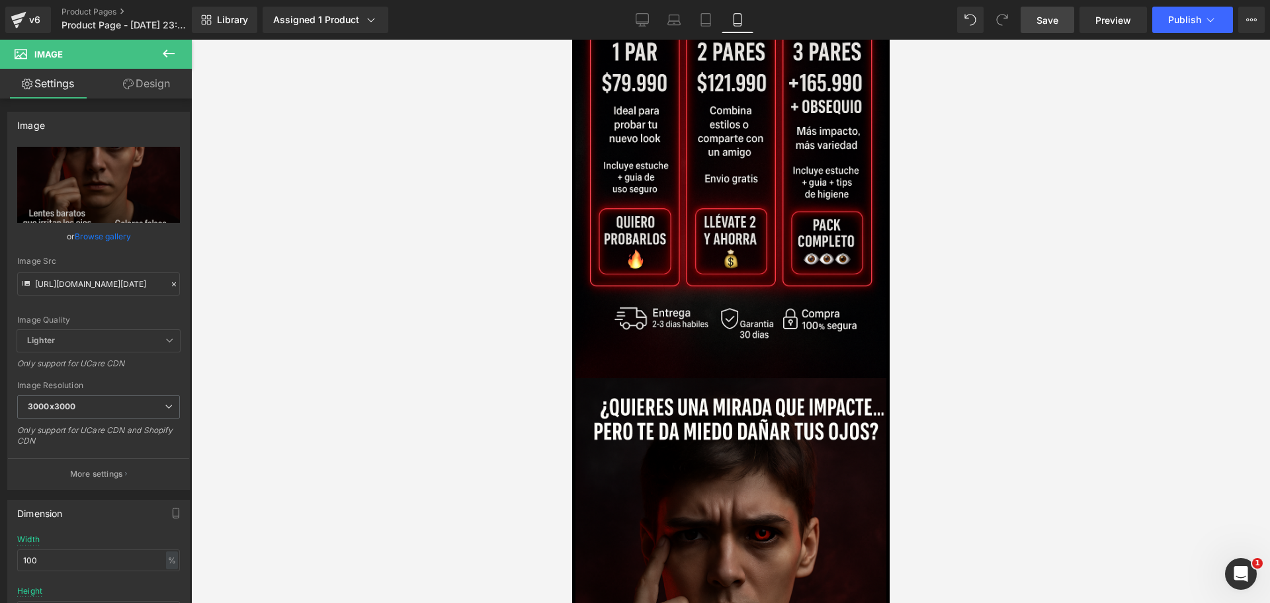
click at [1051, 17] on span "Save" at bounding box center [1048, 20] width 22 height 14
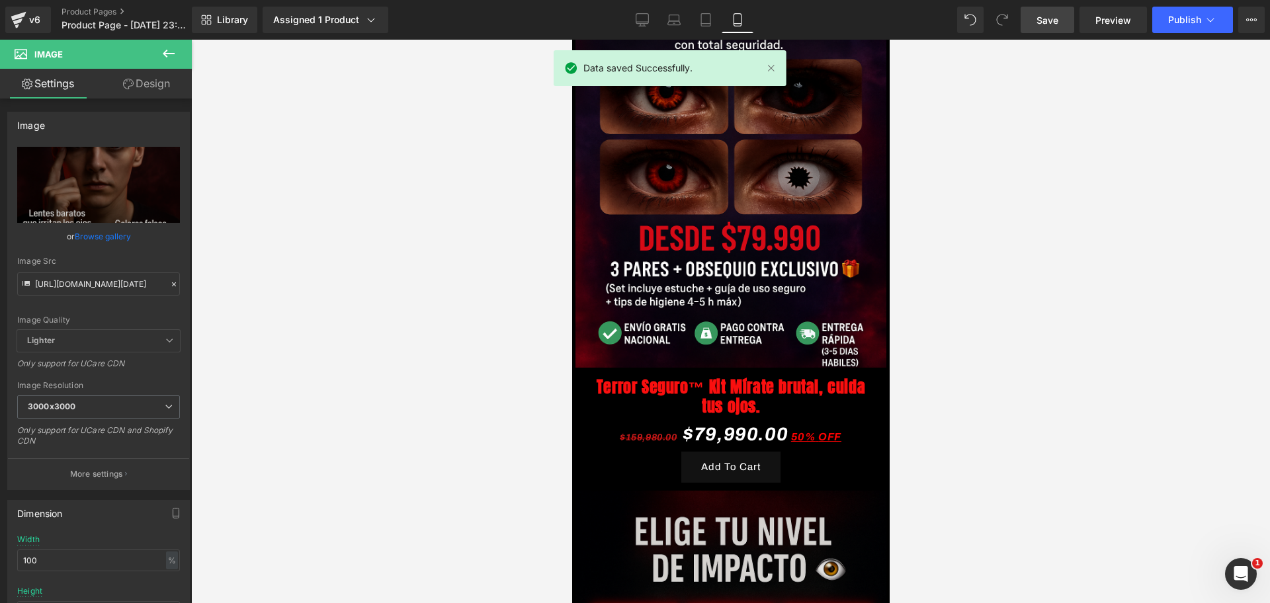
scroll to position [103, 0]
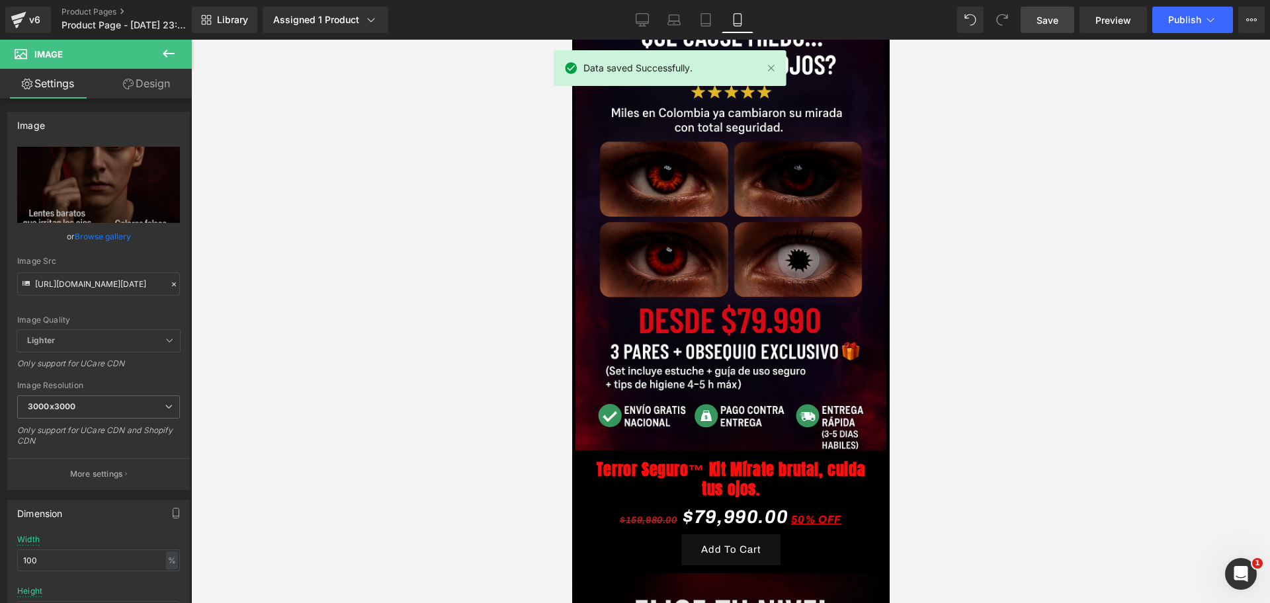
click at [893, 151] on div at bounding box center [730, 322] width 1079 height 564
drag, startPoint x: 1462, startPoint y: 185, endPoint x: 883, endPoint y: 89, distance: 587.4
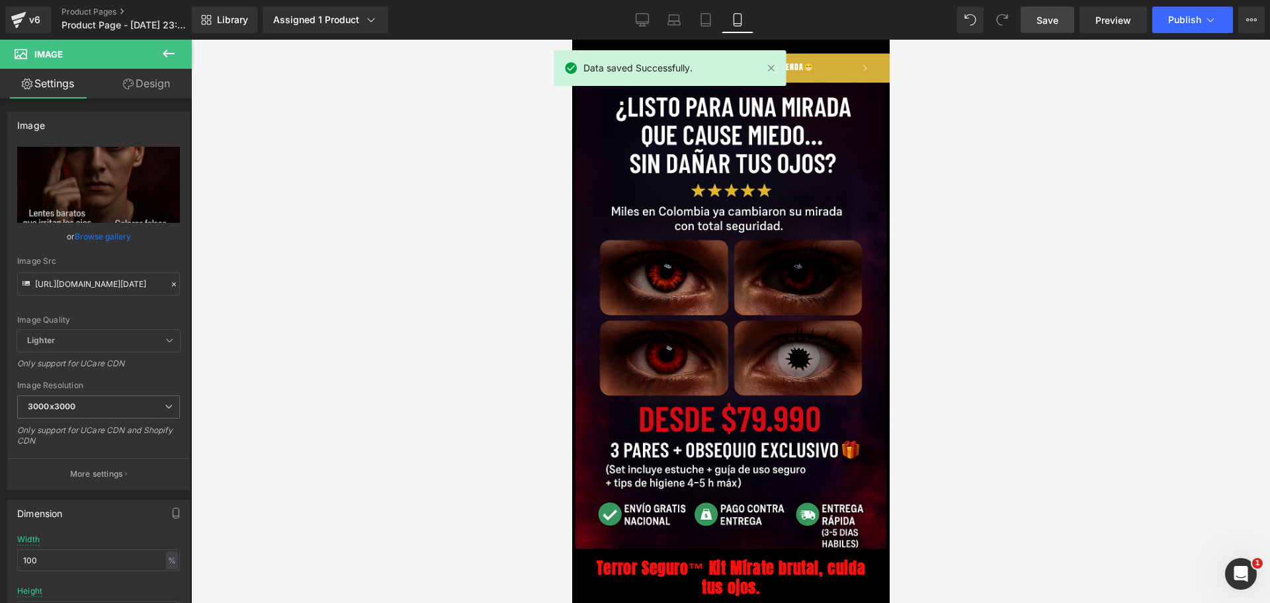
scroll to position [0, 0]
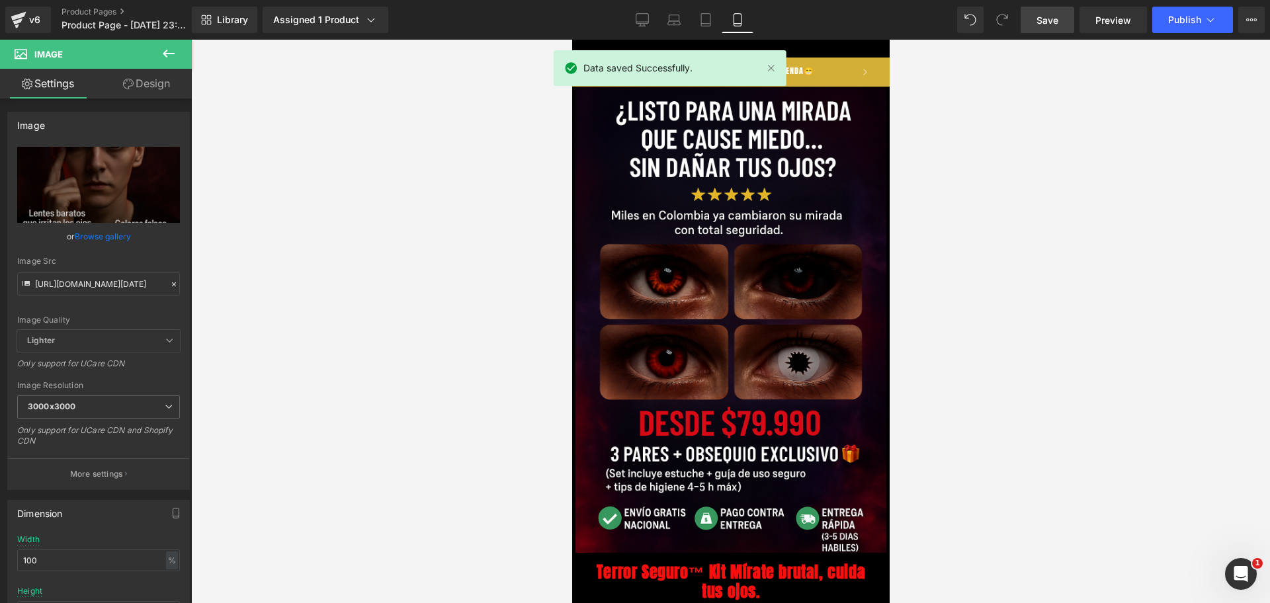
drag, startPoint x: 883, startPoint y: 89, endPoint x: 1487, endPoint y: 128, distance: 605.9
click at [922, 91] on div at bounding box center [730, 322] width 1079 height 564
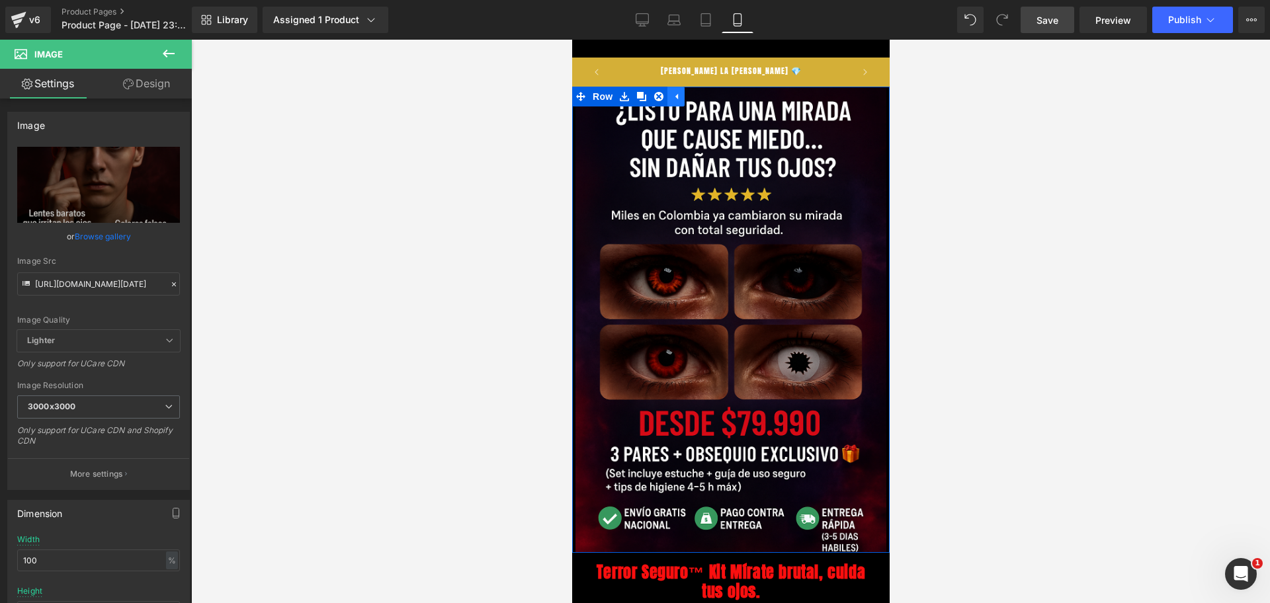
click at [674, 87] on link at bounding box center [675, 97] width 17 height 20
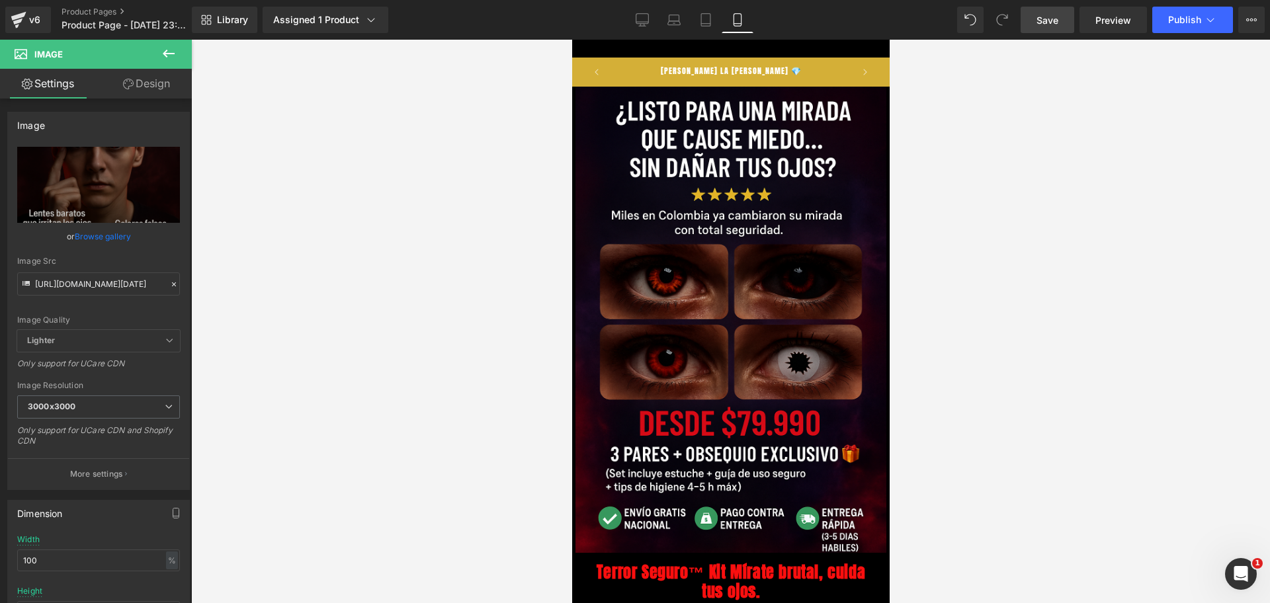
click at [686, 66] on span "[PERSON_NAME] LA [PERSON_NAME] 💎" at bounding box center [730, 71] width 141 height 12
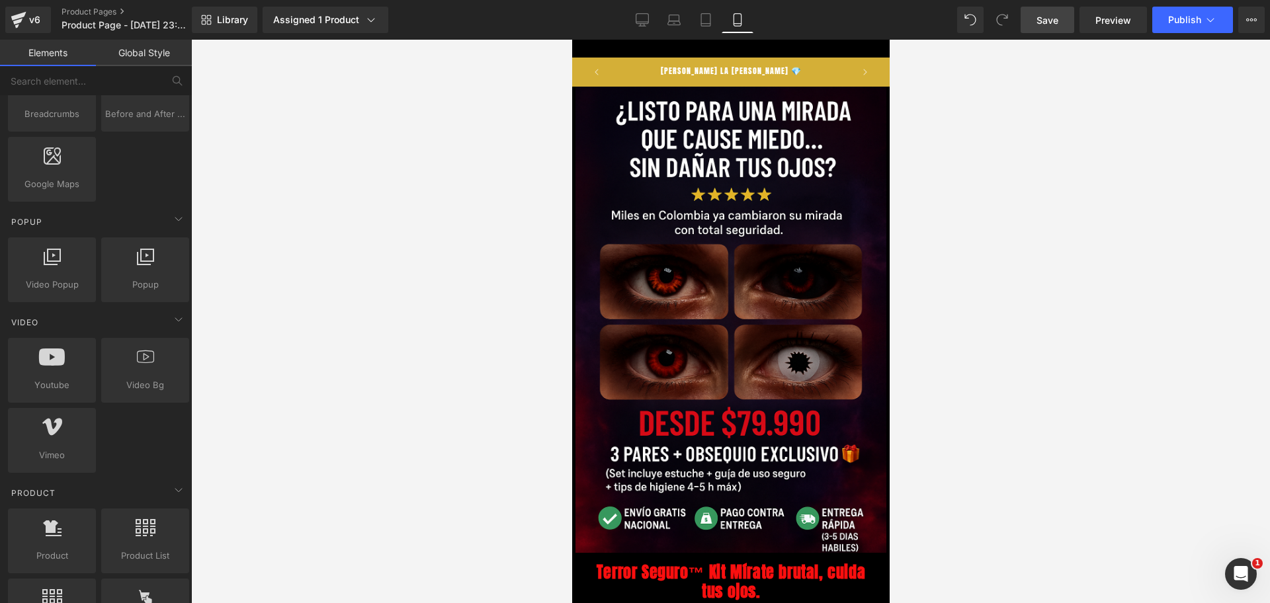
click at [687, 66] on span "[PERSON_NAME] LA [PERSON_NAME] 💎" at bounding box center [730, 71] width 141 height 12
click at [1042, 22] on span "Save" at bounding box center [1048, 20] width 22 height 14
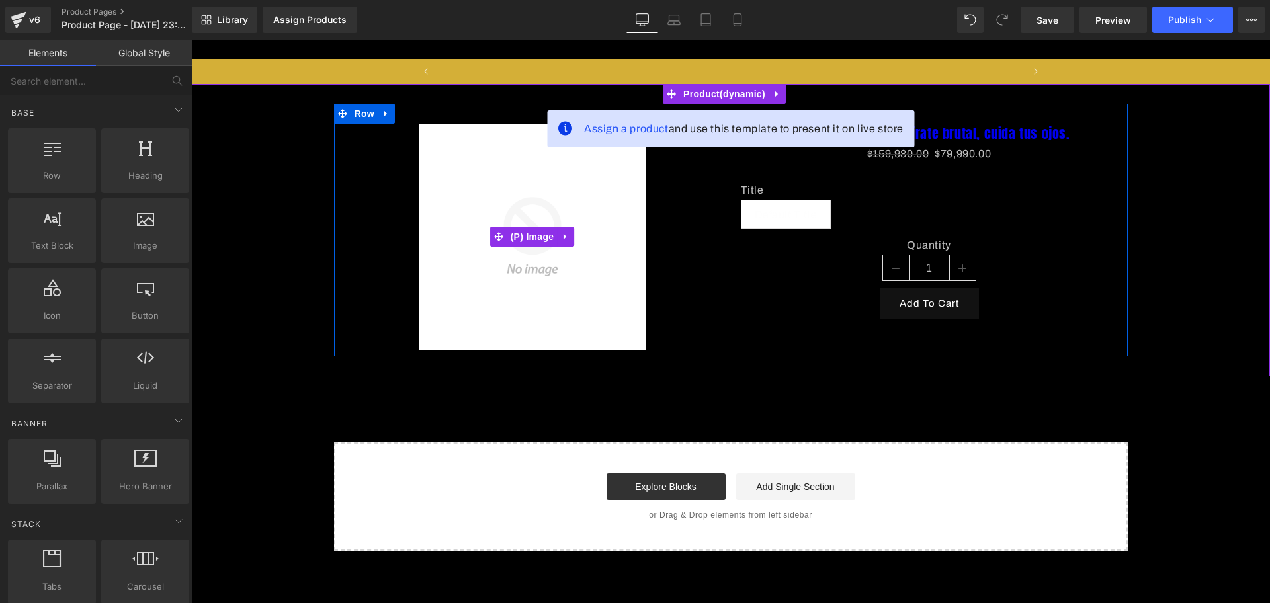
scroll to position [0, 584]
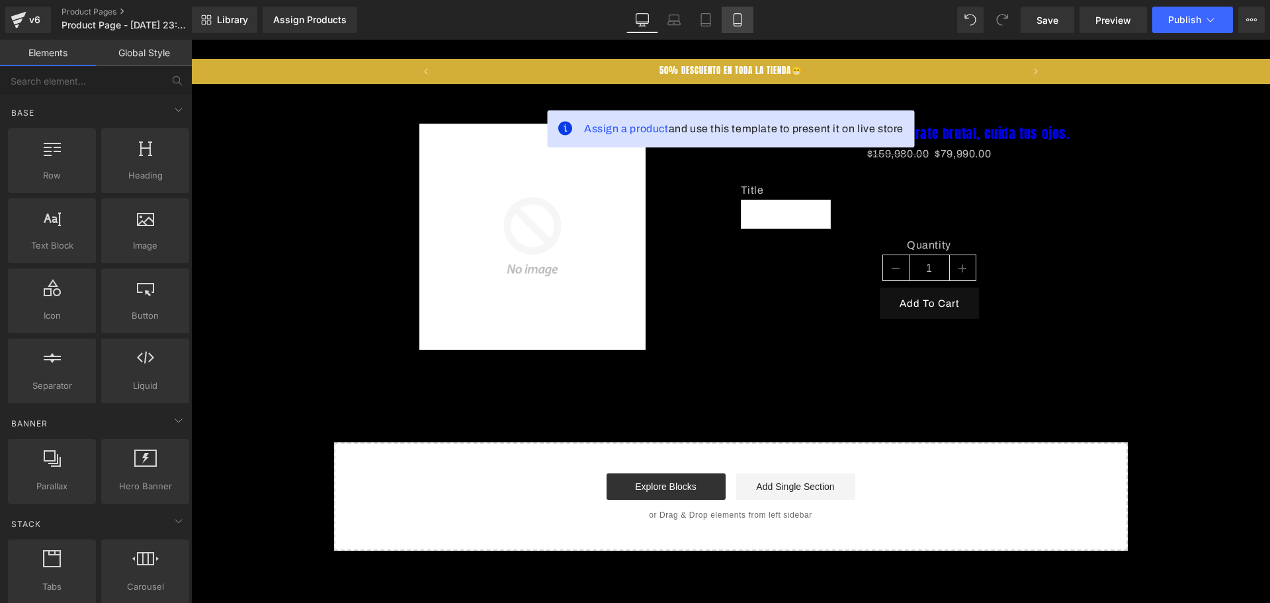
click at [743, 24] on icon at bounding box center [737, 19] width 13 height 13
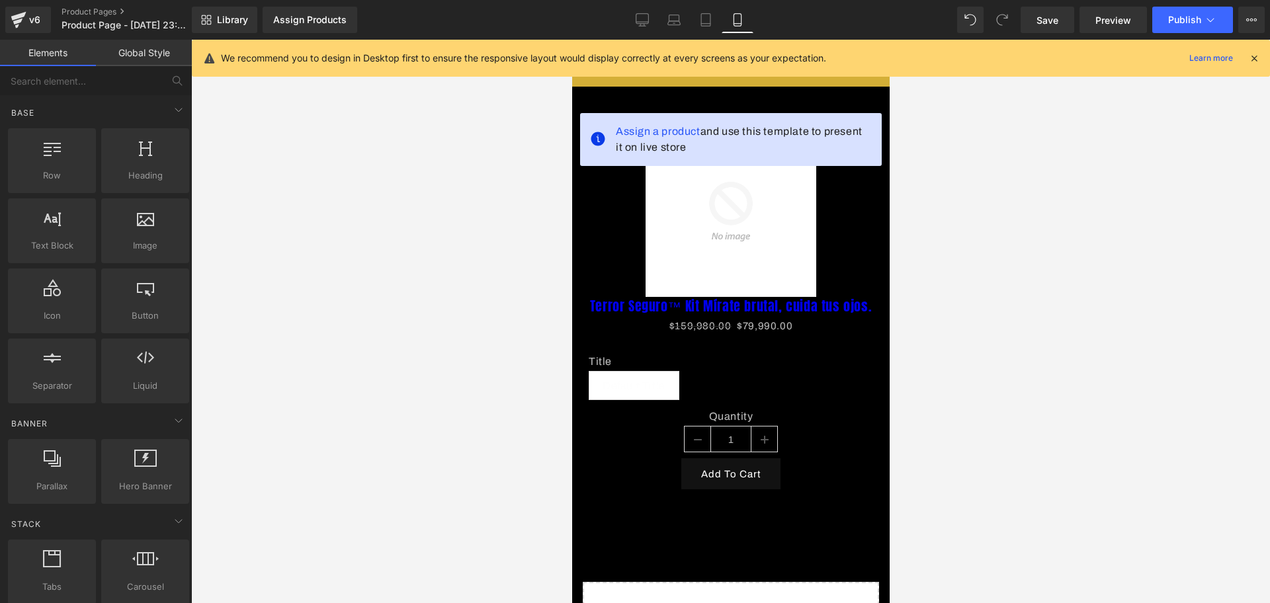
scroll to position [0, 228]
click at [1254, 55] on icon at bounding box center [1254, 58] width 12 height 12
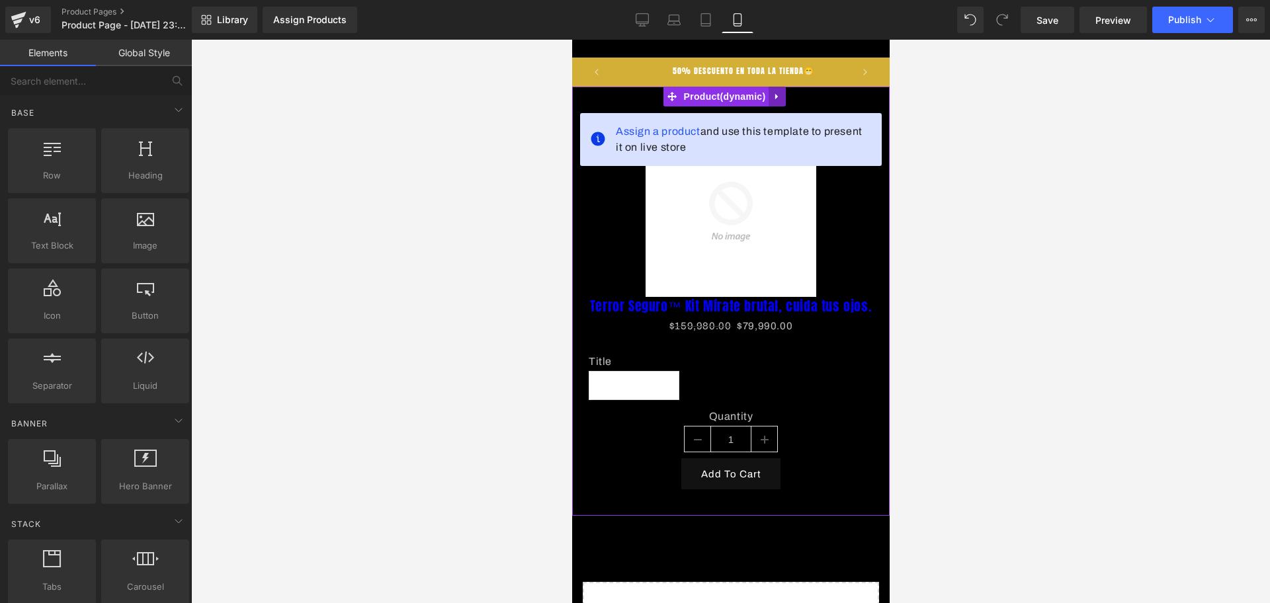
click at [774, 100] on icon at bounding box center [776, 97] width 9 height 10
click at [786, 95] on icon at bounding box center [785, 96] width 9 height 9
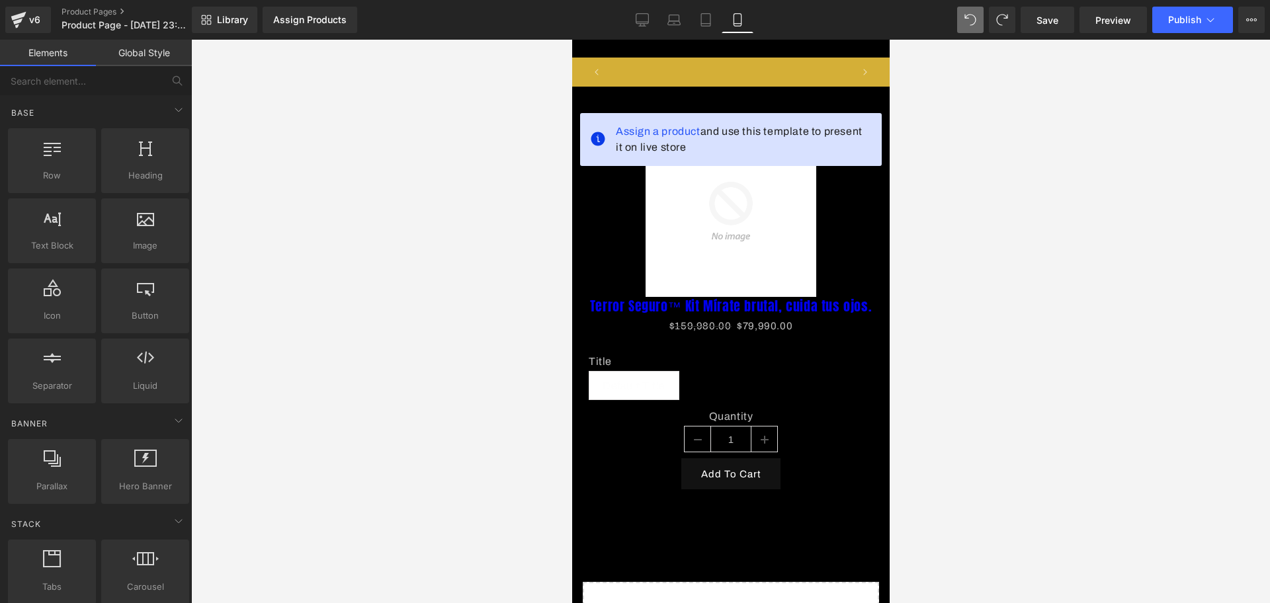
scroll to position [0, 685]
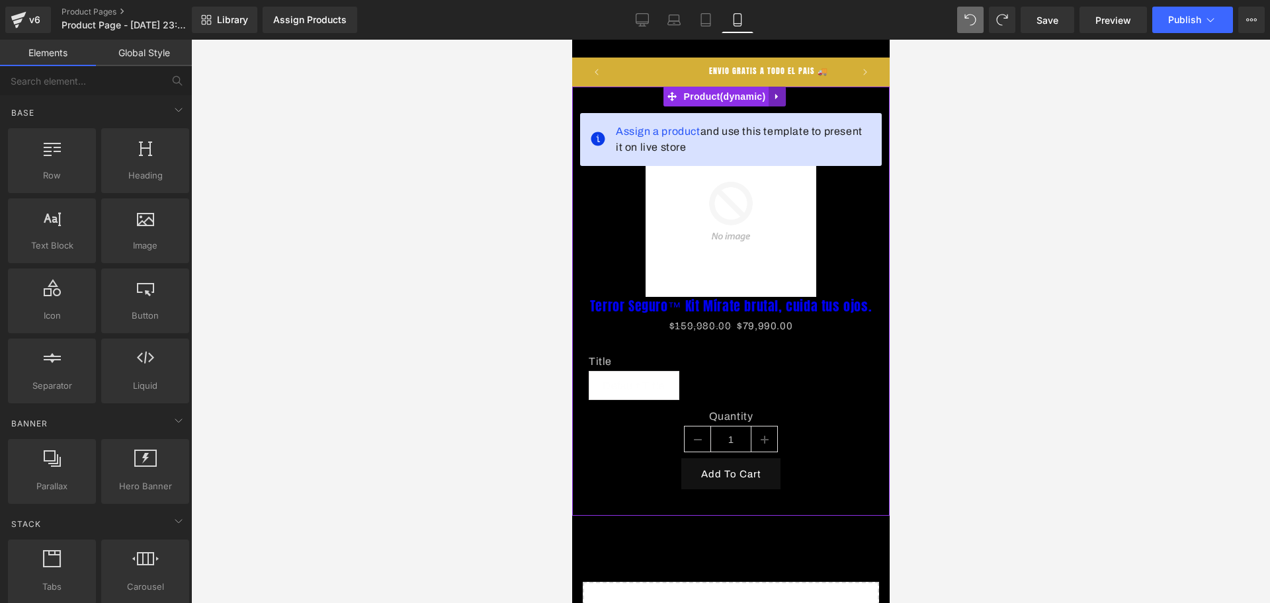
click at [773, 103] on link at bounding box center [776, 97] width 17 height 20
click at [781, 101] on icon at bounding box center [785, 97] width 9 height 10
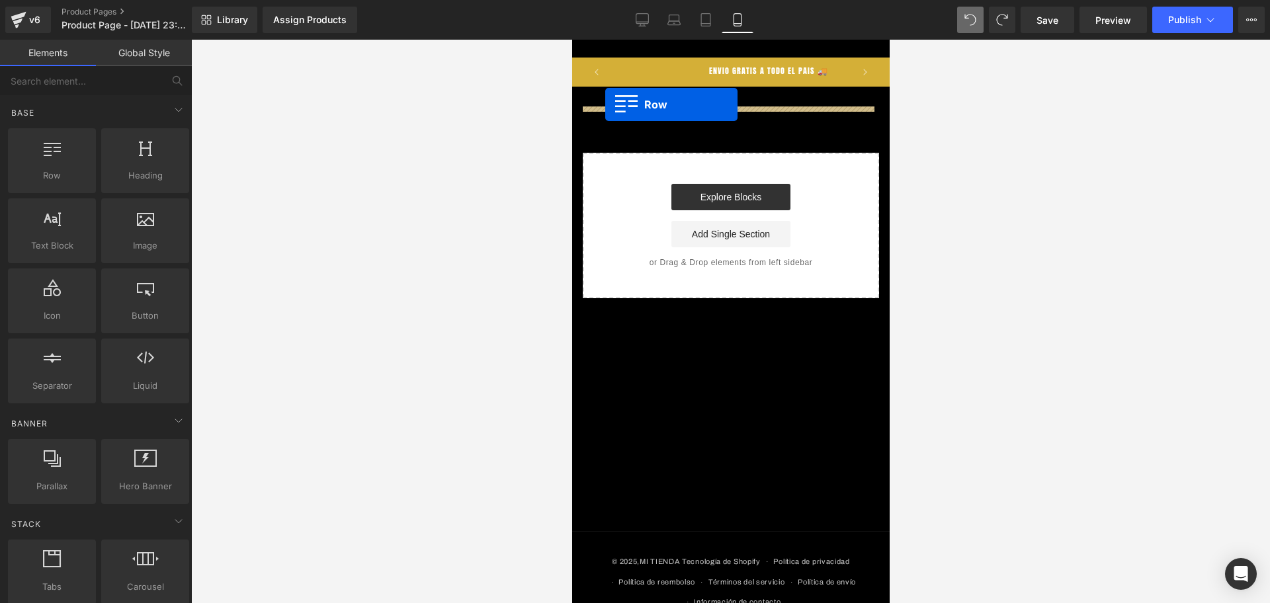
drag, startPoint x: 626, startPoint y: 196, endPoint x: 605, endPoint y: 105, distance: 93.7
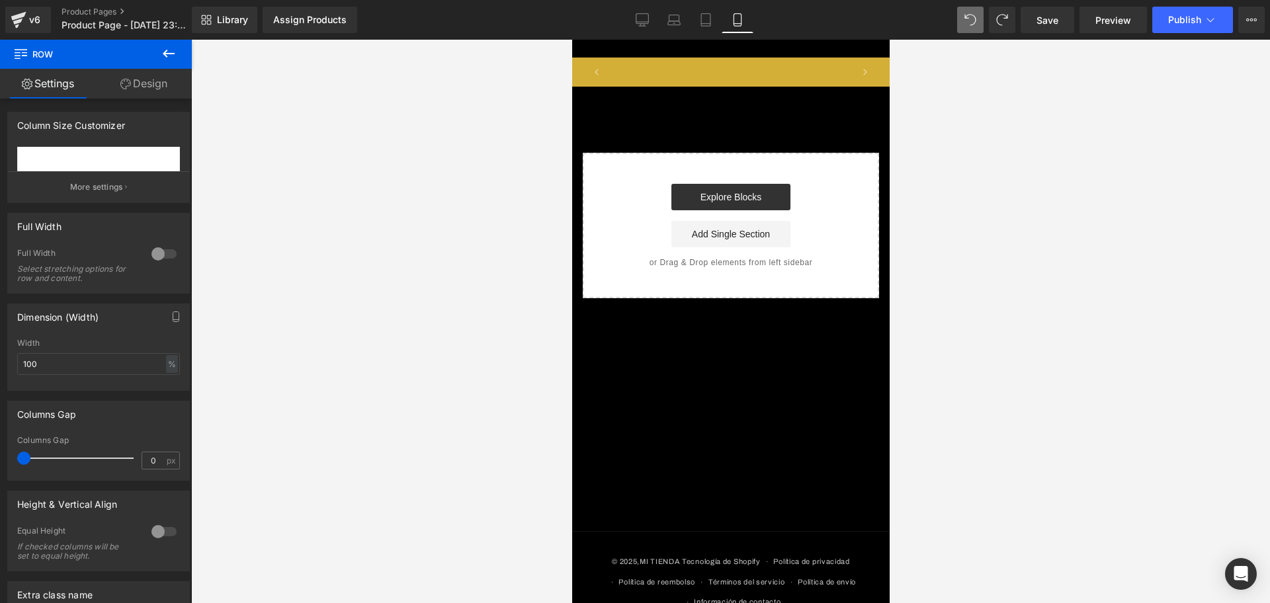
scroll to position [0, 0]
click at [175, 51] on icon at bounding box center [169, 54] width 16 height 16
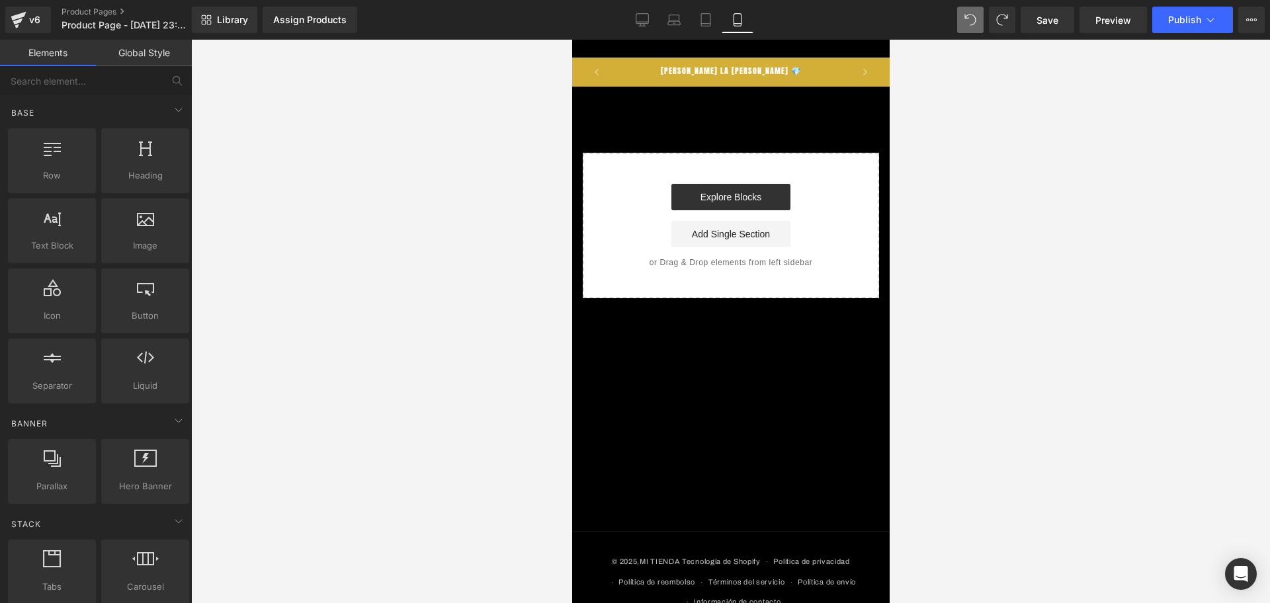
click at [584, 126] on div "Select your layout" at bounding box center [731, 193] width 318 height 212
click at [605, 123] on div "Select your layout" at bounding box center [731, 193] width 318 height 212
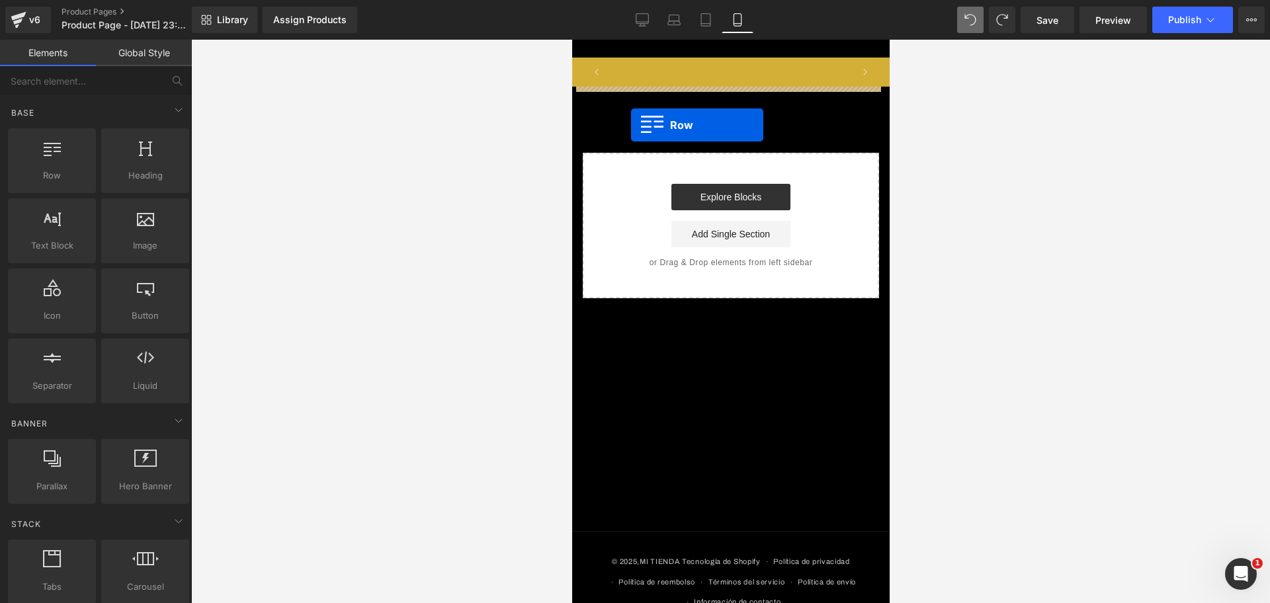
drag, startPoint x: 633, startPoint y: 204, endPoint x: 630, endPoint y: 125, distance: 78.8
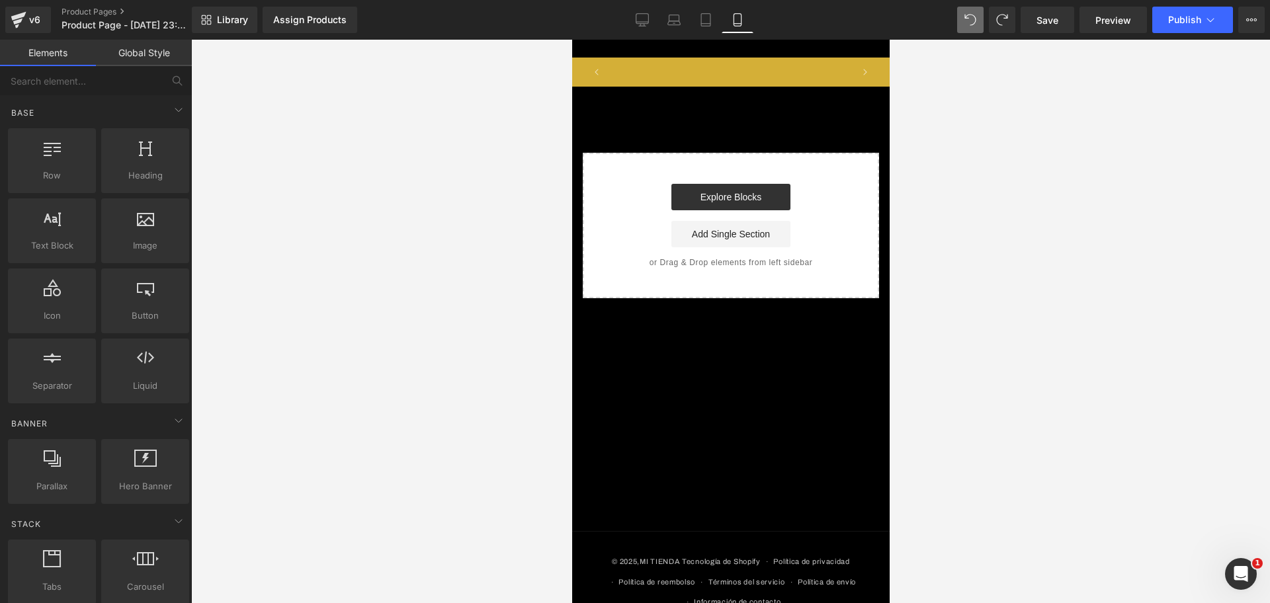
scroll to position [0, 228]
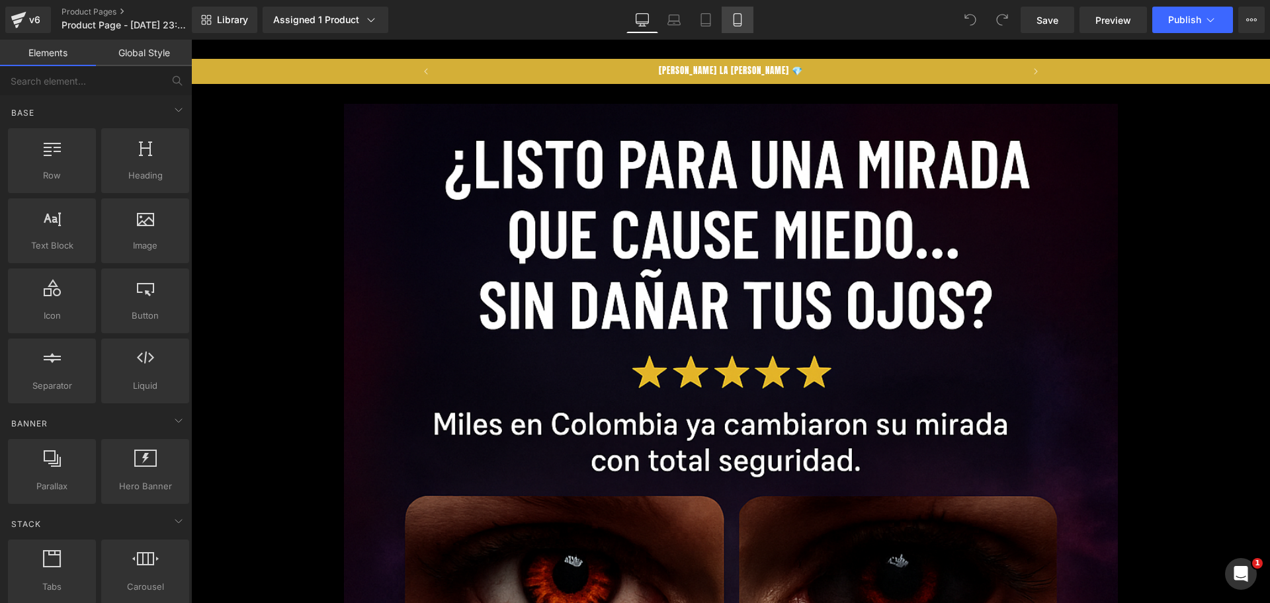
click at [736, 10] on link "Mobile" at bounding box center [738, 20] width 32 height 26
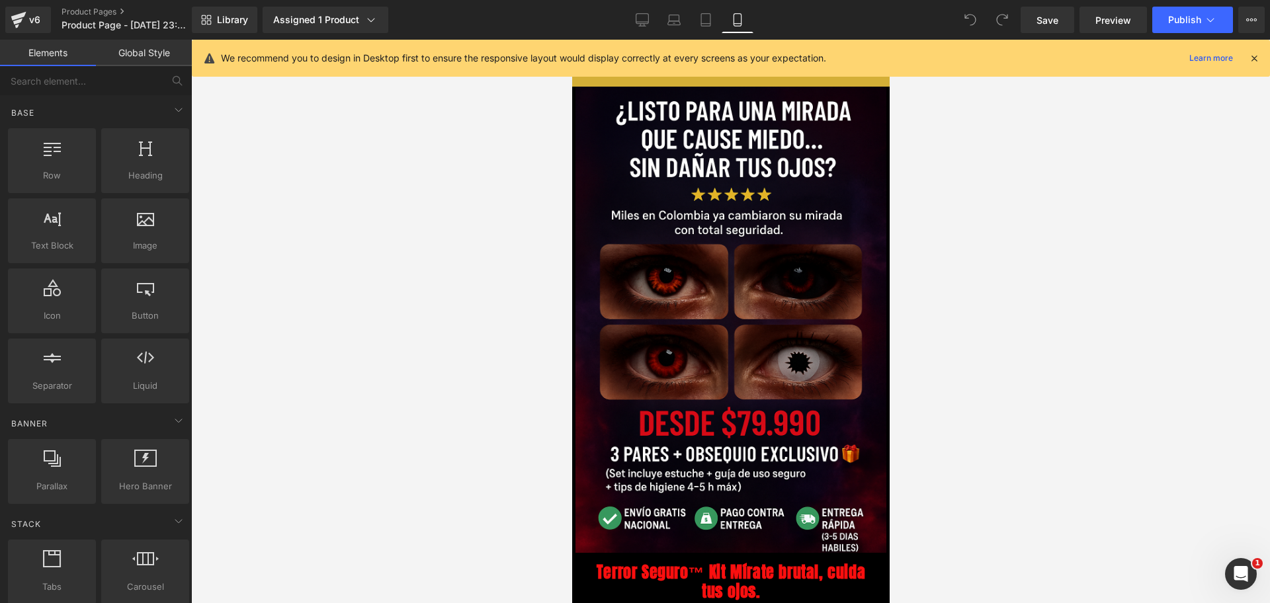
click at [1255, 62] on icon at bounding box center [1254, 58] width 12 height 12
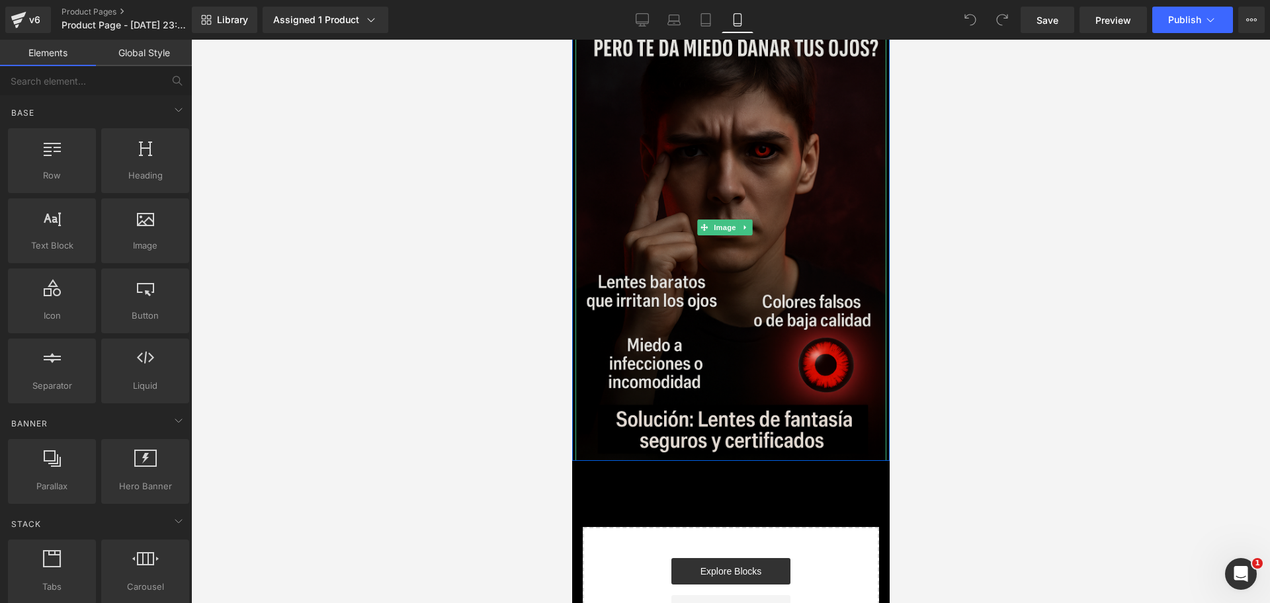
scroll to position [992, 0]
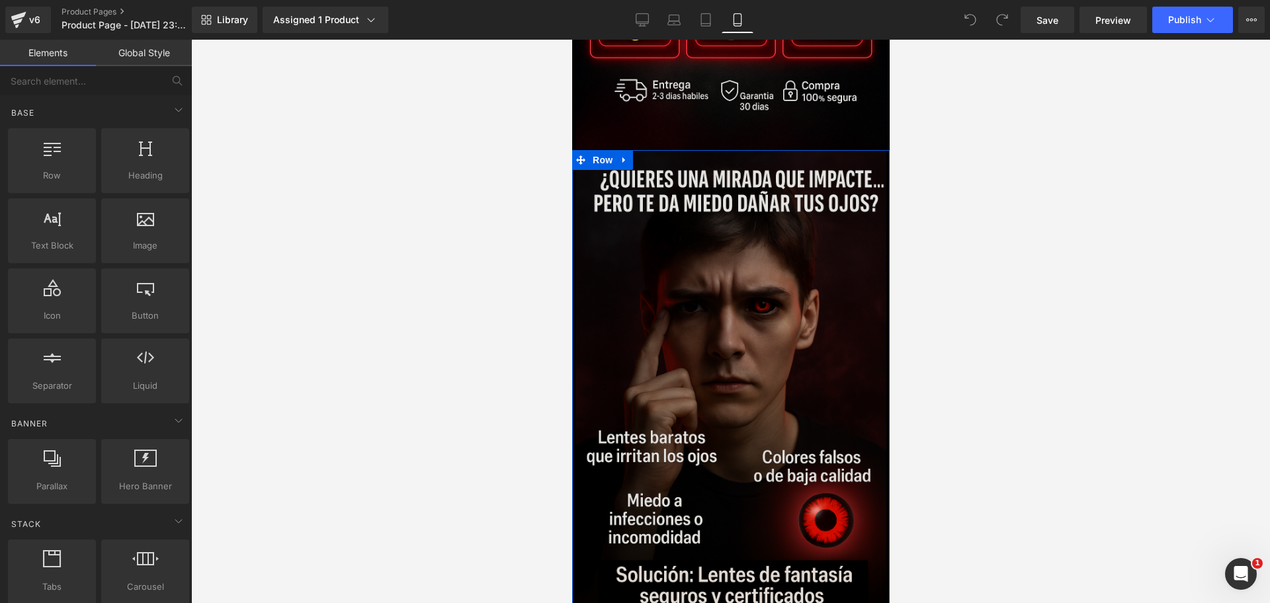
click at [629, 150] on link at bounding box center [623, 160] width 17 height 20
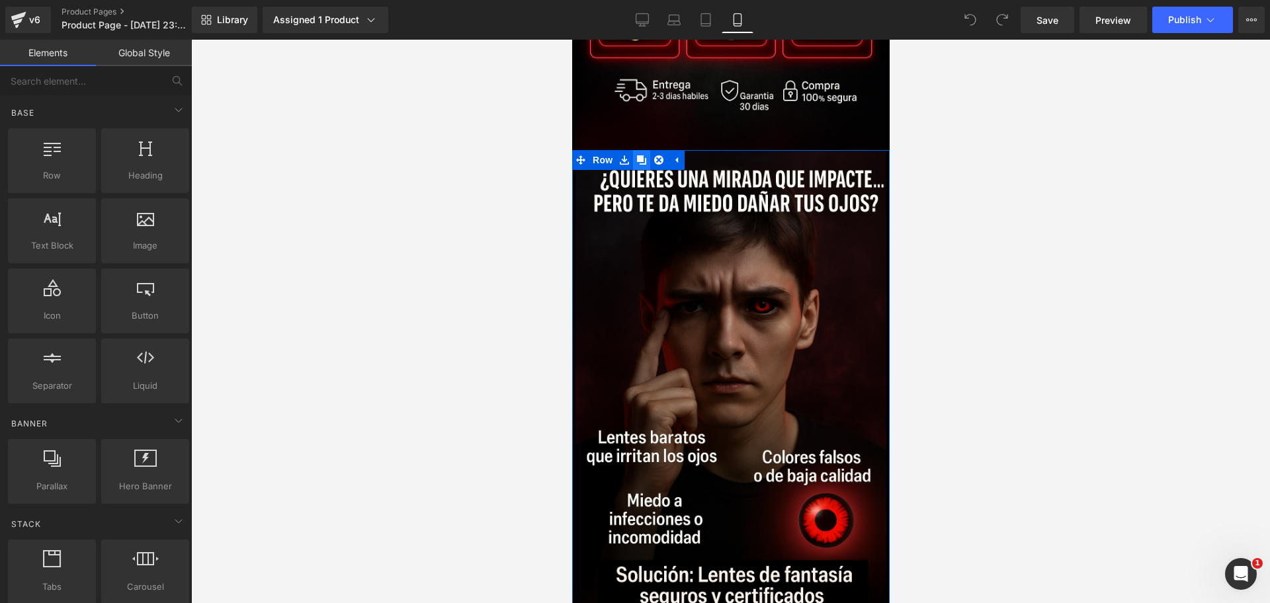
click at [636, 155] on icon at bounding box center [640, 160] width 9 height 10
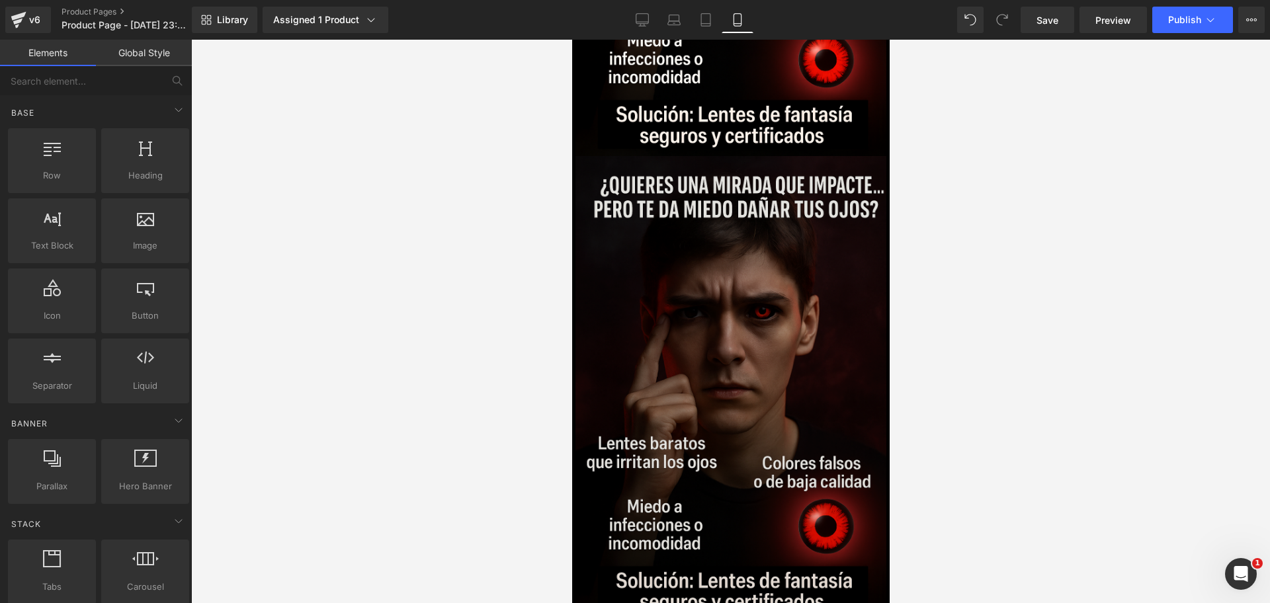
click at [731, 271] on img at bounding box center [730, 389] width 311 height 466
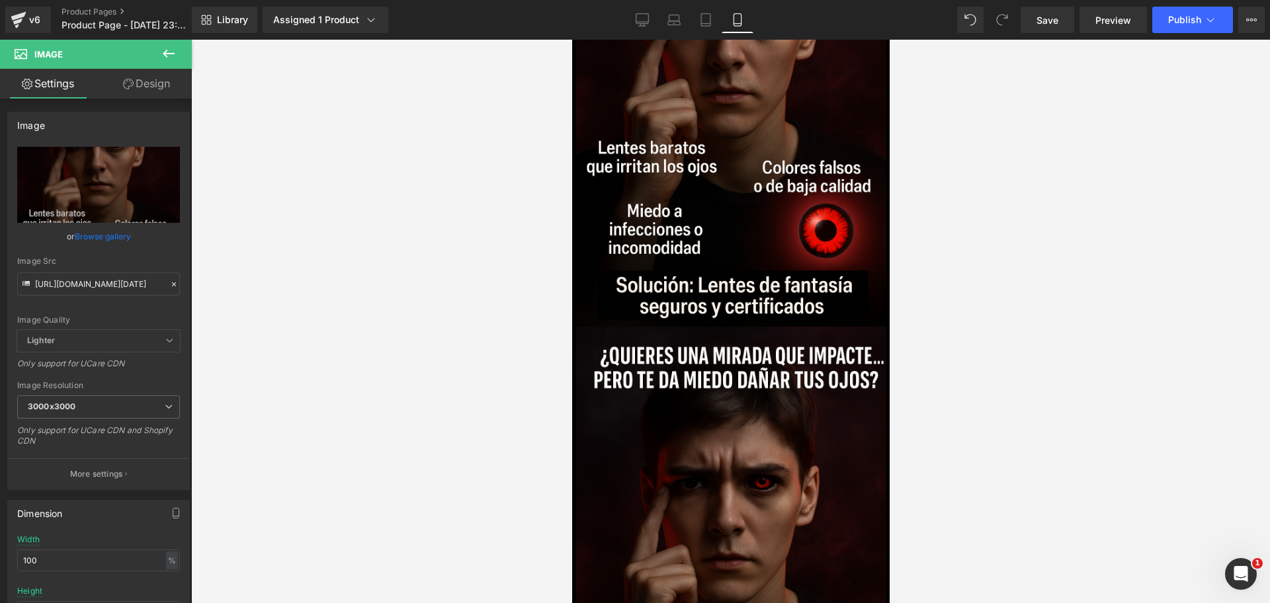
scroll to position [0, 456]
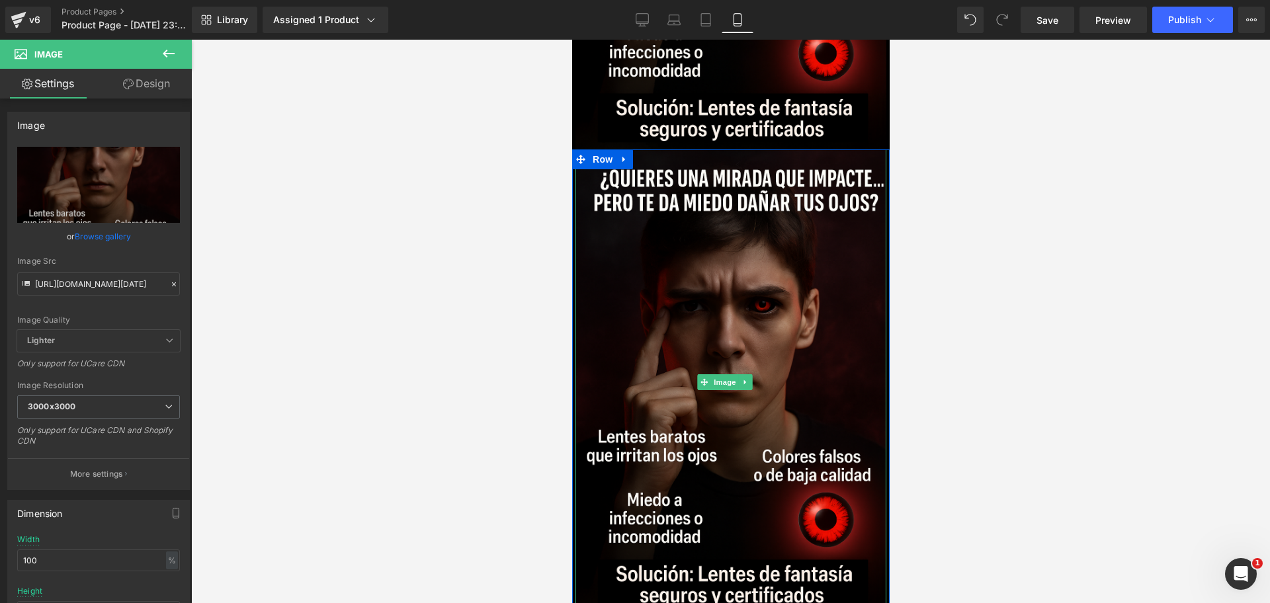
click at [781, 252] on img at bounding box center [730, 383] width 311 height 466
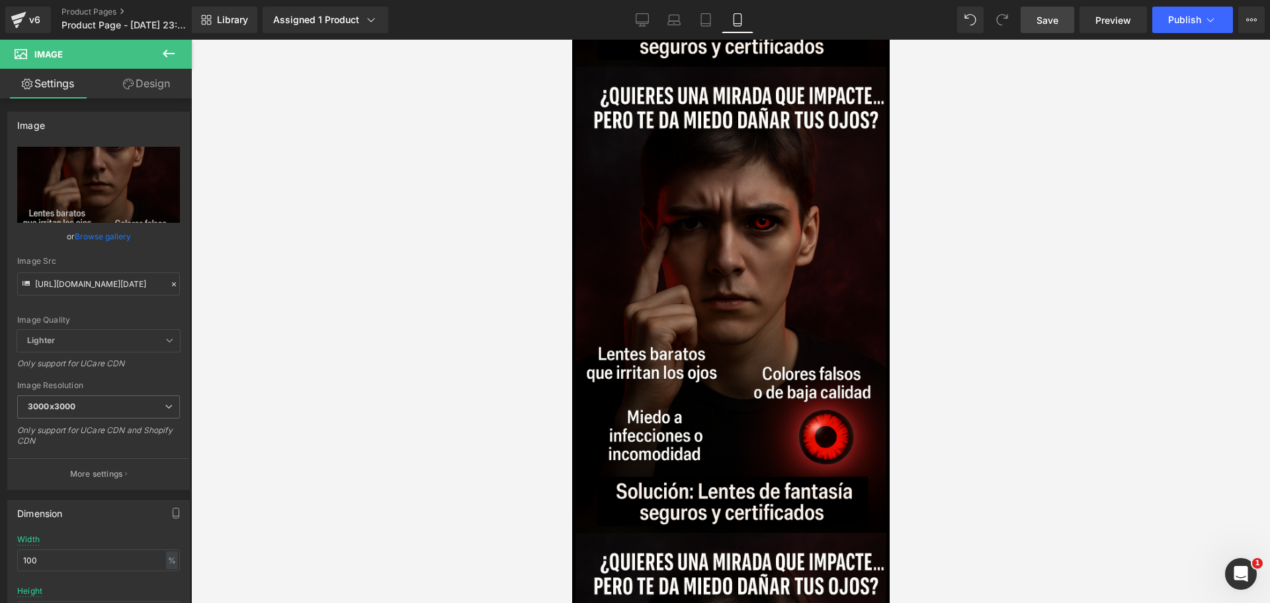
click at [1041, 31] on link "Save" at bounding box center [1048, 20] width 54 height 26
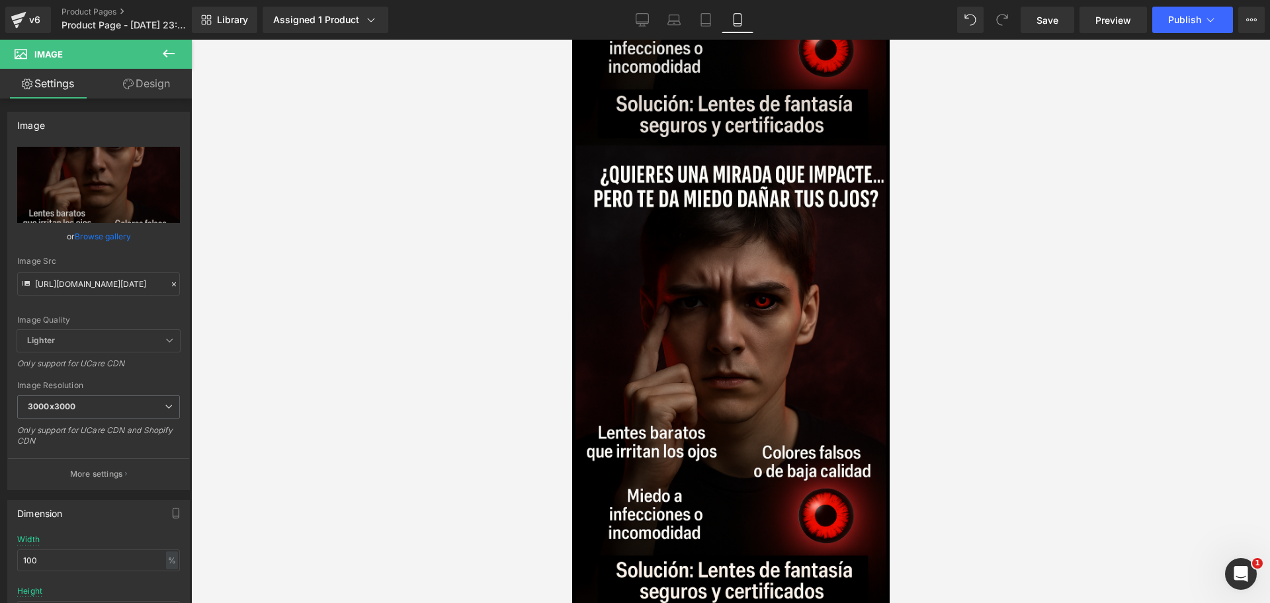
scroll to position [1542, 0]
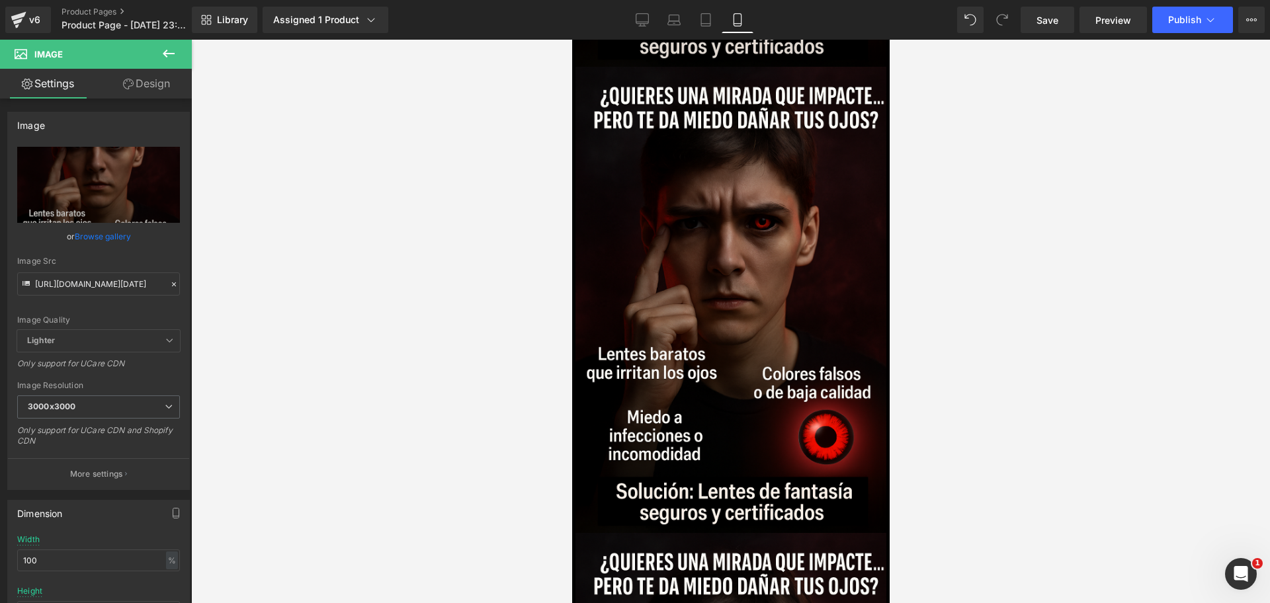
click at [825, 356] on img at bounding box center [730, 300] width 311 height 466
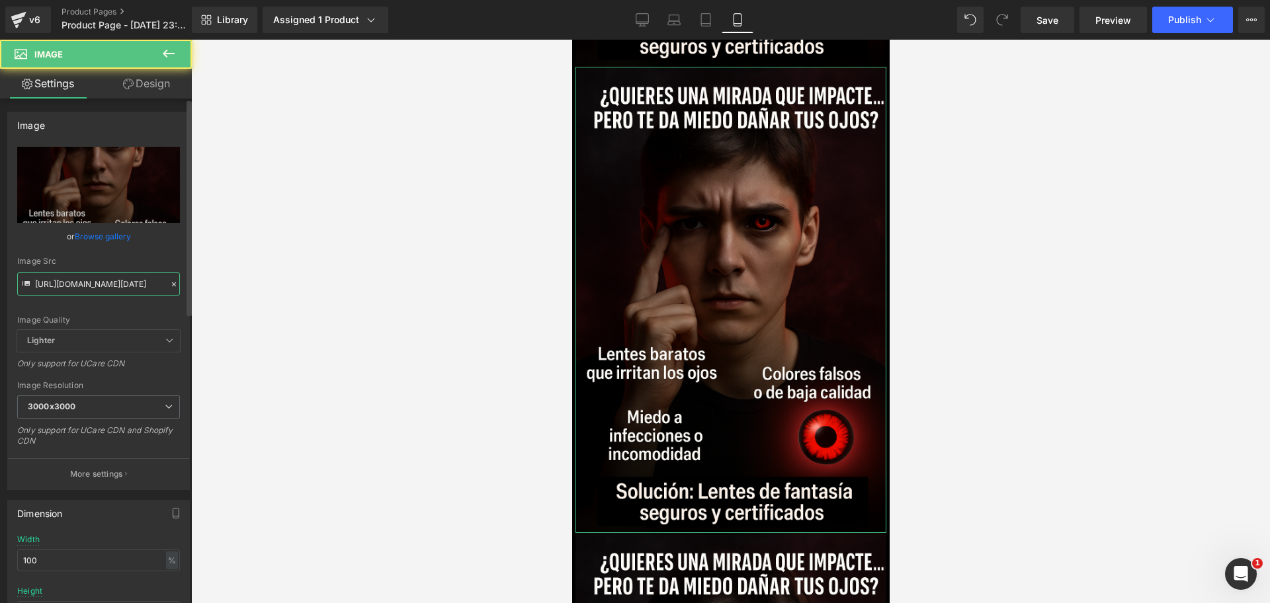
click at [124, 280] on input "[URL][DOMAIN_NAME][DATE]" at bounding box center [98, 284] width 163 height 23
type input "https://i.ibb.co/jPht4bS3/Chat-GPT-Image-4-oct-2025-11-34-34-p-m.png"
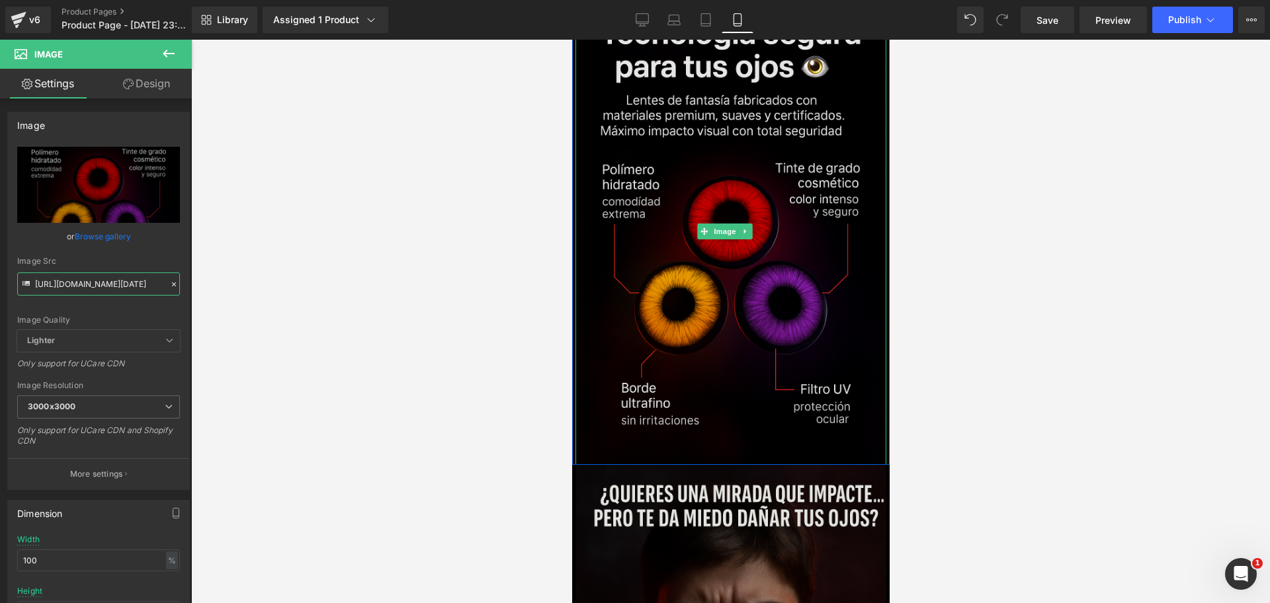
scroll to position [1707, 0]
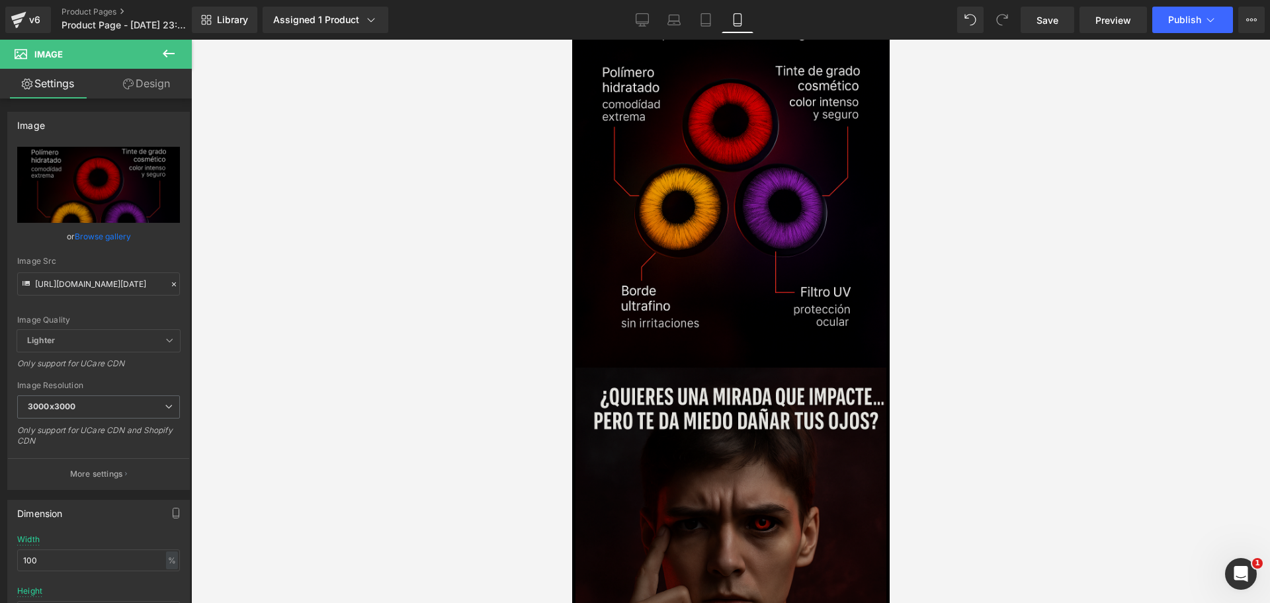
click at [739, 382] on img at bounding box center [730, 601] width 311 height 466
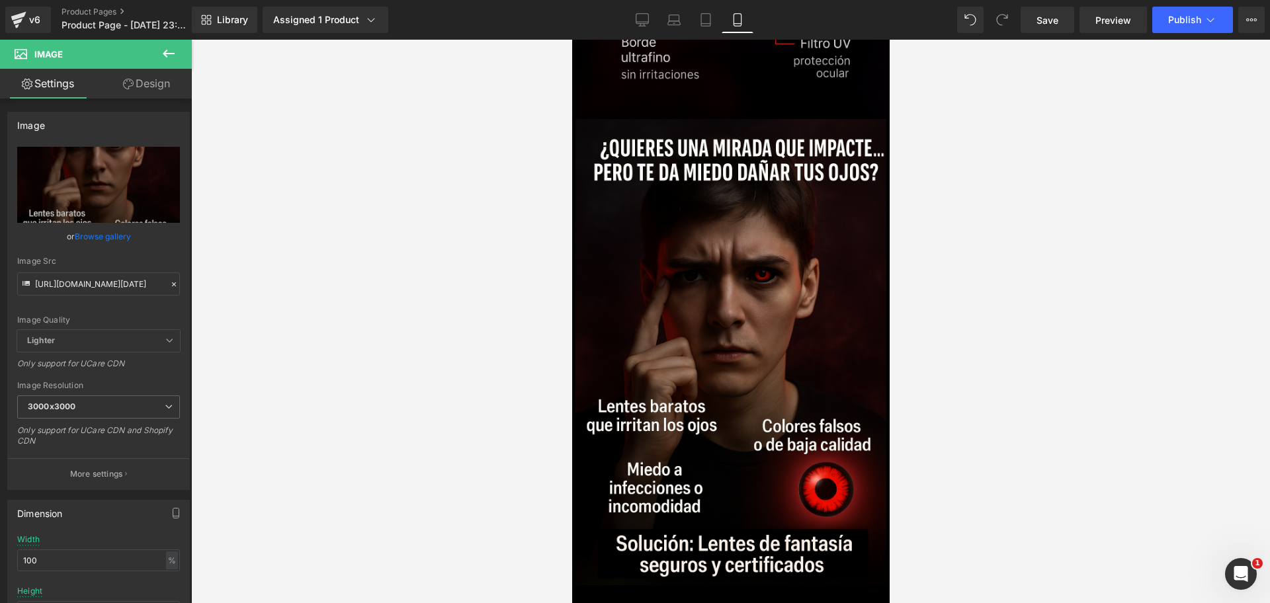
scroll to position [1956, 0]
click at [695, 369] on img at bounding box center [730, 353] width 311 height 466
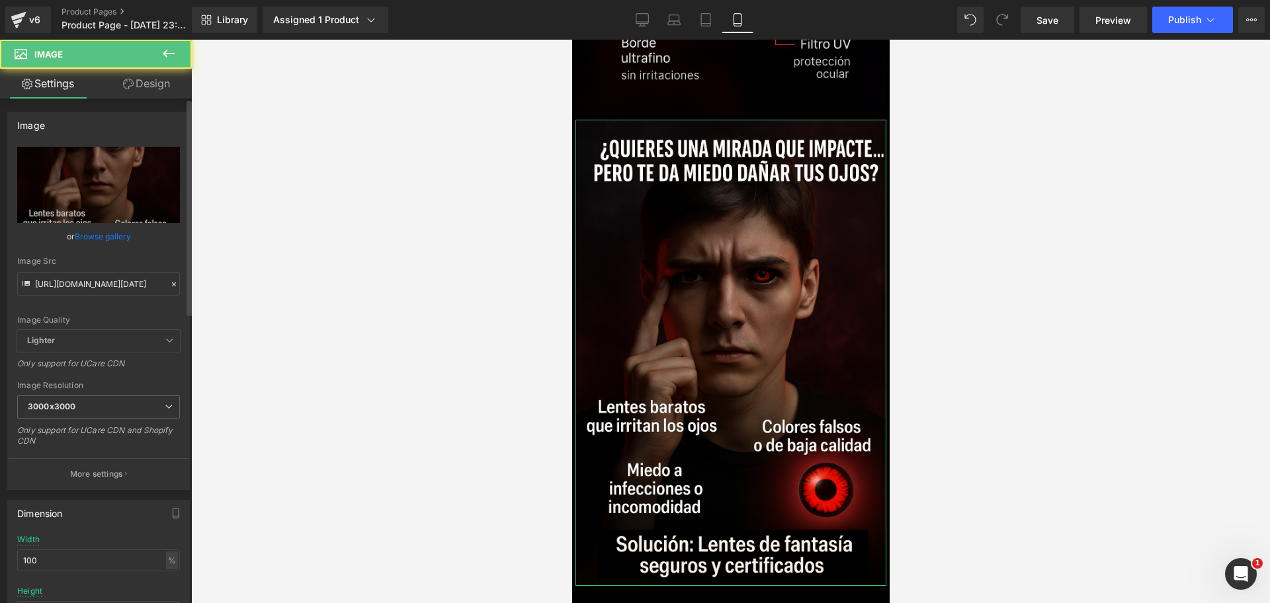
click at [7, 272] on div "Image https://i.ibb.co/60kXGhyN/Chat-GPT-Image-4-oct-2025-11-19-14-p-m.png Repl…" at bounding box center [99, 296] width 198 height 388
click at [56, 282] on input "[URL][DOMAIN_NAME][DATE]" at bounding box center [98, 284] width 163 height 23
paste input "d4StM7D4/Chat-GPT-Image-4-oct-2025-11-40-37"
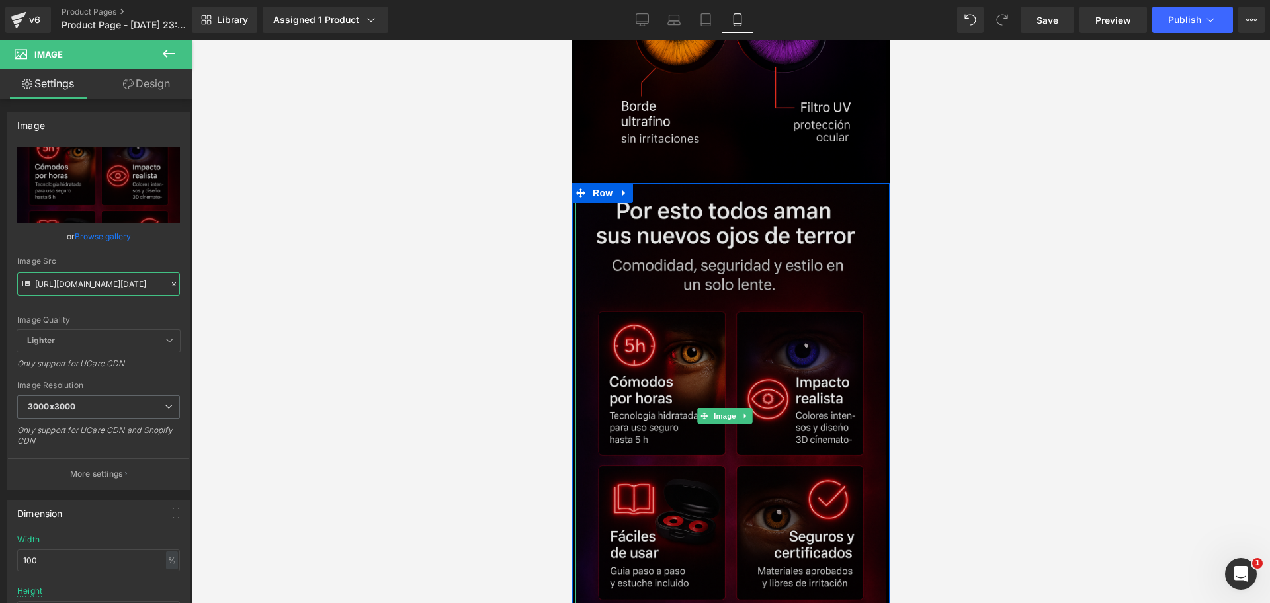
scroll to position [1790, 0]
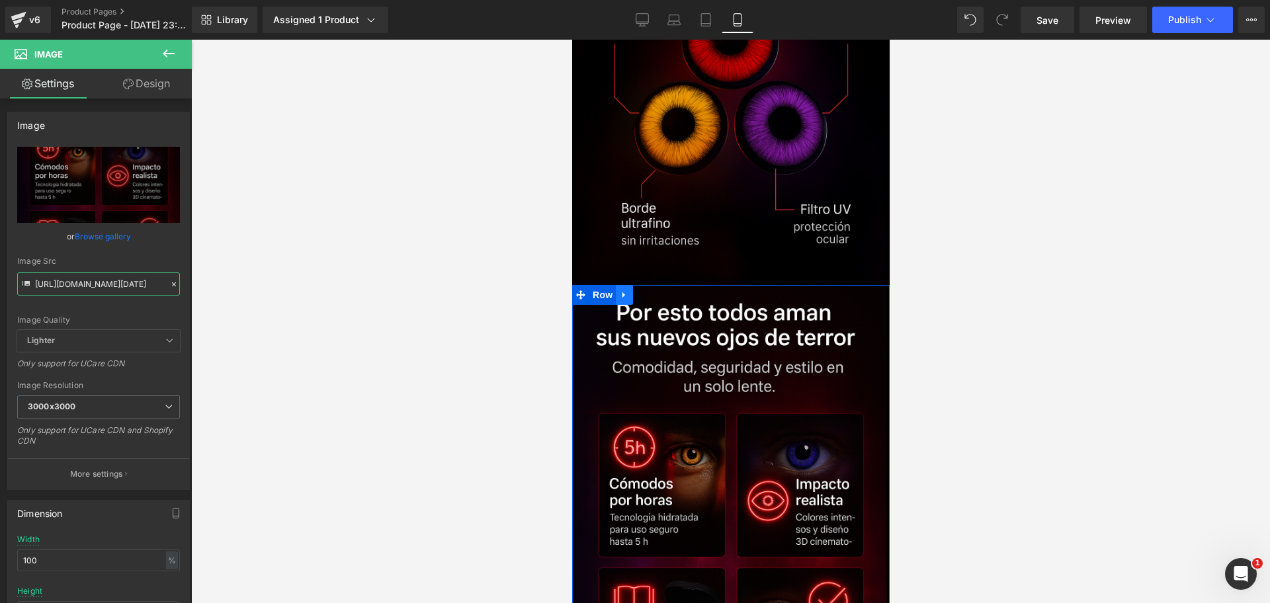
type input "https://i.ibb.co/d4StM7D4/Chat-GPT-Image-4-oct-2025-11-40-37-p-m.png"
click at [626, 285] on link at bounding box center [623, 295] width 17 height 20
click at [640, 285] on link at bounding box center [640, 295] width 17 height 20
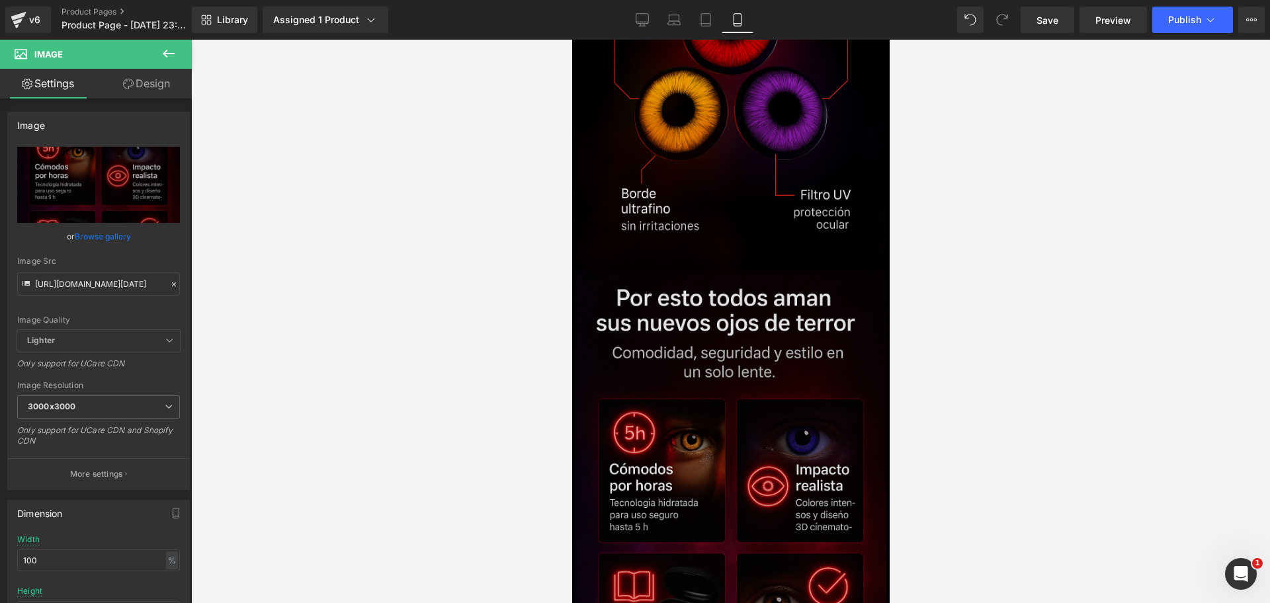
scroll to position [1776, 0]
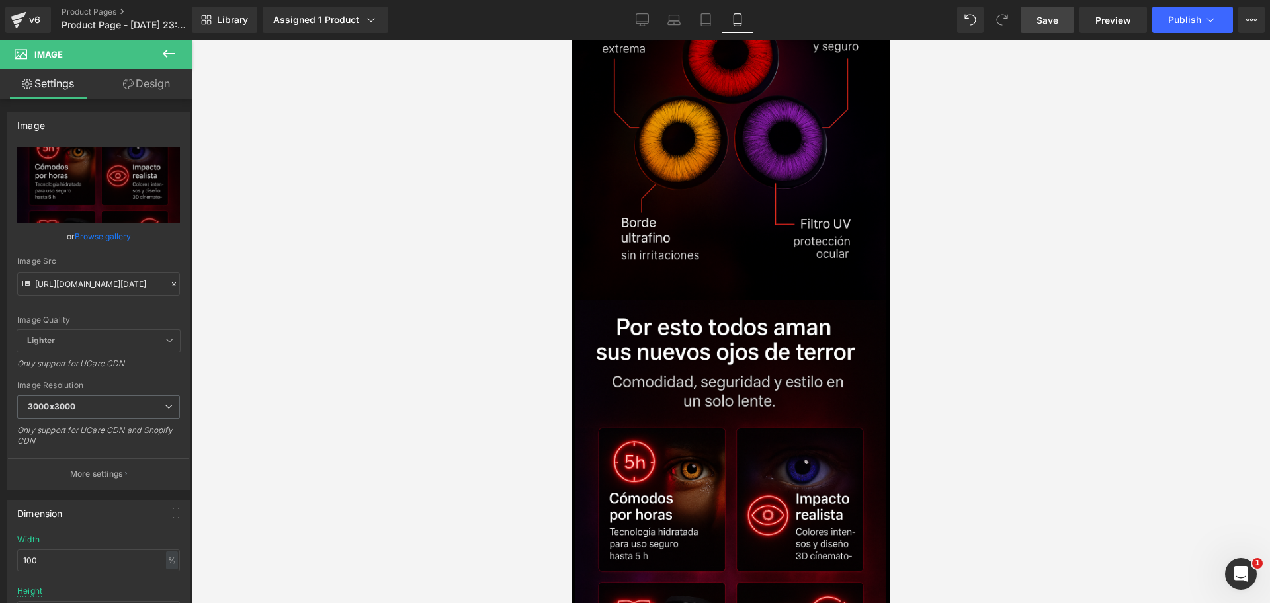
click at [1035, 15] on link "Save" at bounding box center [1048, 20] width 54 height 26
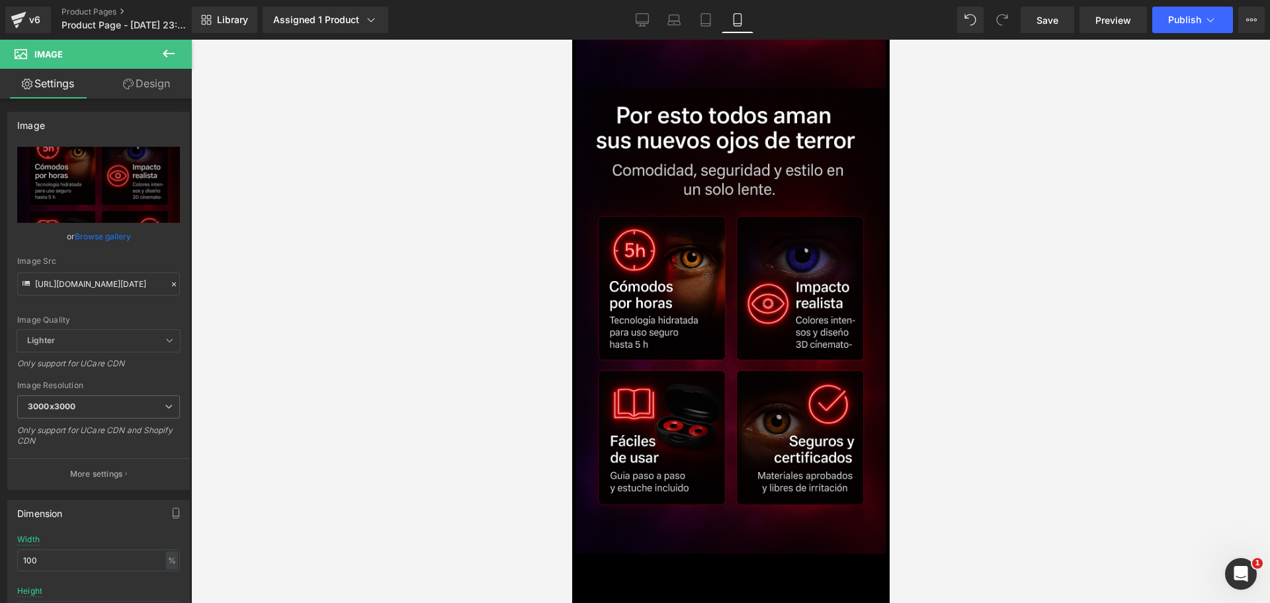
scroll to position [2315, 0]
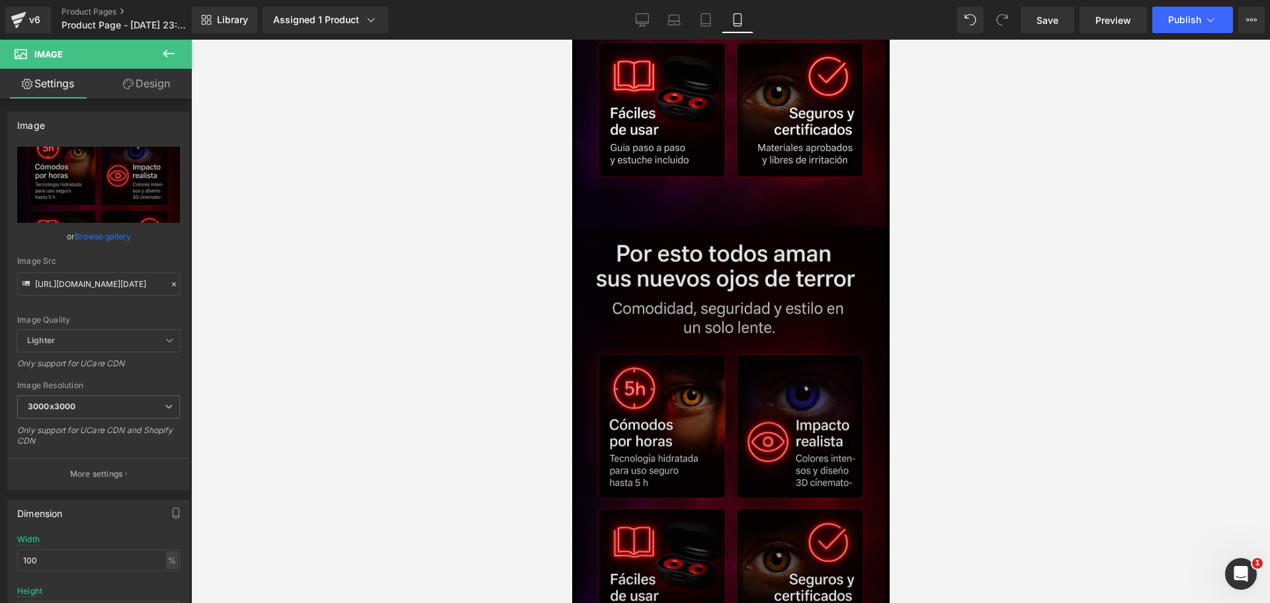
click at [744, 433] on img at bounding box center [730, 459] width 311 height 466
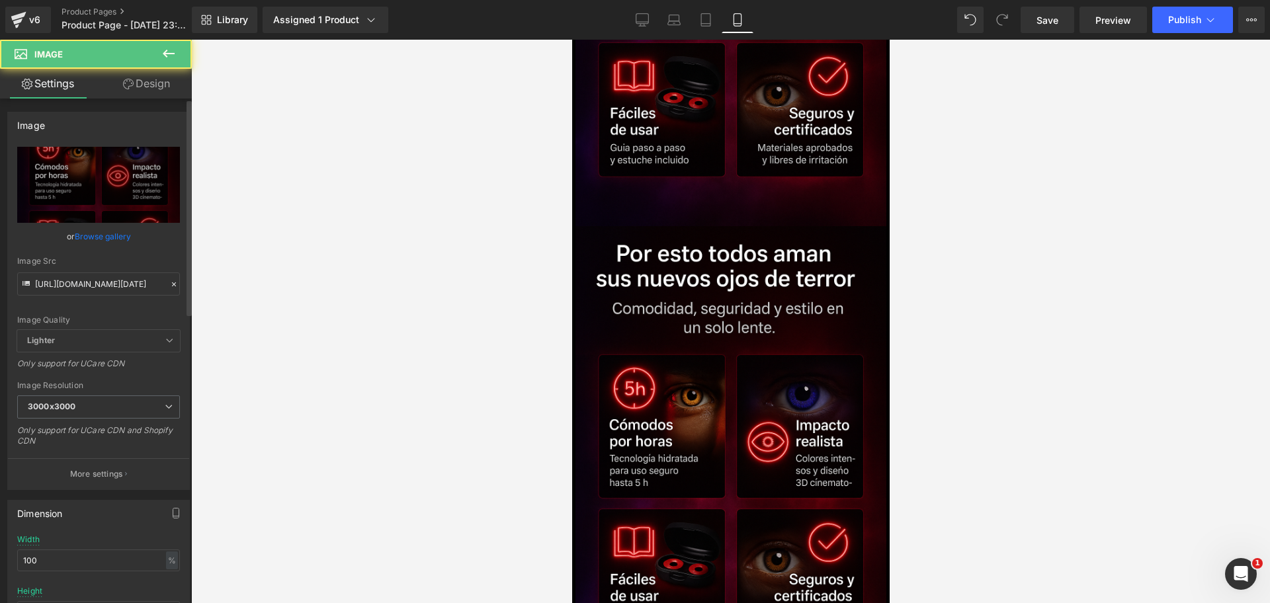
scroll to position [0, 228]
click at [119, 289] on input "https://i.ibb.co/d4StM7D4/Chat-GPT-Image-4-oct-2025-11-40-37-p-m.png" at bounding box center [98, 284] width 163 height 23
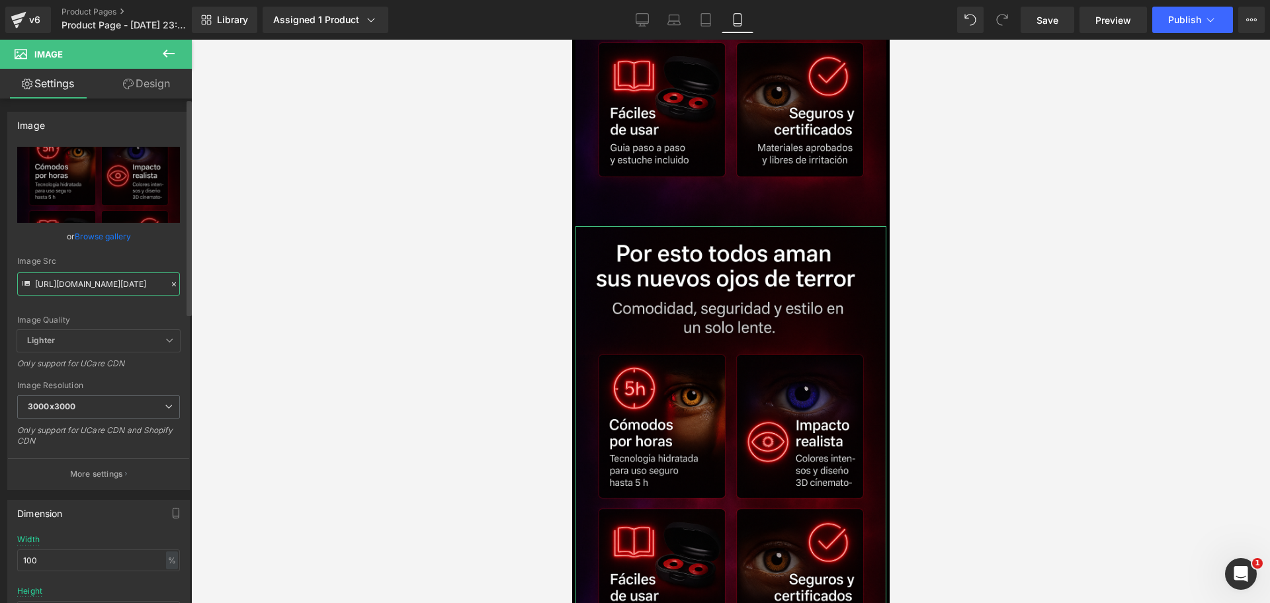
click at [119, 289] on input "https://i.ibb.co/d4StM7D4/Chat-GPT-Image-4-oct-2025-11-40-37-p-m.png" at bounding box center [98, 284] width 163 height 23
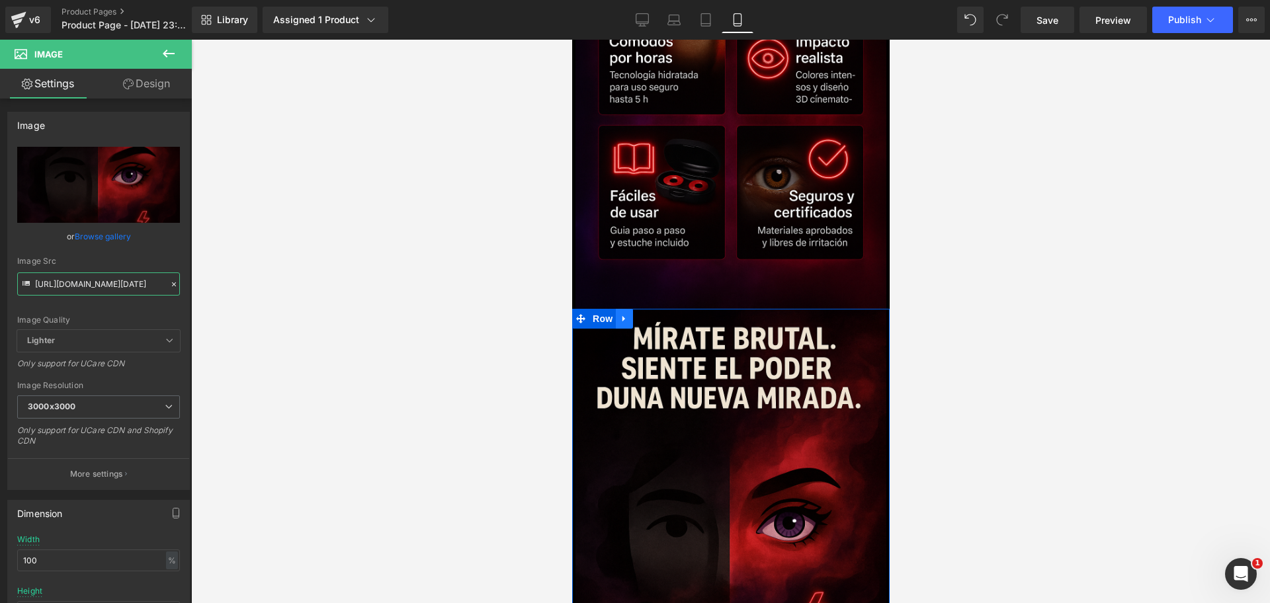
type input "https://i.ibb.co/FjPQ0jP/Chat-GPT-Image-4-oct-2025-11-52-33-p-m.png"
click at [623, 316] on icon at bounding box center [623, 319] width 3 height 6
click at [643, 314] on icon at bounding box center [640, 318] width 9 height 9
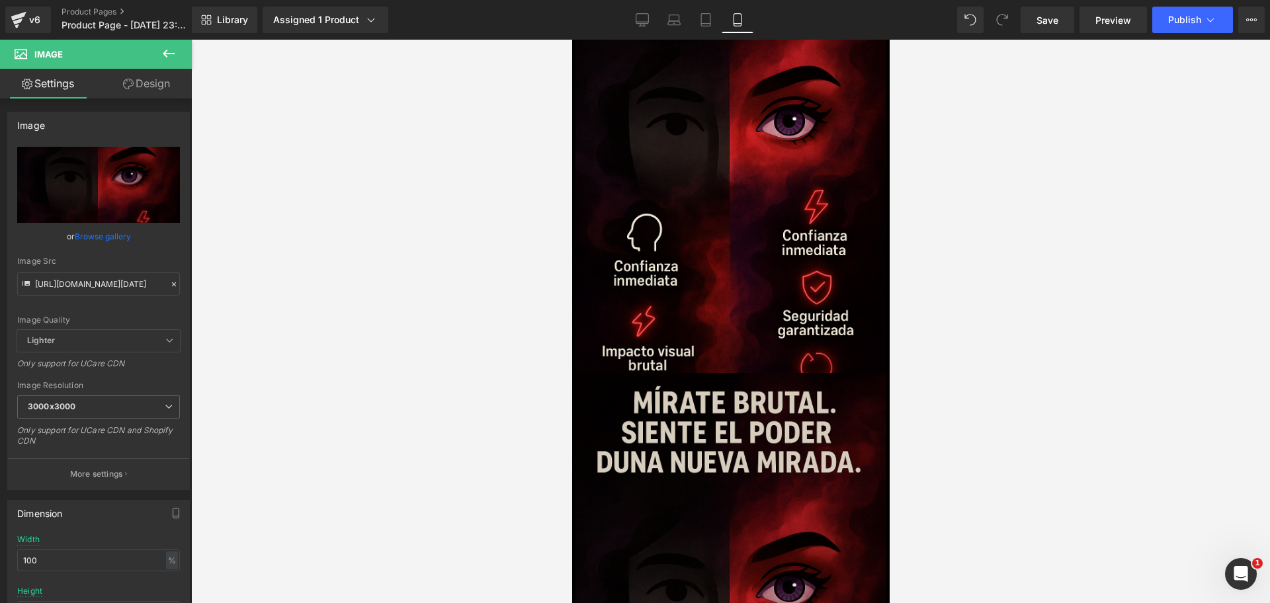
scroll to position [2637, 0]
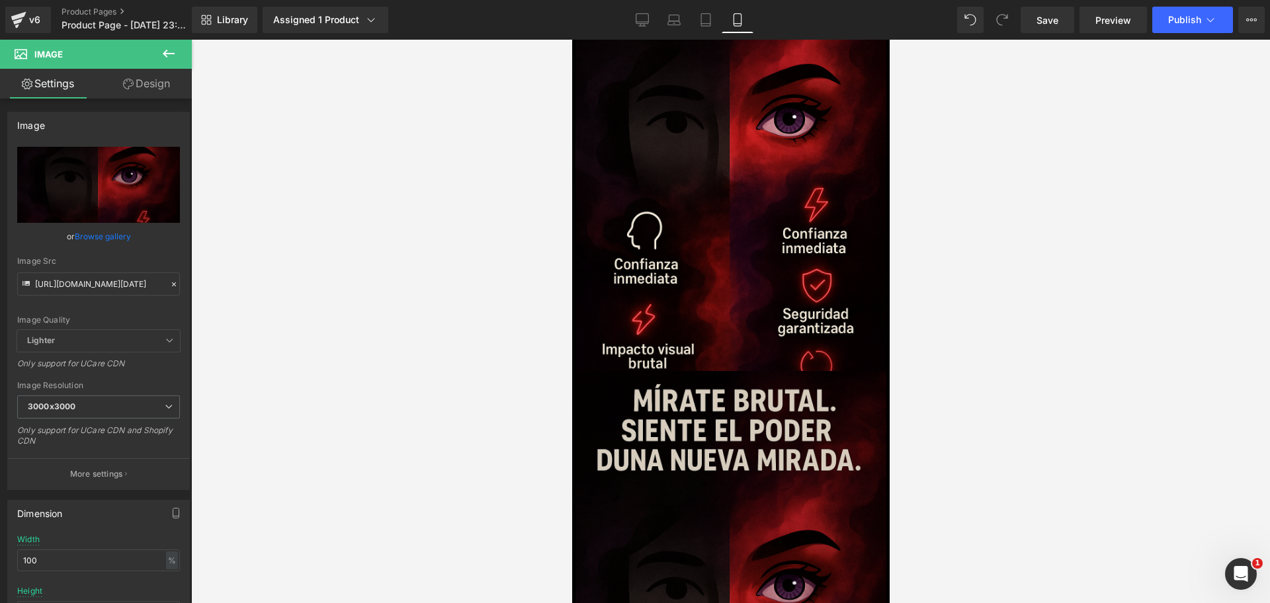
click at [799, 382] on img at bounding box center [730, 604] width 311 height 466
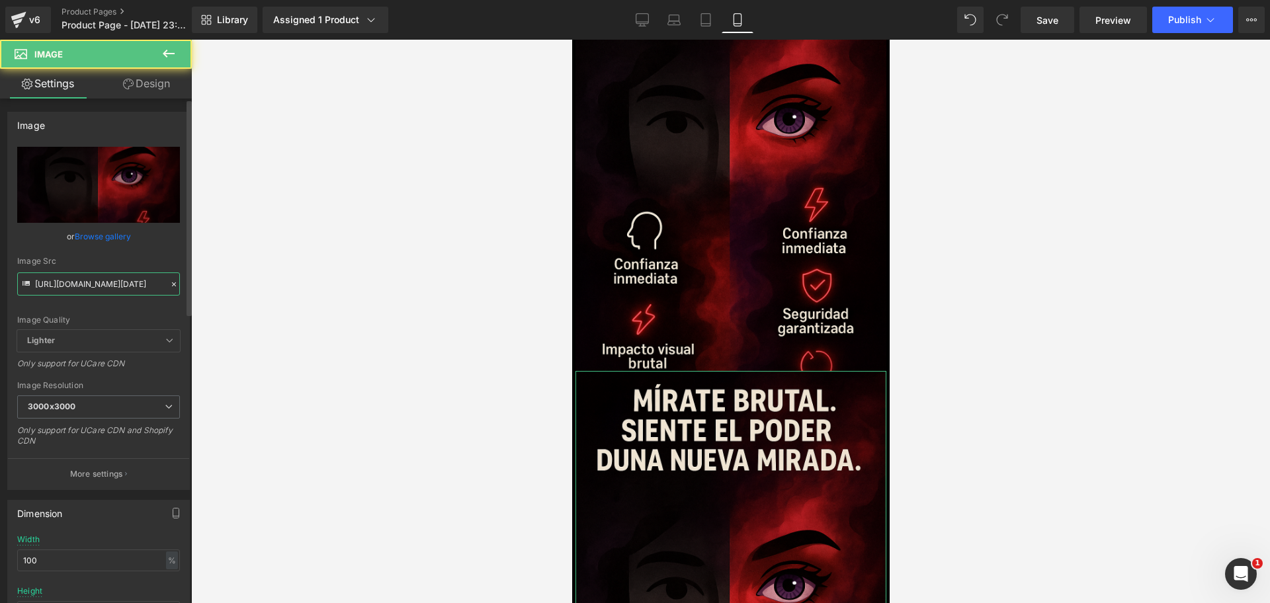
click at [113, 285] on input "https://i.ibb.co/FjPQ0jP/Chat-GPT-Image-4-oct-2025-11-52-33-p-m.png" at bounding box center [98, 284] width 163 height 23
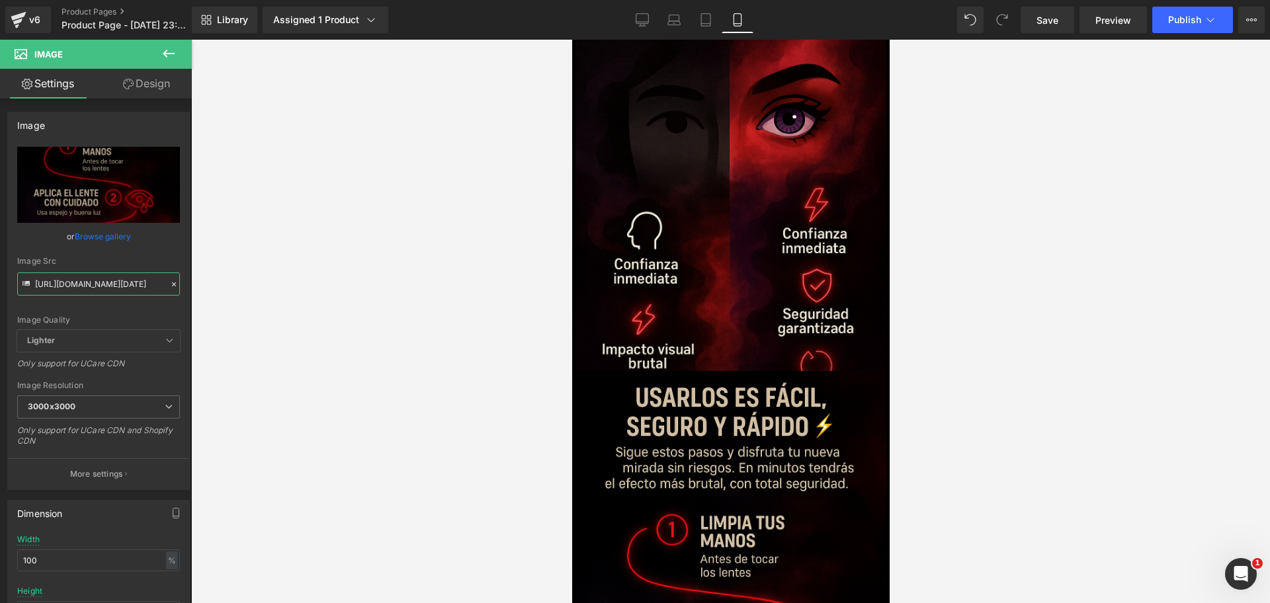
scroll to position [0, 685]
type input "https://i.ibb.co/4wG3hHtM/Chat-GPT-Image-4-oct-2025-11-59-27-p-m.png"
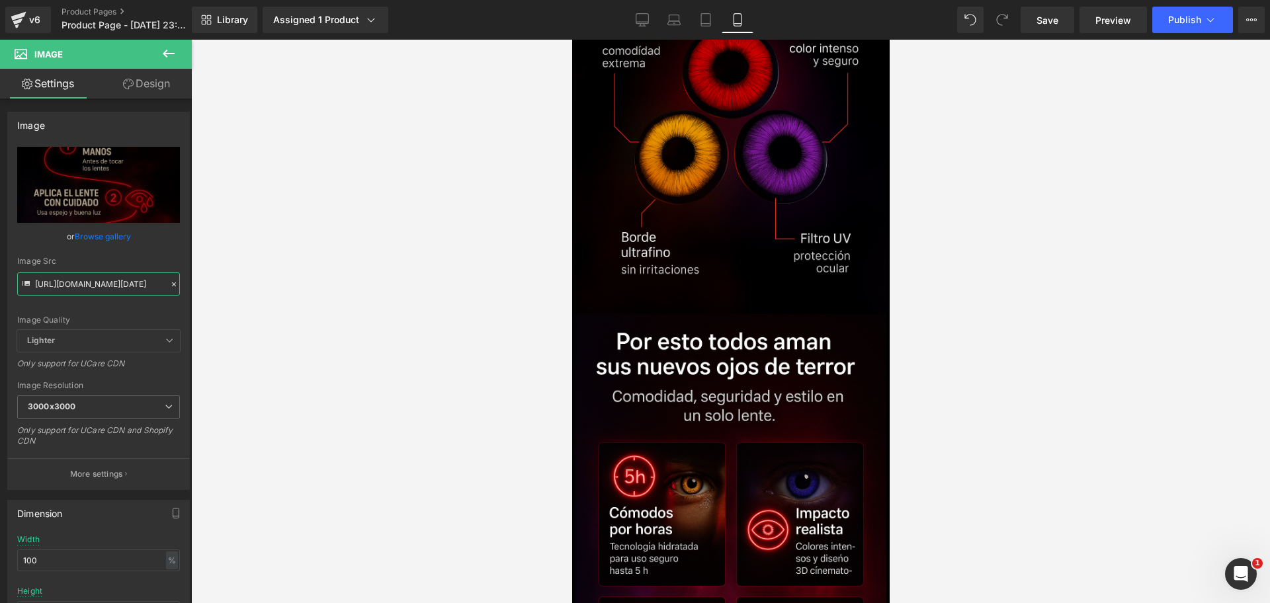
scroll to position [1645, 0]
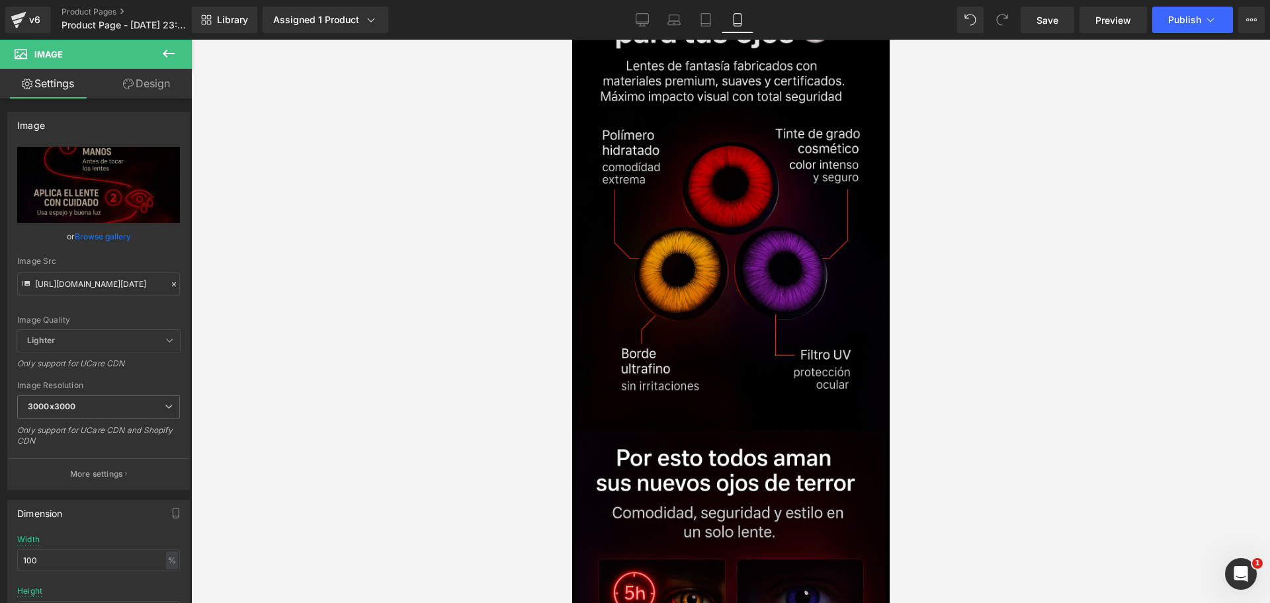
click at [1055, 5] on div "Library Assigned 1 Product Product Preview Terror Seguro™ Kit Mírate brutal, cu…" at bounding box center [731, 20] width 1078 height 40
click at [1053, 16] on span "Save" at bounding box center [1048, 20] width 22 height 14
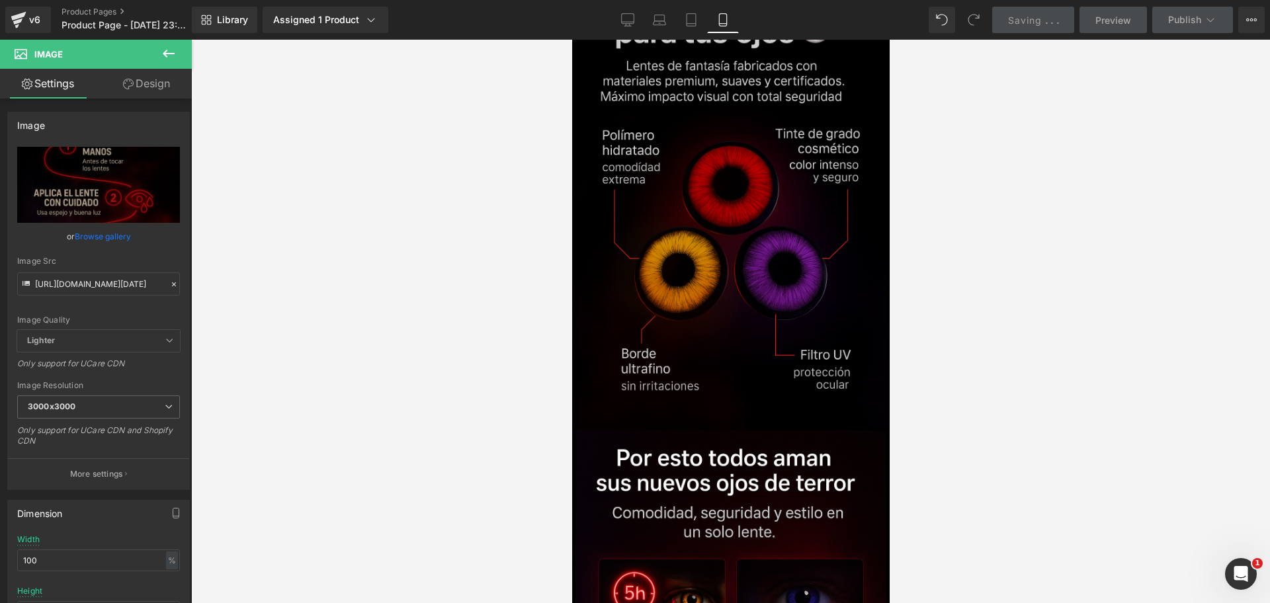
scroll to position [0, 685]
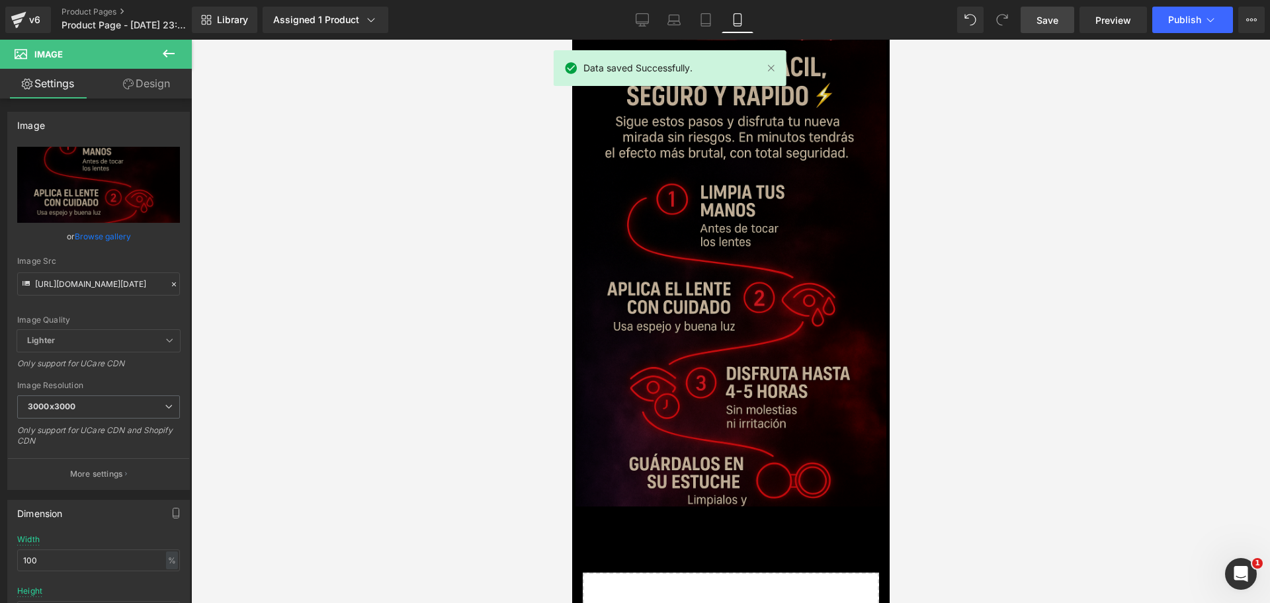
click at [692, 345] on img at bounding box center [730, 273] width 311 height 466
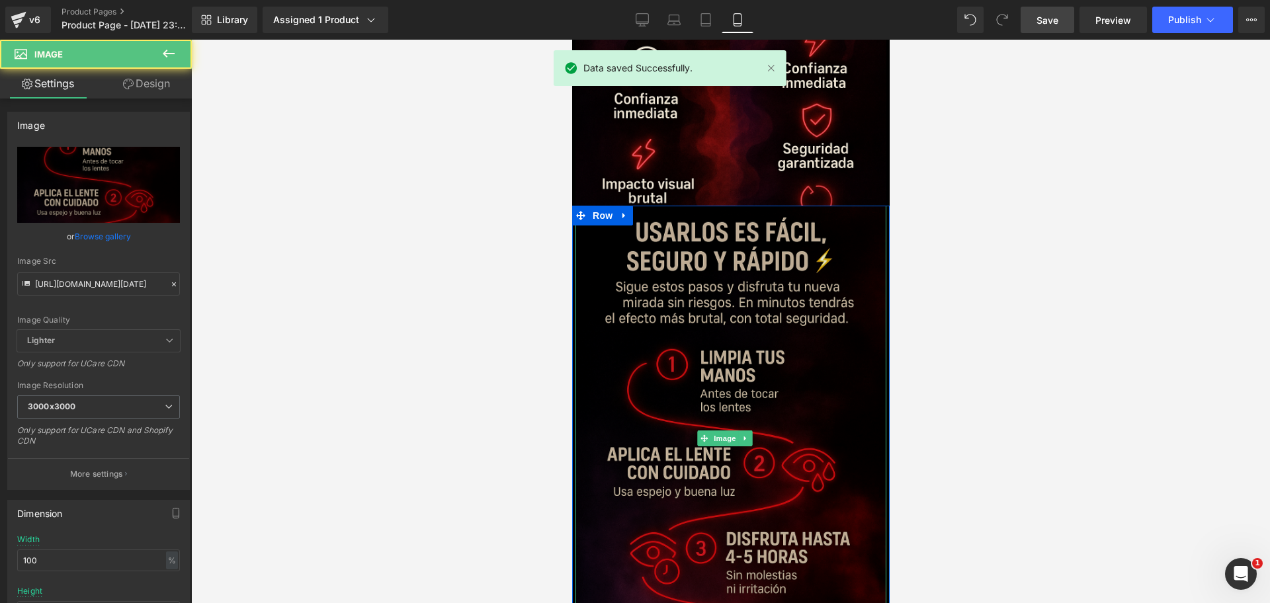
scroll to position [0, 0]
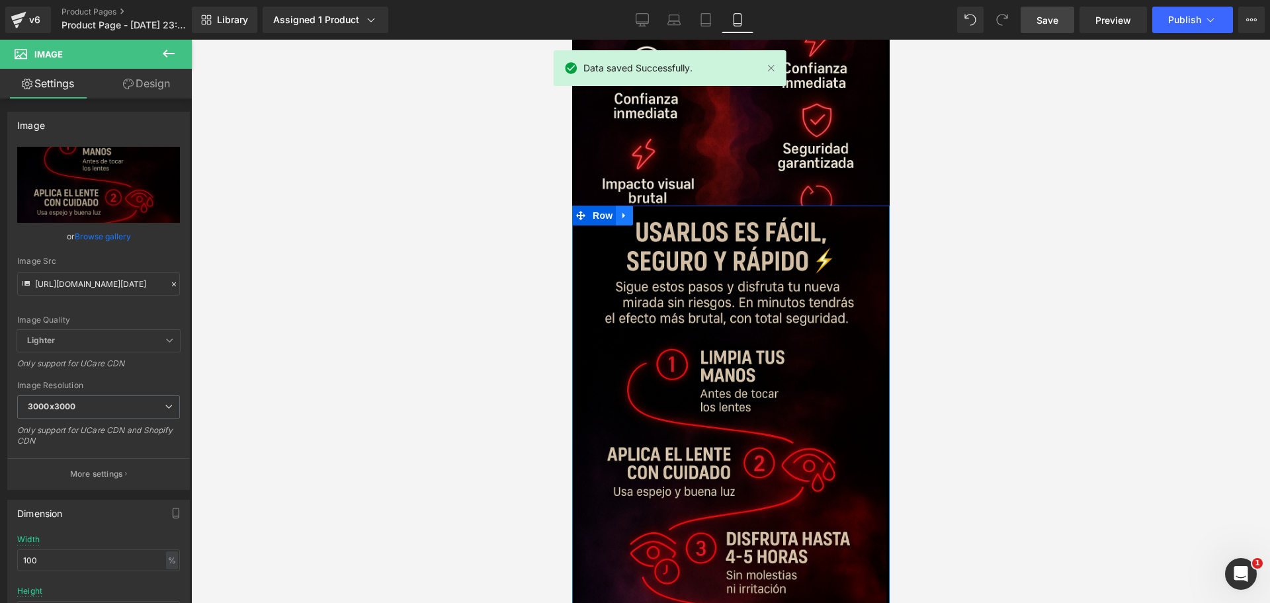
click at [628, 206] on link at bounding box center [623, 216] width 17 height 20
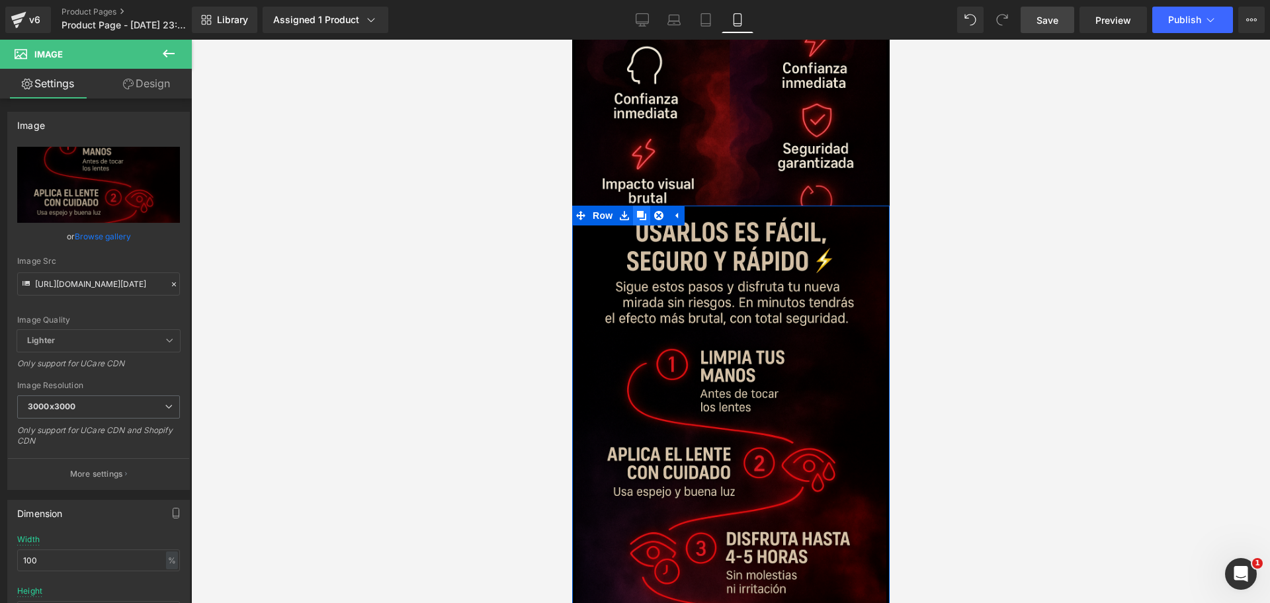
click at [648, 206] on link at bounding box center [640, 216] width 17 height 20
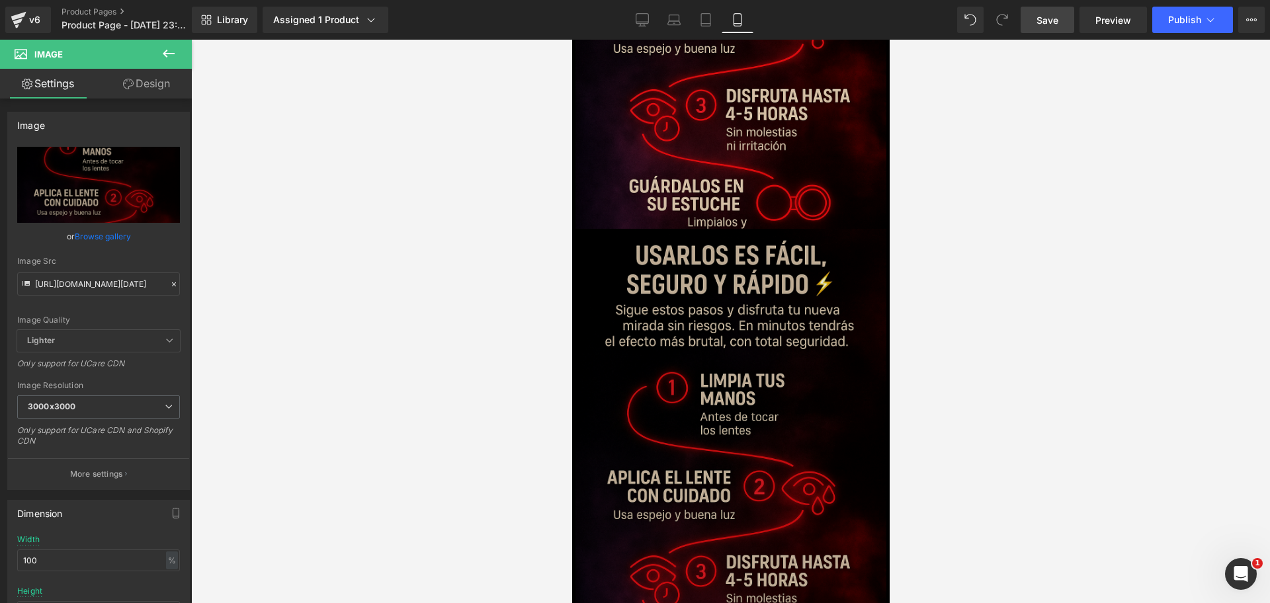
scroll to position [3250, 0]
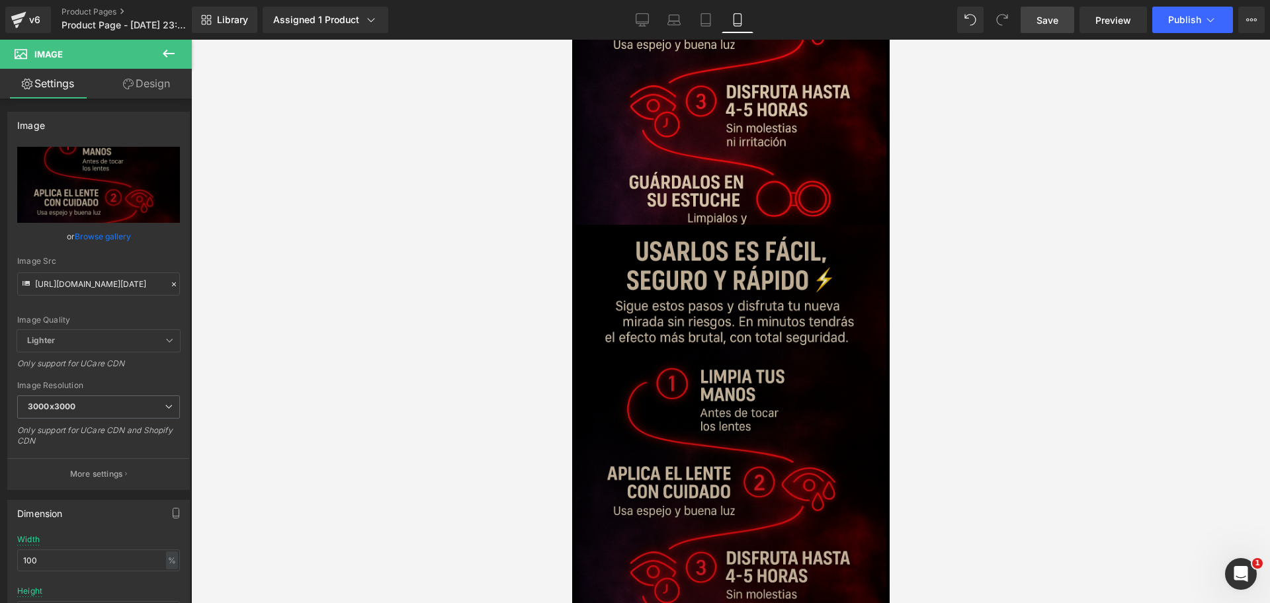
click at [807, 402] on img at bounding box center [730, 458] width 311 height 466
click at [116, 289] on input "https://i.ibb.co/4wG3hHtM/Chat-GPT-Image-4-oct-2025-11-59-27-p-m.png" at bounding box center [98, 284] width 163 height 23
click at [116, 288] on input "https://i.ibb.co/4wG3hHtM/Chat-GPT-Image-4-oct-2025-11-59-27-p-m.png" at bounding box center [98, 284] width 163 height 23
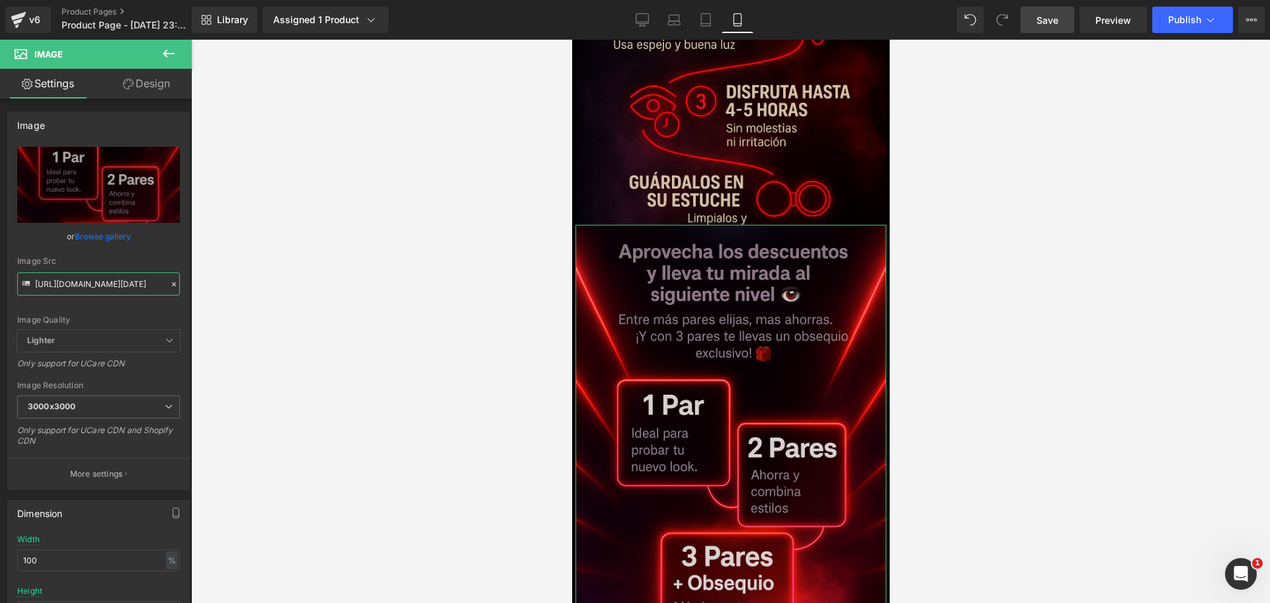
scroll to position [0, 228]
type input "https://i.ibb.co/G4KV3p1j/Chat-GPT-Image-5-oct-2025-12-12-33-a-m.png"
click at [621, 230] on icon at bounding box center [623, 235] width 9 height 10
click at [635, 225] on link at bounding box center [640, 235] width 17 height 20
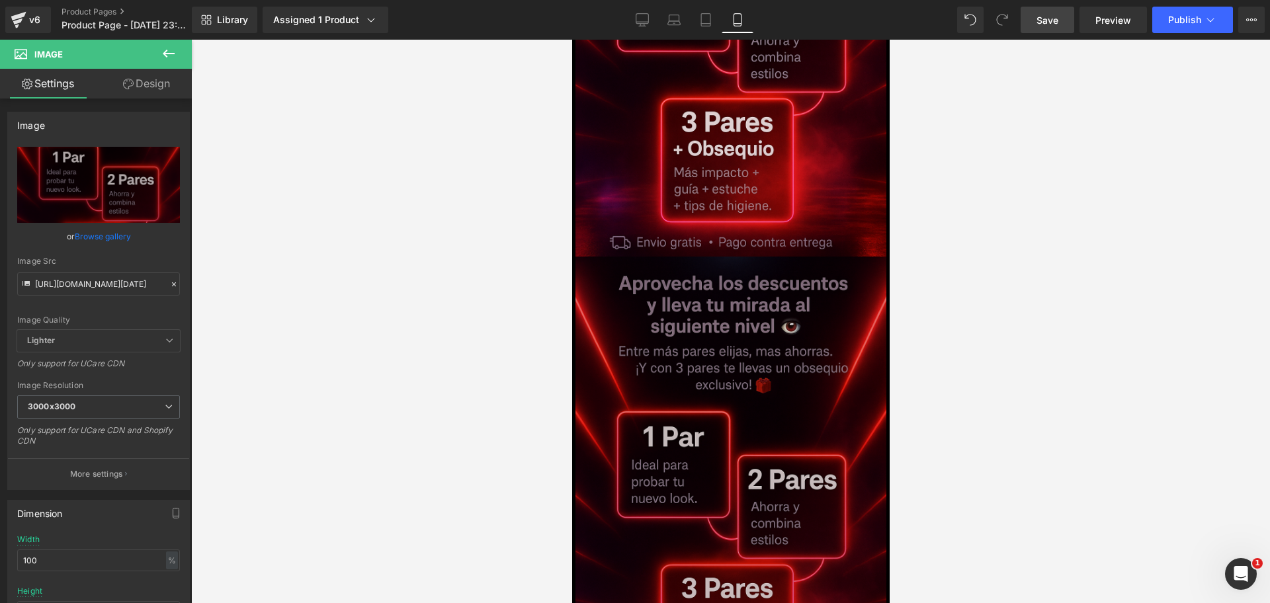
scroll to position [3449, 0]
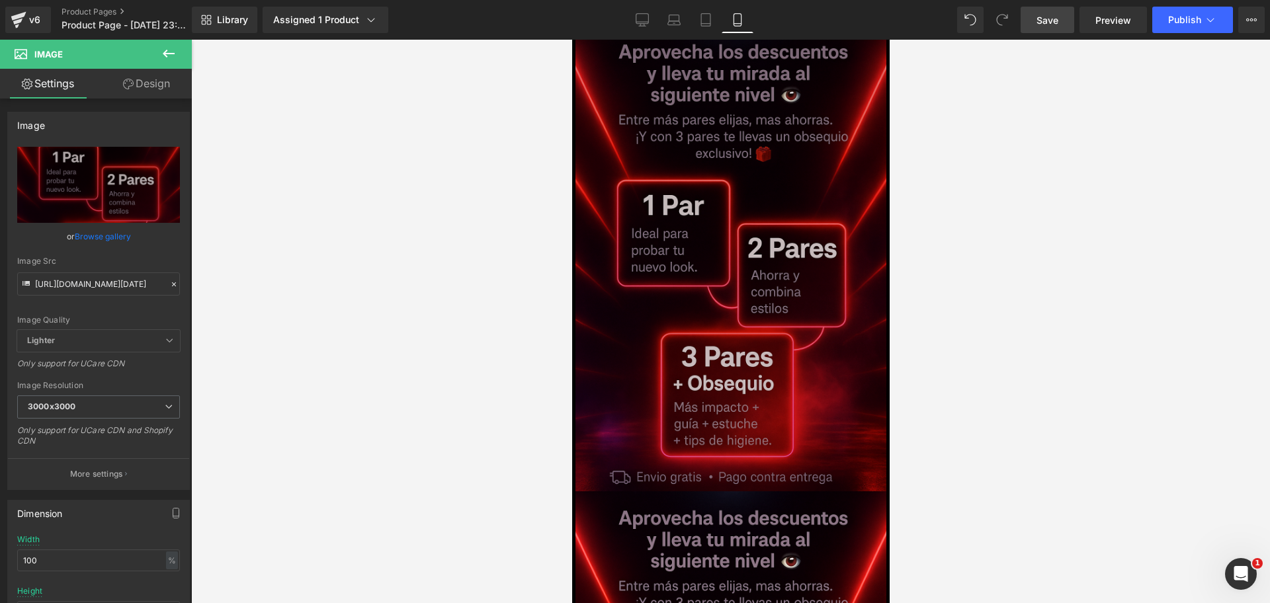
scroll to position [0, 685]
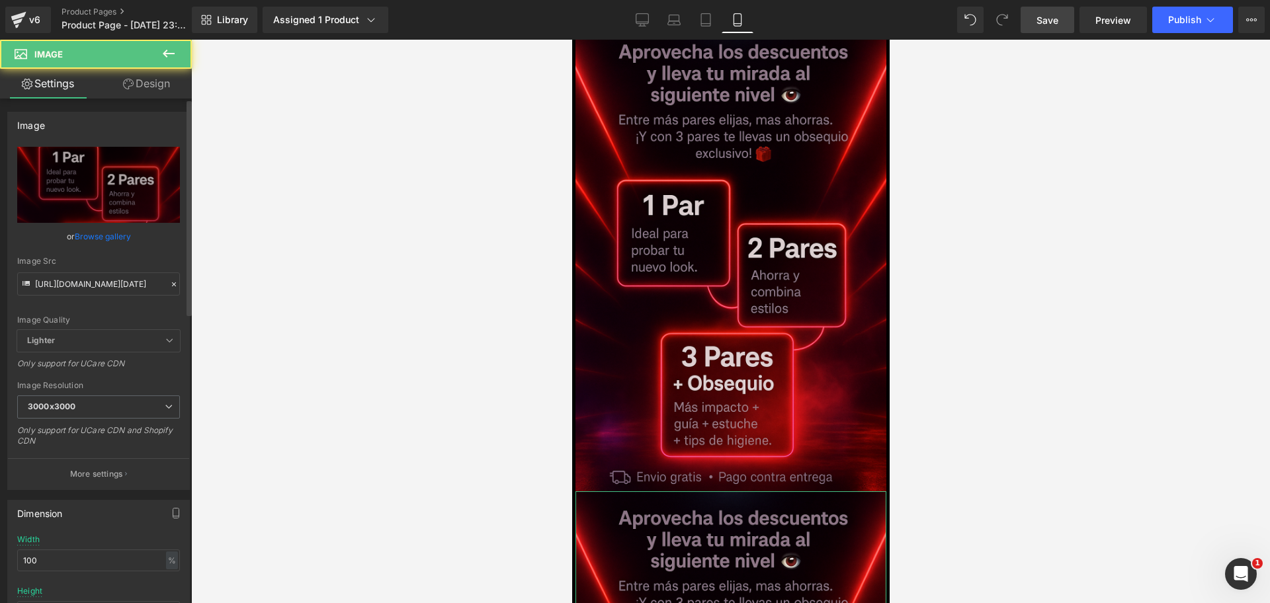
click at [75, 269] on div "Image Src https://i.ibb.co/G4KV3p1j/Chat-GPT-Image-5-oct-2025-12-12-33-a-m.png" at bounding box center [98, 276] width 163 height 39
click at [88, 271] on div "Image Src https://i.ibb.co/G4KV3p1j/Chat-GPT-Image-5-oct-2025-12-12-33-a-m.png" at bounding box center [98, 276] width 163 height 39
click at [103, 282] on input "https://i.ibb.co/G4KV3p1j/Chat-GPT-Image-5-oct-2025-12-12-33-a-m.png" at bounding box center [98, 284] width 163 height 23
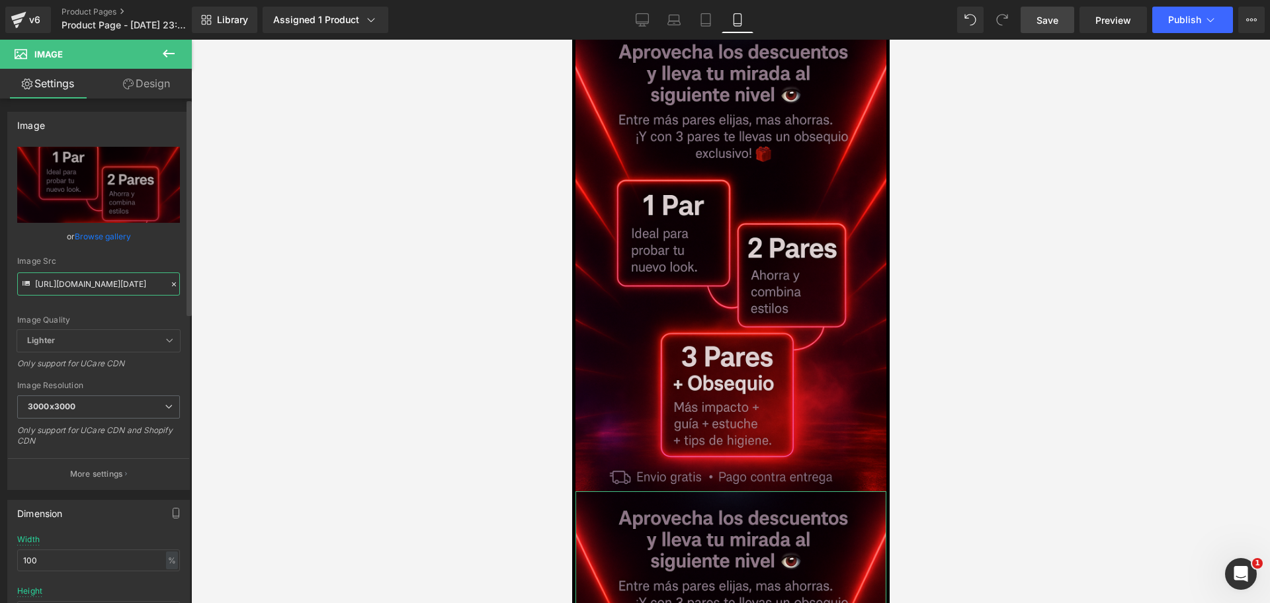
click at [103, 282] on input "https://i.ibb.co/G4KV3p1j/Chat-GPT-Image-5-oct-2025-12-12-33-a-m.png" at bounding box center [98, 284] width 163 height 23
paste input "R4t45r6C/Chat-GPT-Image-5-oct-2025-12-25-59"
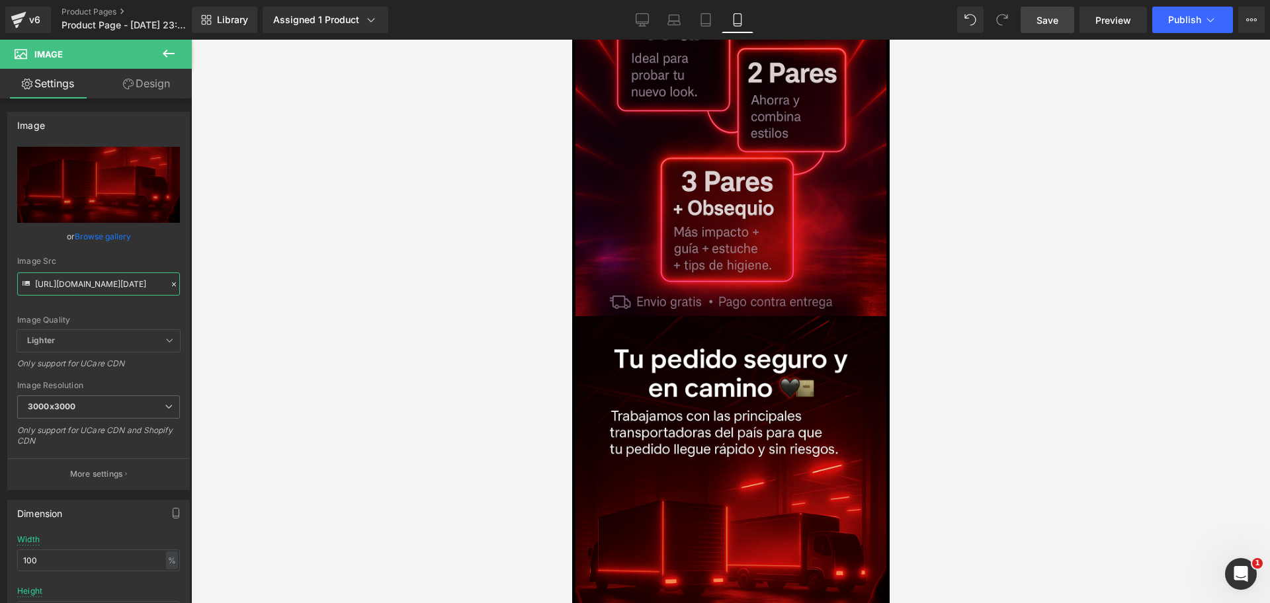
scroll to position [3615, 0]
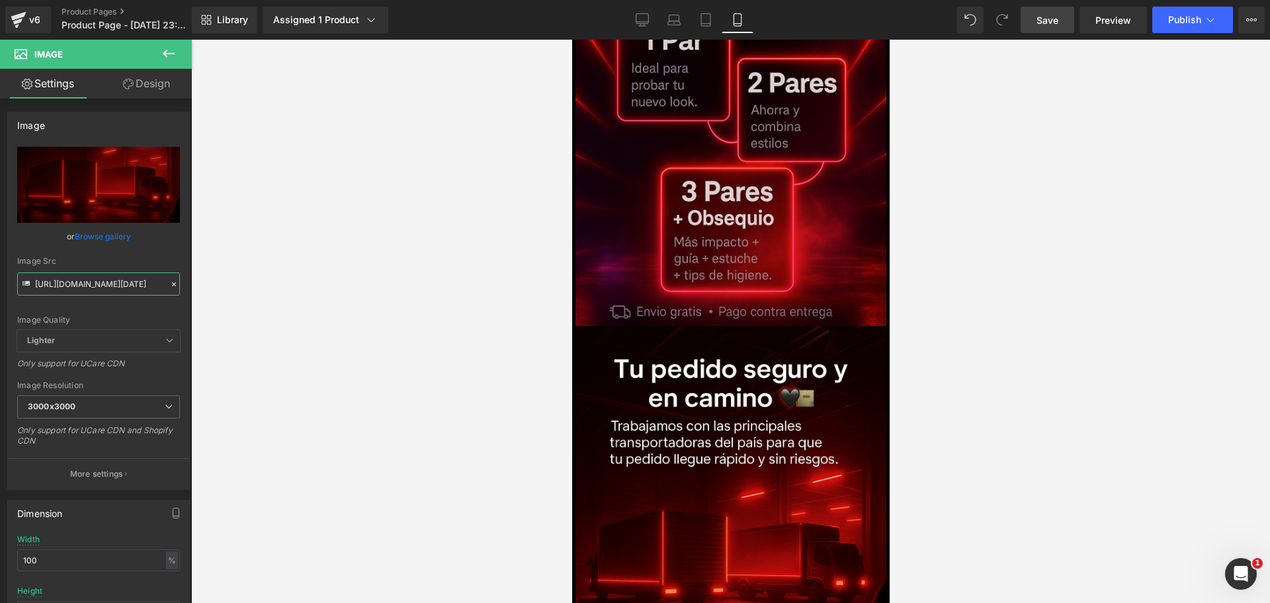
type input "https://i.ibb.co/R4t45r6C/Chat-GPT-Image-5-oct-2025-12-25-59-a-m.png"
click at [1062, 10] on link "Save" at bounding box center [1048, 20] width 54 height 26
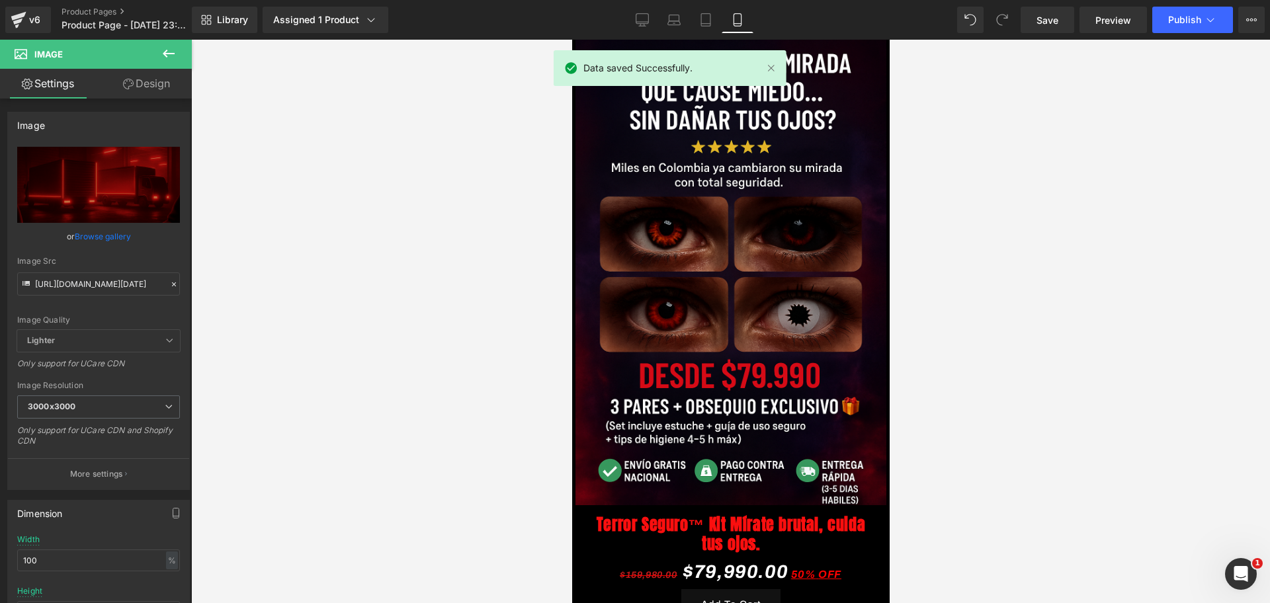
scroll to position [0, 0]
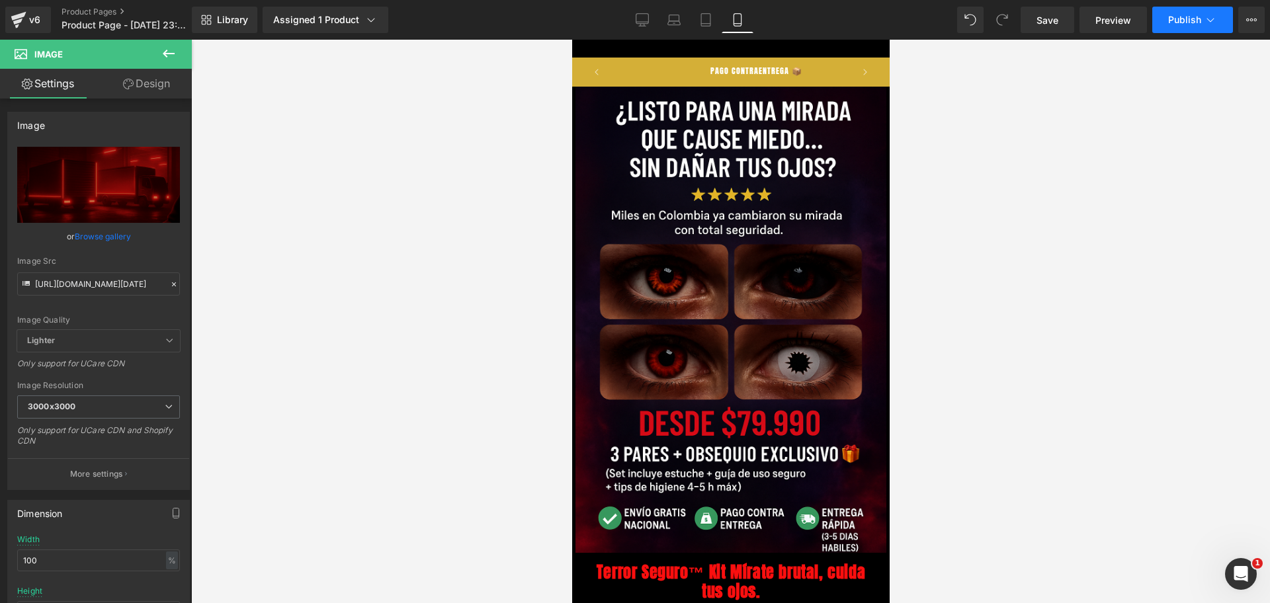
click at [1171, 26] on button "Publish" at bounding box center [1192, 20] width 81 height 26
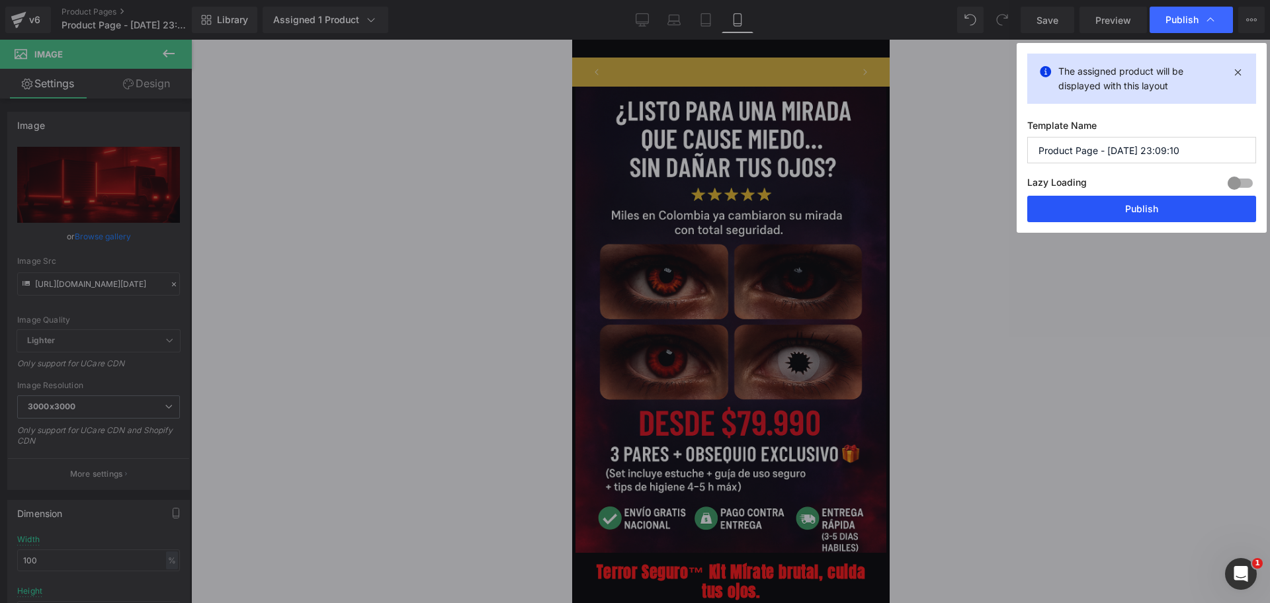
scroll to position [0, 685]
click at [1090, 151] on input "Product Page - [DATE] 23:09:10" at bounding box center [1141, 150] width 229 height 26
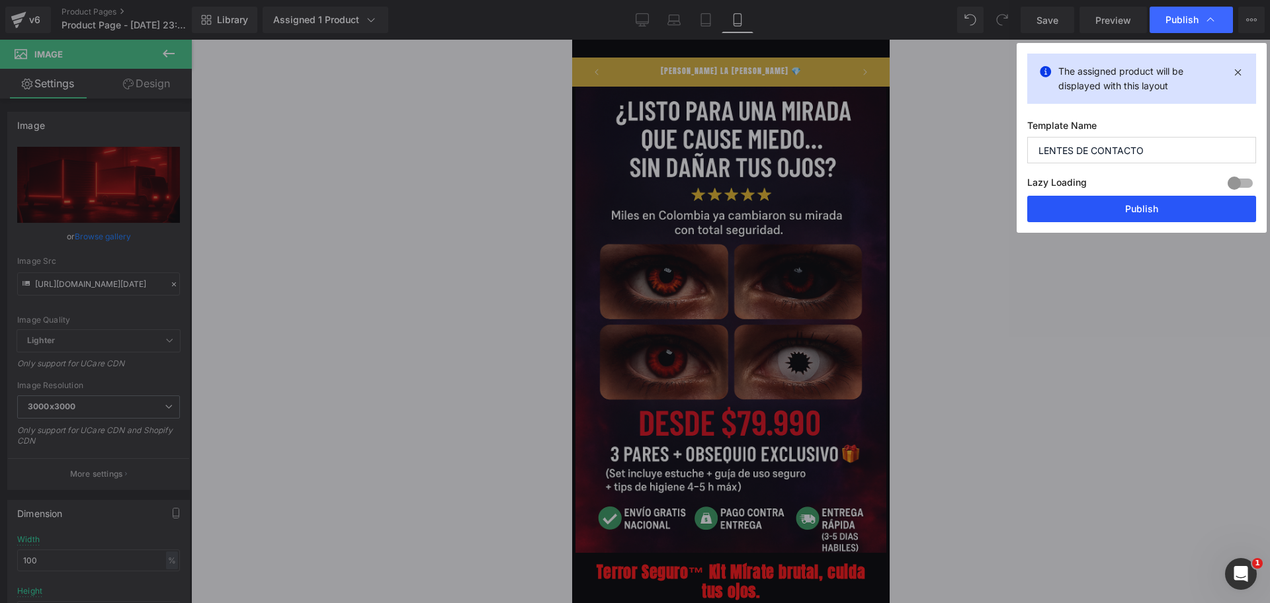
type input "LENTES DE CONTACTO"
click at [1169, 213] on button "Publish" at bounding box center [1141, 209] width 229 height 26
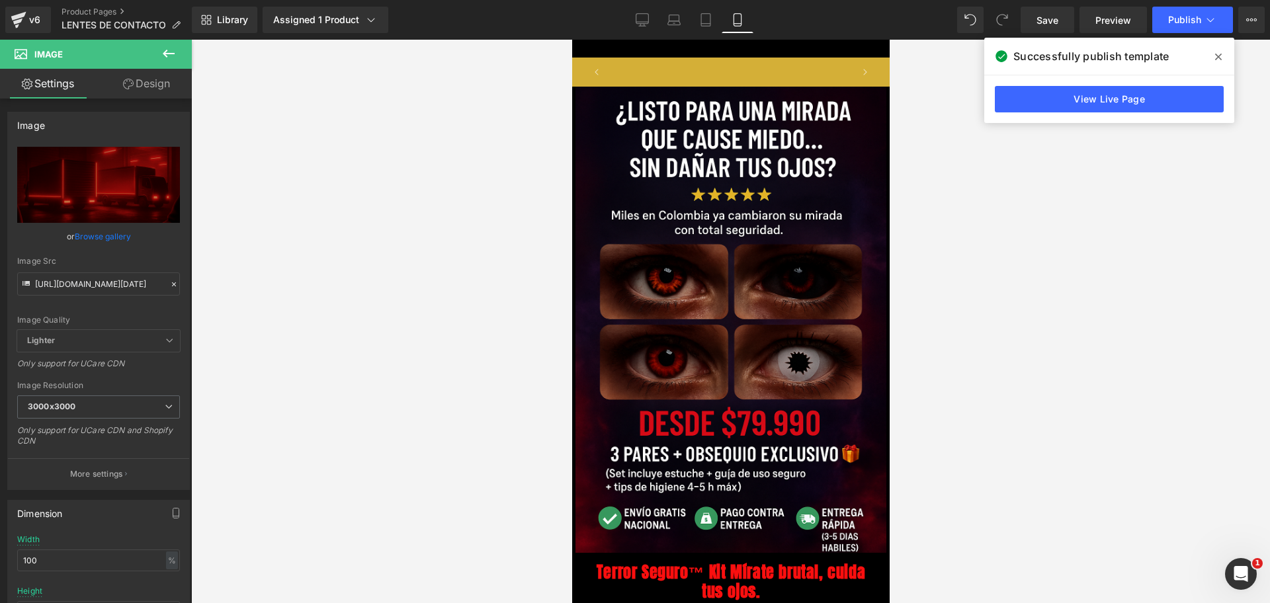
scroll to position [0, 228]
click at [1109, 21] on span "Preview" at bounding box center [1114, 20] width 36 height 14
